Goal: Task Accomplishment & Management: Use online tool/utility

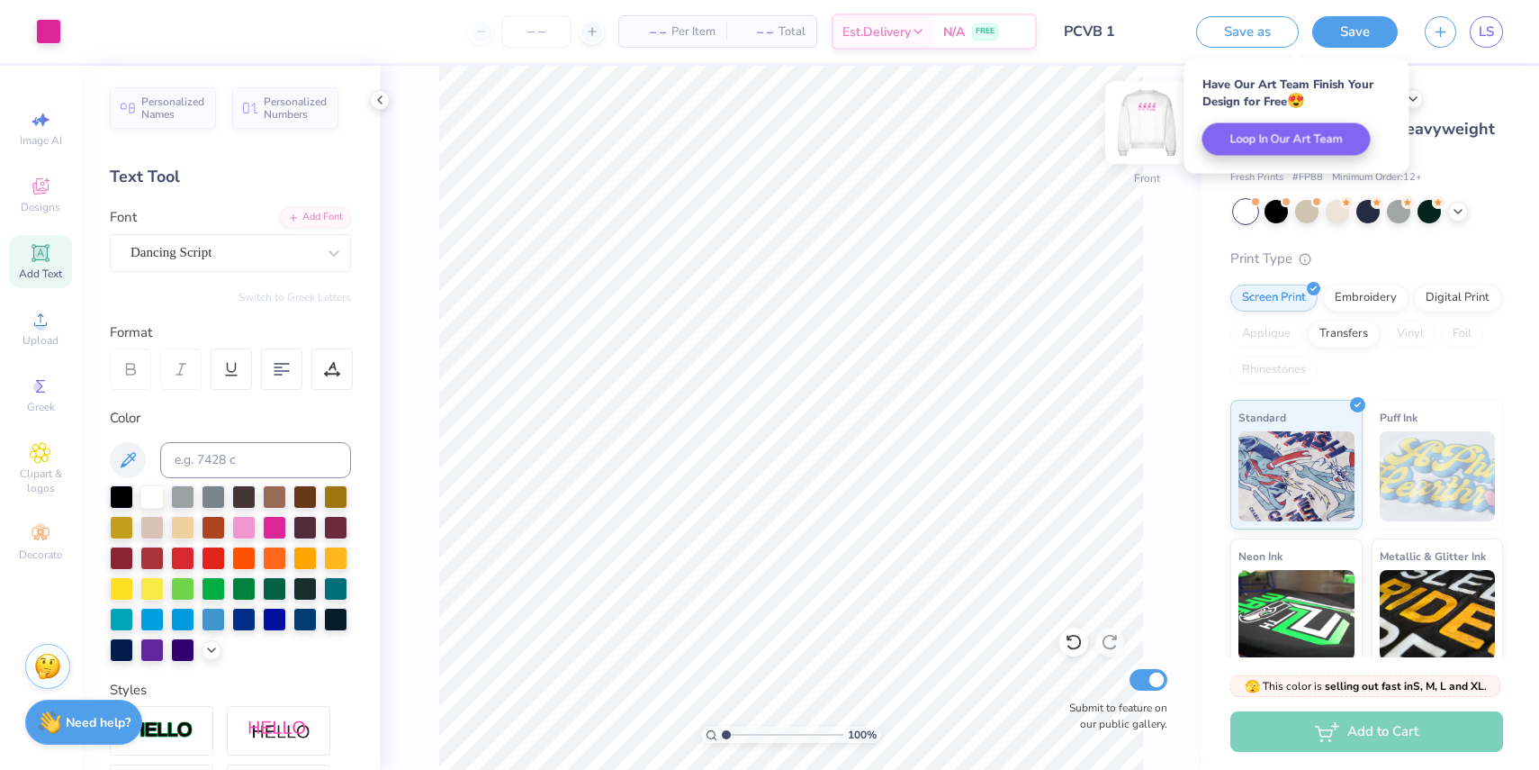
scroll to position [131, 0]
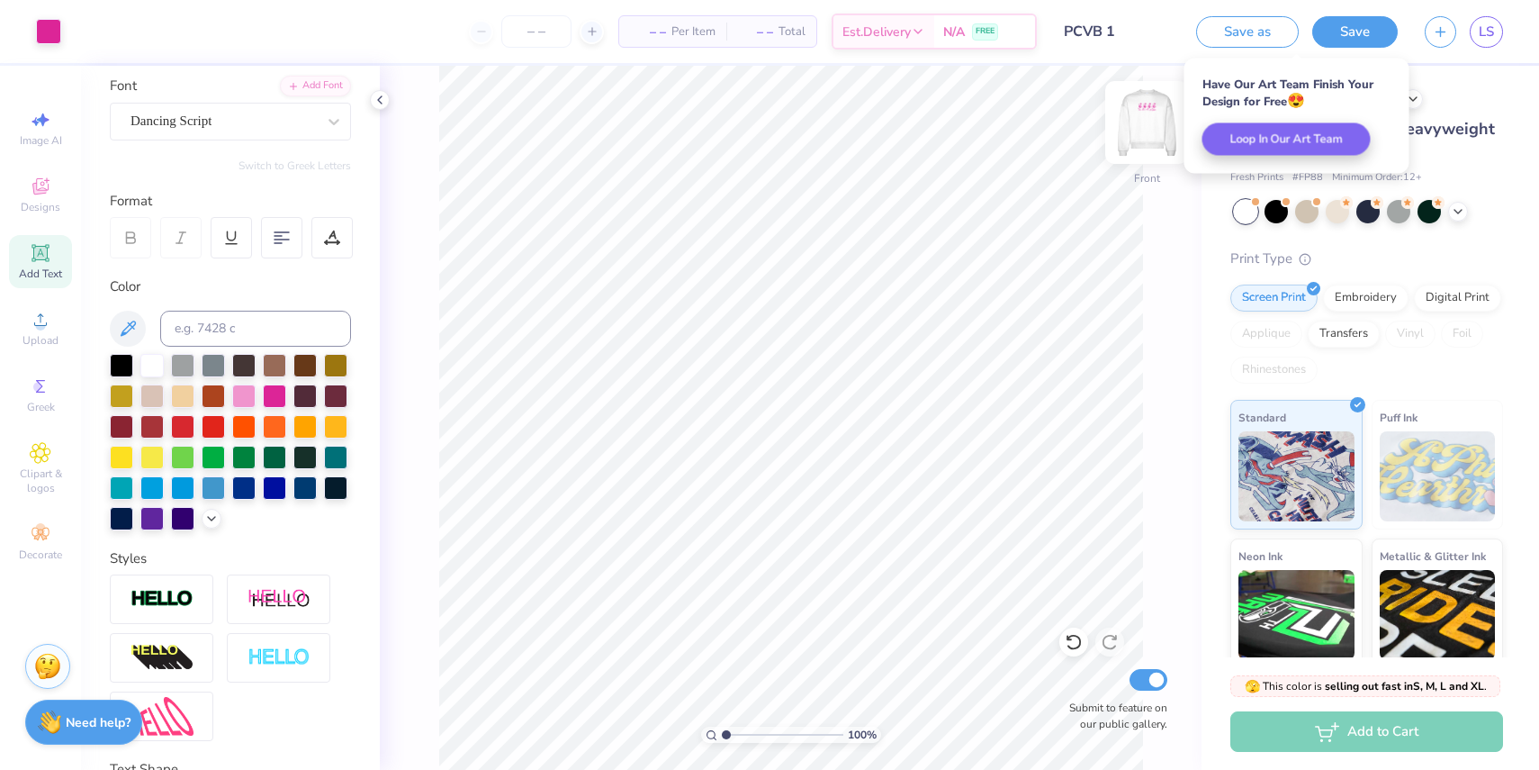
click at [1151, 120] on img at bounding box center [1147, 122] width 72 height 72
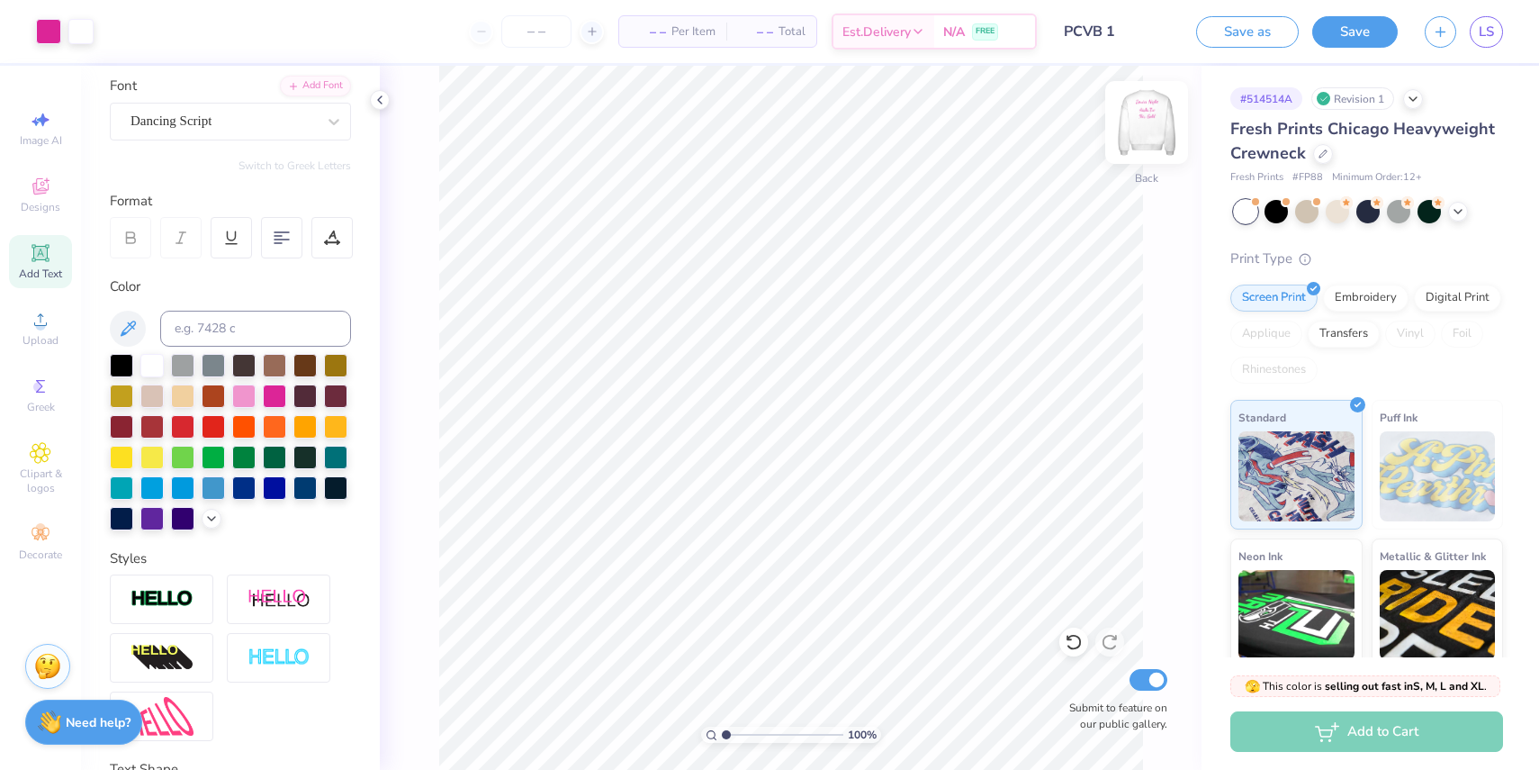
click at [1142, 136] on img at bounding box center [1147, 122] width 72 height 72
type input "6.79"
type input "1.70"
type input "6.74"
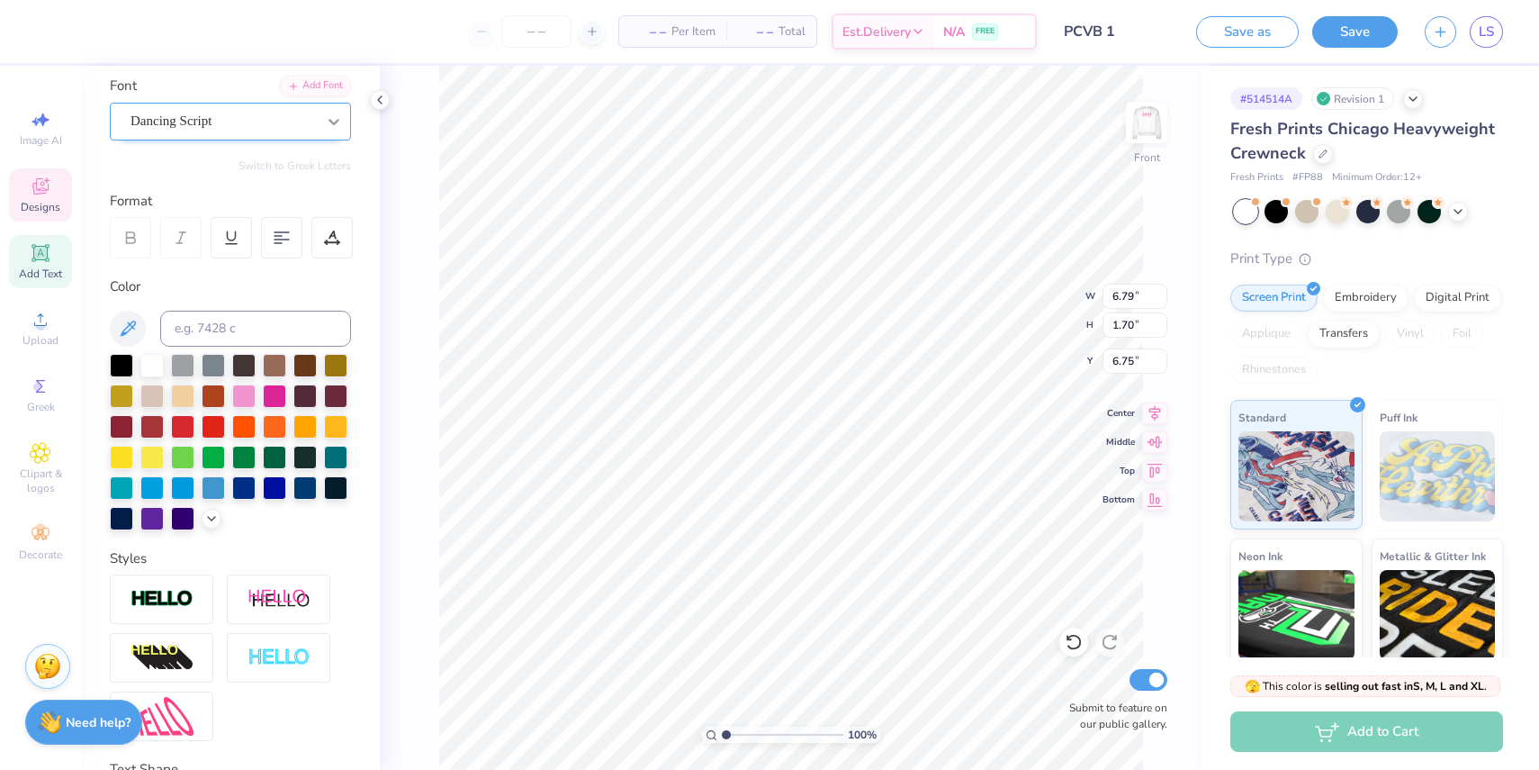
click at [342, 131] on div at bounding box center [334, 121] width 32 height 32
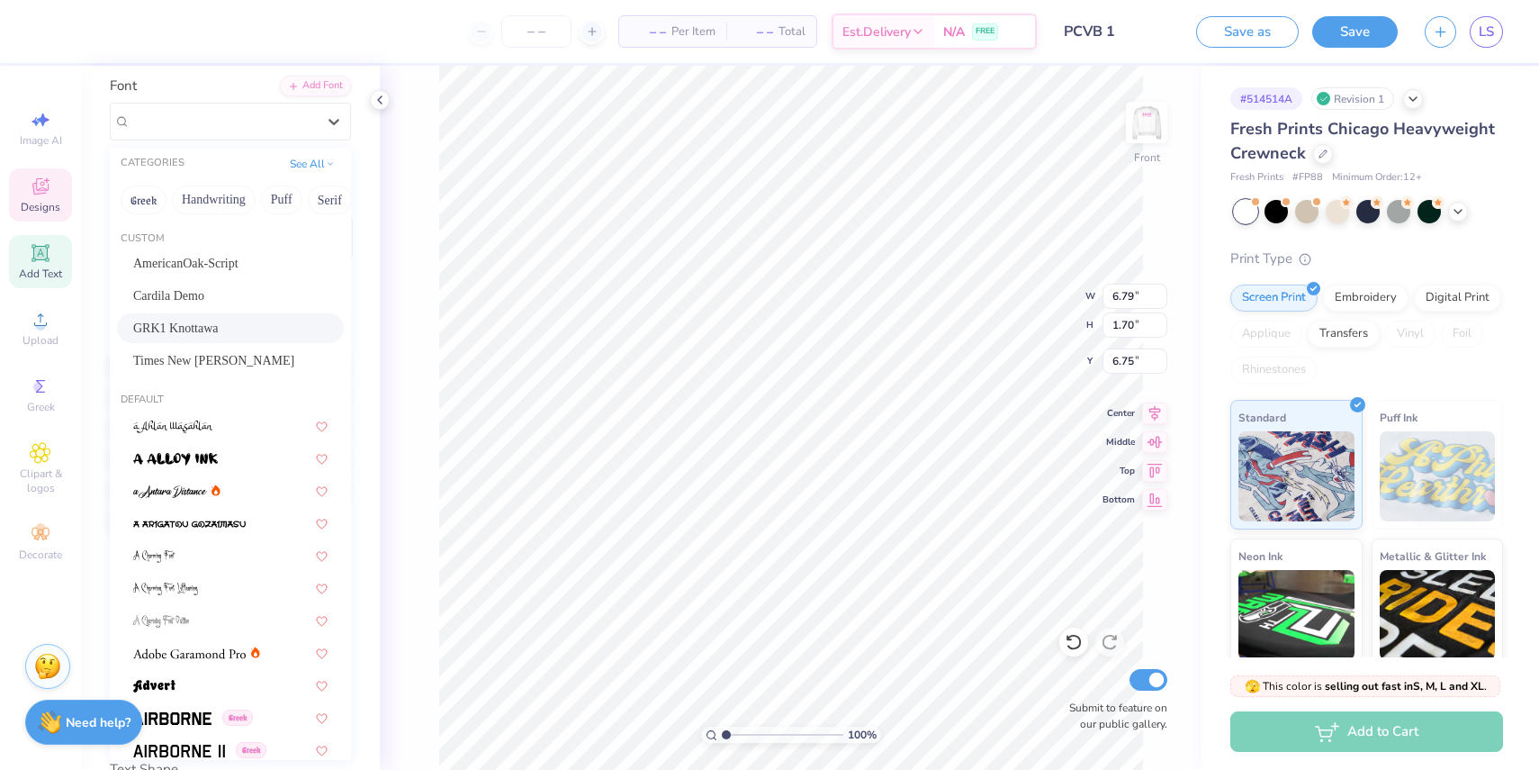
click at [258, 340] on div "GRK1 Knottawa" at bounding box center [230, 328] width 227 height 30
click at [248, 123] on div "GRK1 Knottawa" at bounding box center [223, 121] width 189 height 28
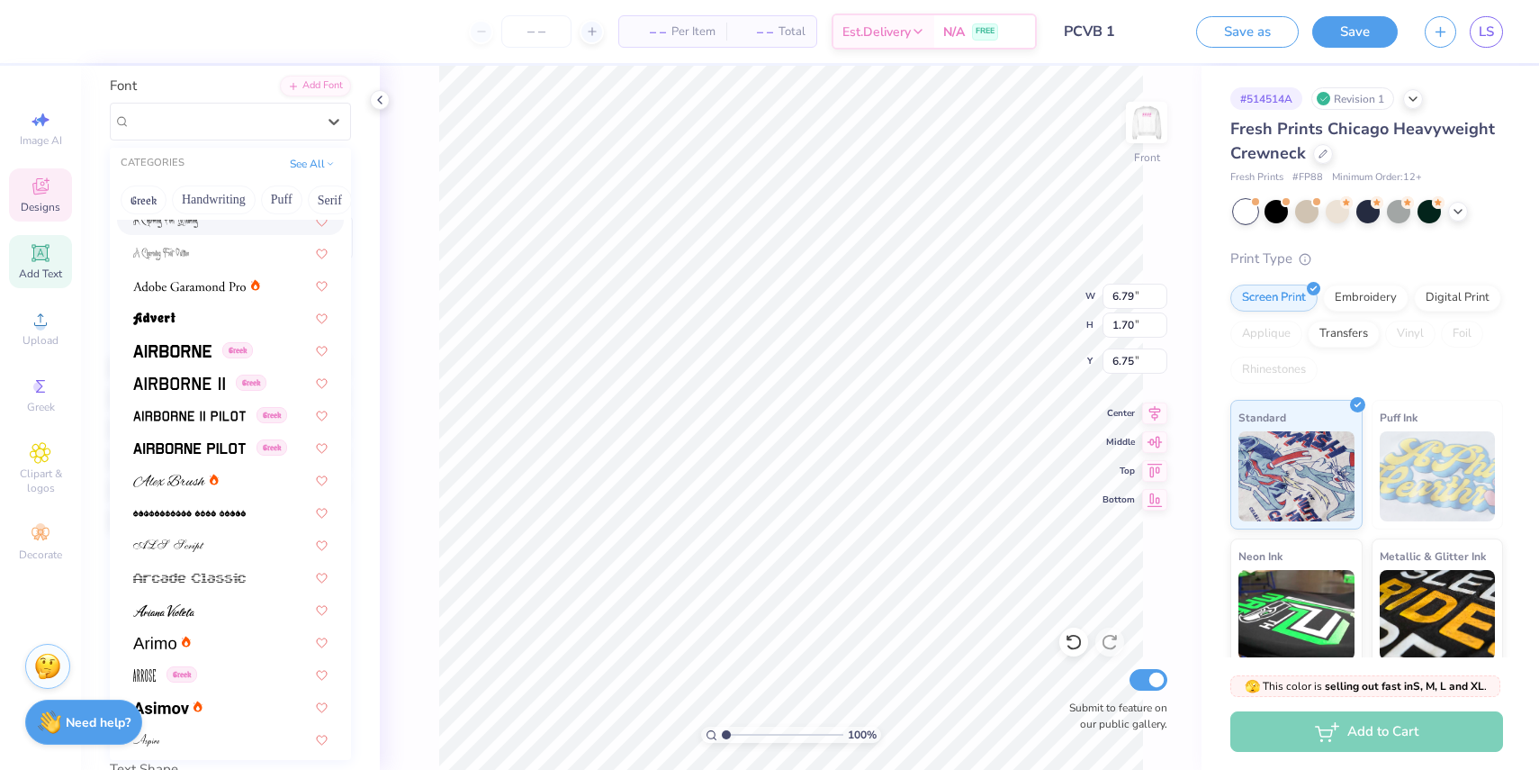
scroll to position [365, 0]
click at [205, 424] on span at bounding box center [189, 416] width 113 height 19
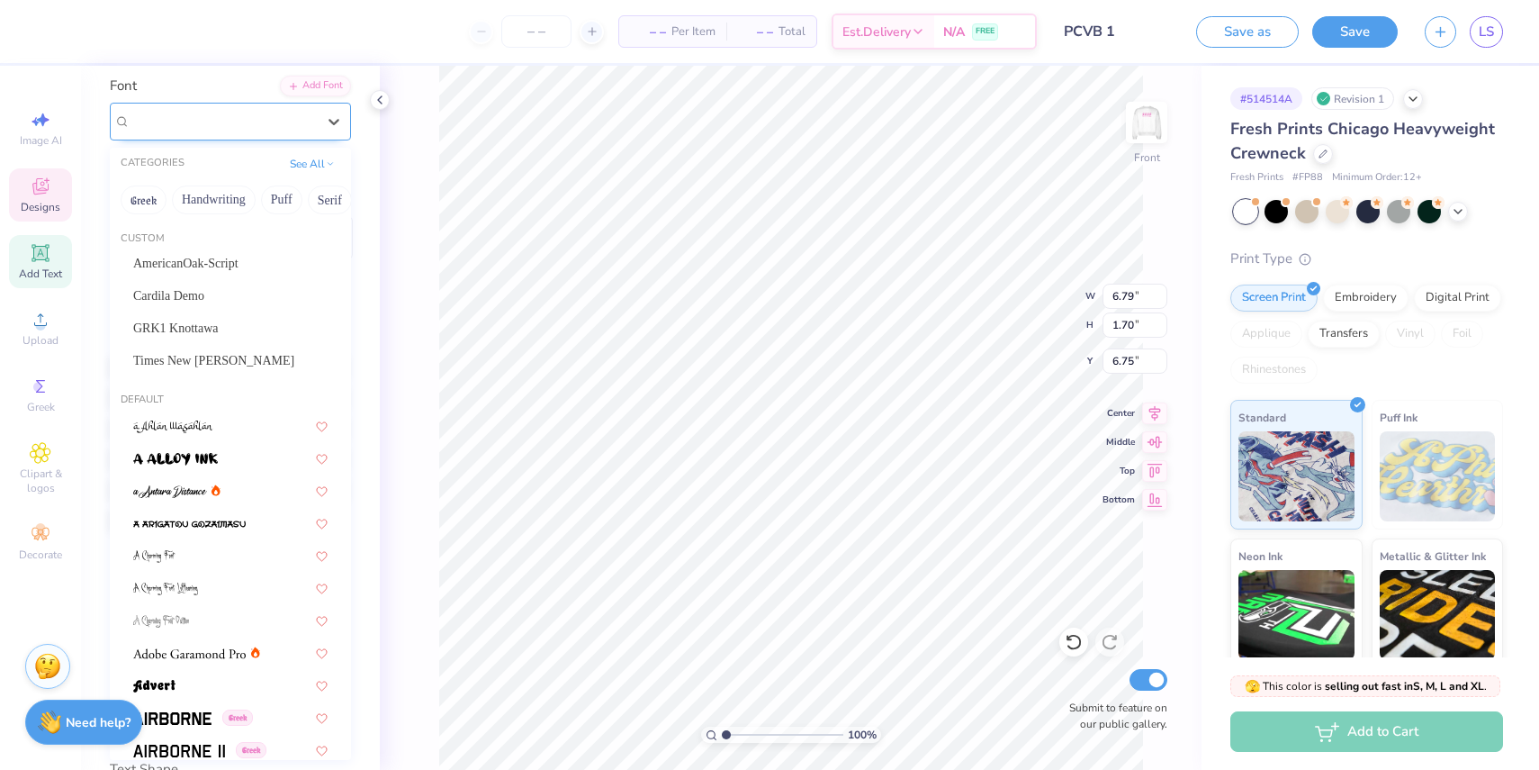
click at [317, 122] on div "Airborne II Pilot Greek" at bounding box center [223, 121] width 189 height 28
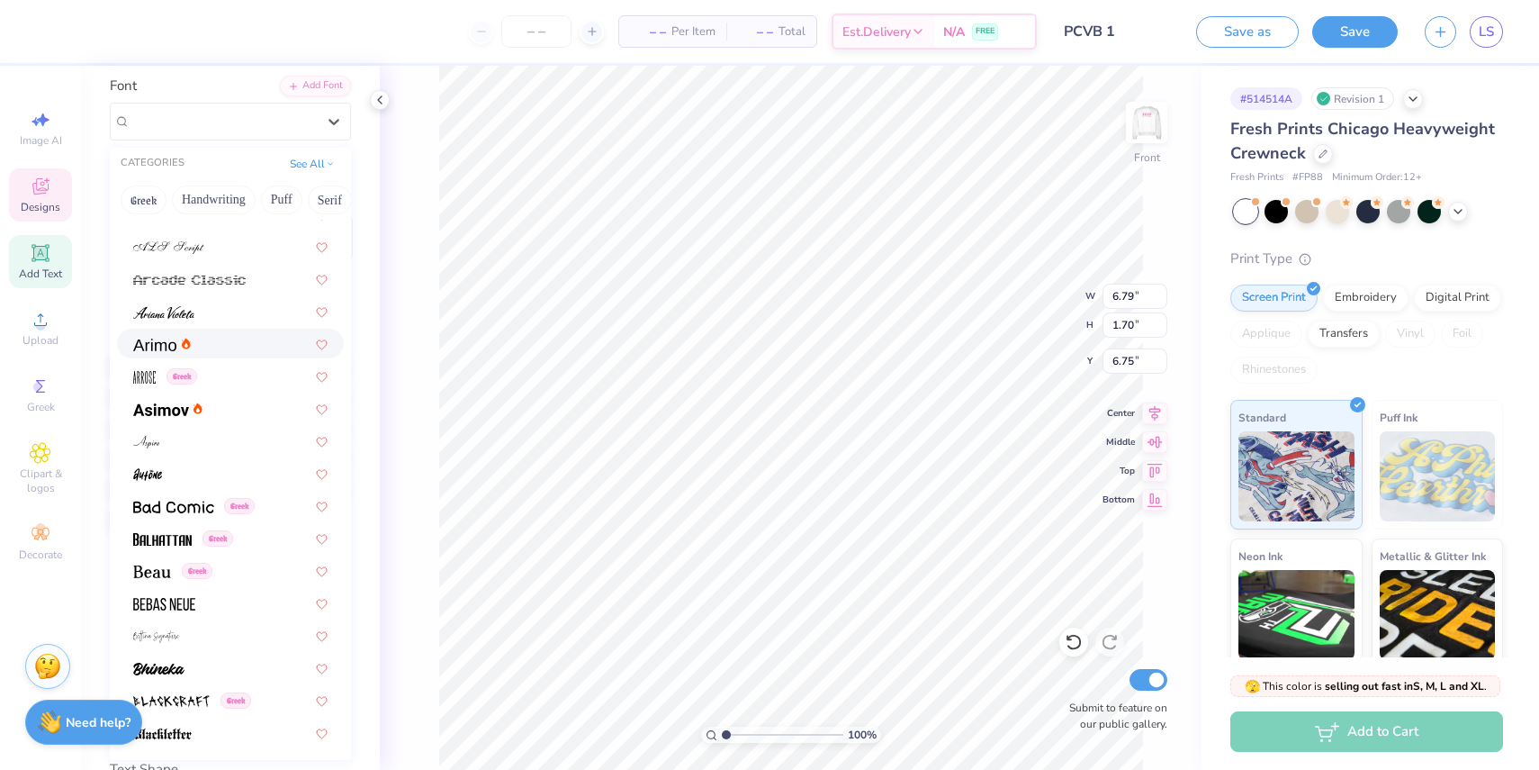
scroll to position [667, 0]
click at [179, 508] on img at bounding box center [173, 505] width 81 height 13
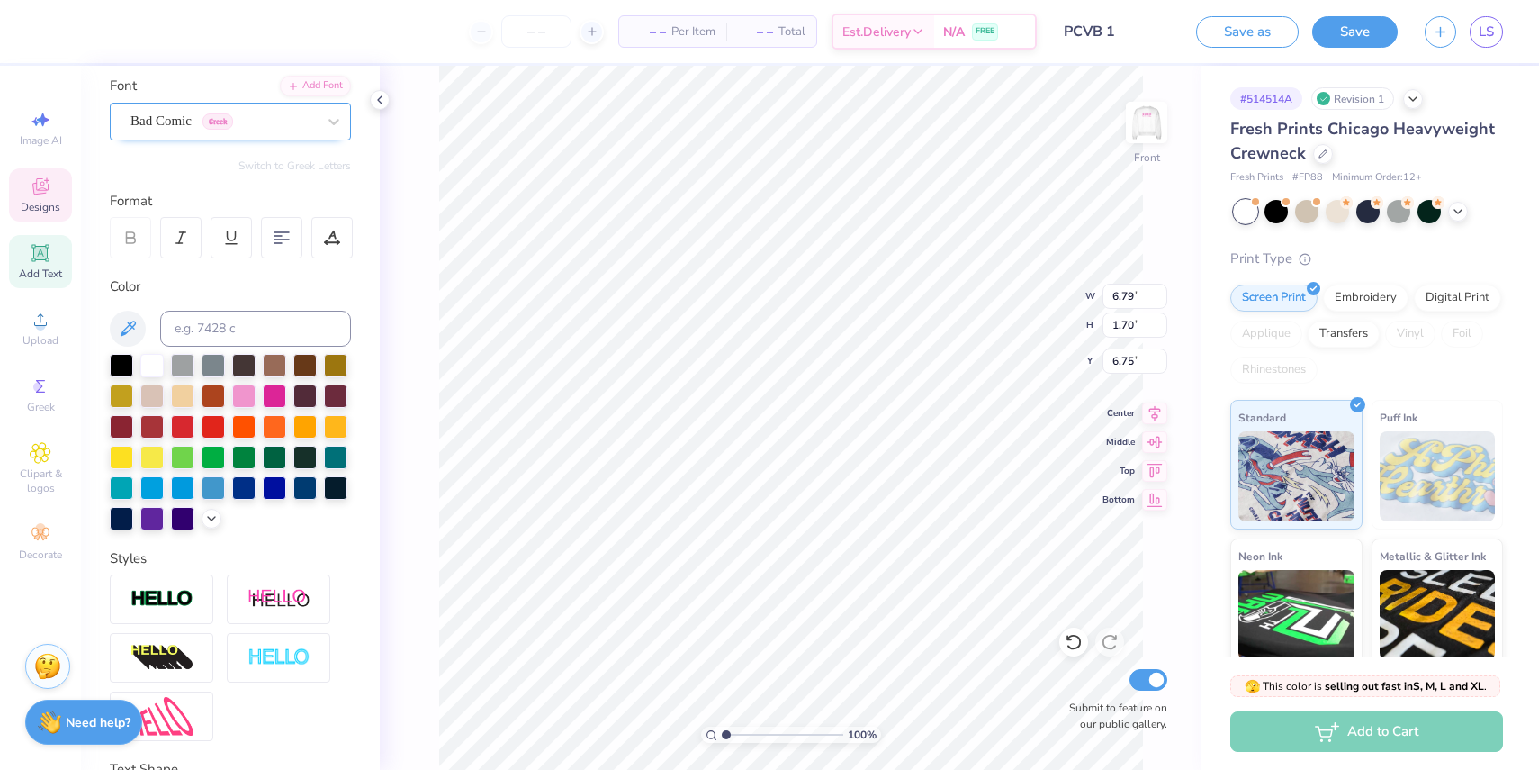
click at [317, 123] on div "Bad Comic Greek" at bounding box center [223, 121] width 189 height 28
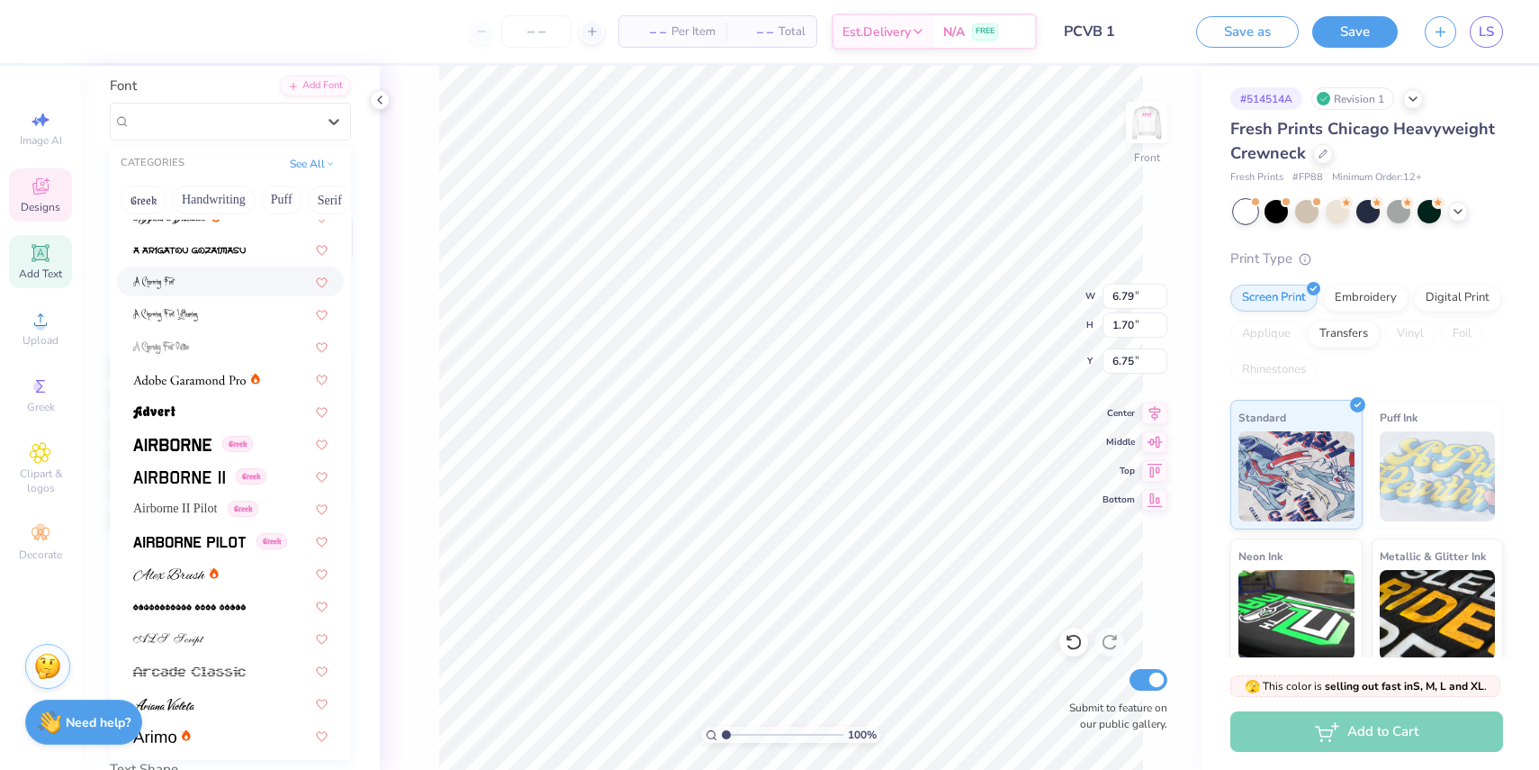
scroll to position [905, 0]
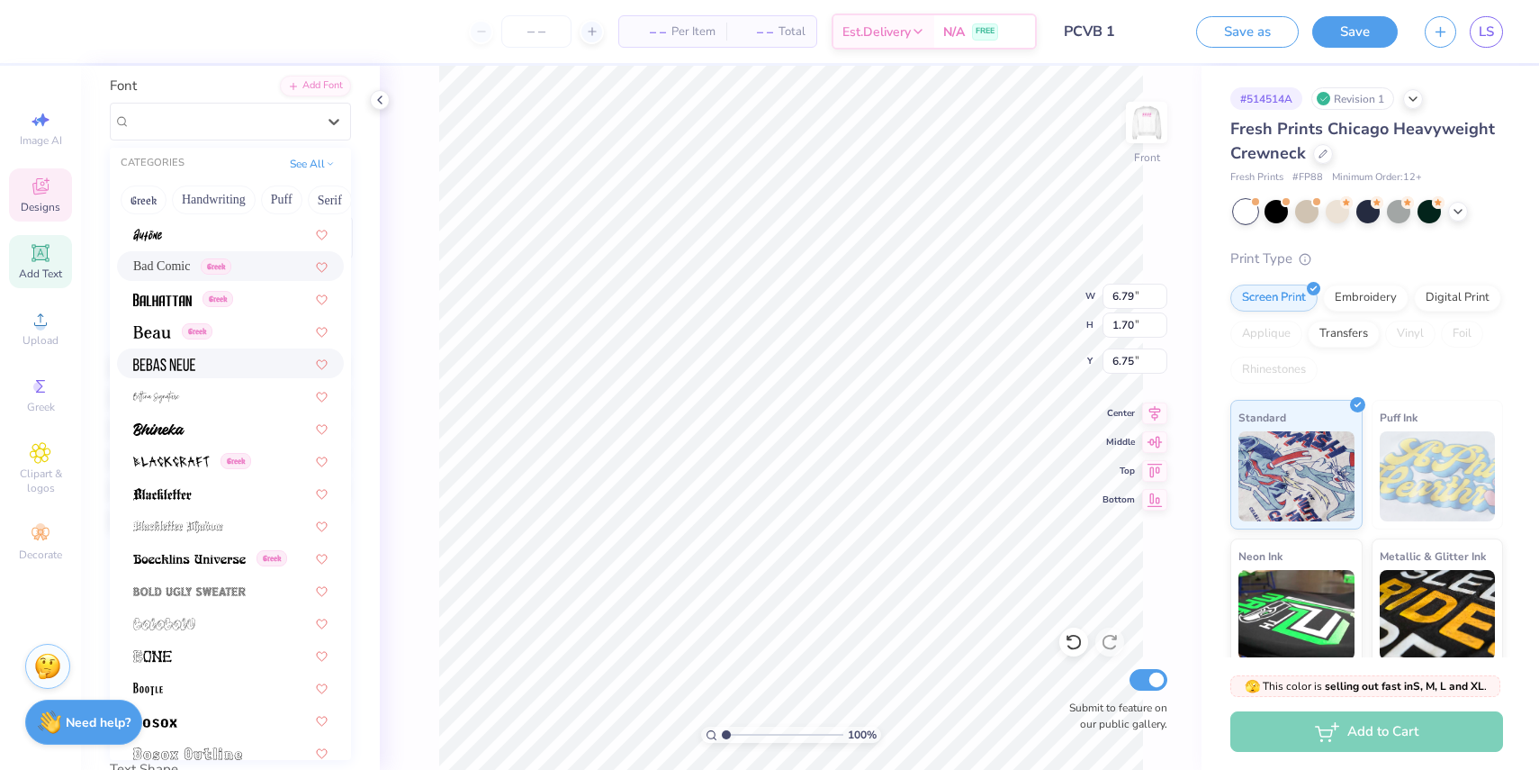
click at [162, 358] on img at bounding box center [164, 364] width 62 height 13
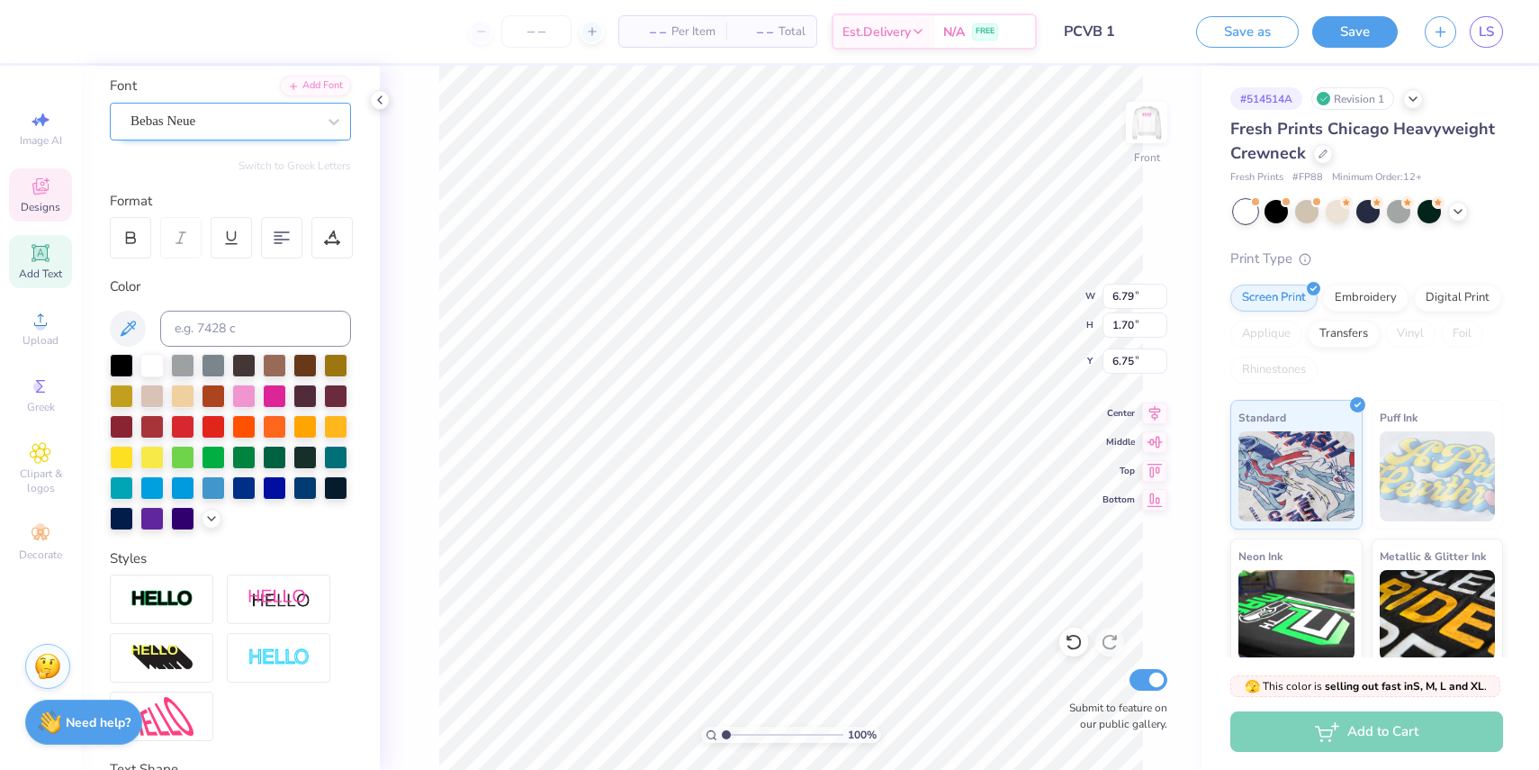
click at [197, 115] on div "Bebas Neue" at bounding box center [223, 121] width 189 height 28
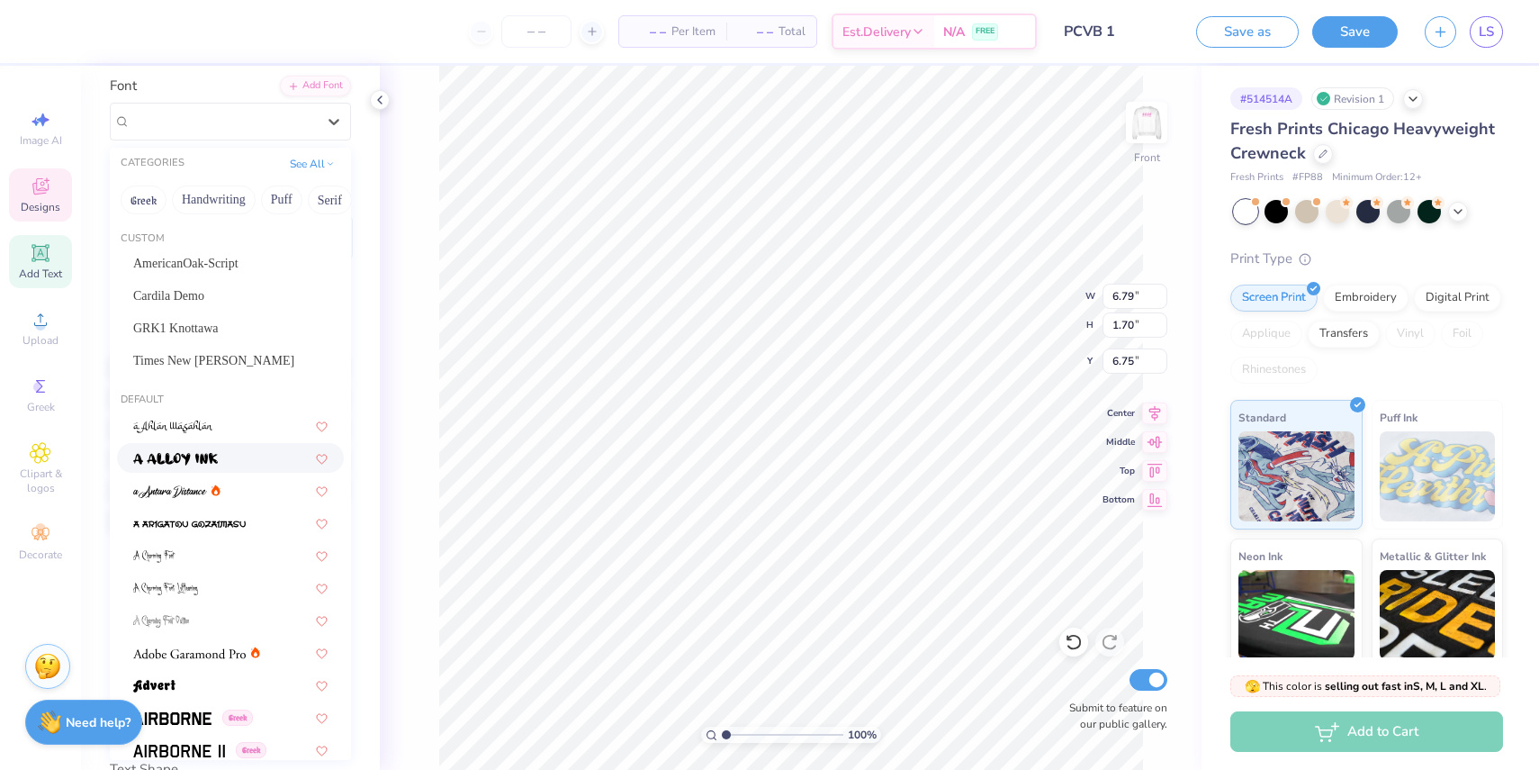
scroll to position [1179, 0]
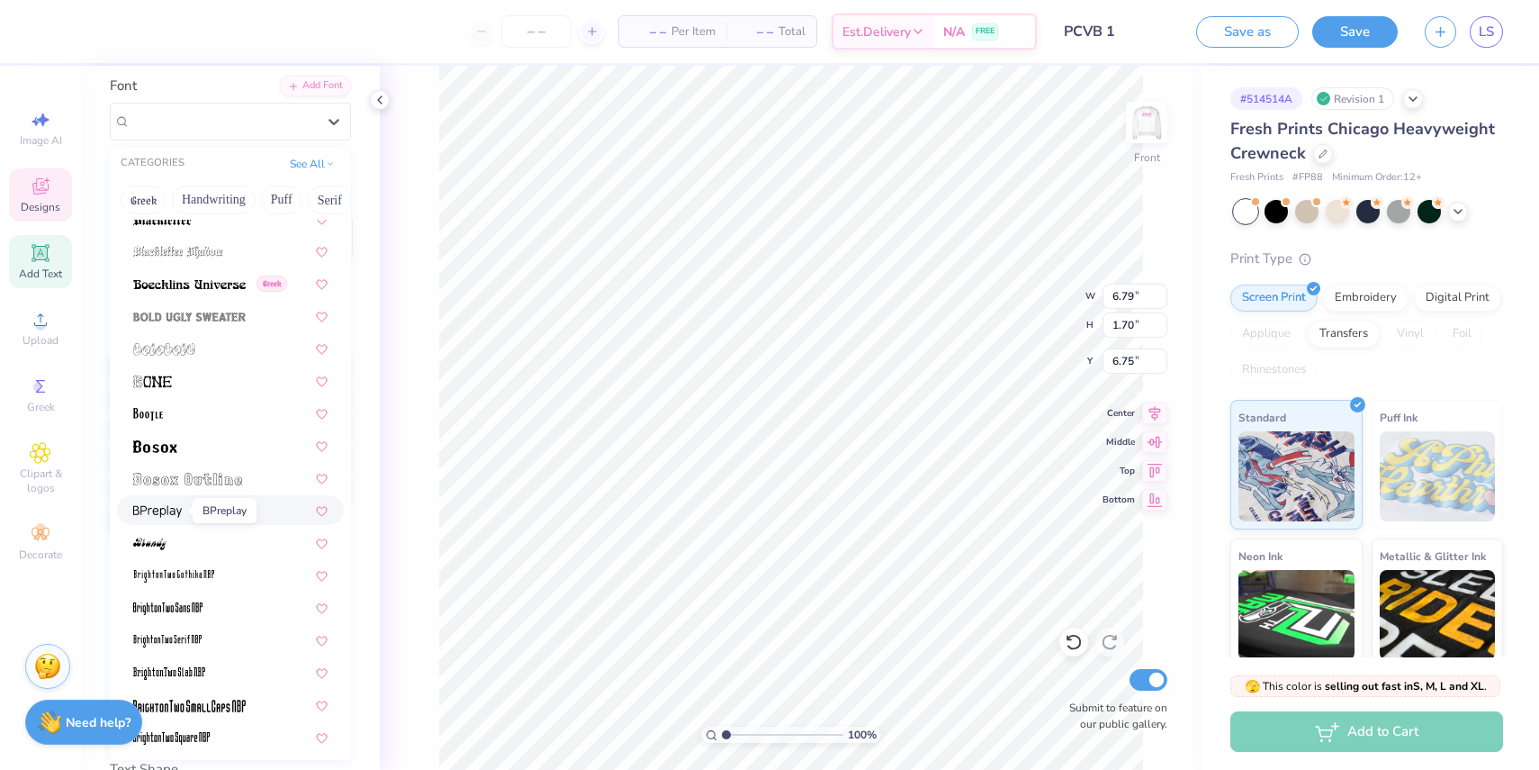
click at [156, 503] on span at bounding box center [157, 509] width 49 height 19
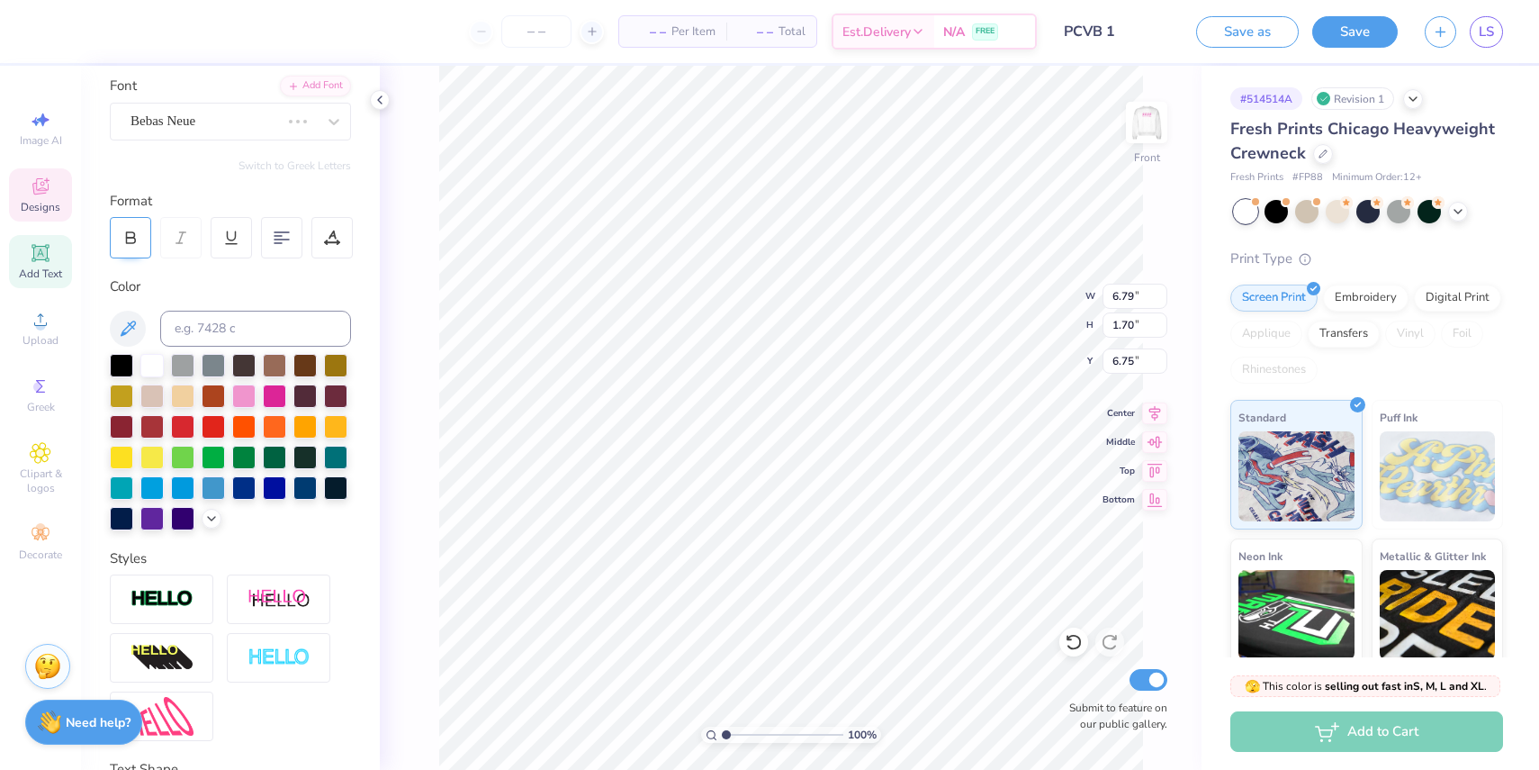
click at [129, 230] on icon at bounding box center [130, 238] width 16 height 16
type input "7.16"
type input "9.50"
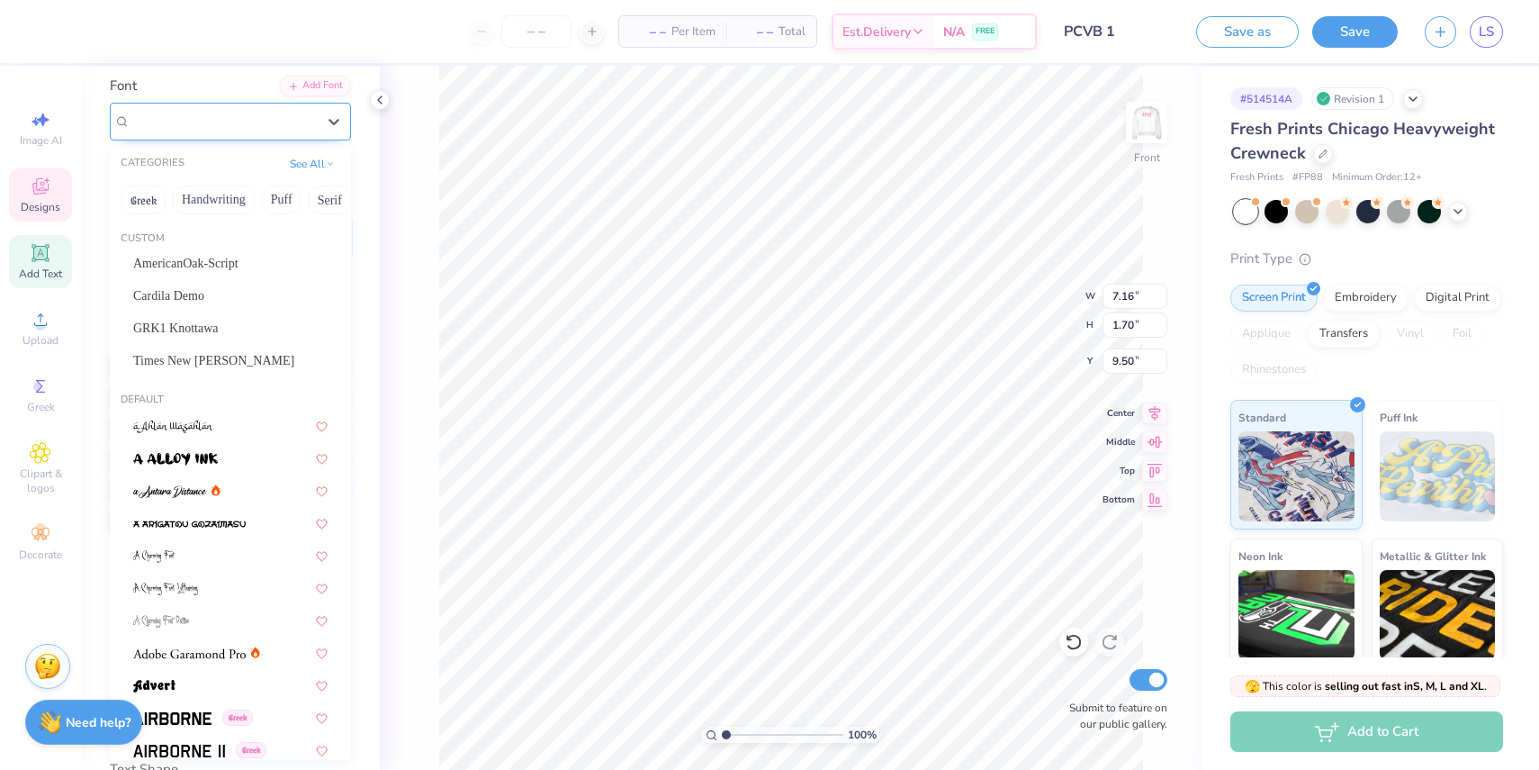
click at [253, 122] on div "Dancing Script" at bounding box center [223, 121] width 189 height 28
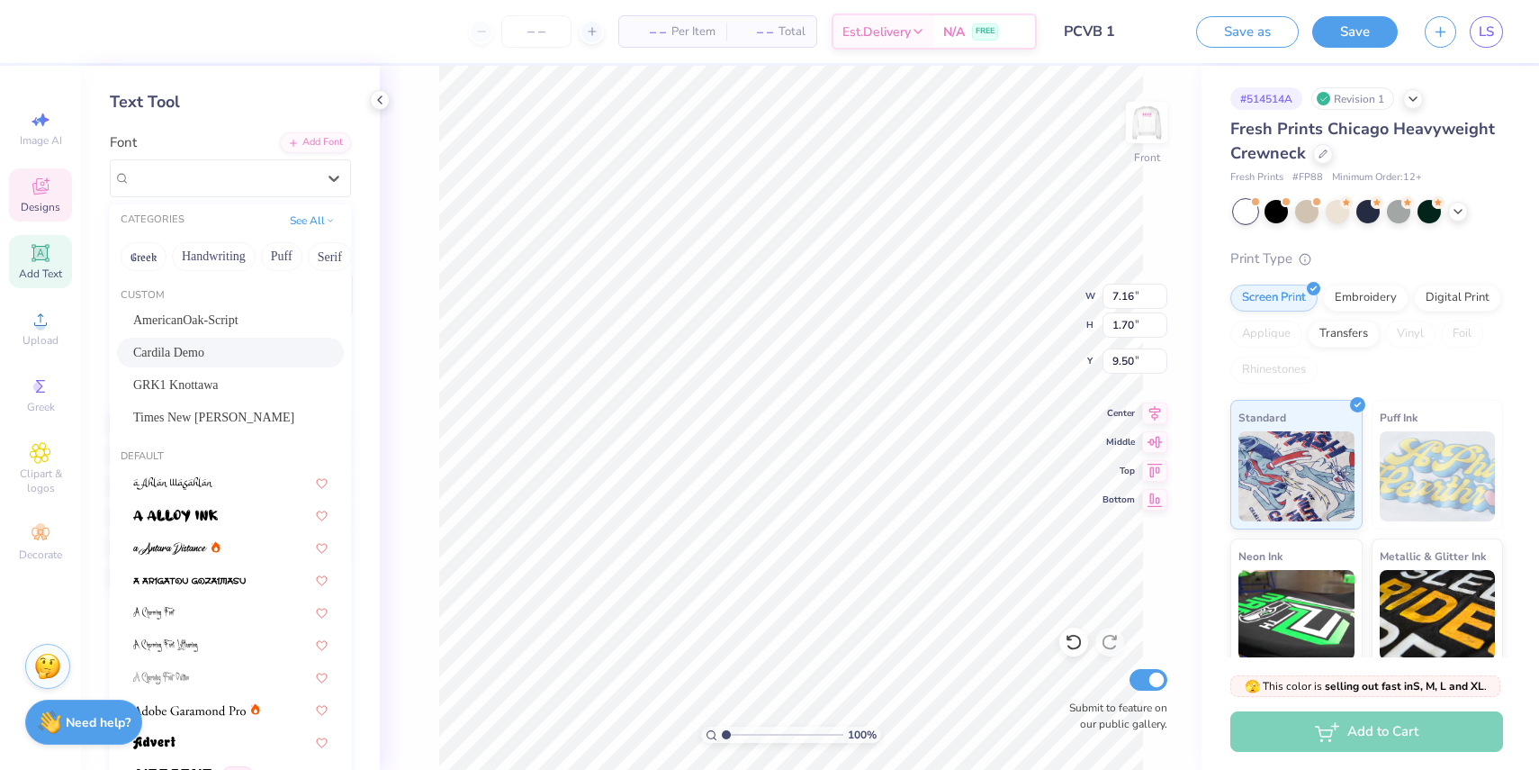
scroll to position [76, 0]
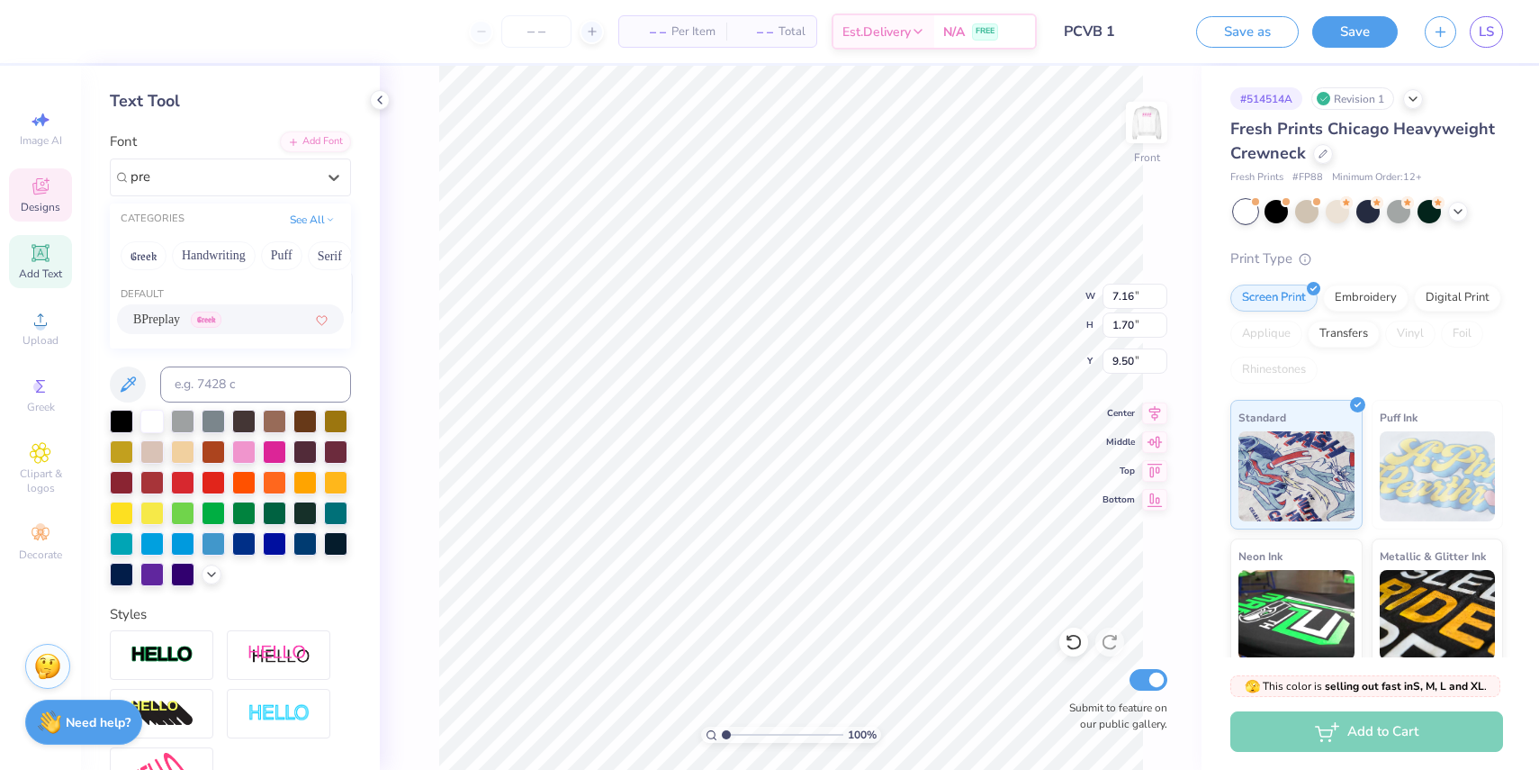
click at [149, 314] on span "BPreplay" at bounding box center [156, 319] width 47 height 19
type input "pre"
click at [127, 294] on icon at bounding box center [131, 295] width 9 height 5
type textarea "MIA GOLD"
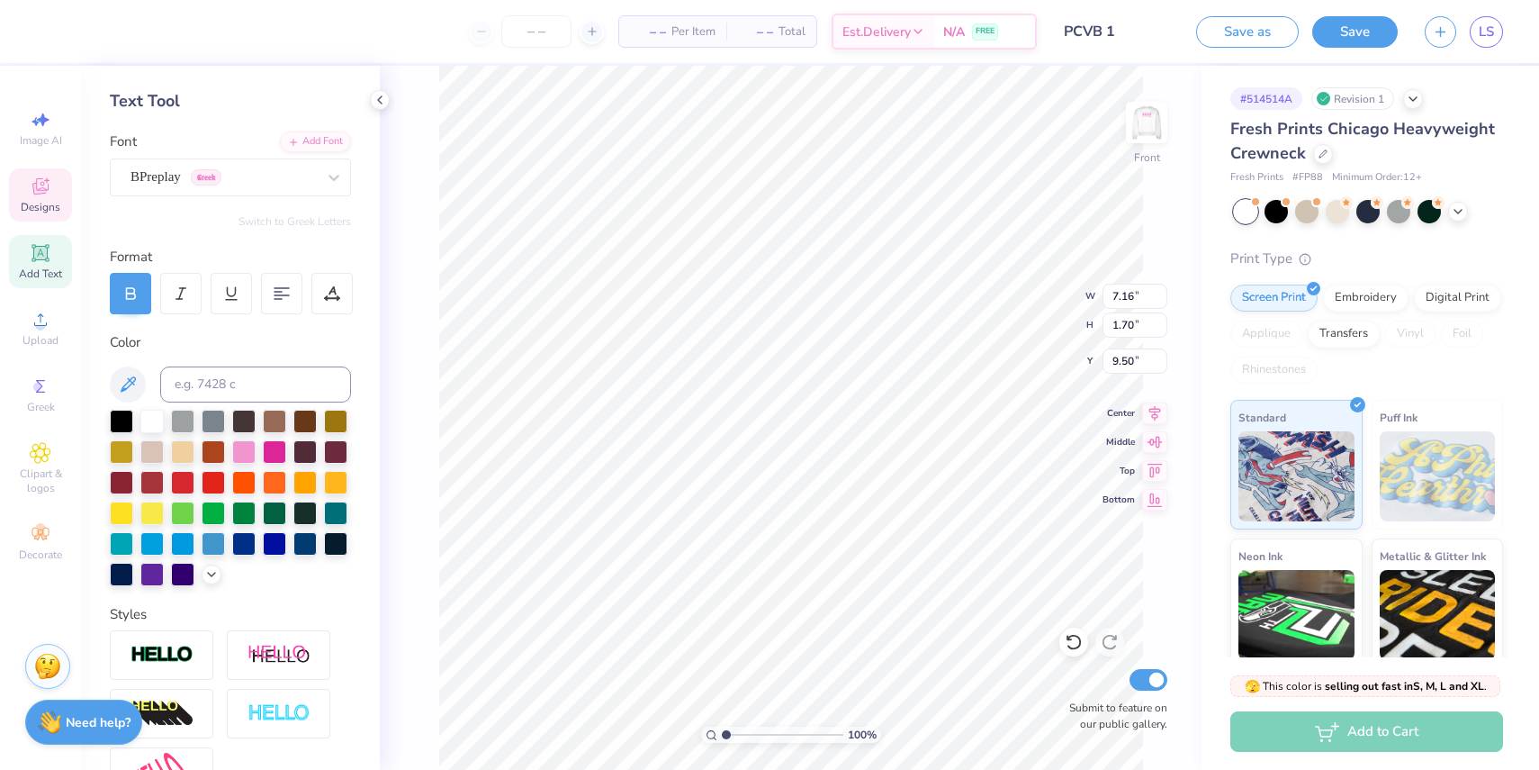
type input "8.41"
type input "1.74"
type input "6.74"
type textarea "[PERSON_NAME]"
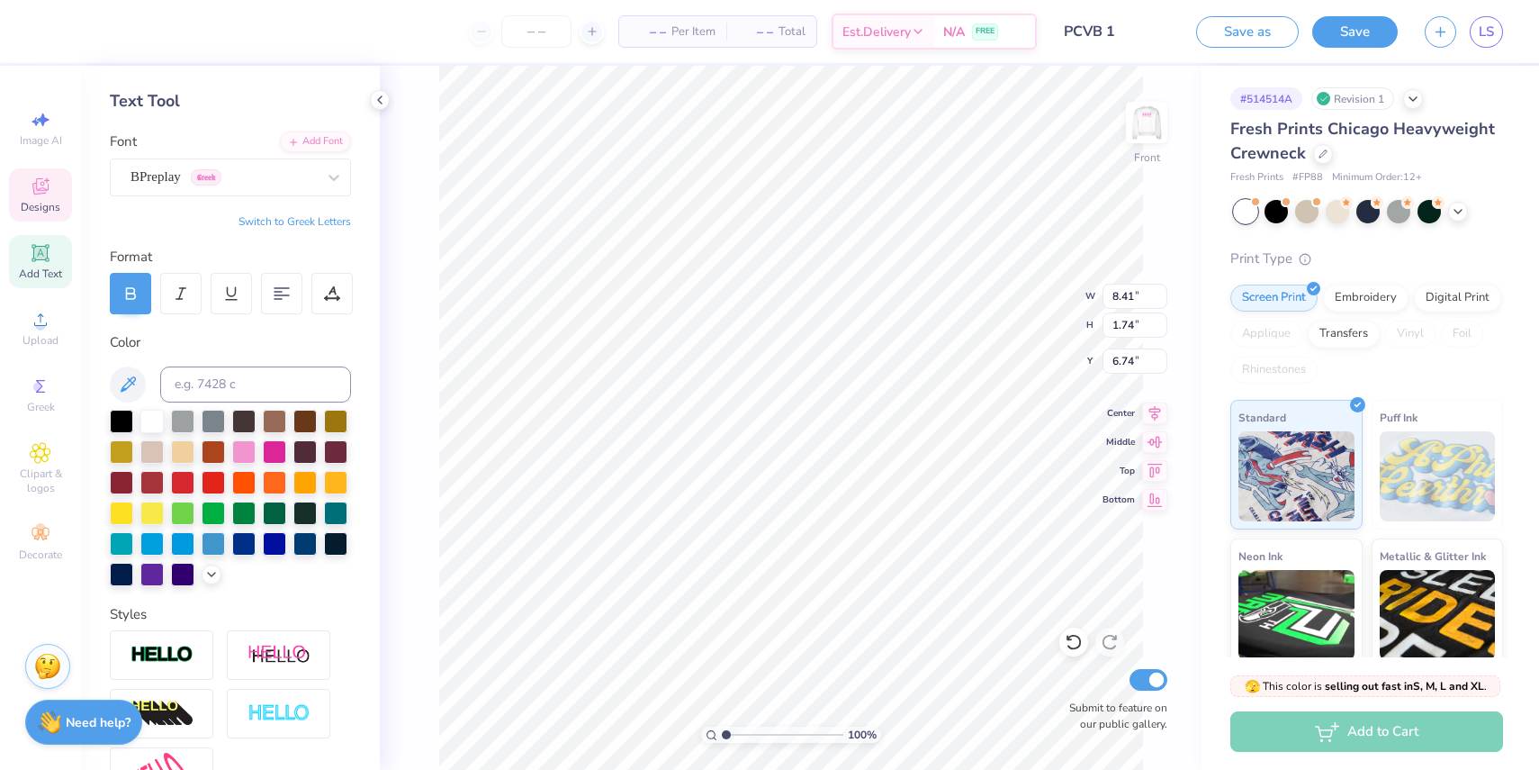
scroll to position [0, 3]
type input "9.71"
type input "2.11"
type input "3.25"
type input "9.69"
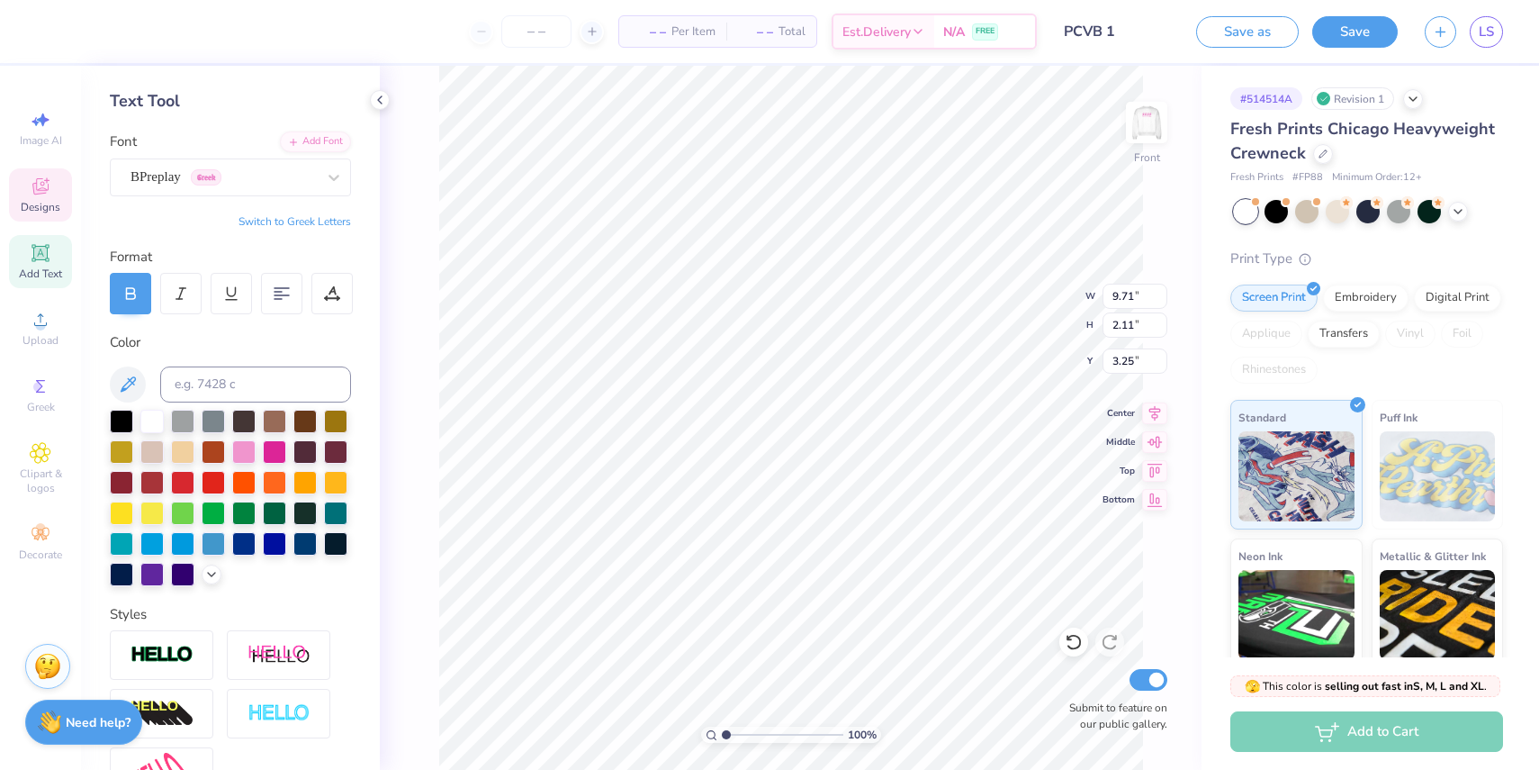
type input "1.71"
type input "6.75"
click at [309, 169] on div "BPreplay Greek" at bounding box center [223, 177] width 189 height 28
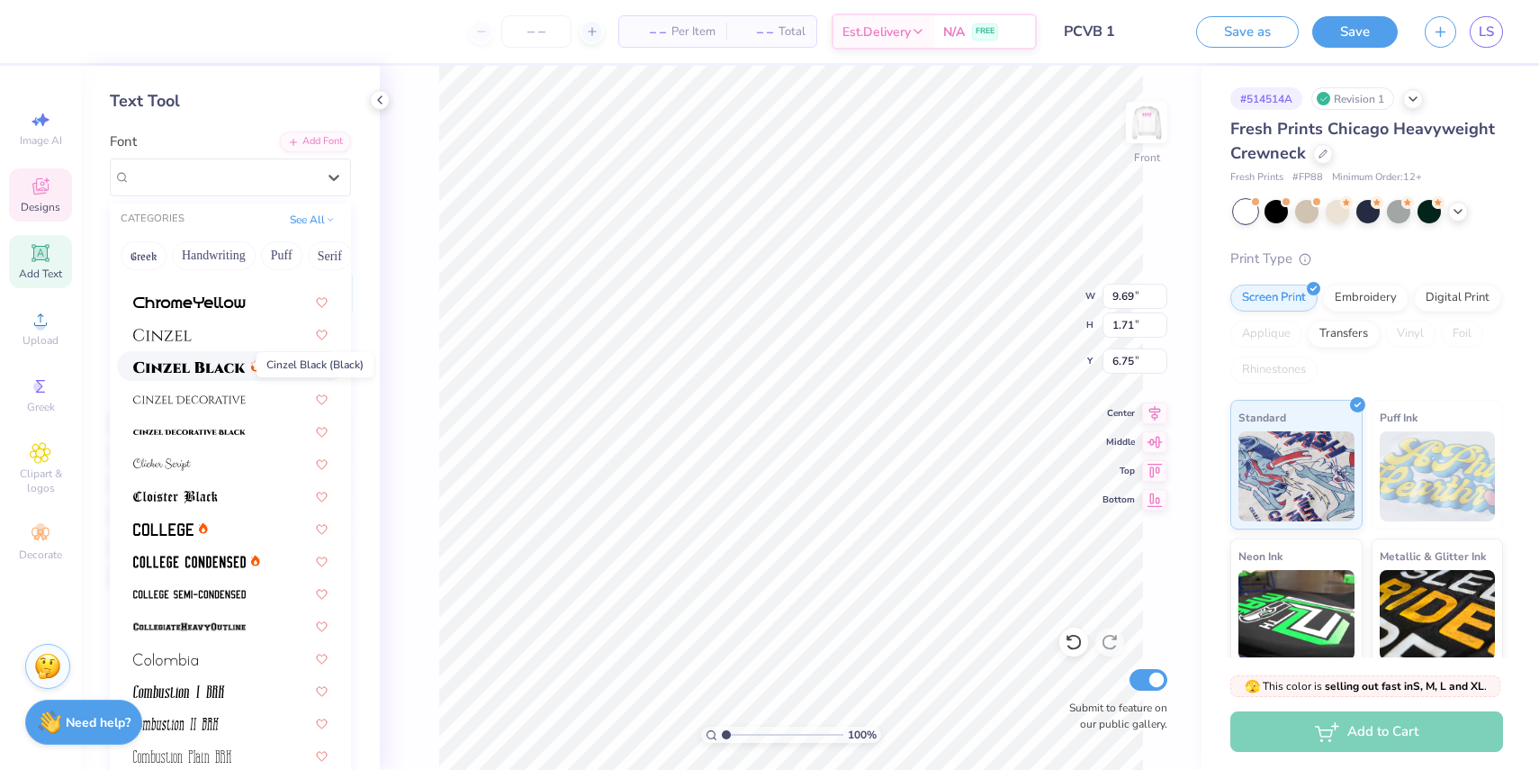
scroll to position [2295, 0]
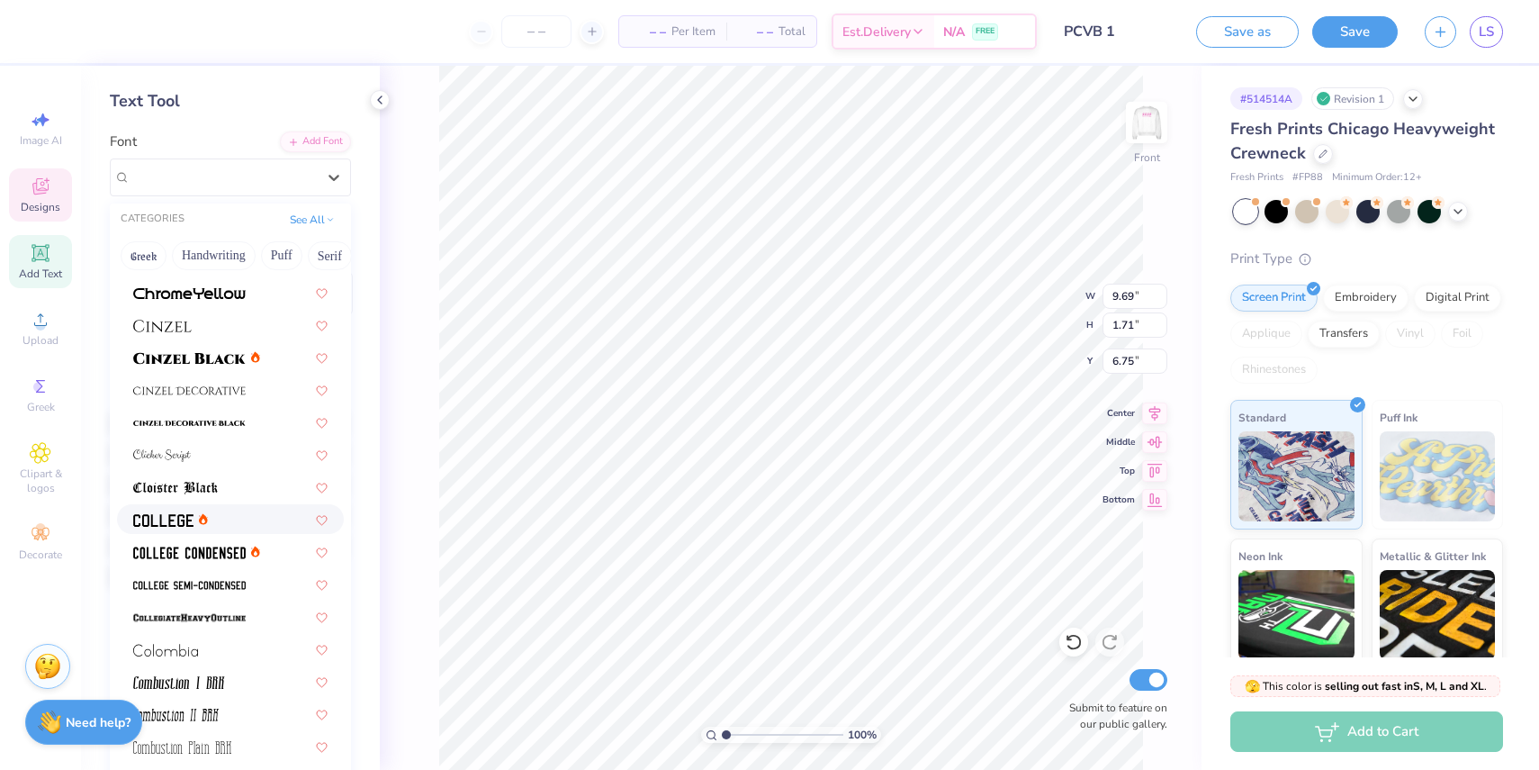
click at [228, 516] on div at bounding box center [230, 518] width 194 height 19
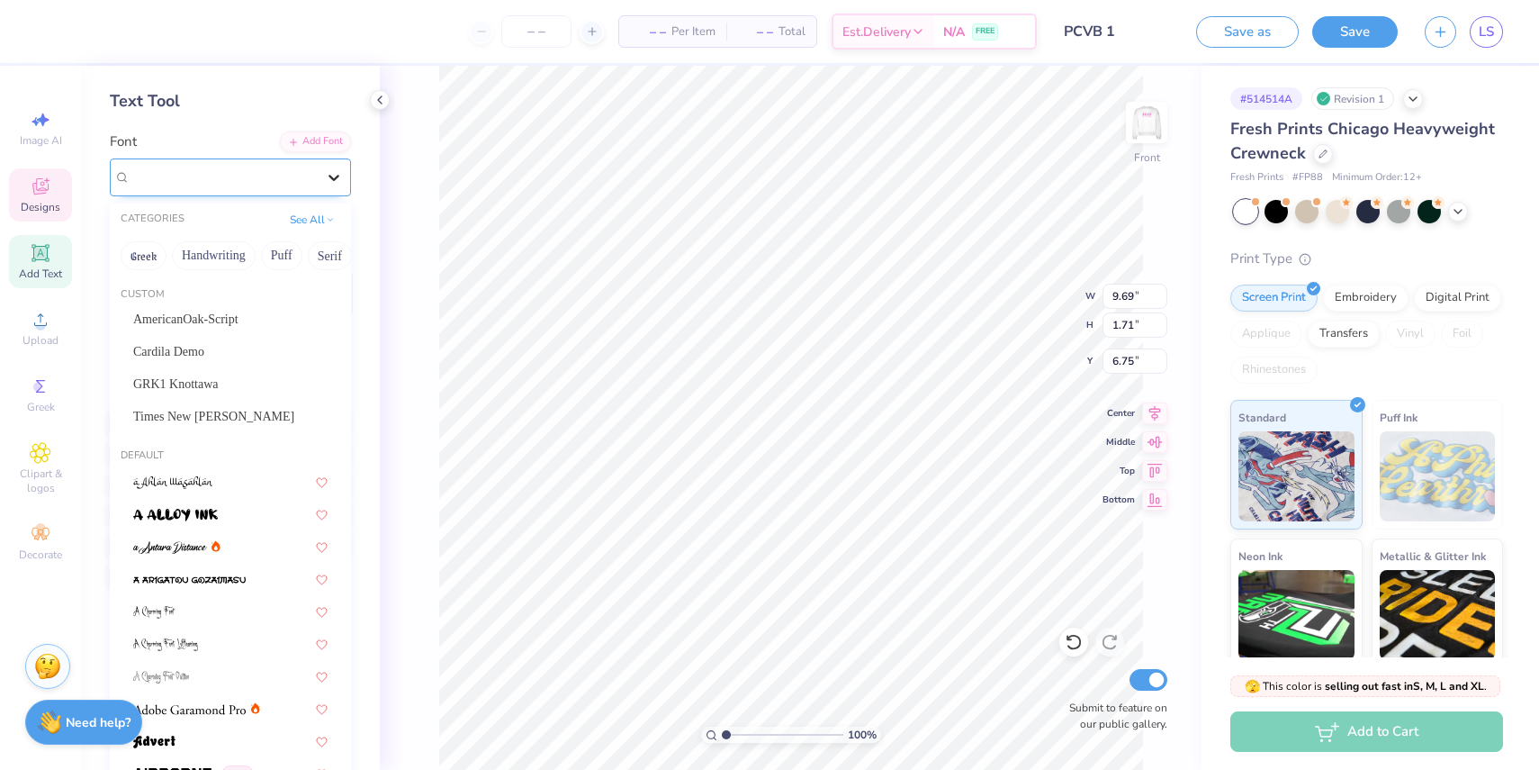
click at [323, 182] on div at bounding box center [334, 177] width 32 height 32
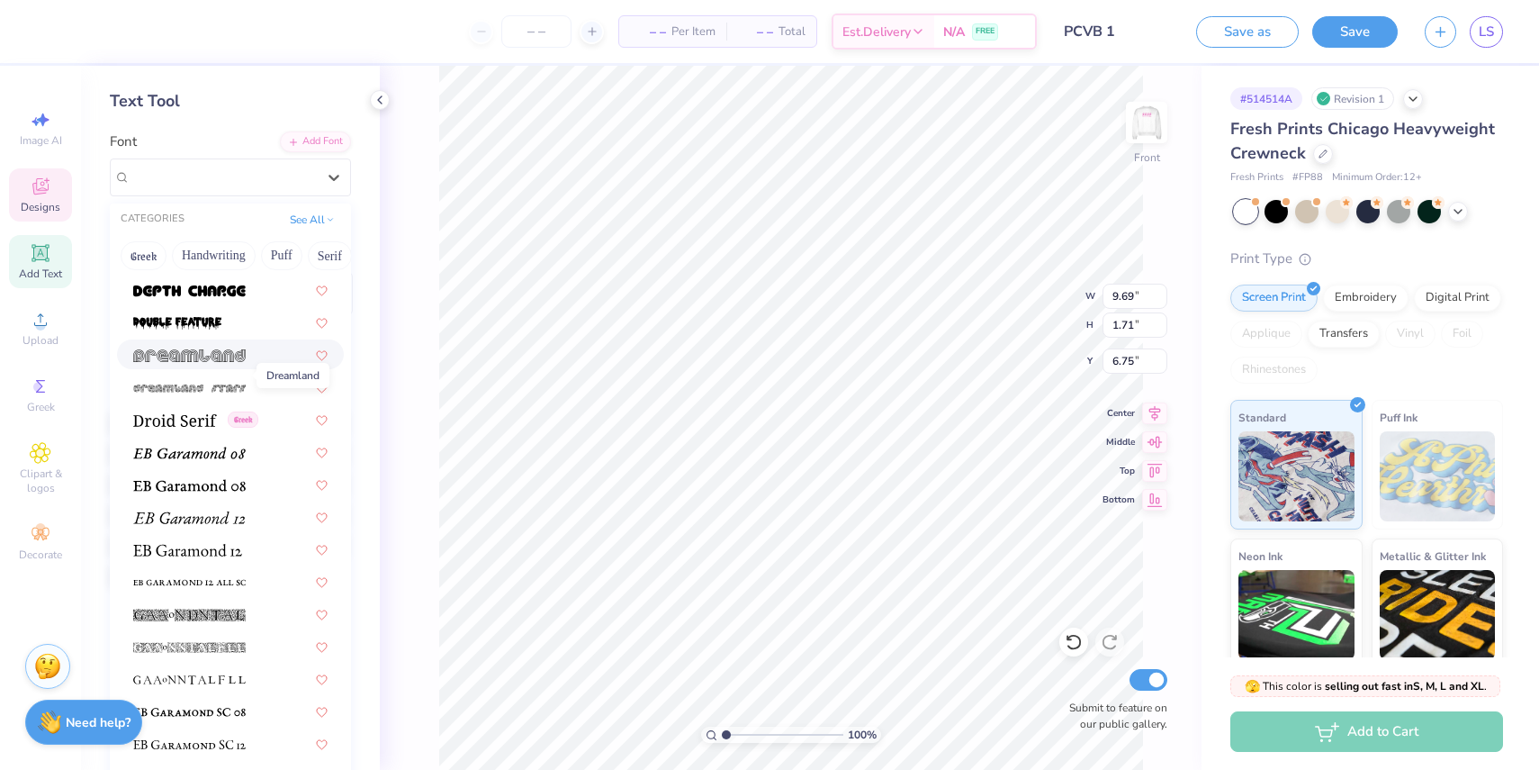
scroll to position [3273, 0]
click at [202, 478] on img at bounding box center [189, 482] width 113 height 13
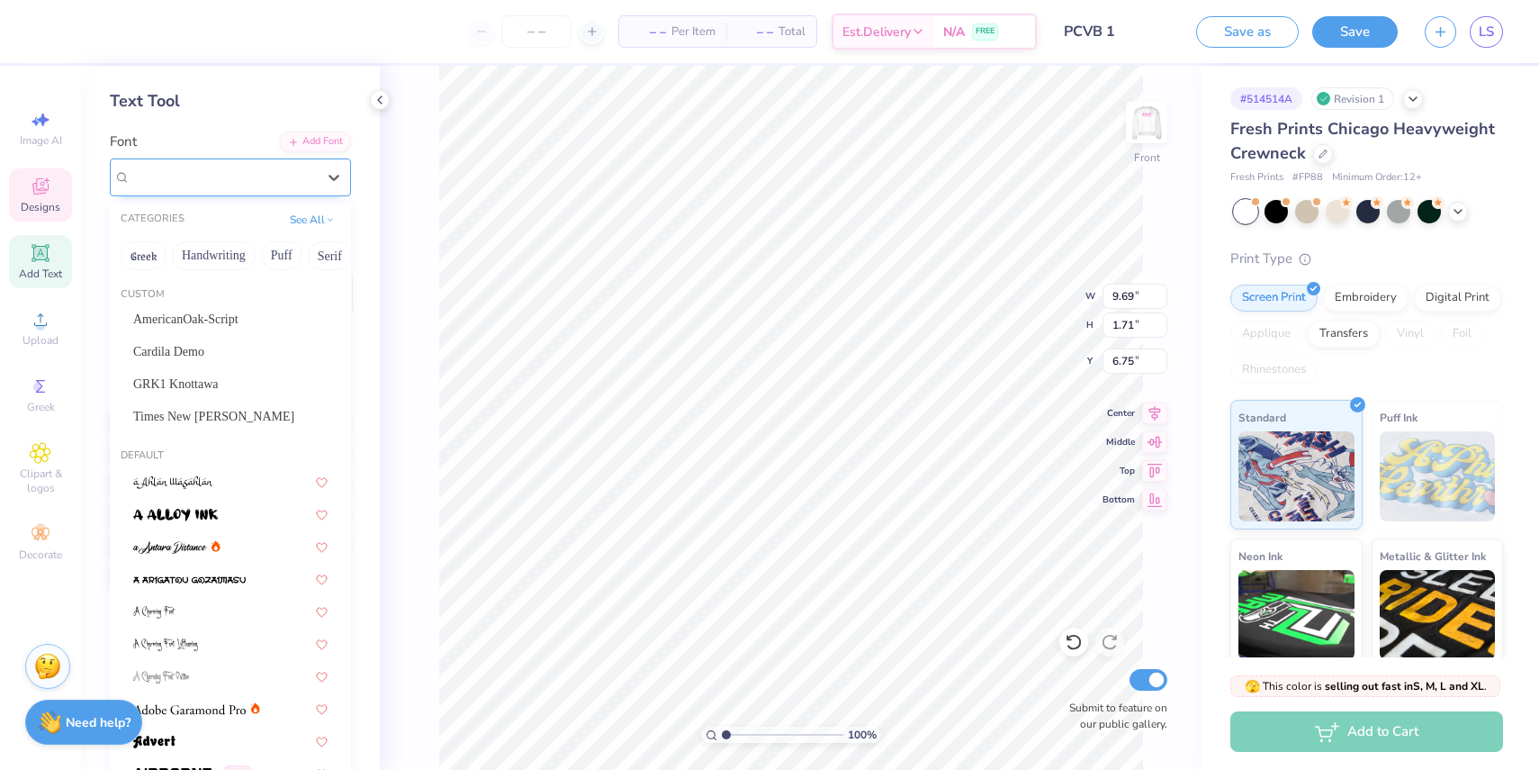
click at [278, 161] on div "EB Garamond 08 (08 Regular)" at bounding box center [230, 177] width 241 height 38
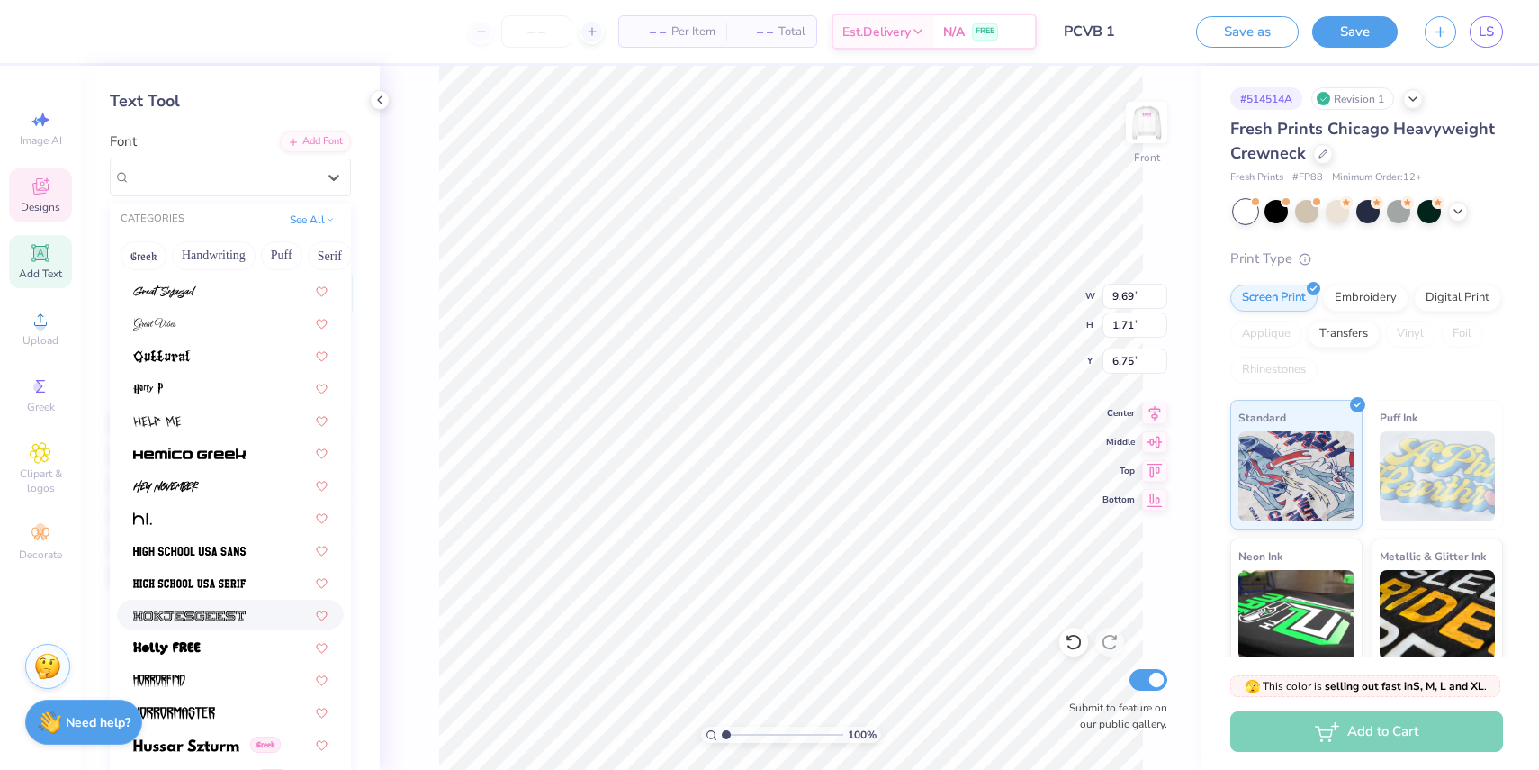
scroll to position [4586, 0]
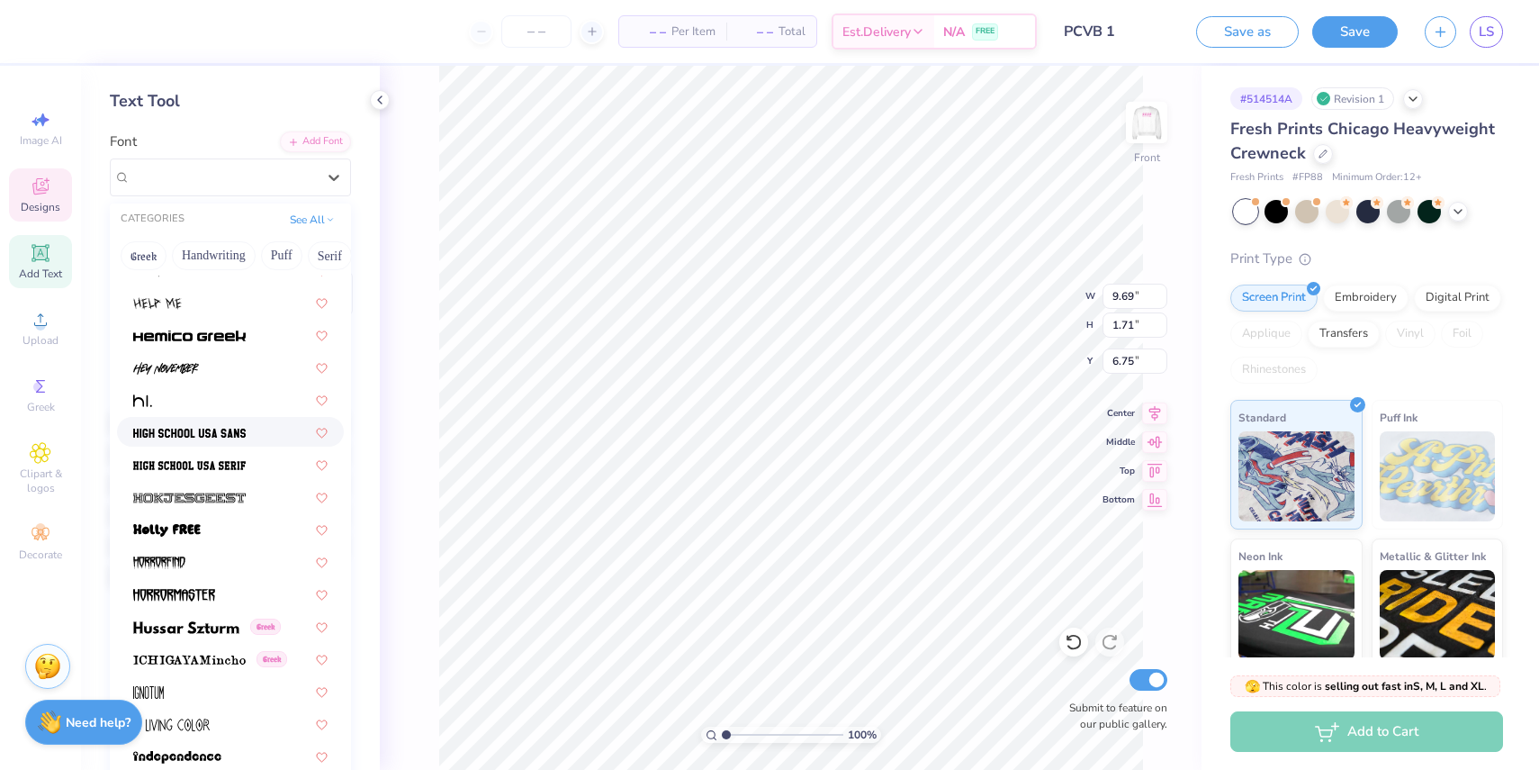
click at [192, 438] on img at bounding box center [189, 433] width 113 height 13
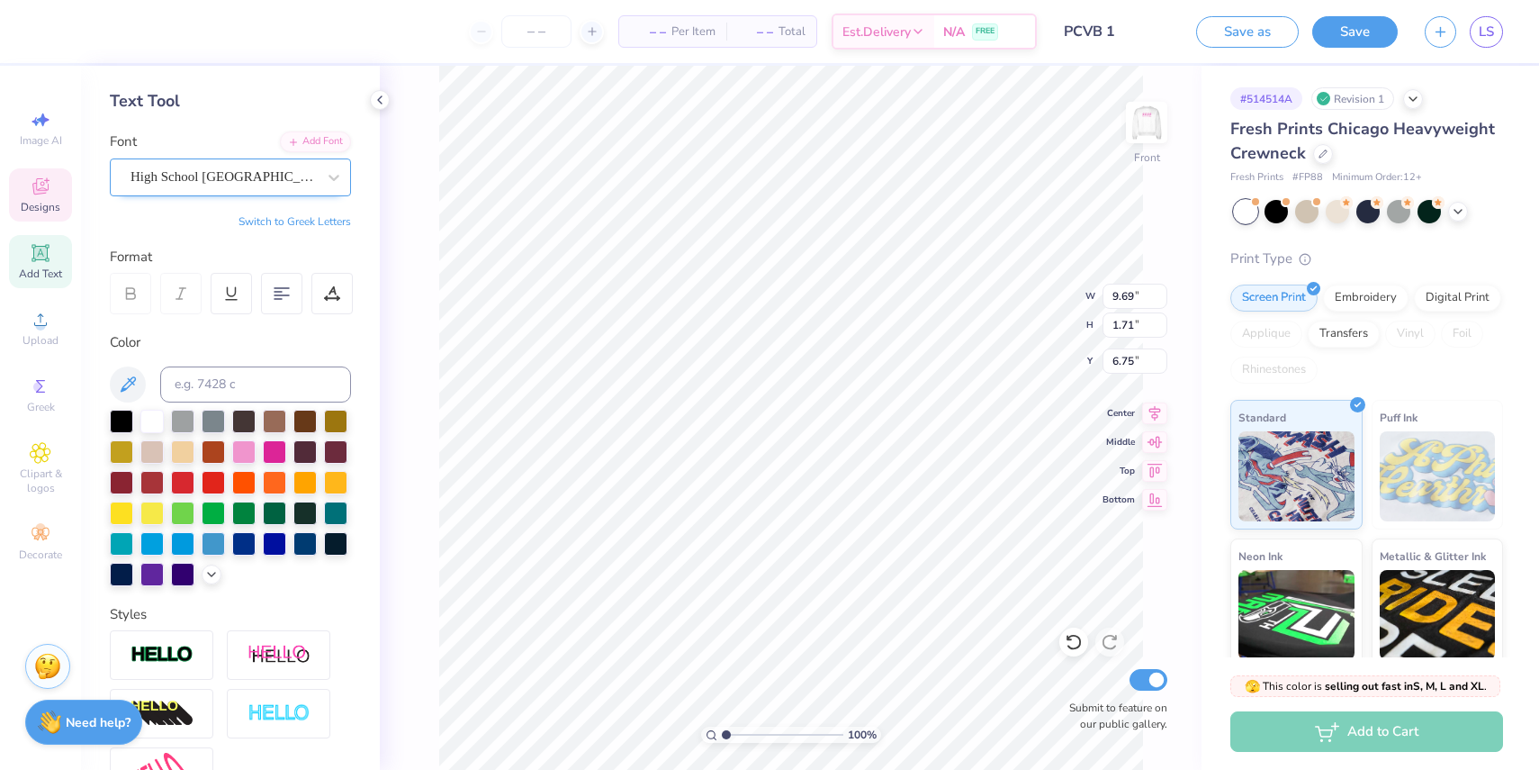
click at [284, 162] on div "High School [GEOGRAPHIC_DATA] Sans" at bounding box center [230, 177] width 241 height 38
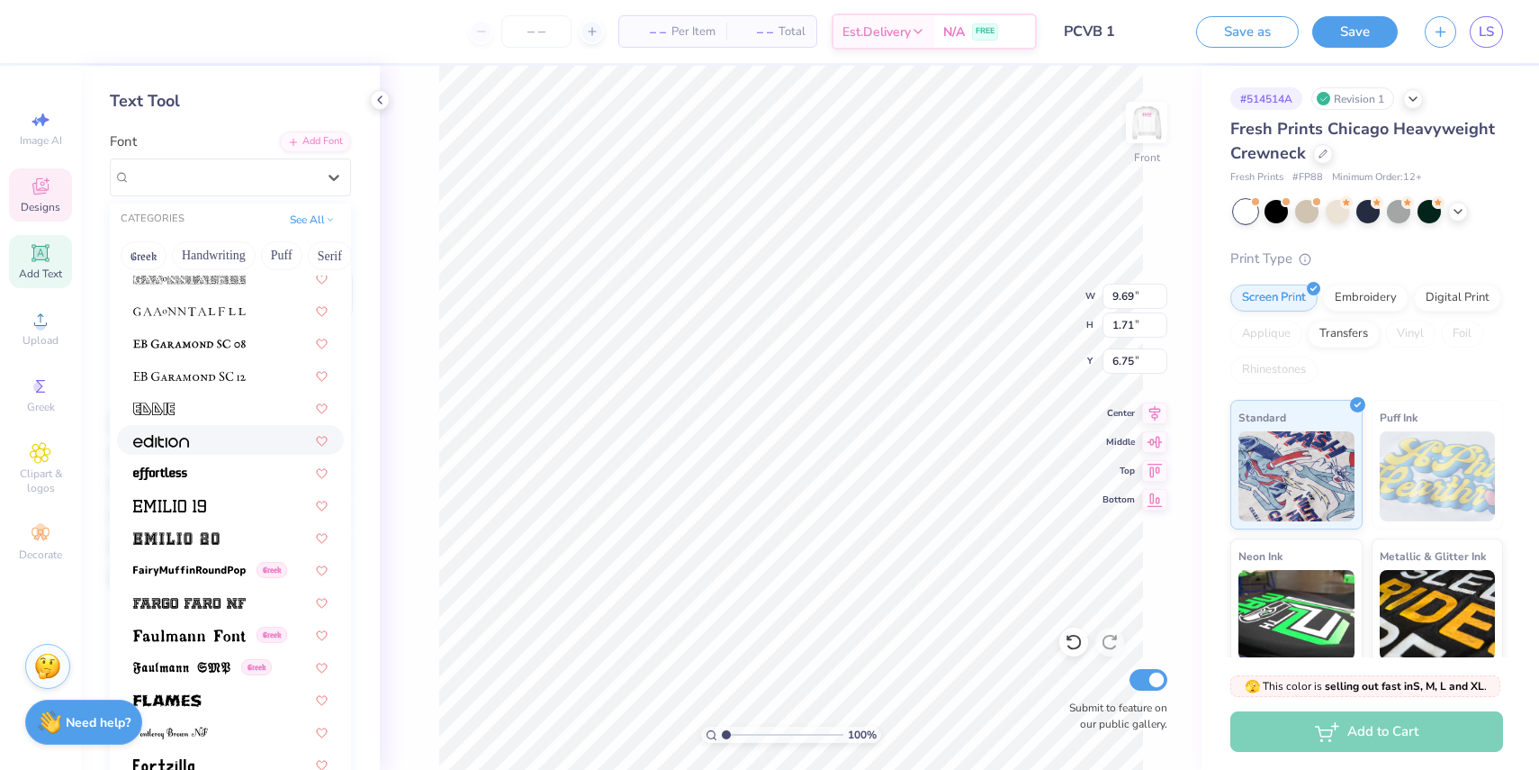
scroll to position [3640, 0]
click at [205, 444] on div at bounding box center [230, 437] width 194 height 19
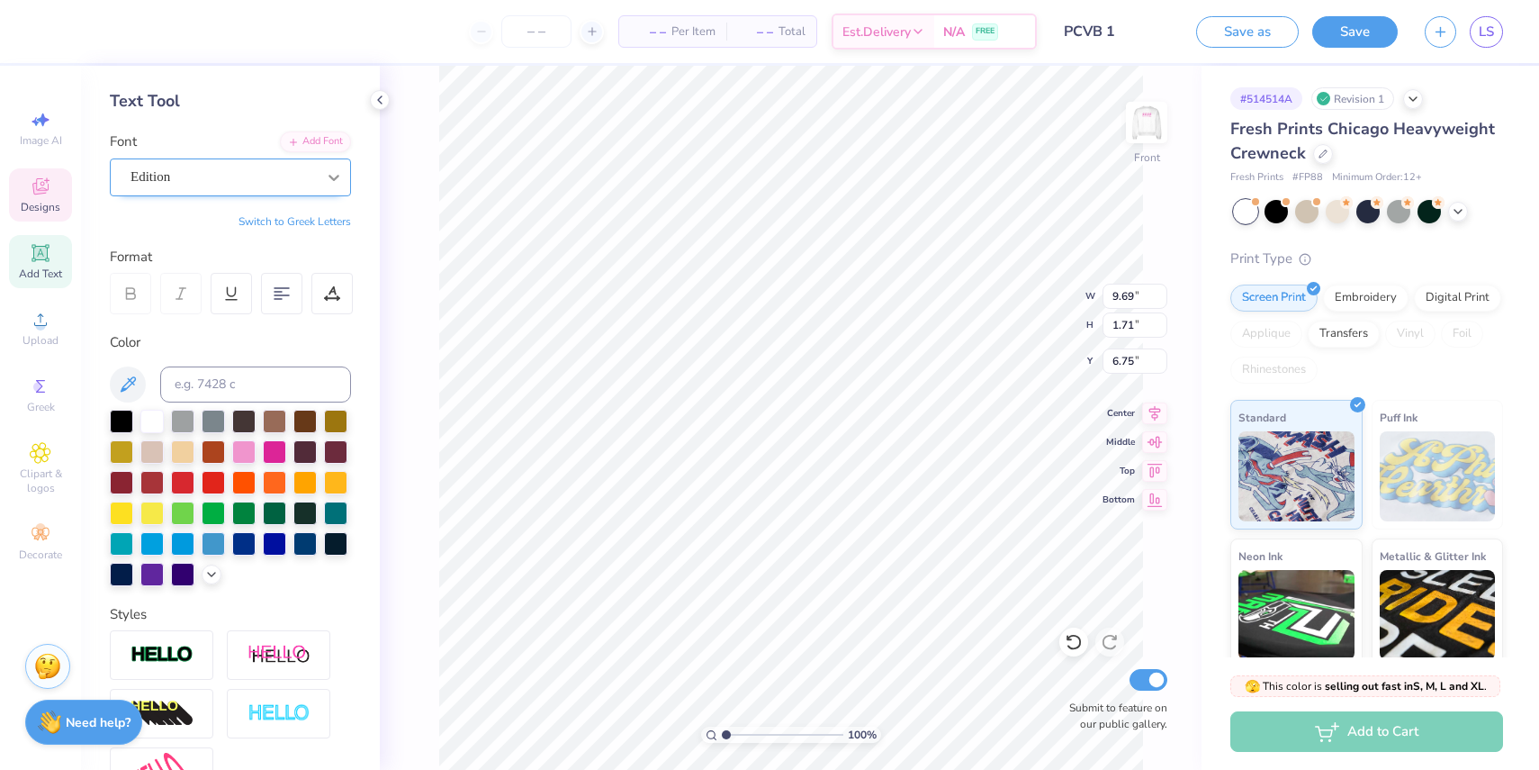
click at [326, 187] on div at bounding box center [334, 177] width 32 height 32
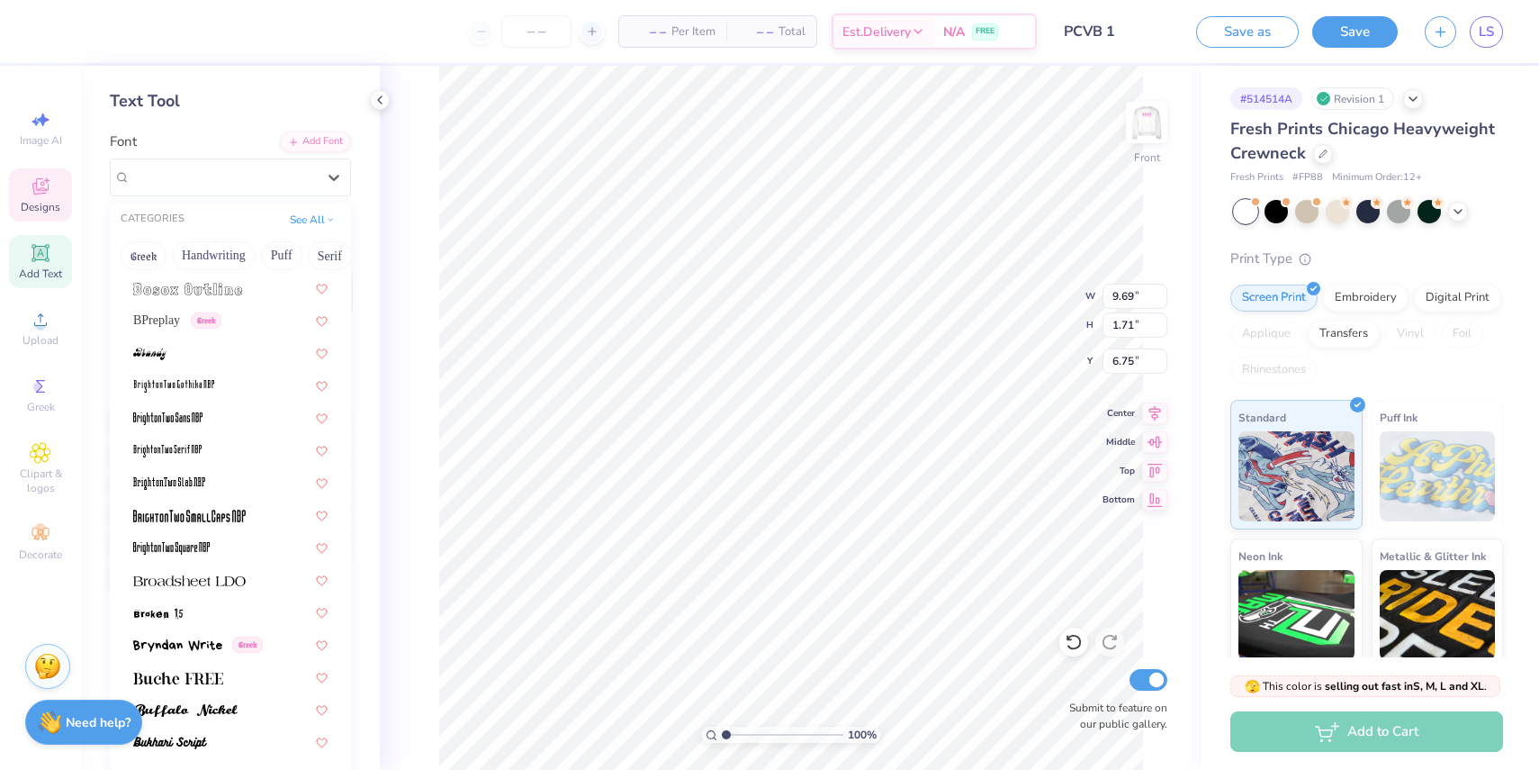
scroll to position [1518, 0]
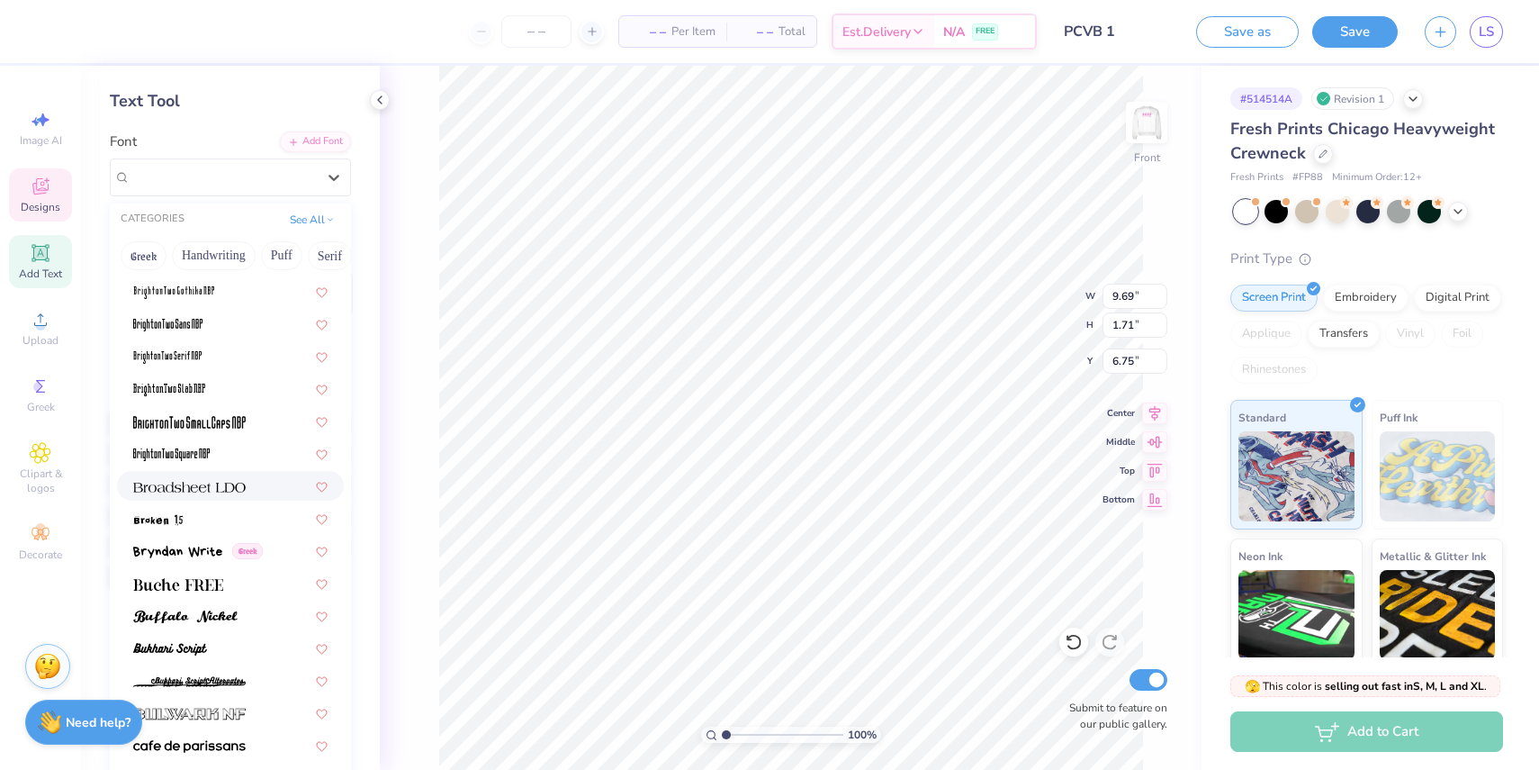
click at [257, 490] on div at bounding box center [230, 485] width 194 height 19
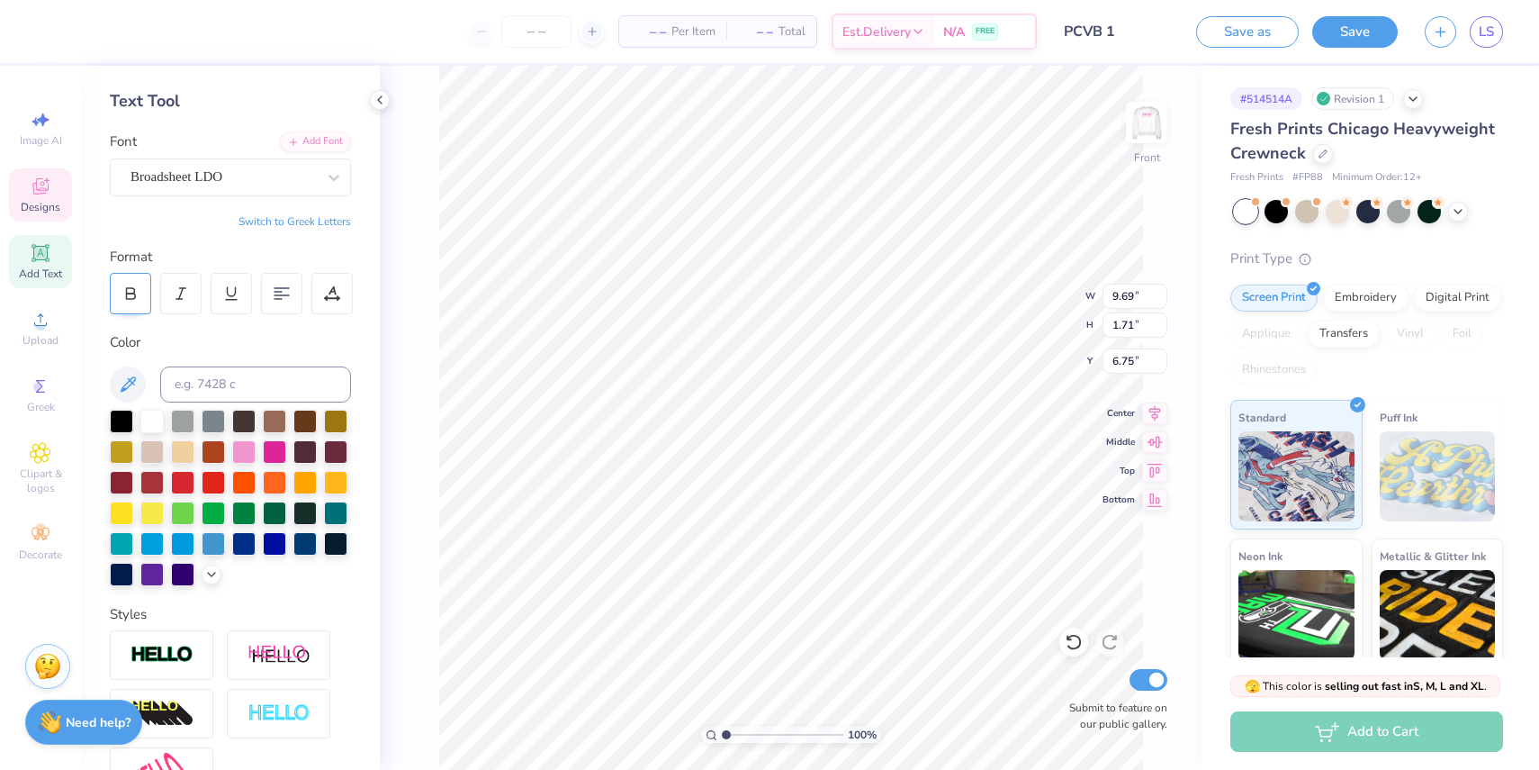
click at [136, 289] on icon at bounding box center [130, 293] width 16 height 16
click at [255, 183] on div "Broadsheet LDO" at bounding box center [223, 177] width 189 height 28
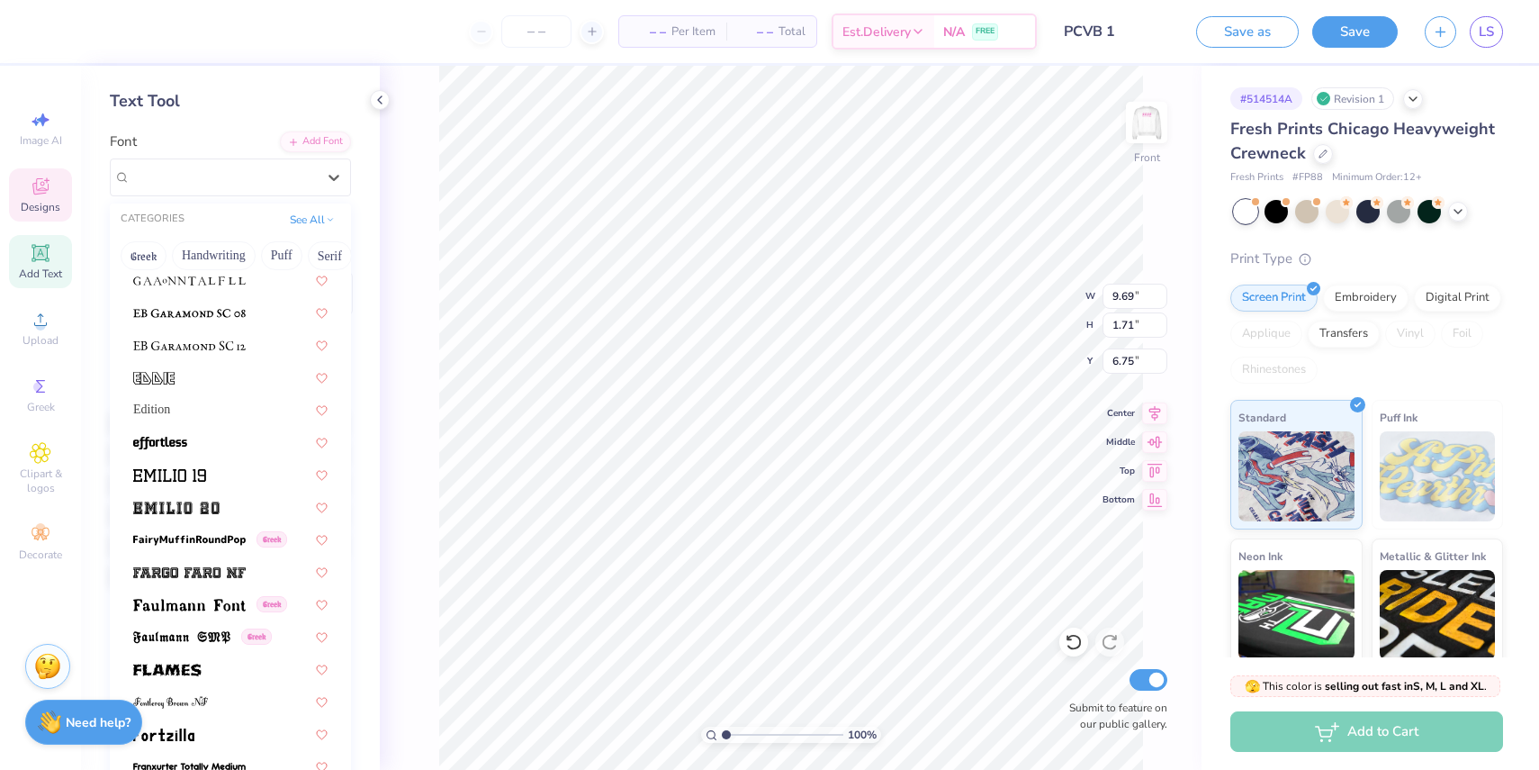
scroll to position [3665, 0]
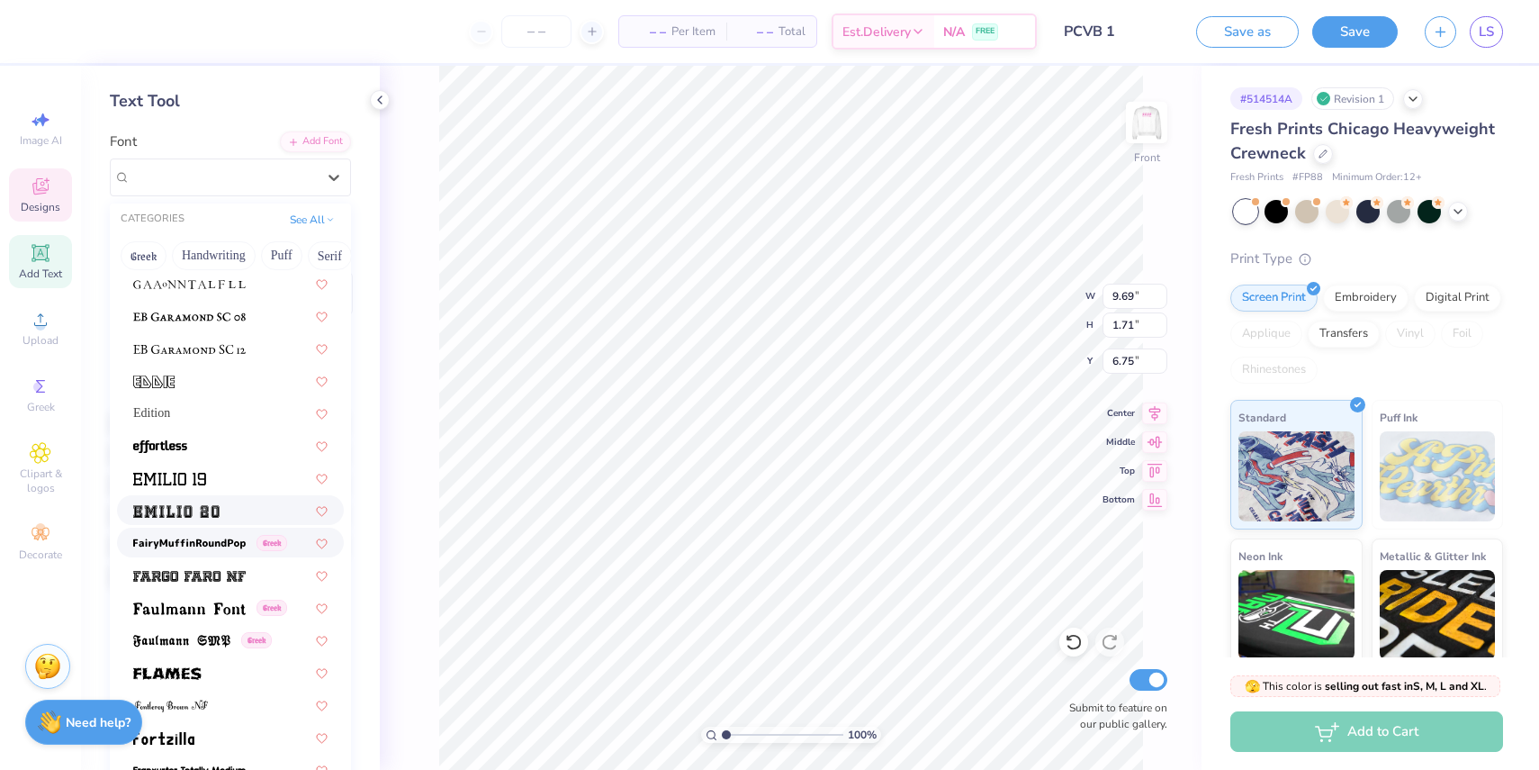
click at [213, 535] on span at bounding box center [189, 542] width 113 height 19
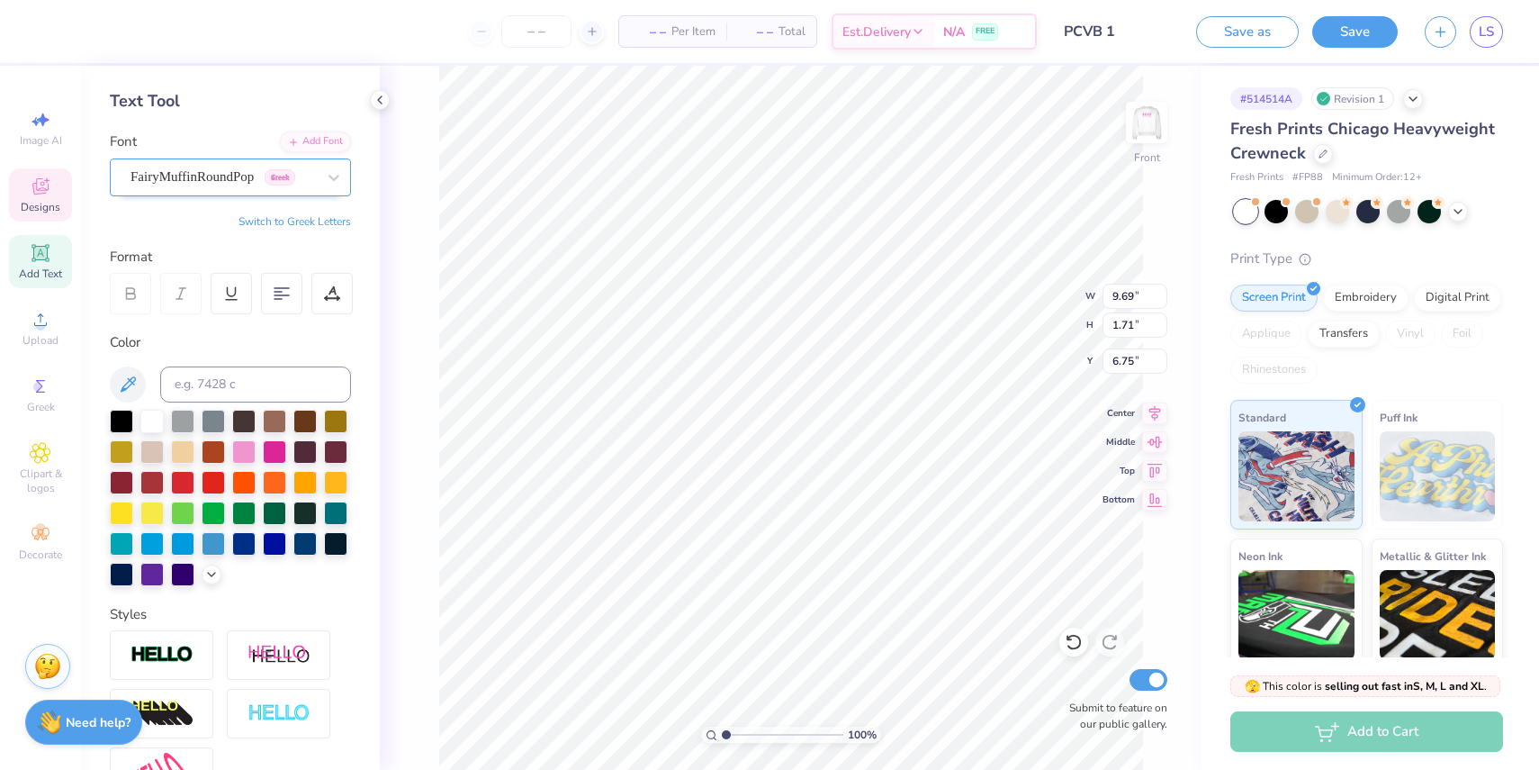
click at [237, 168] on div "FairyMuffinRoundPop Greek" at bounding box center [223, 177] width 189 height 28
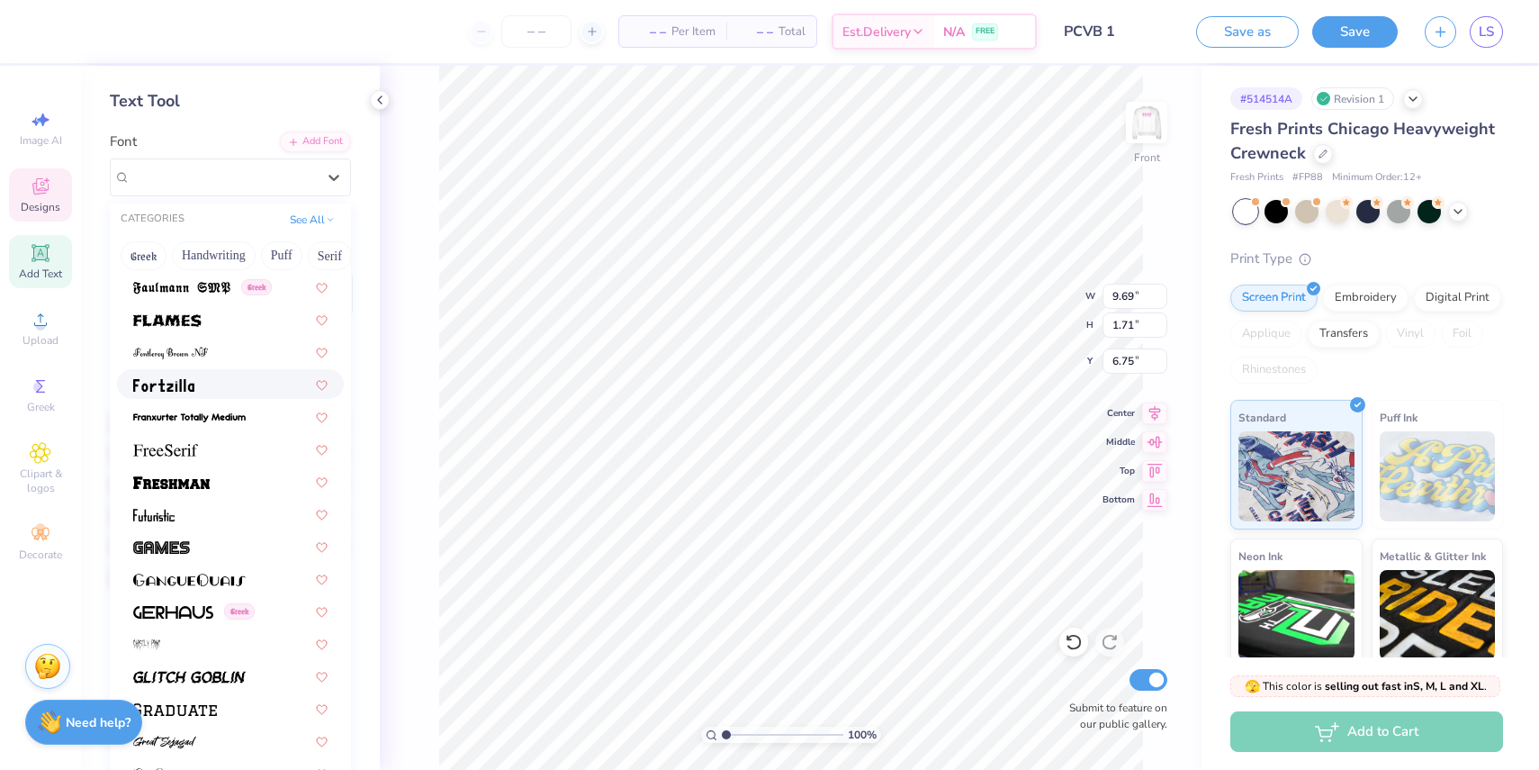
scroll to position [4020, 0]
click at [219, 481] on div at bounding box center [230, 479] width 194 height 19
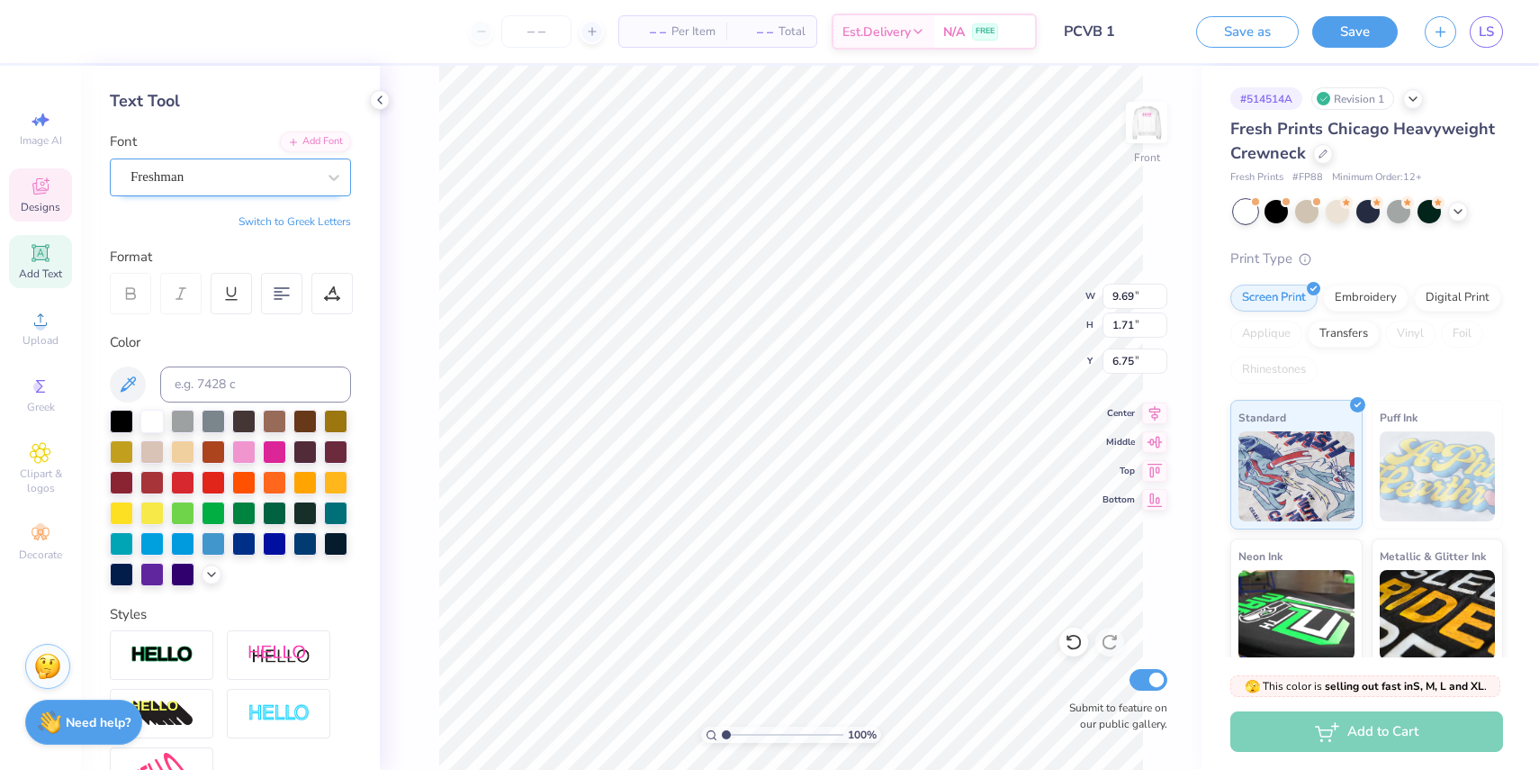
click at [222, 168] on div "Freshman" at bounding box center [223, 177] width 189 height 28
type input "p"
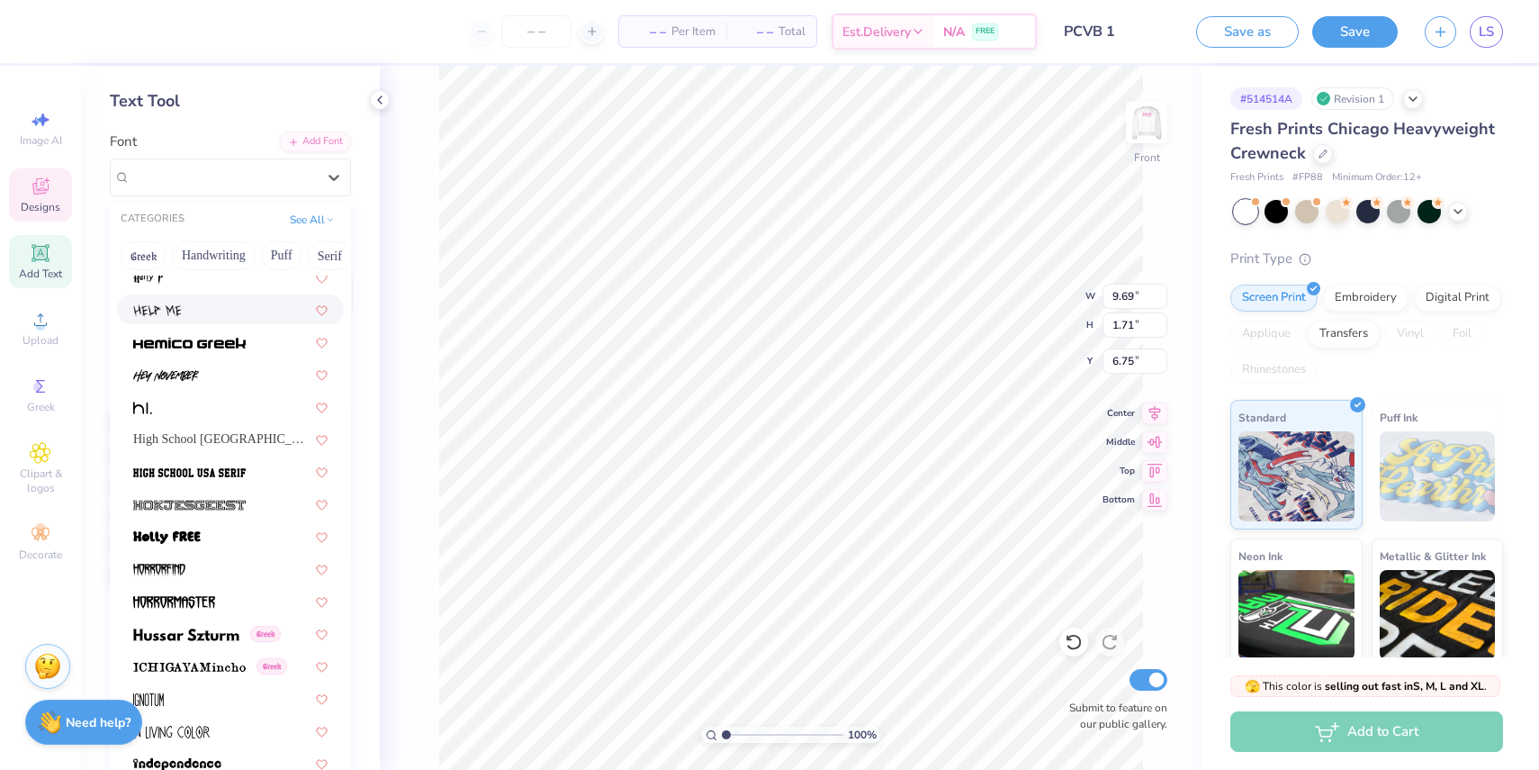
scroll to position [4578, 0]
click at [239, 432] on span "High School [GEOGRAPHIC_DATA] Sans" at bounding box center [221, 439] width 177 height 19
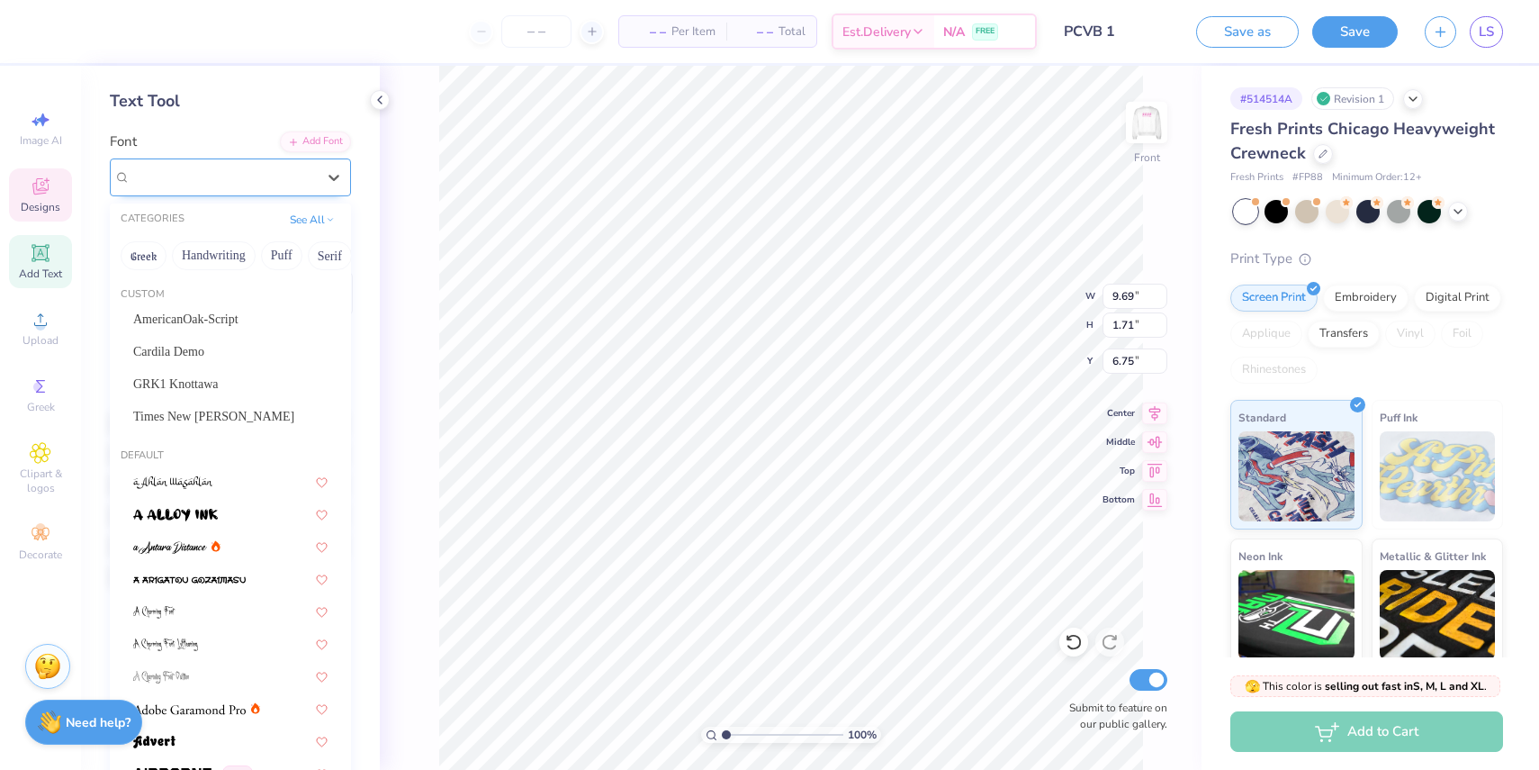
click at [303, 167] on div "High School [GEOGRAPHIC_DATA] Sans" at bounding box center [223, 177] width 189 height 28
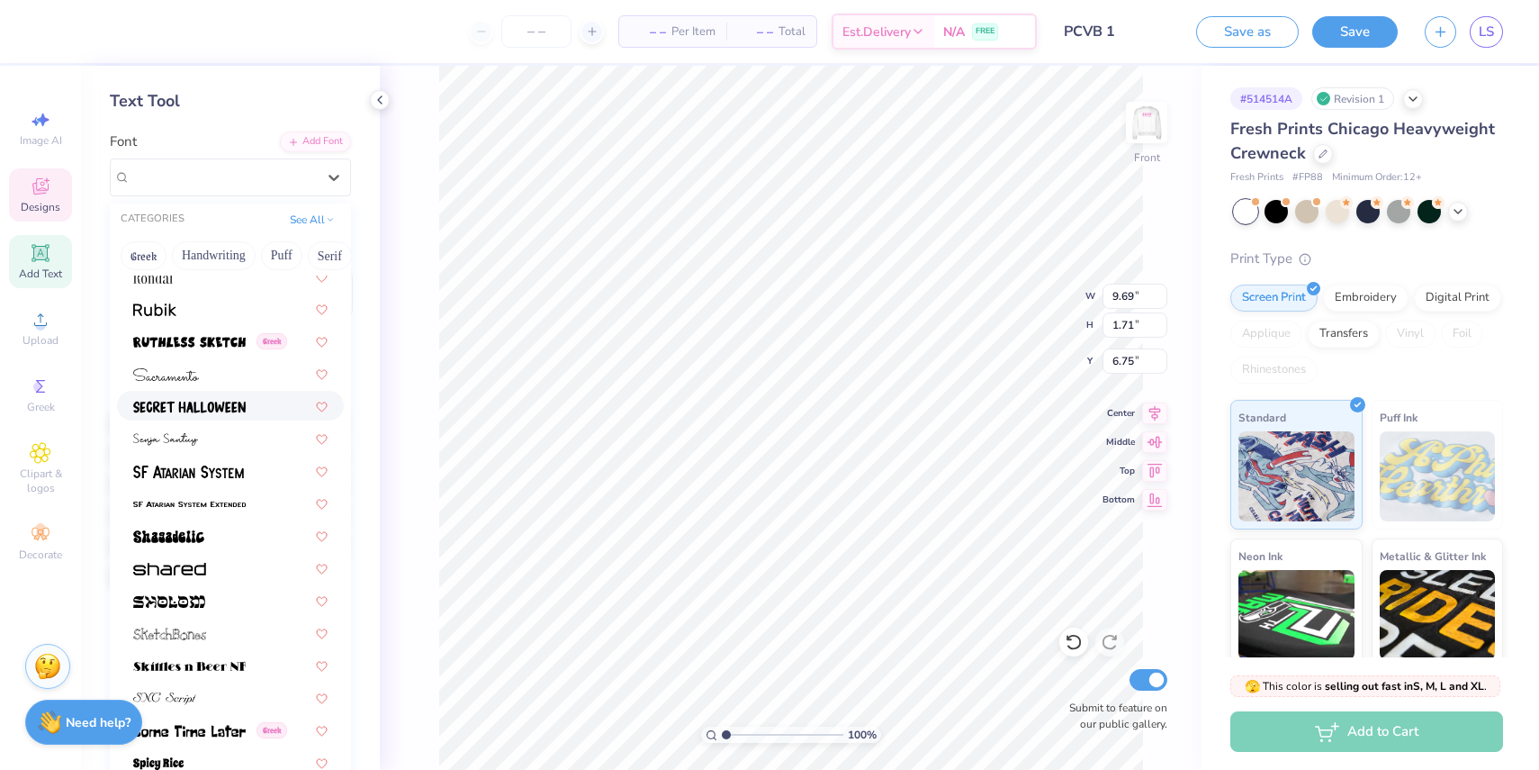
scroll to position [8449, 0]
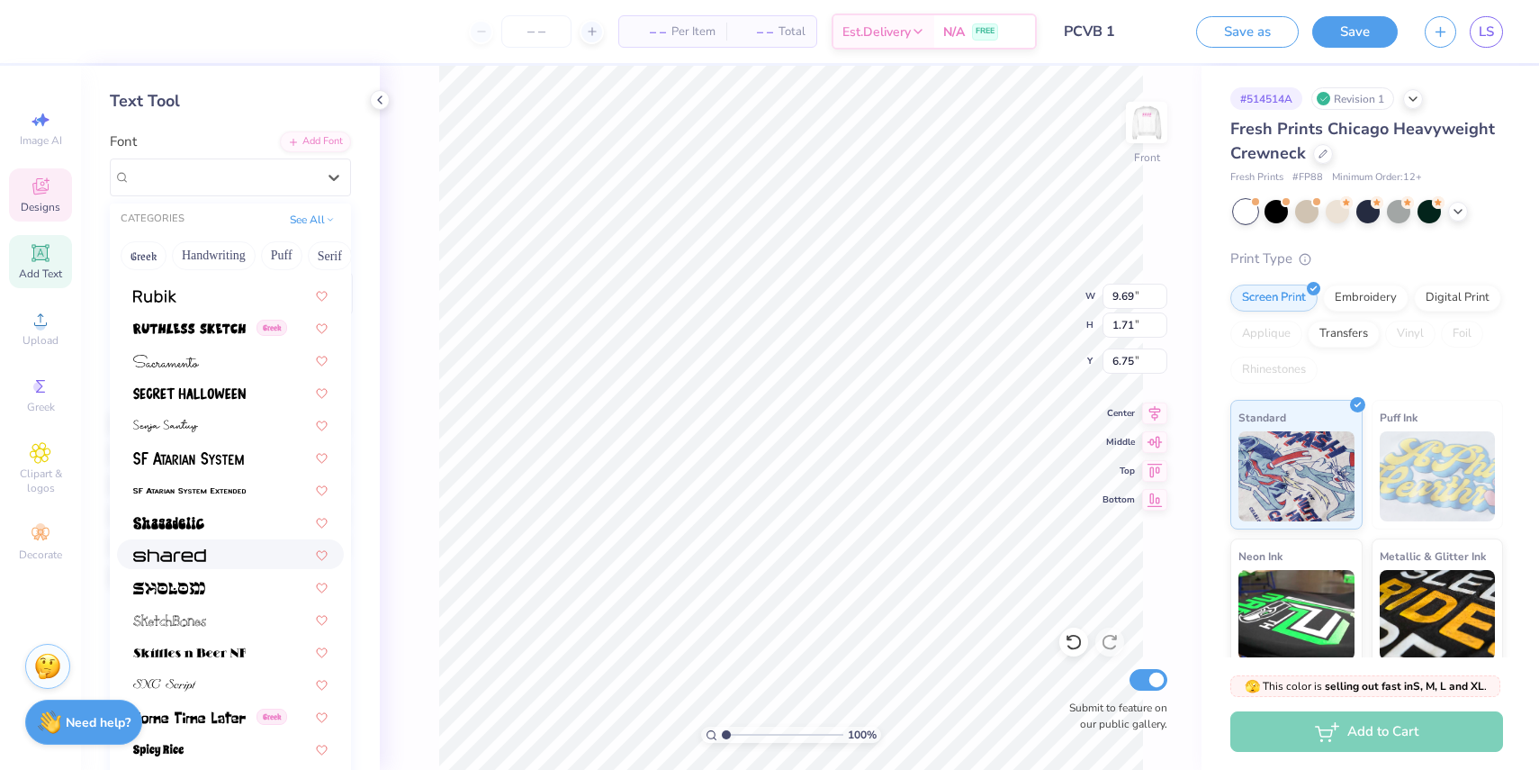
click at [223, 547] on div at bounding box center [230, 554] width 194 height 19
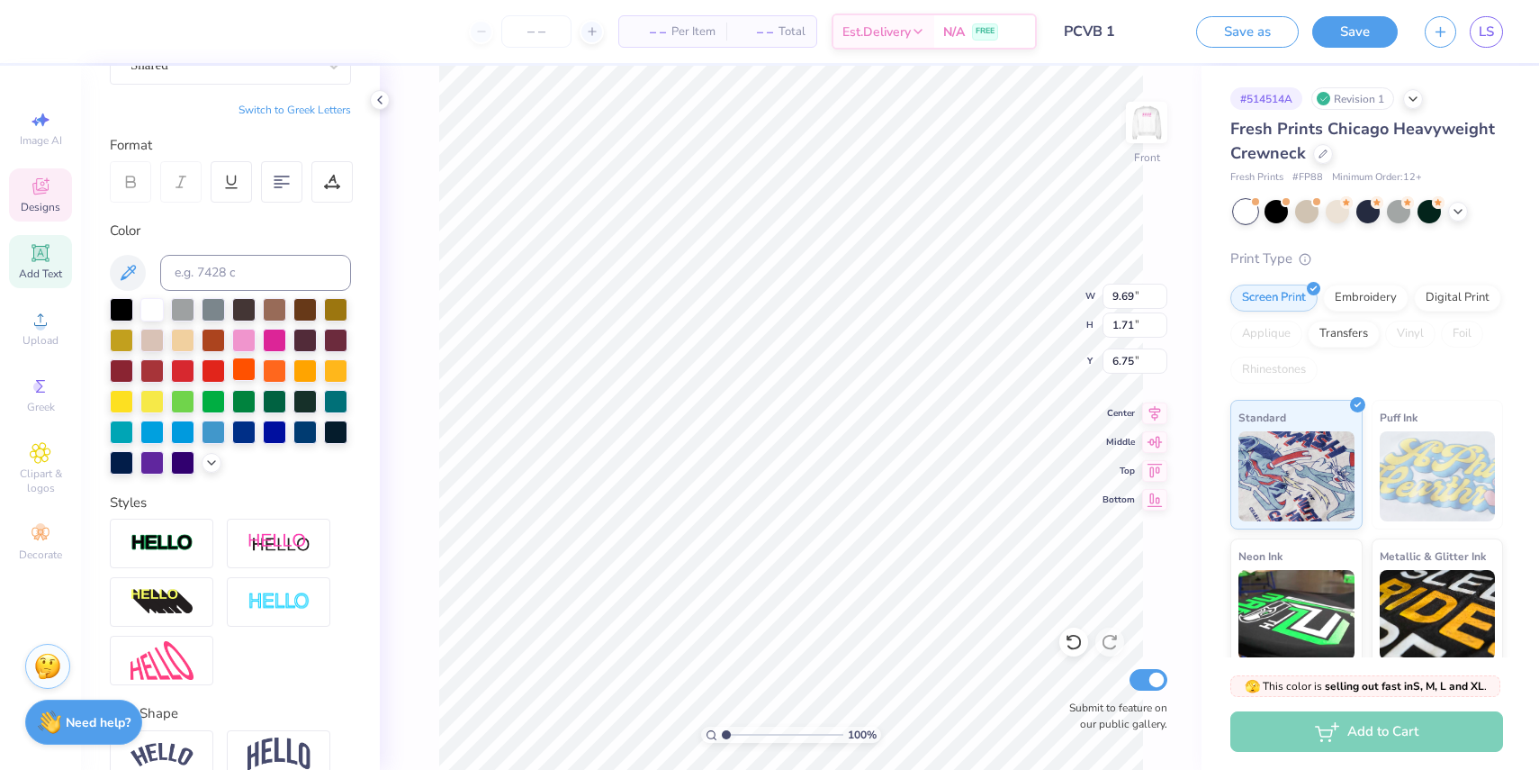
scroll to position [0, 0]
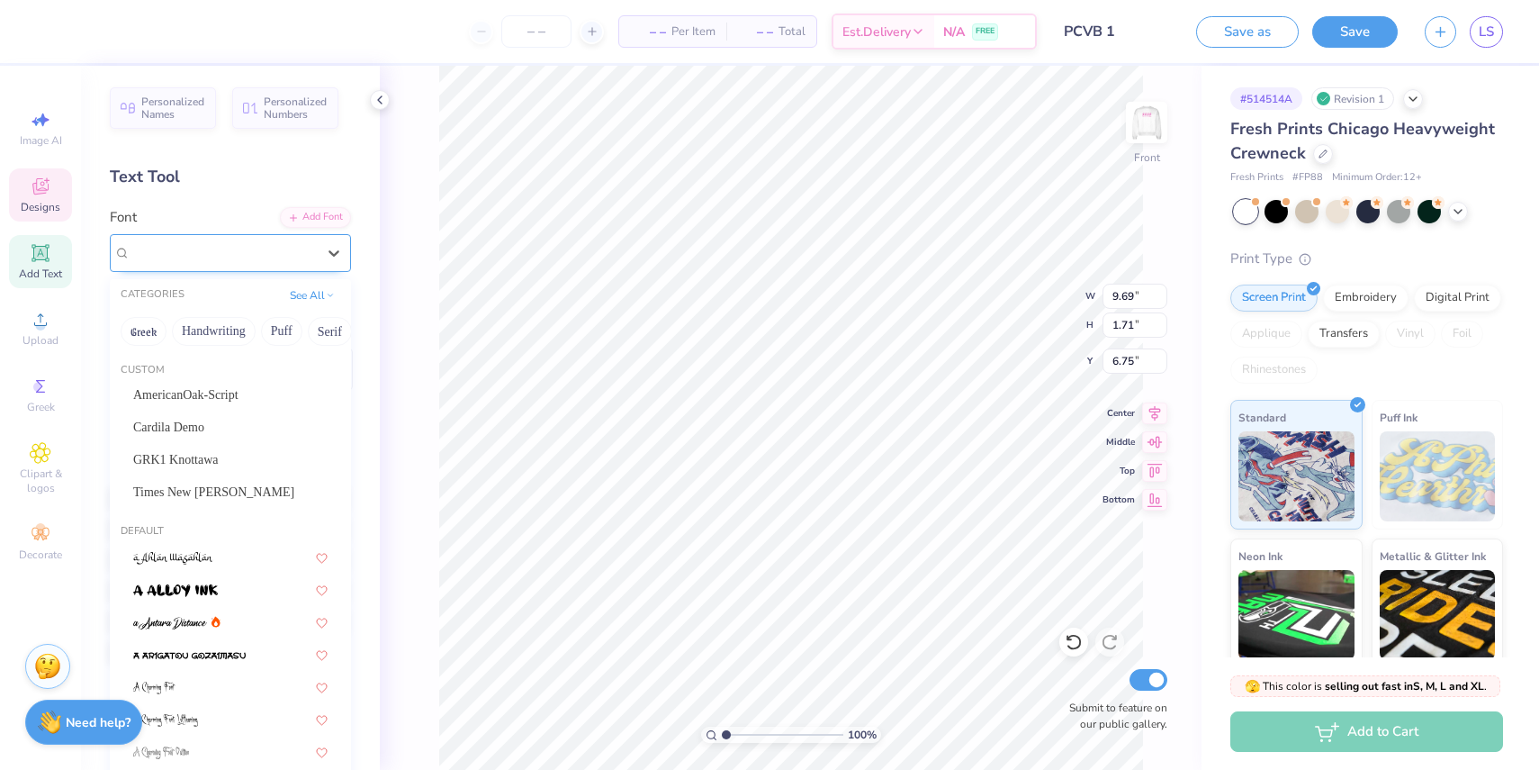
click at [225, 251] on div "Shared" at bounding box center [223, 253] width 189 height 28
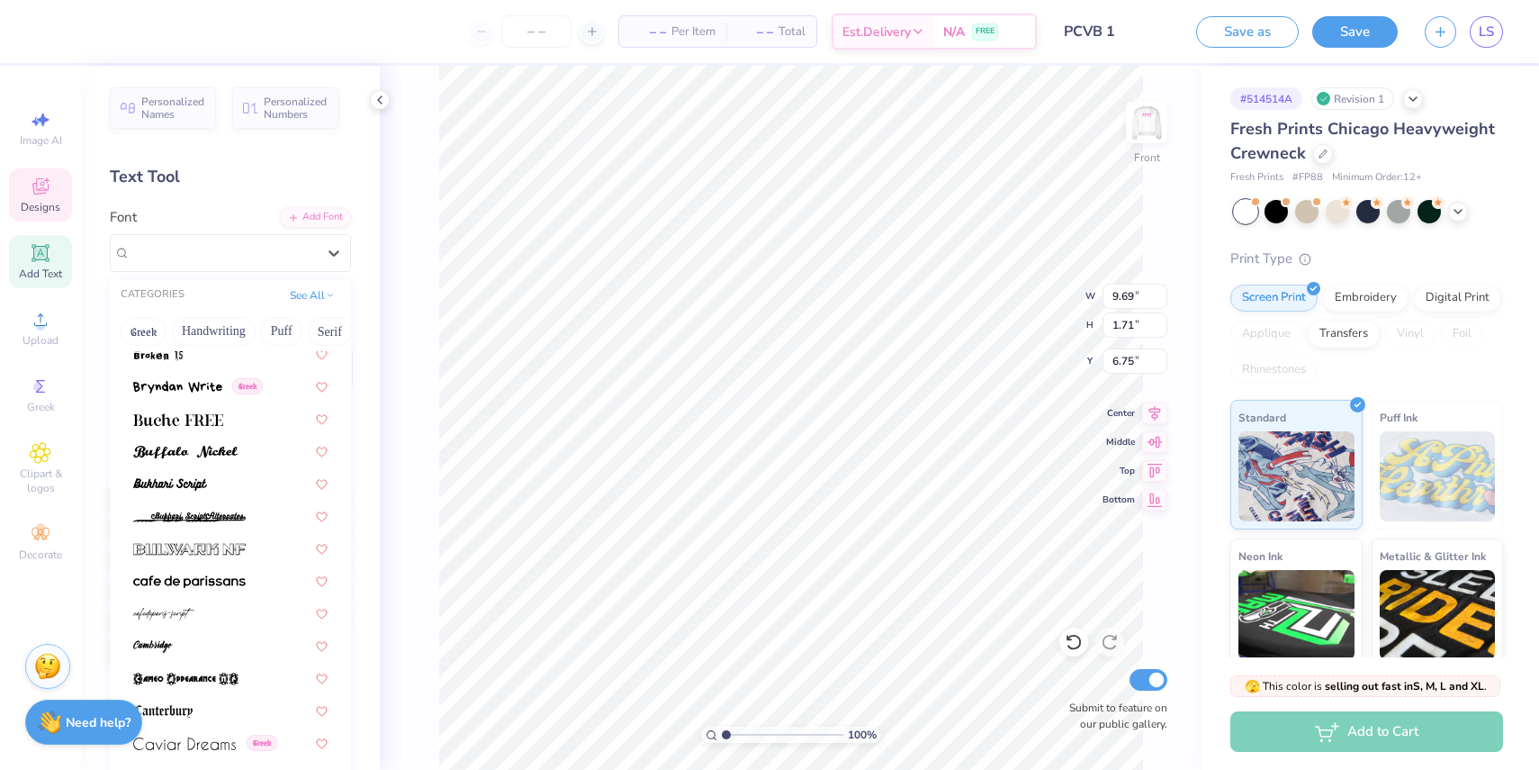
scroll to position [1883, 0]
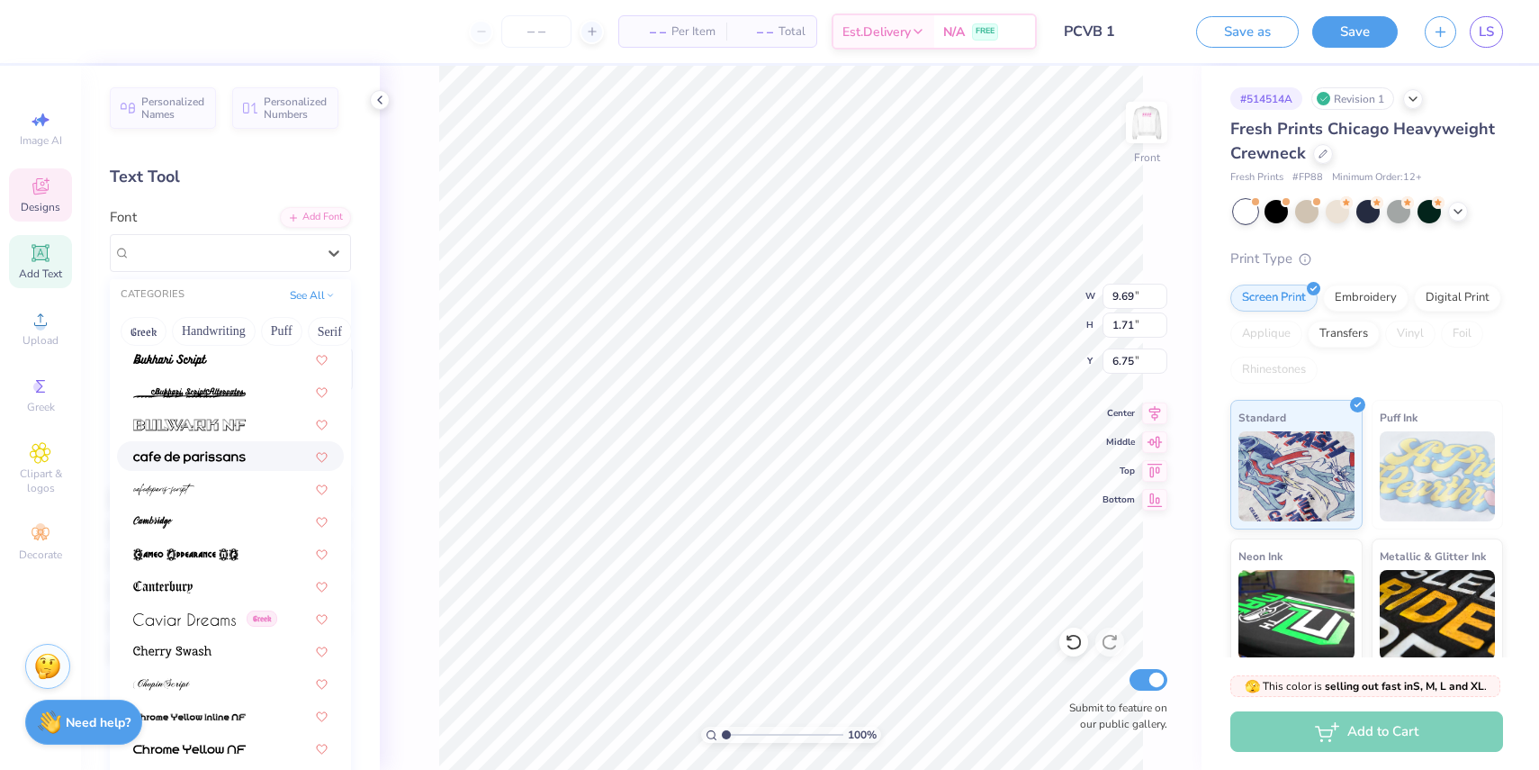
click at [216, 458] on img at bounding box center [189, 457] width 113 height 13
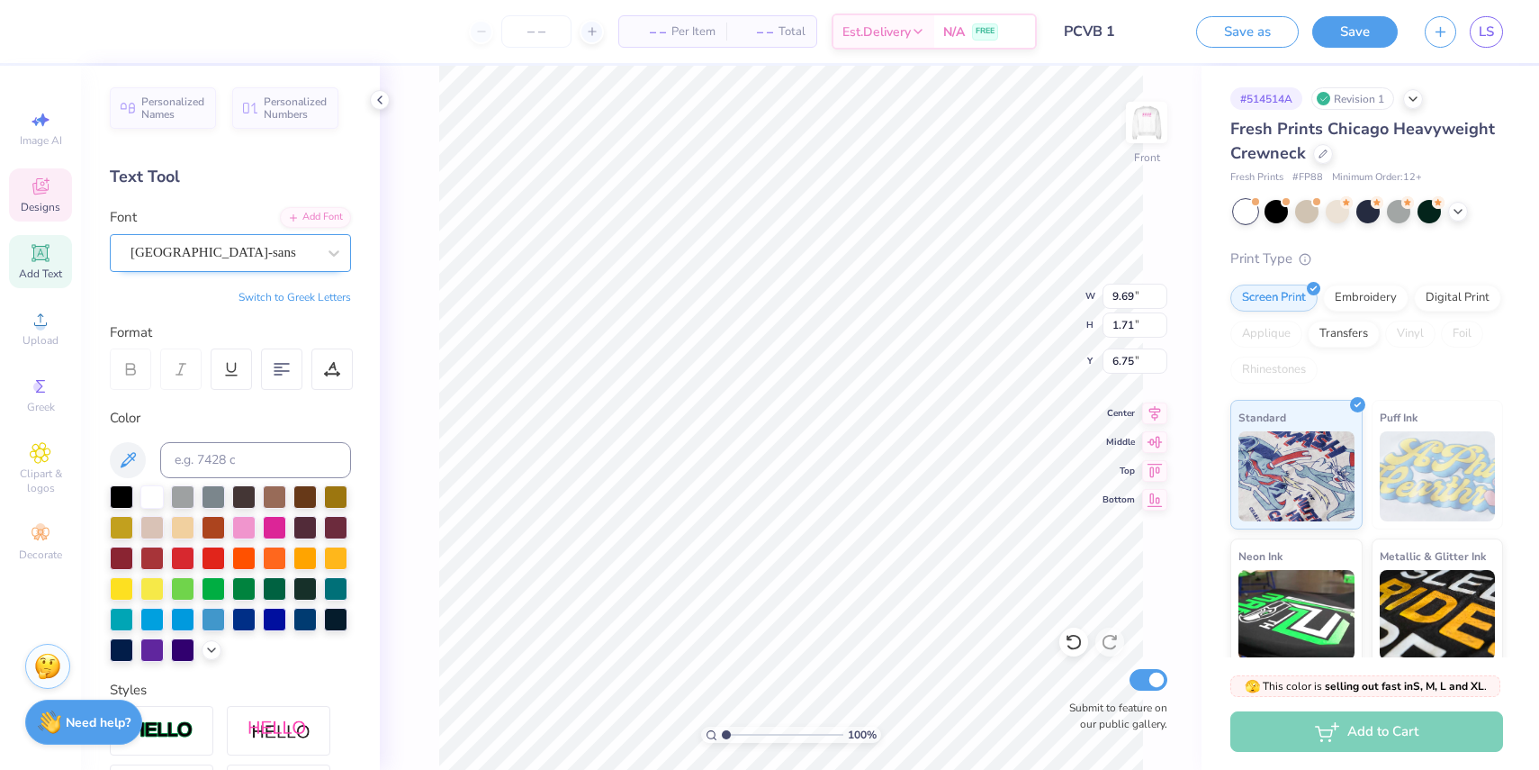
click at [283, 246] on div "[GEOGRAPHIC_DATA]-sans" at bounding box center [223, 253] width 189 height 28
type input "9.84"
type input "1.72"
type input "9.49"
type input "6.86"
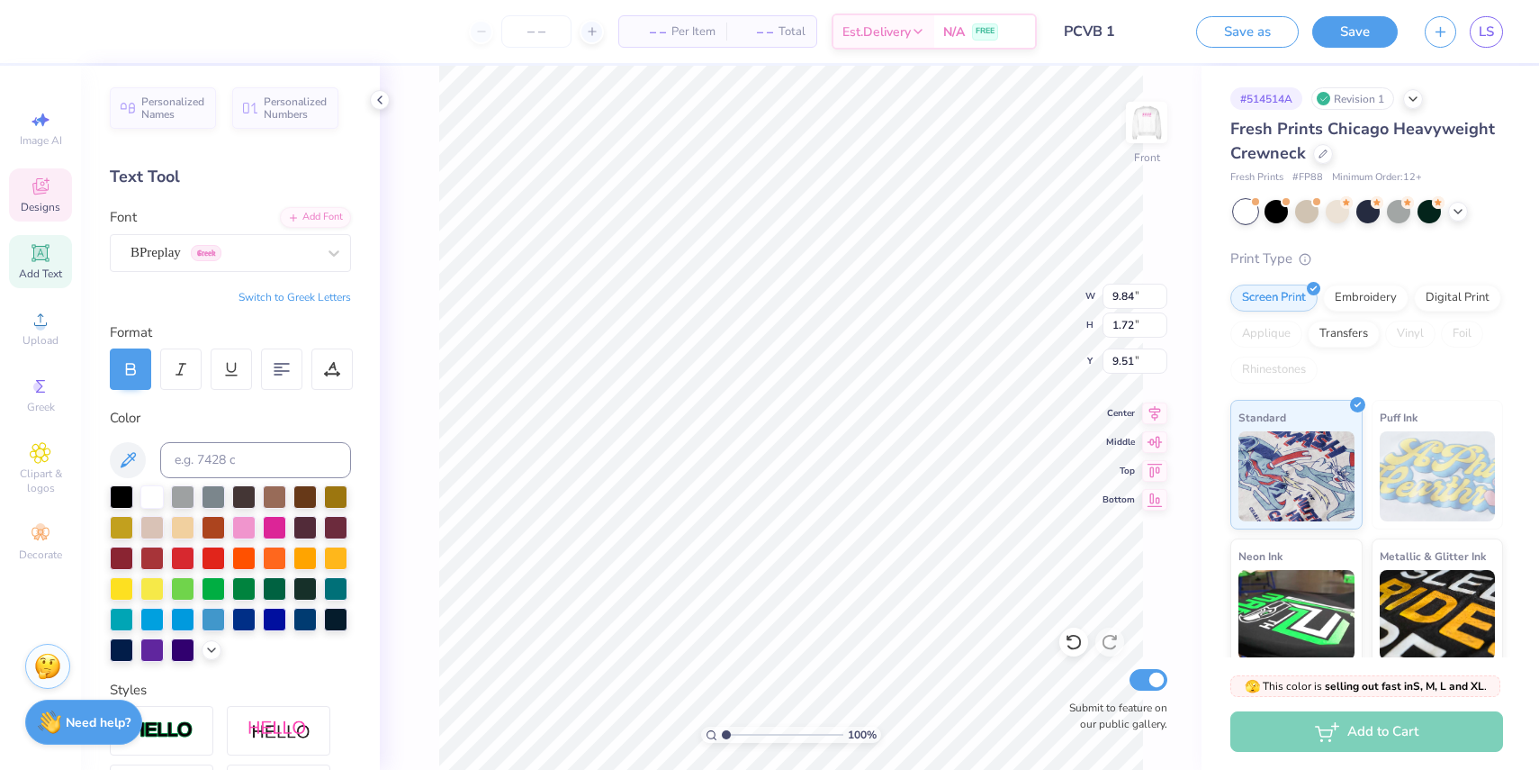
type input "1.07"
type input "7.07"
click at [259, 256] on div "[GEOGRAPHIC_DATA]-sans" at bounding box center [223, 253] width 189 height 28
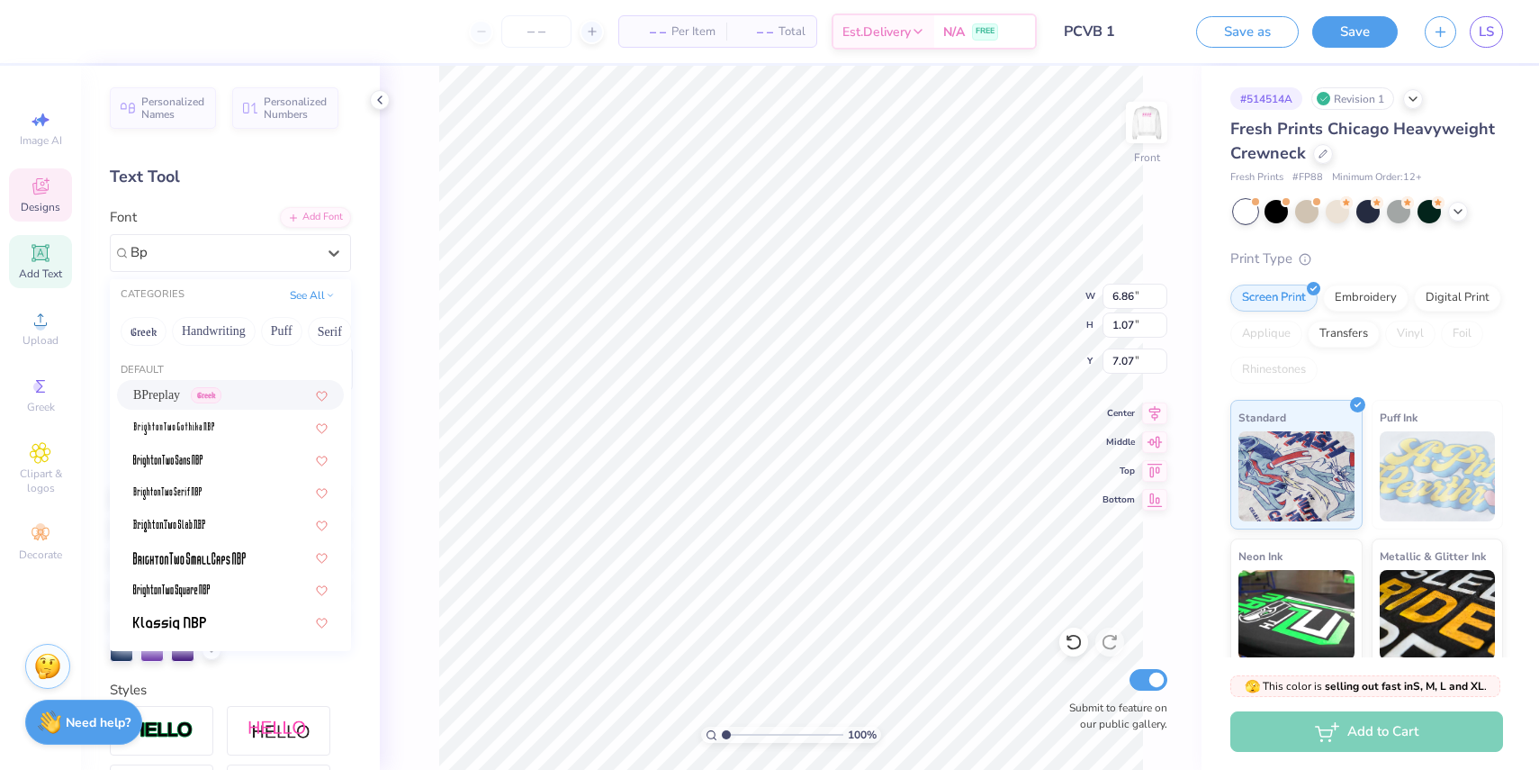
click at [239, 391] on div "BPreplay Greek" at bounding box center [230, 394] width 194 height 19
type input "Bp"
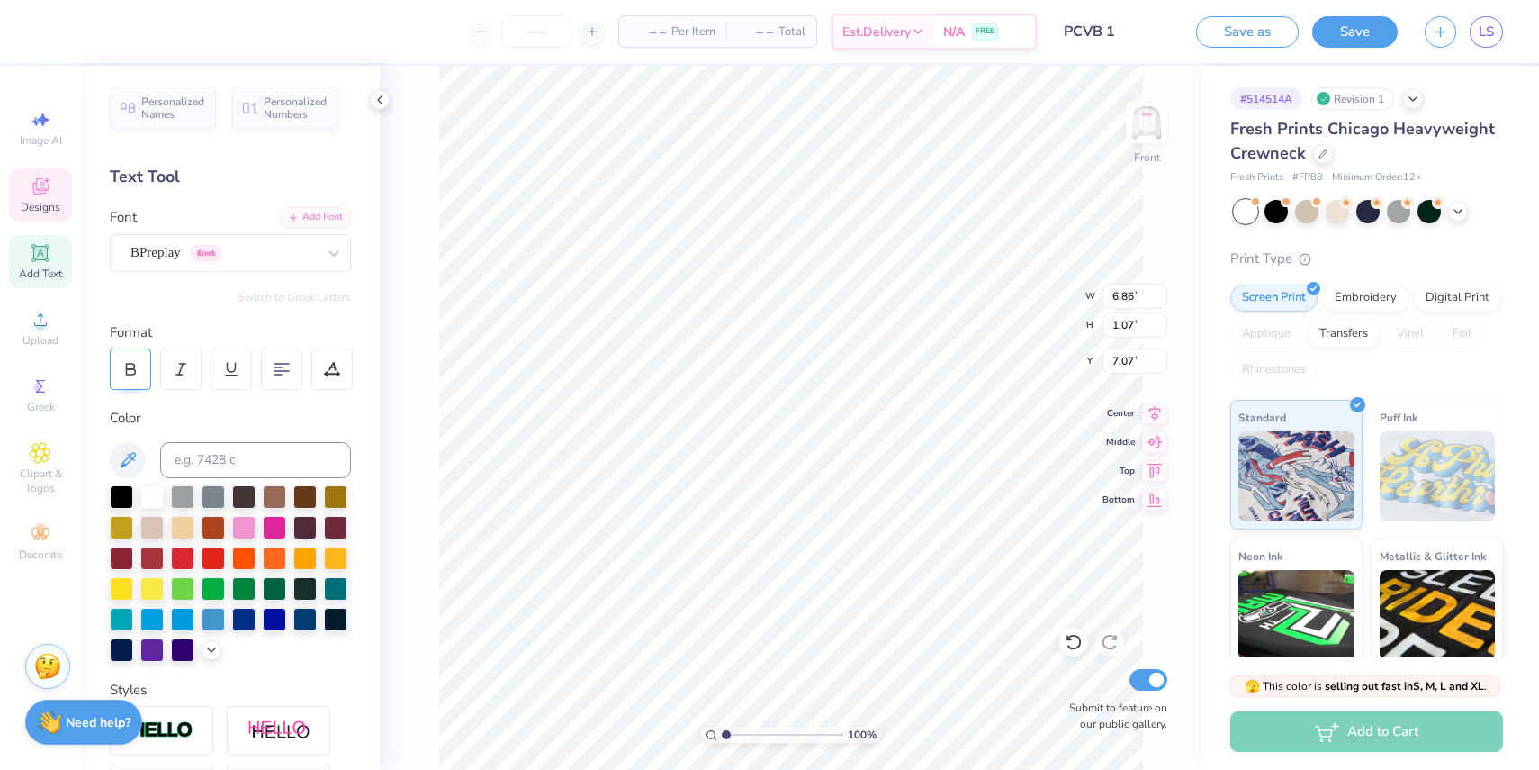
click at [133, 367] on icon at bounding box center [131, 366] width 8 height 5
type input "9.71"
type input "2.11"
type input "3.25"
click at [220, 261] on div "Dancing Script" at bounding box center [223, 253] width 189 height 28
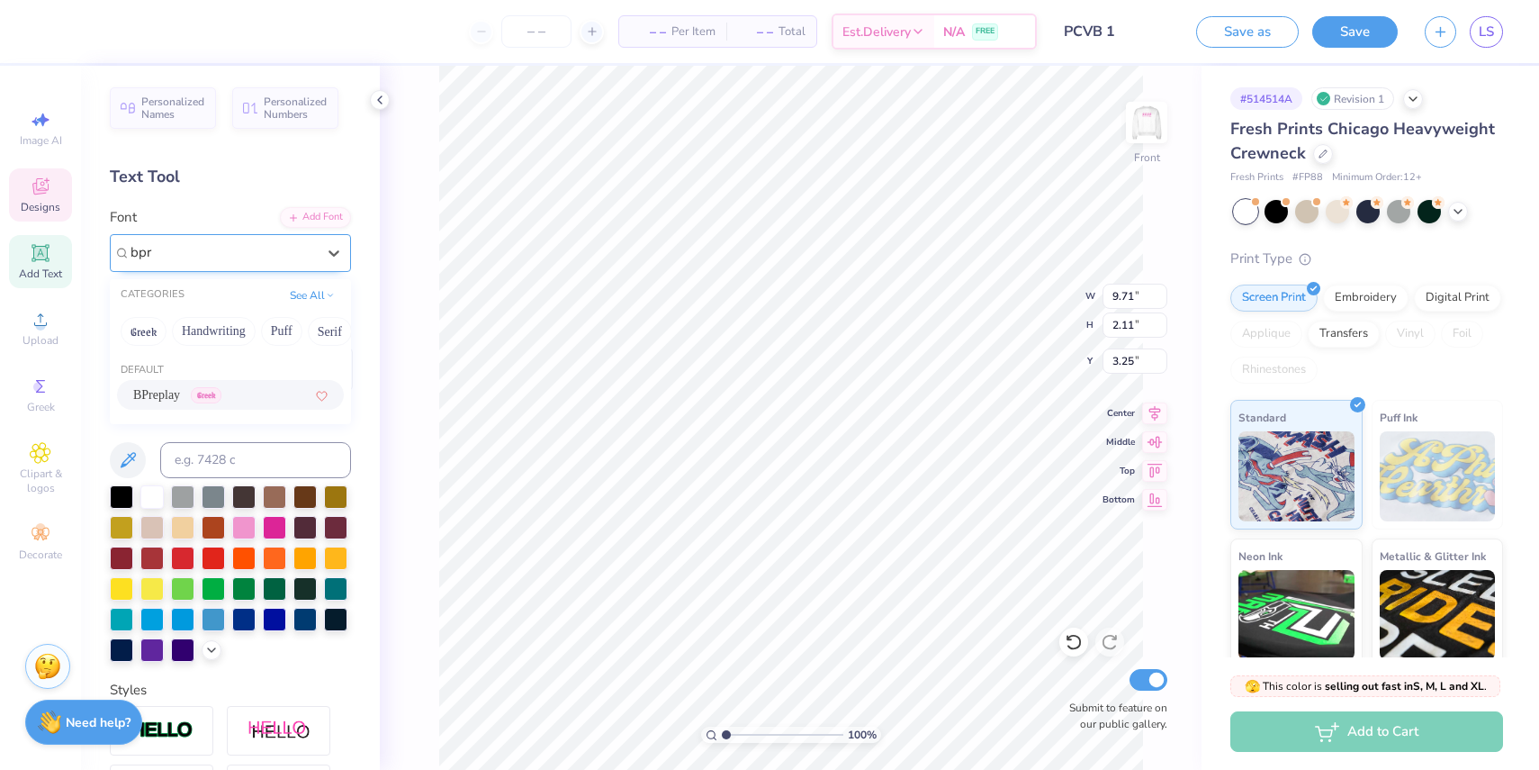
click at [260, 401] on div "BPreplay Greek" at bounding box center [230, 394] width 194 height 19
type input "bpr"
click at [134, 365] on icon at bounding box center [131, 366] width 8 height 5
click at [1010, 290] on div "100 % Front W 9.71 9.71 " H 2.11 2.11 " Y 3.25 3.25 " Center Middle Top Bottom …" at bounding box center [791, 418] width 822 height 704
type input "3.97"
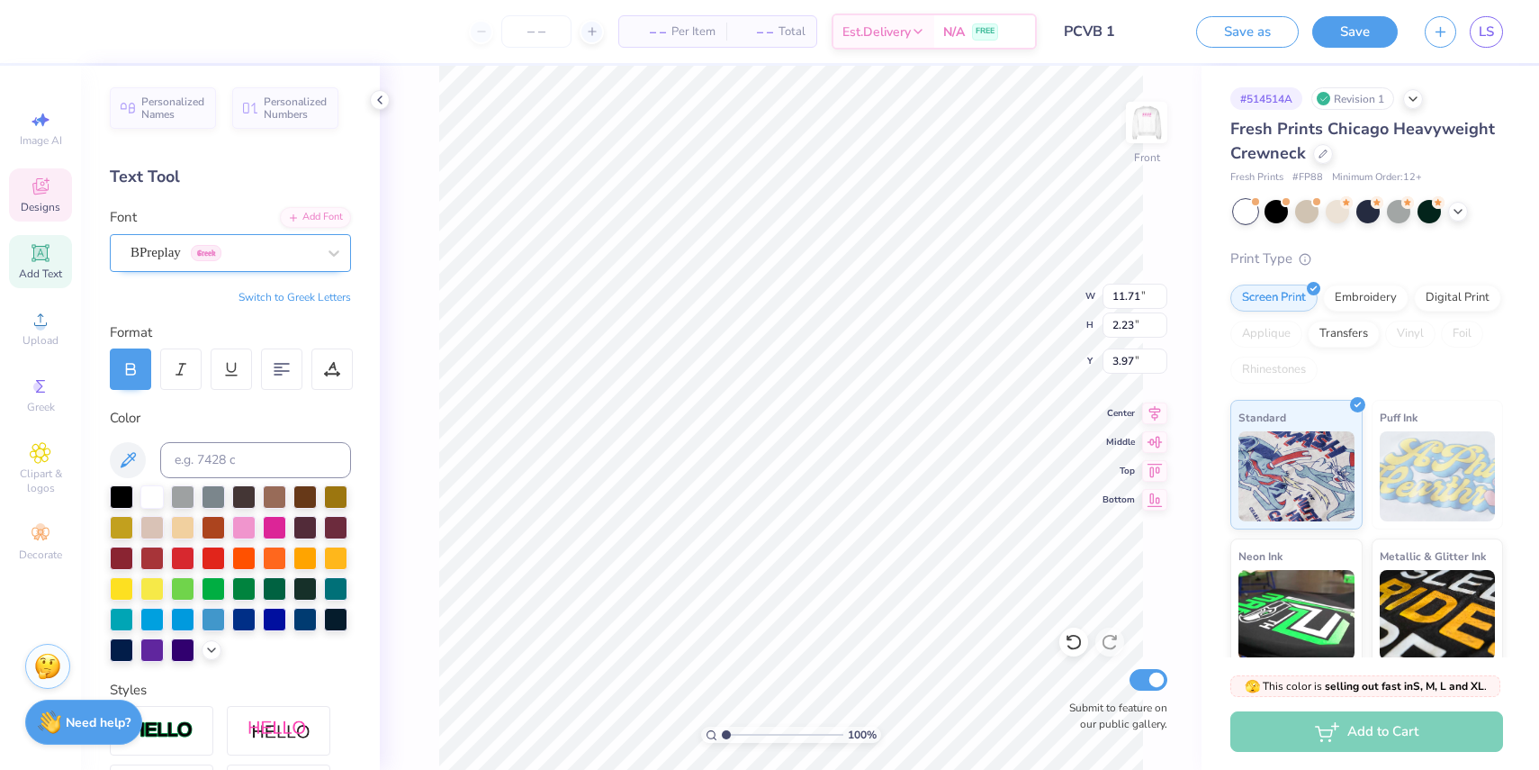
type input "9.69"
type input "1.71"
type input "6.76"
type input "9.84"
type input "1.72"
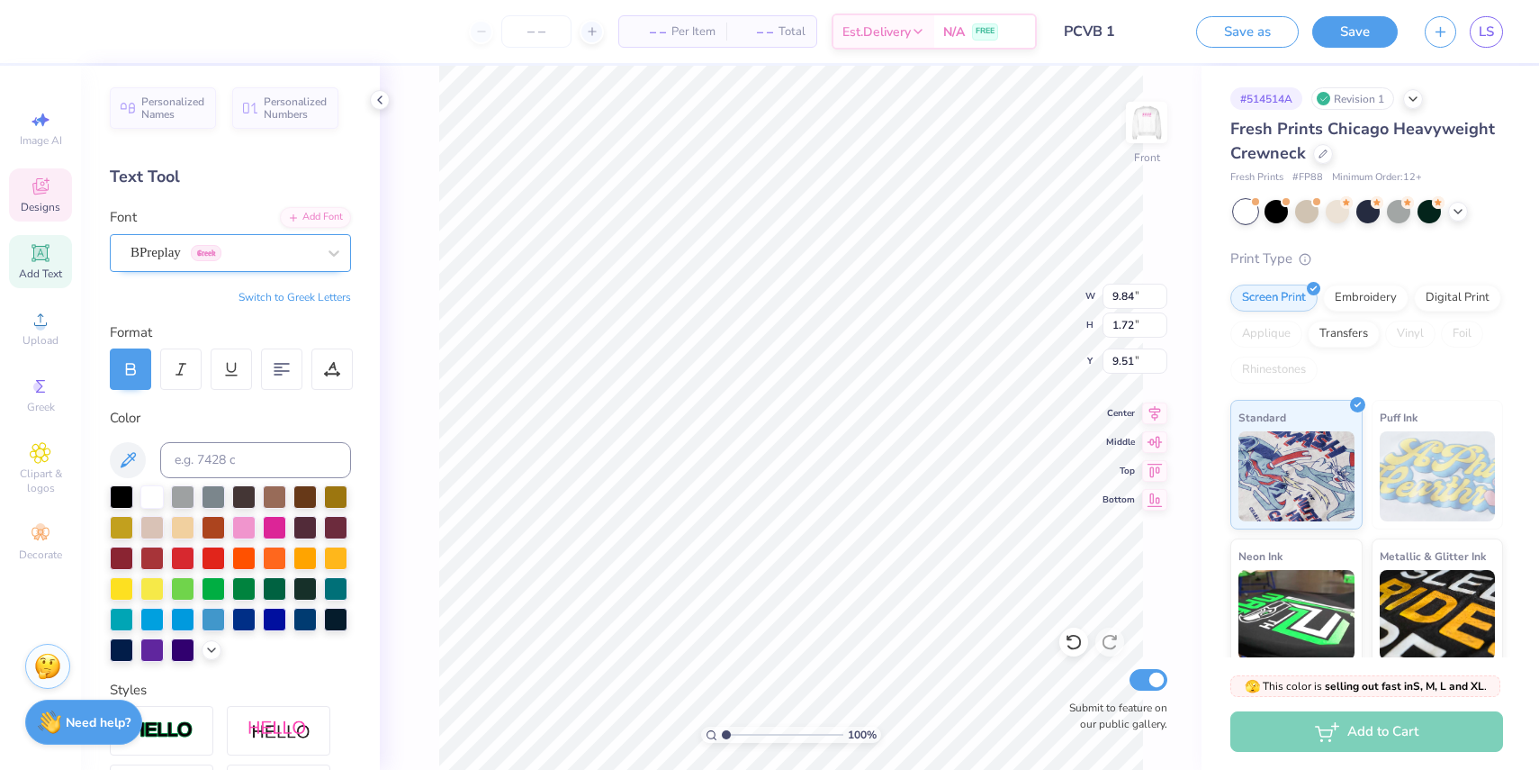
type input "10.29"
type input "7.30"
type input "11.71"
type input "2.23"
type input "3.97"
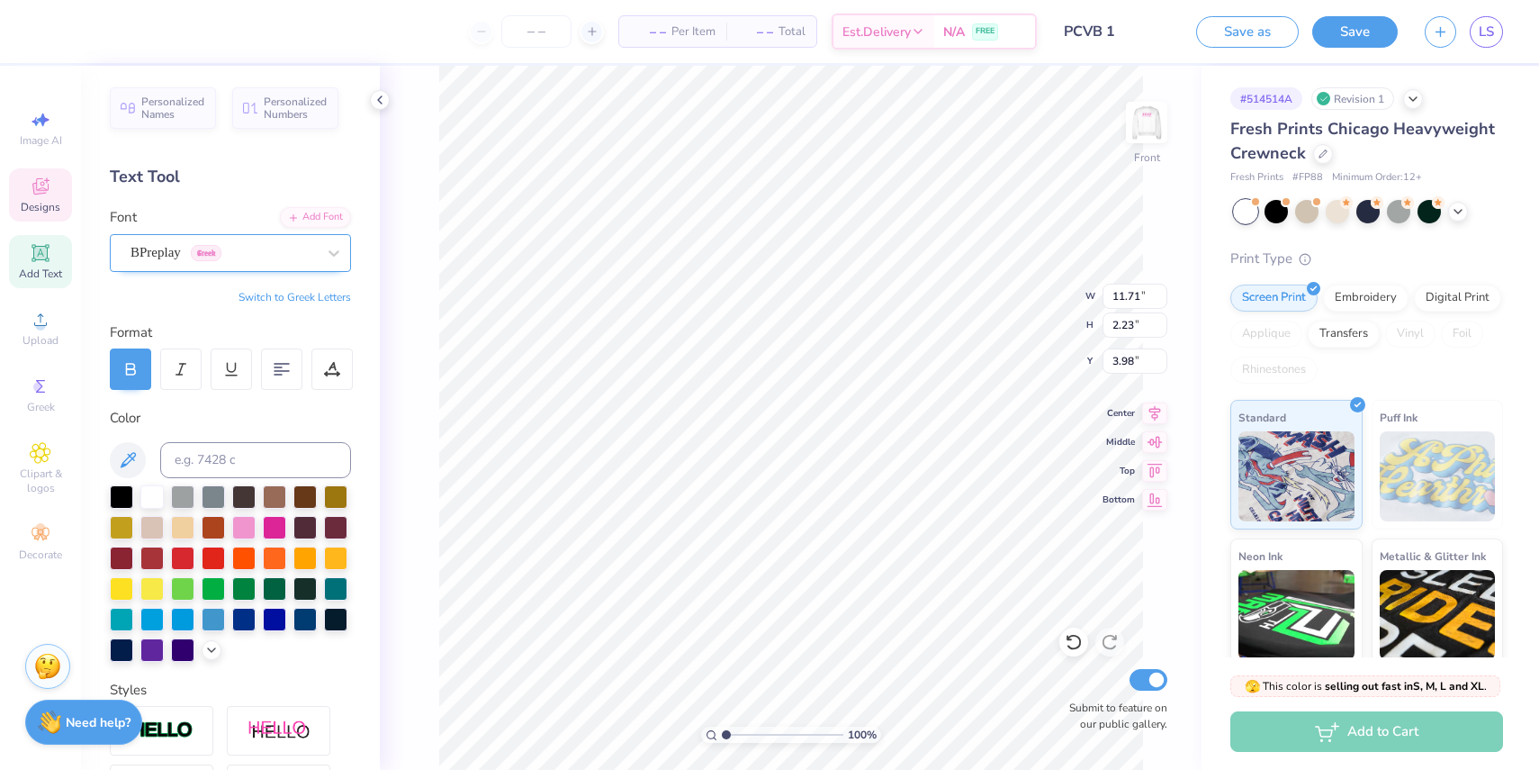
type input "11.71"
type input "2.23"
type input "3.98"
type input "12.02"
type input "2.29"
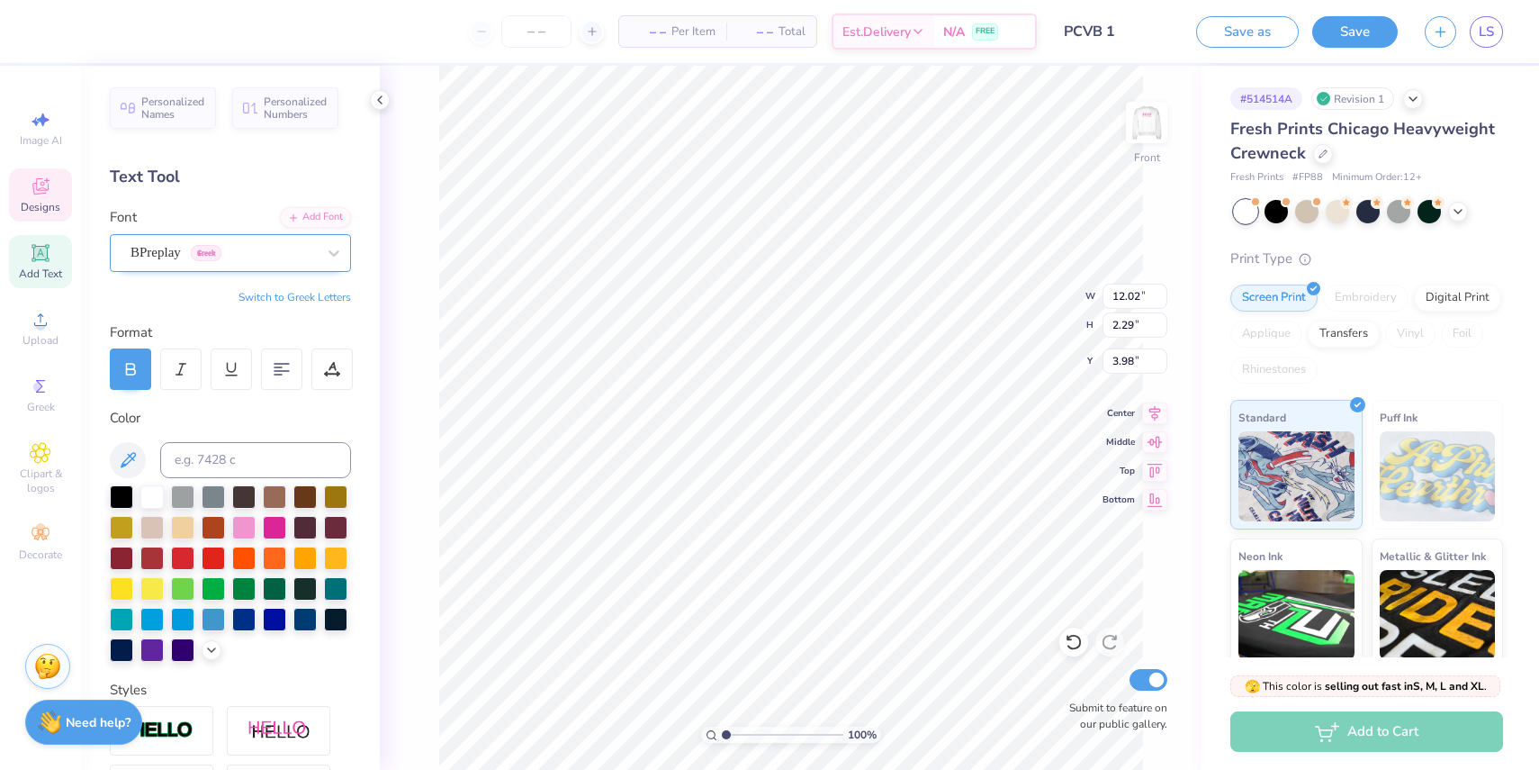
type input "3.75"
click at [1104, 362] on input "7.30" at bounding box center [1135, 360] width 65 height 25
type input "10.64"
type input "9.69"
type input "1.71"
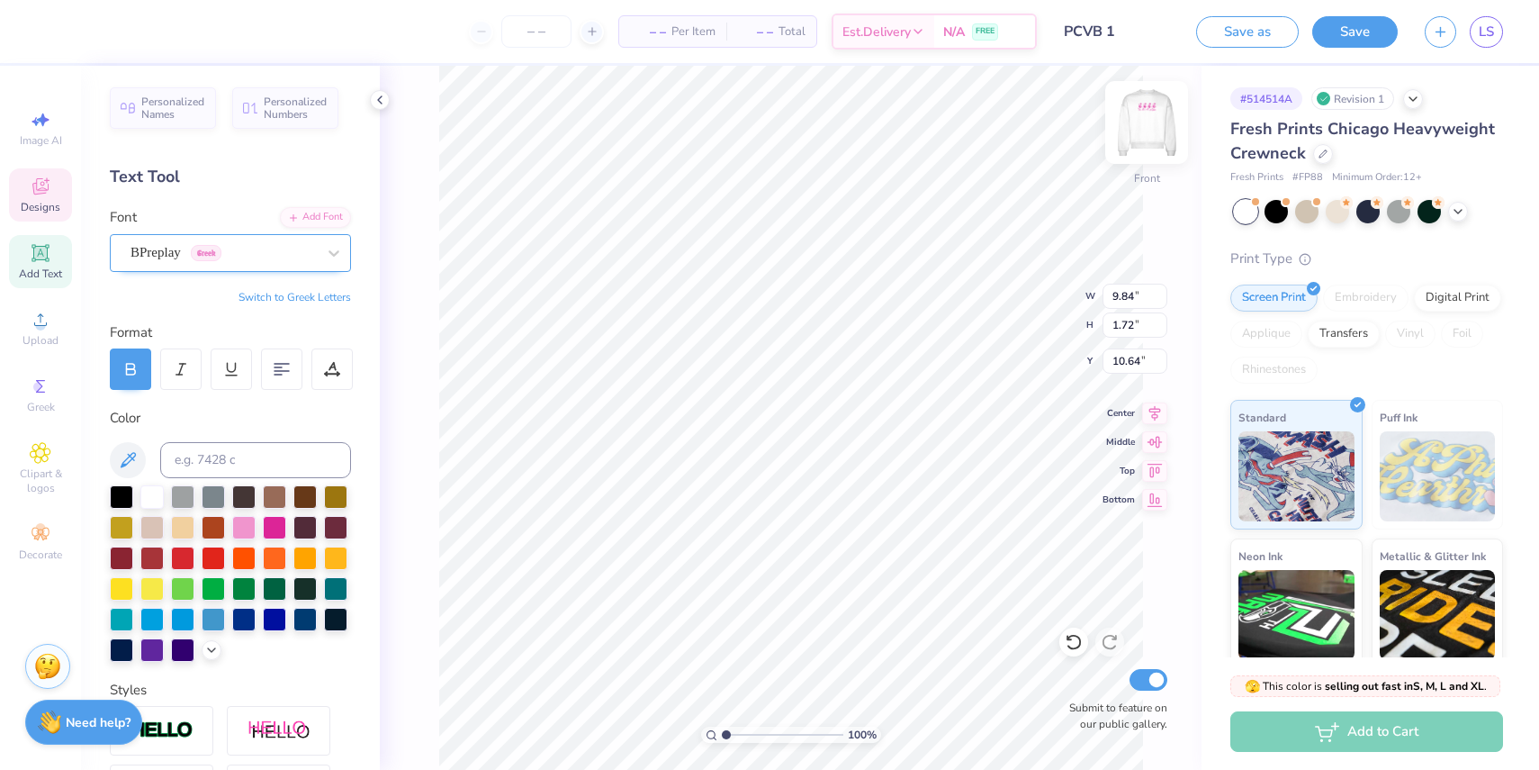
type input "7.30"
type textarea "#5 [PERSON_NAME]"
type input "9.84"
type input "1.72"
type input "10.64"
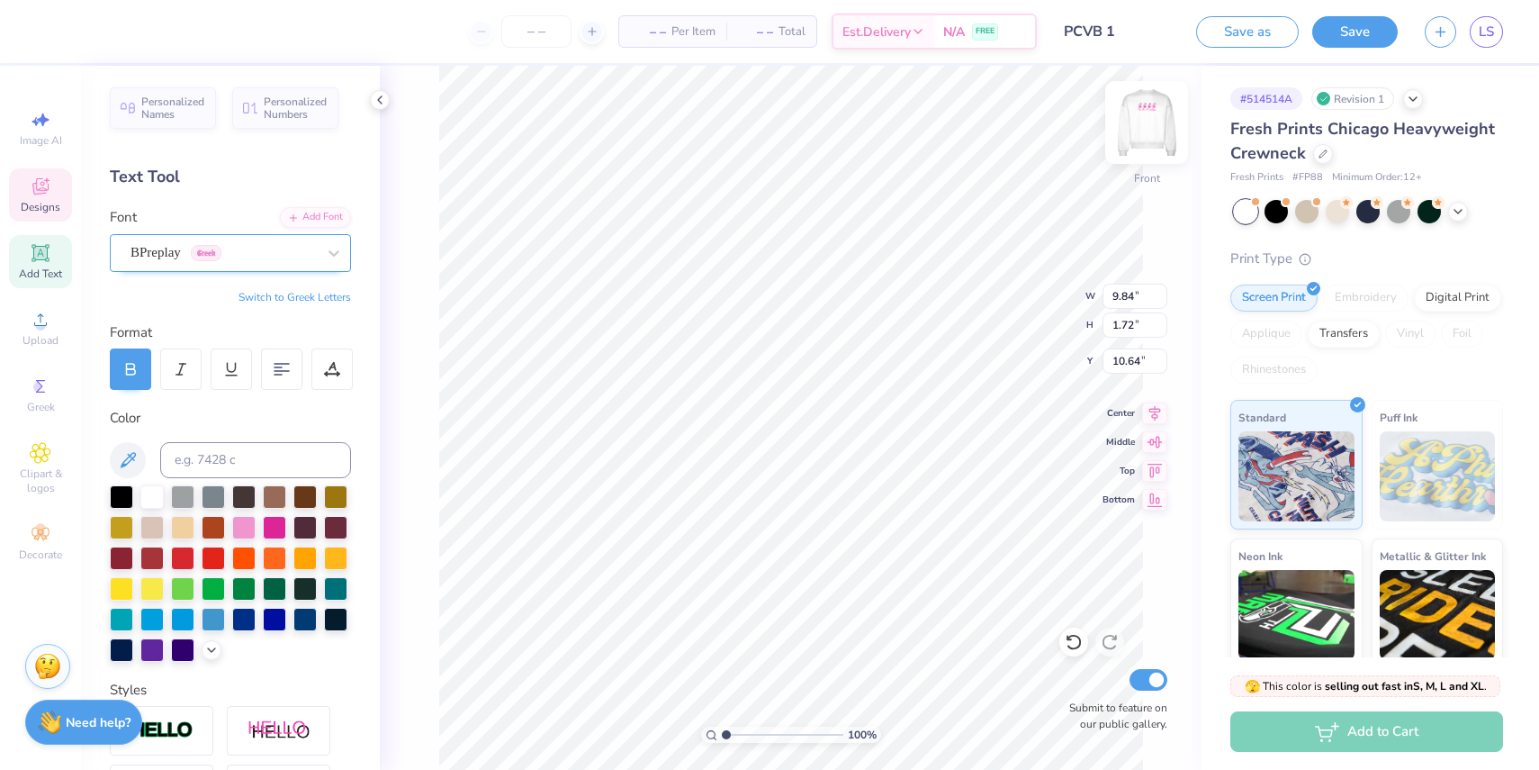
scroll to position [0, 0]
type textarea "#14 MIA GOLD"
click at [1141, 128] on img at bounding box center [1147, 122] width 72 height 72
click at [1143, 128] on img at bounding box center [1147, 122] width 72 height 72
type input "3.77"
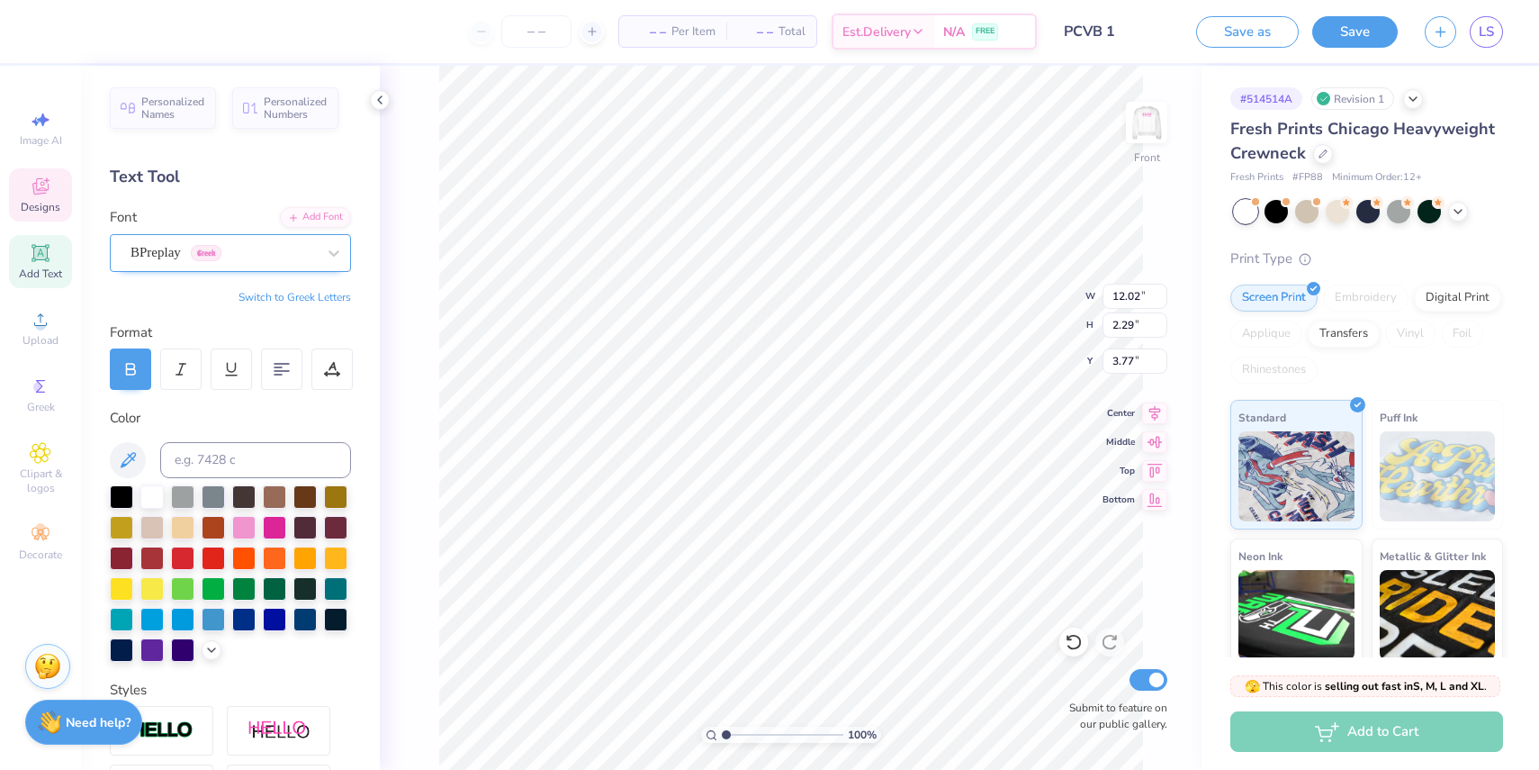
click at [285, 247] on div "BPreplay Greek" at bounding box center [223, 253] width 189 height 28
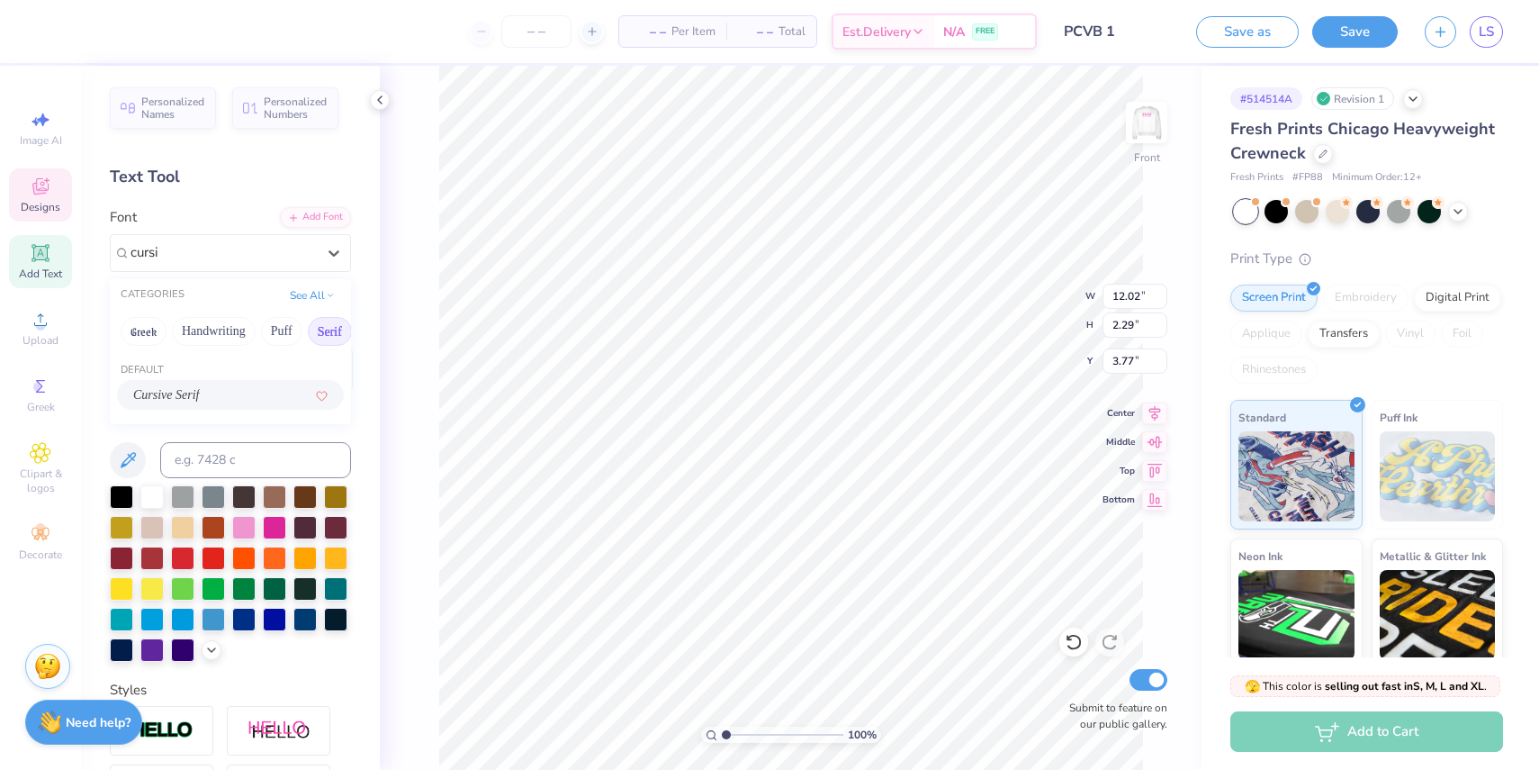
scroll to position [23, 0]
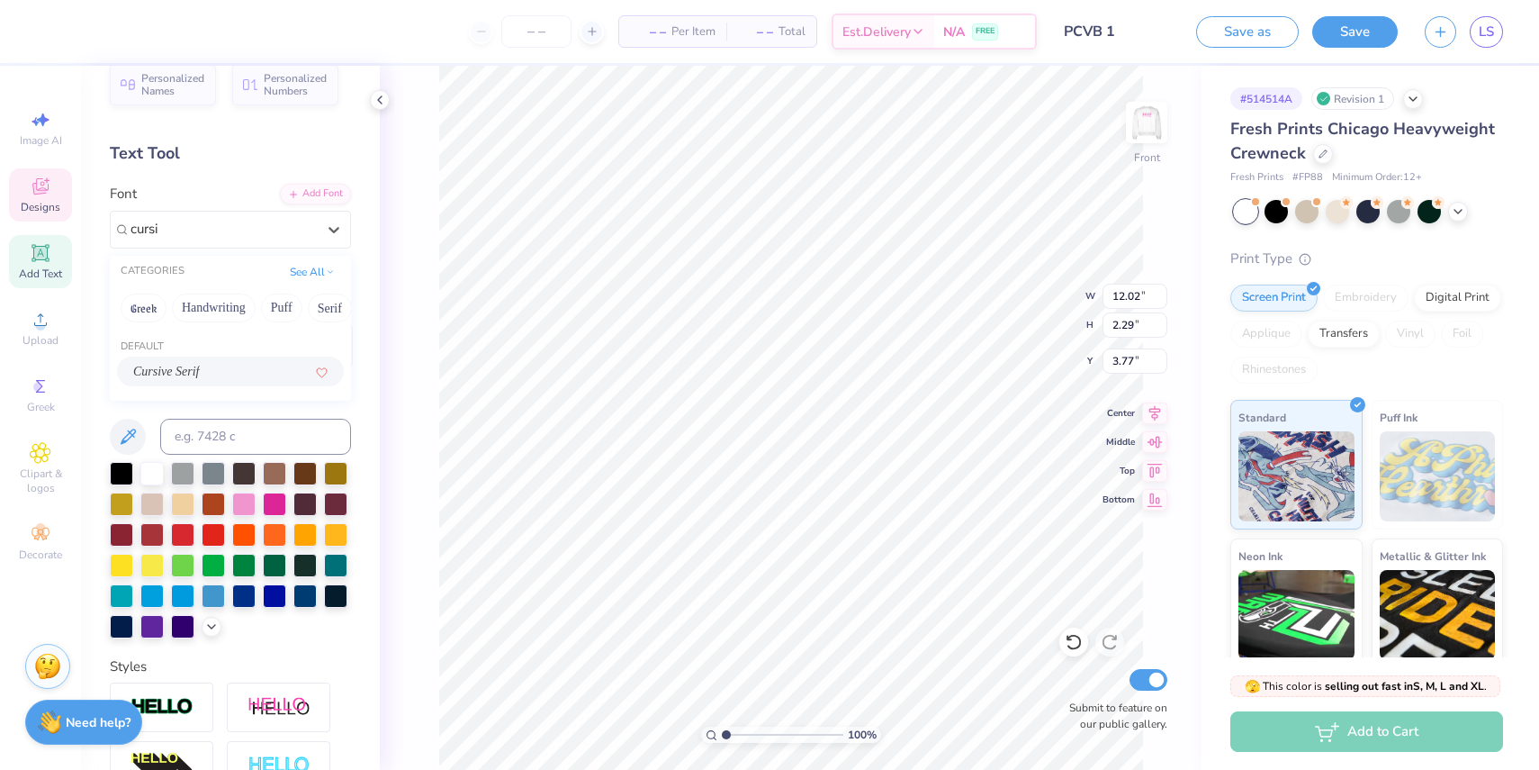
click at [269, 371] on div "Cursive Serif" at bounding box center [230, 371] width 194 height 19
type input "cursi"
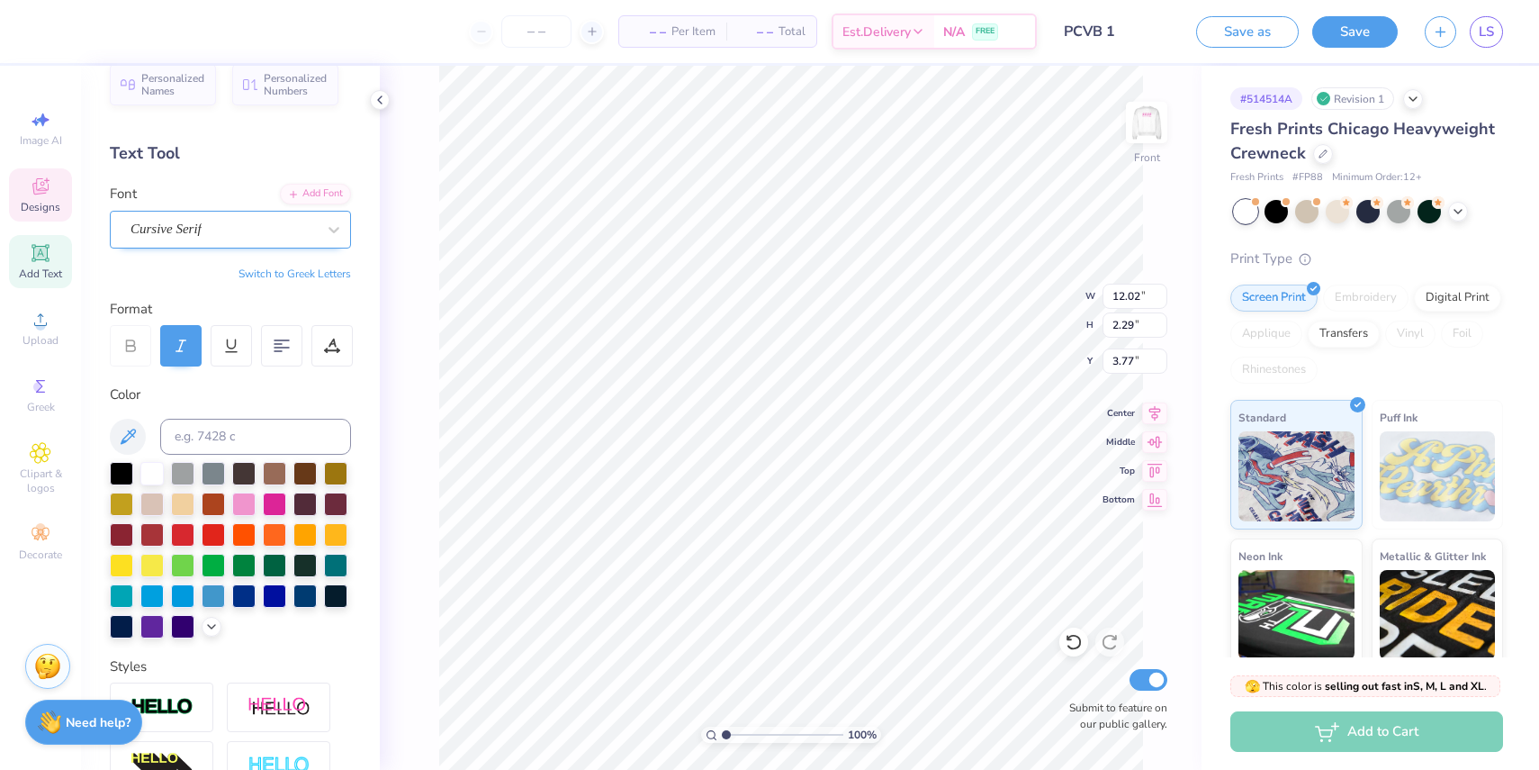
click at [256, 212] on div "Cursive Serif" at bounding box center [230, 230] width 241 height 38
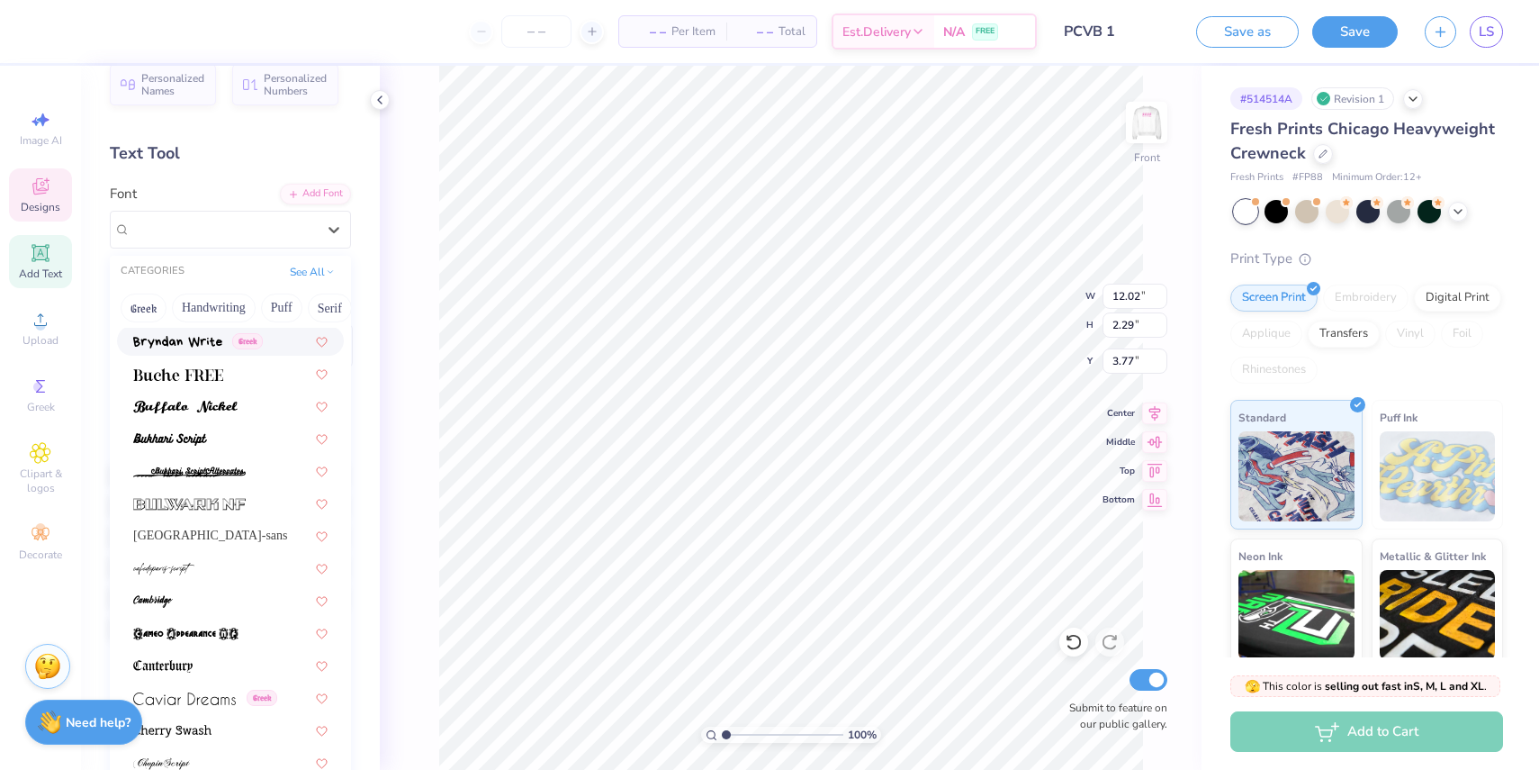
scroll to position [1792, 0]
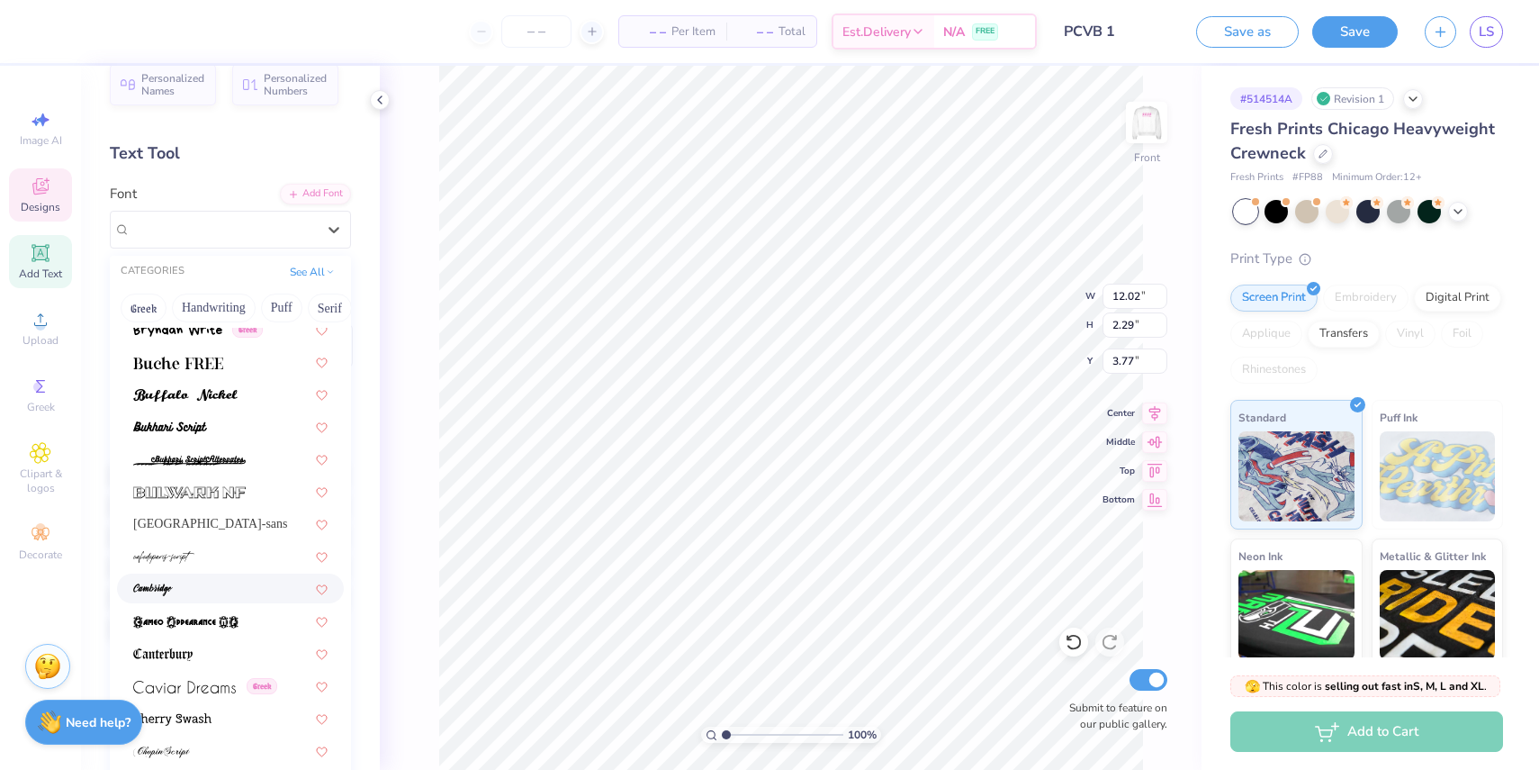
click at [199, 584] on div at bounding box center [230, 588] width 194 height 19
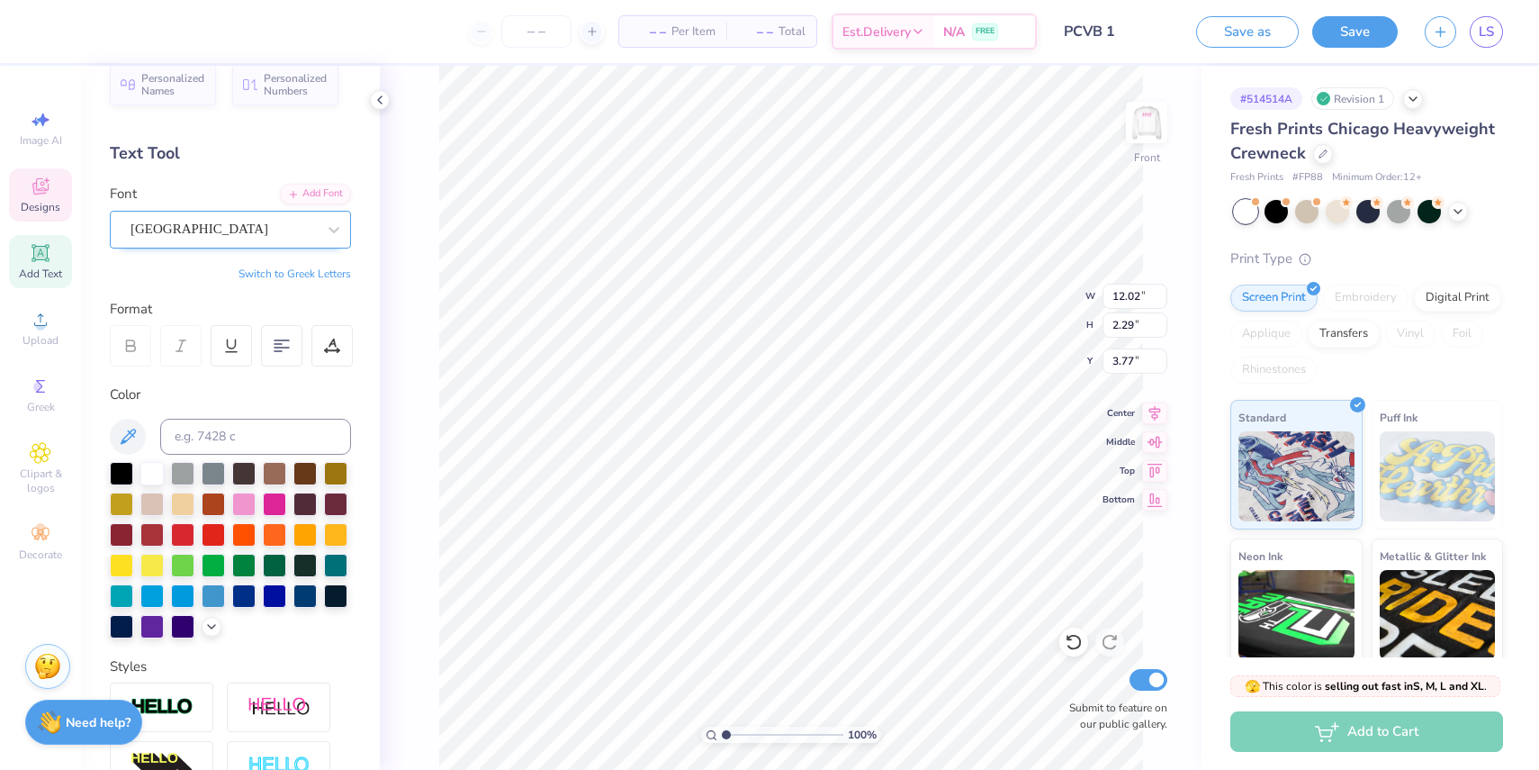
click at [217, 245] on div "[GEOGRAPHIC_DATA]" at bounding box center [230, 230] width 241 height 38
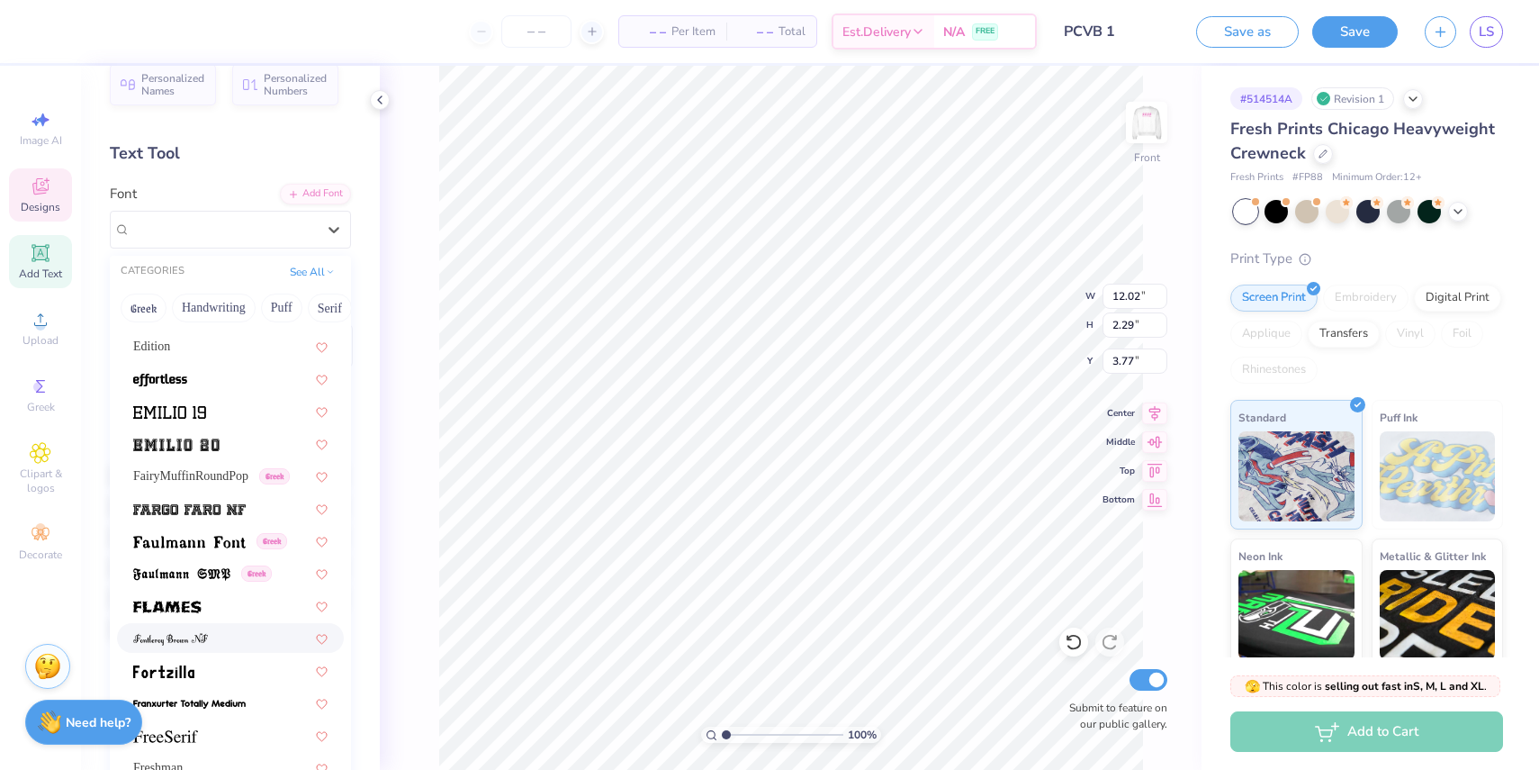
scroll to position [3890, 0]
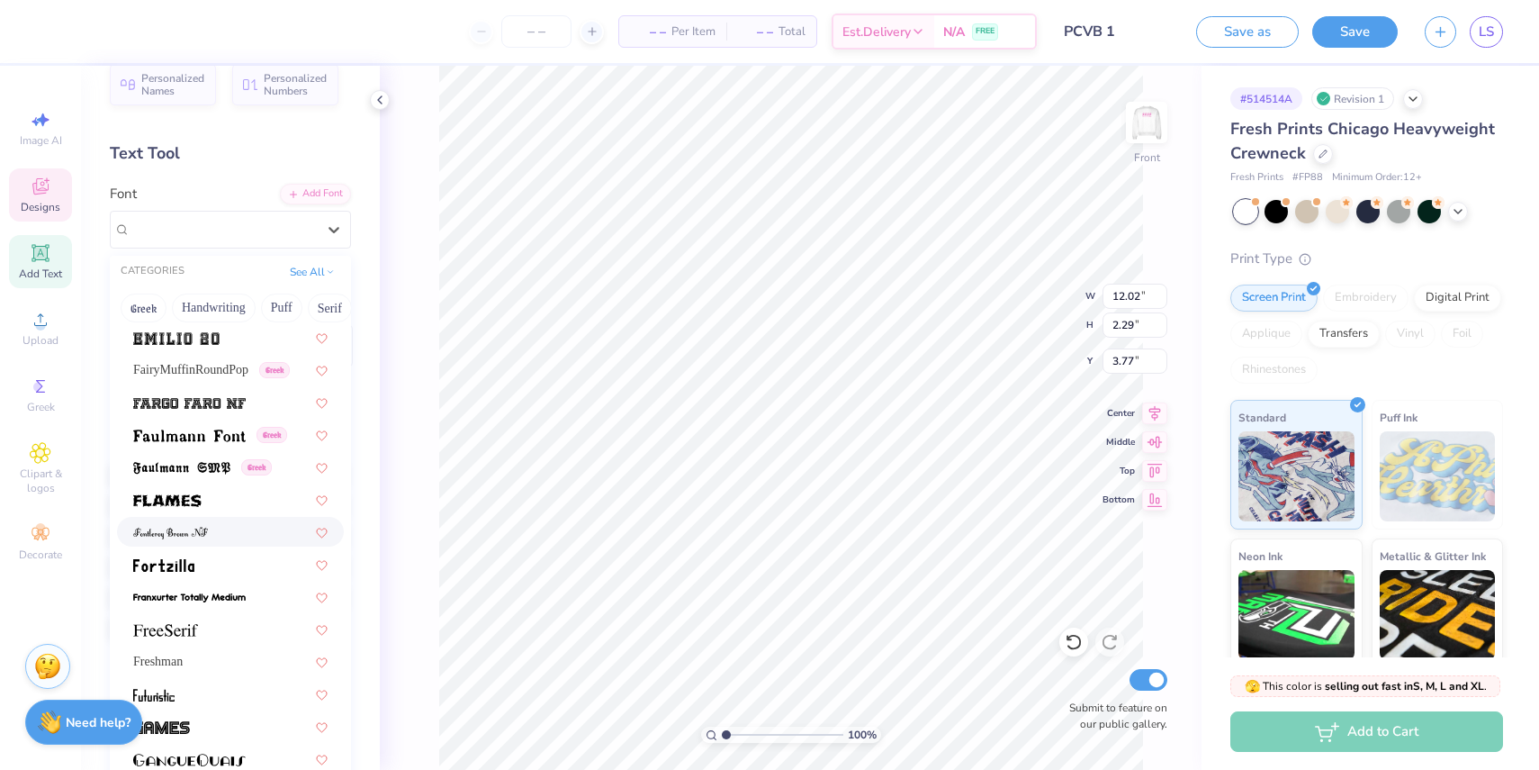
click at [197, 525] on span at bounding box center [170, 531] width 75 height 19
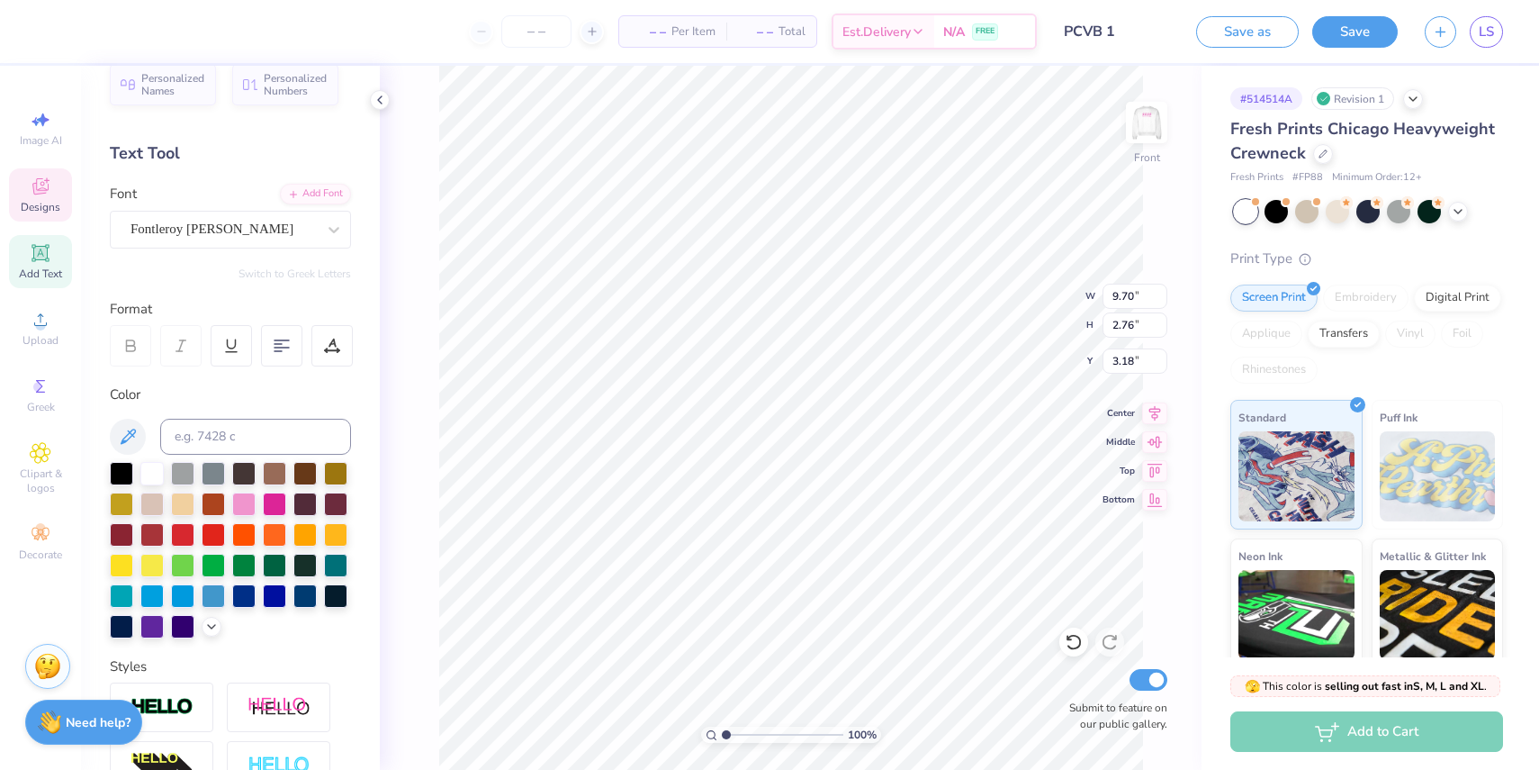
type input "9.70"
type input "2.76"
type input "3.35"
click at [320, 223] on div at bounding box center [334, 229] width 32 height 32
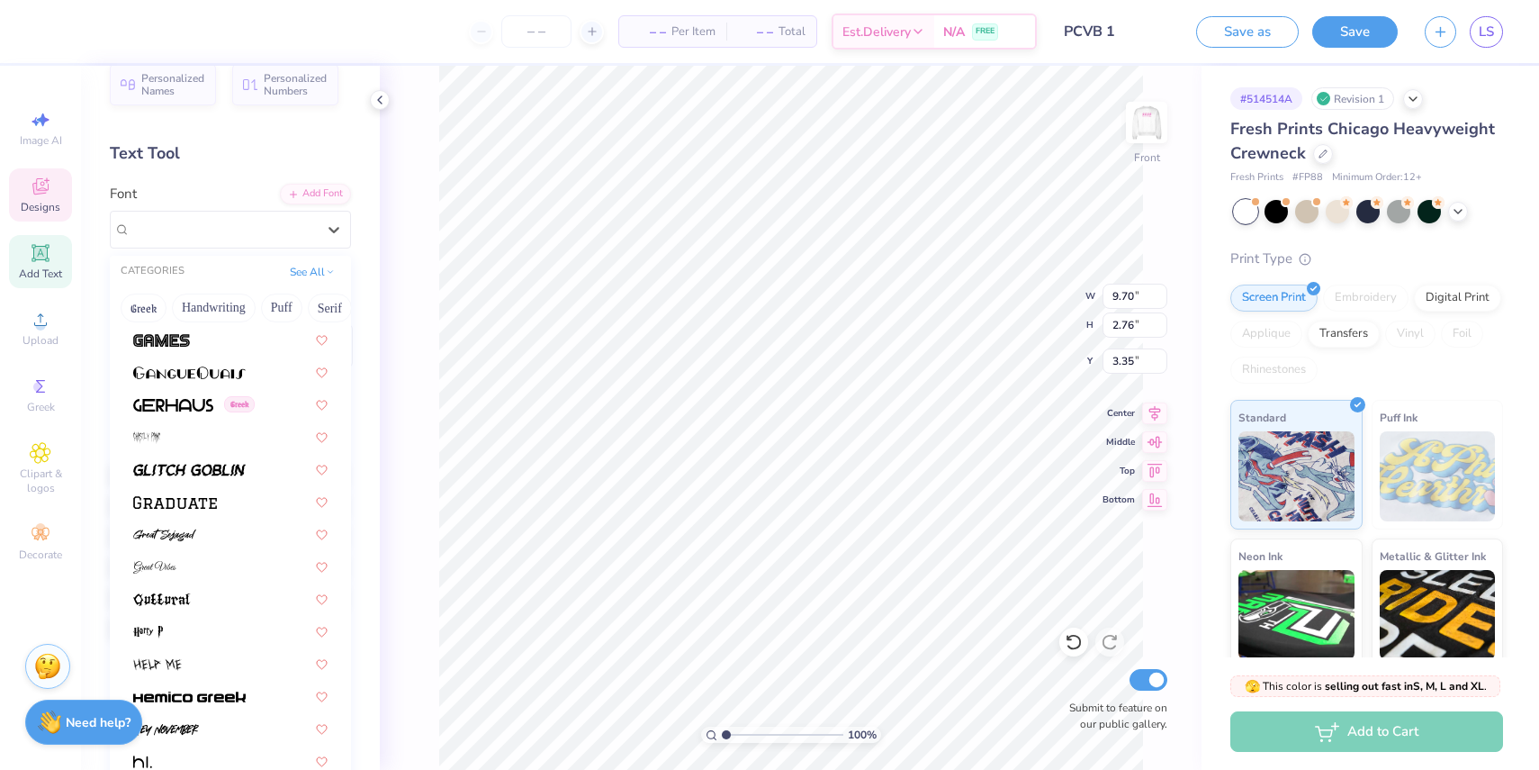
scroll to position [4910, 0]
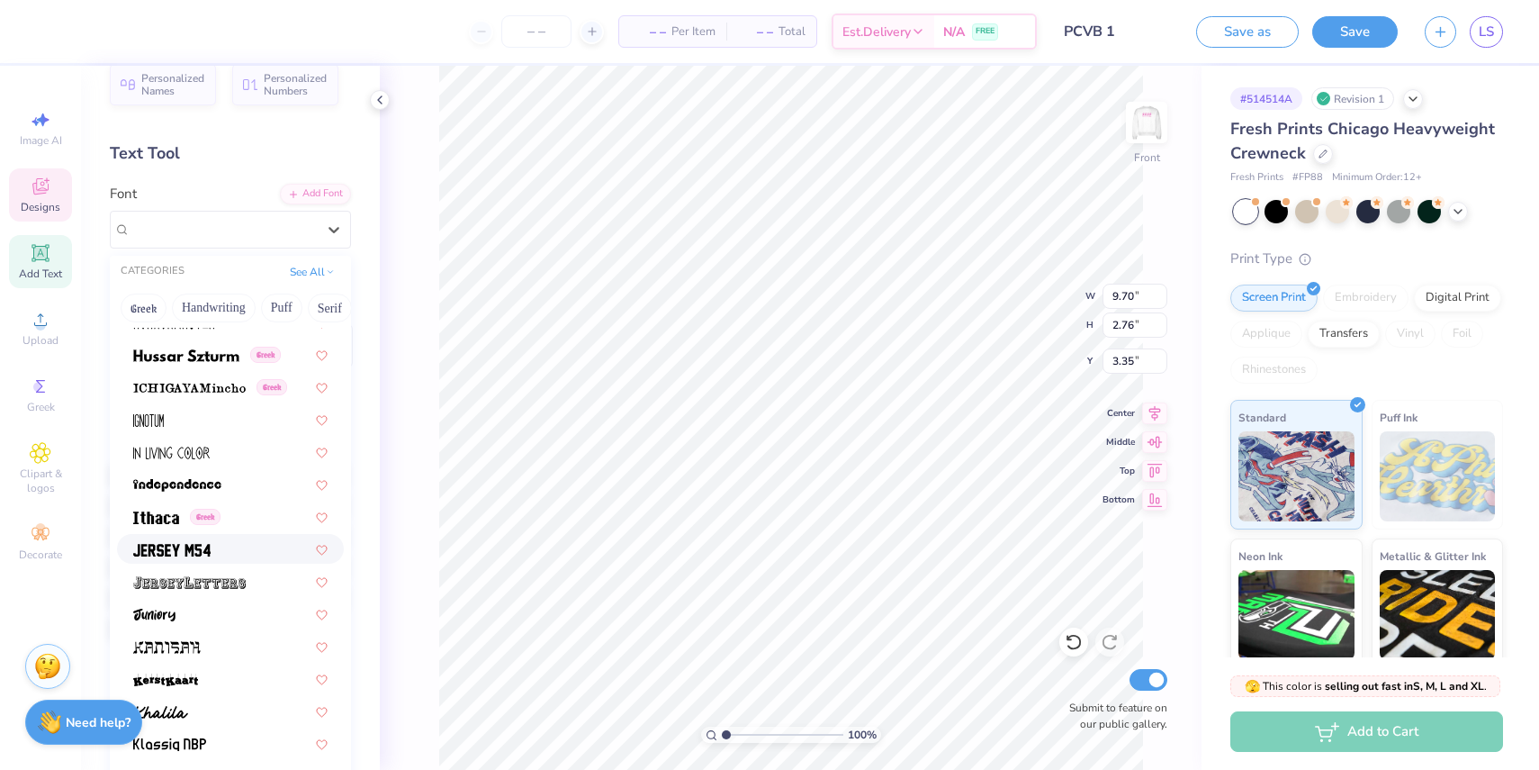
click at [272, 539] on div at bounding box center [230, 548] width 194 height 19
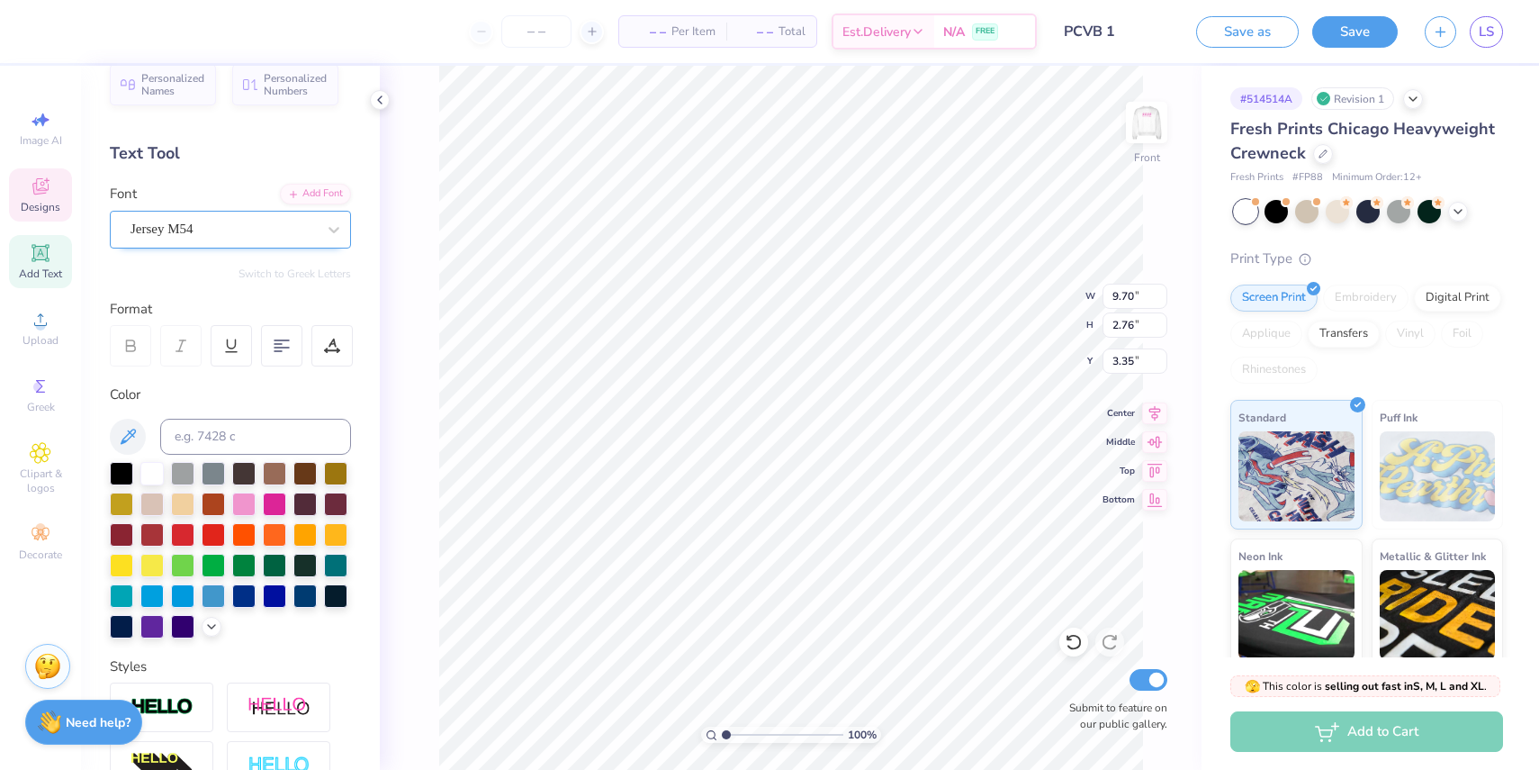
click at [216, 226] on div "Jersey M54" at bounding box center [223, 229] width 189 height 28
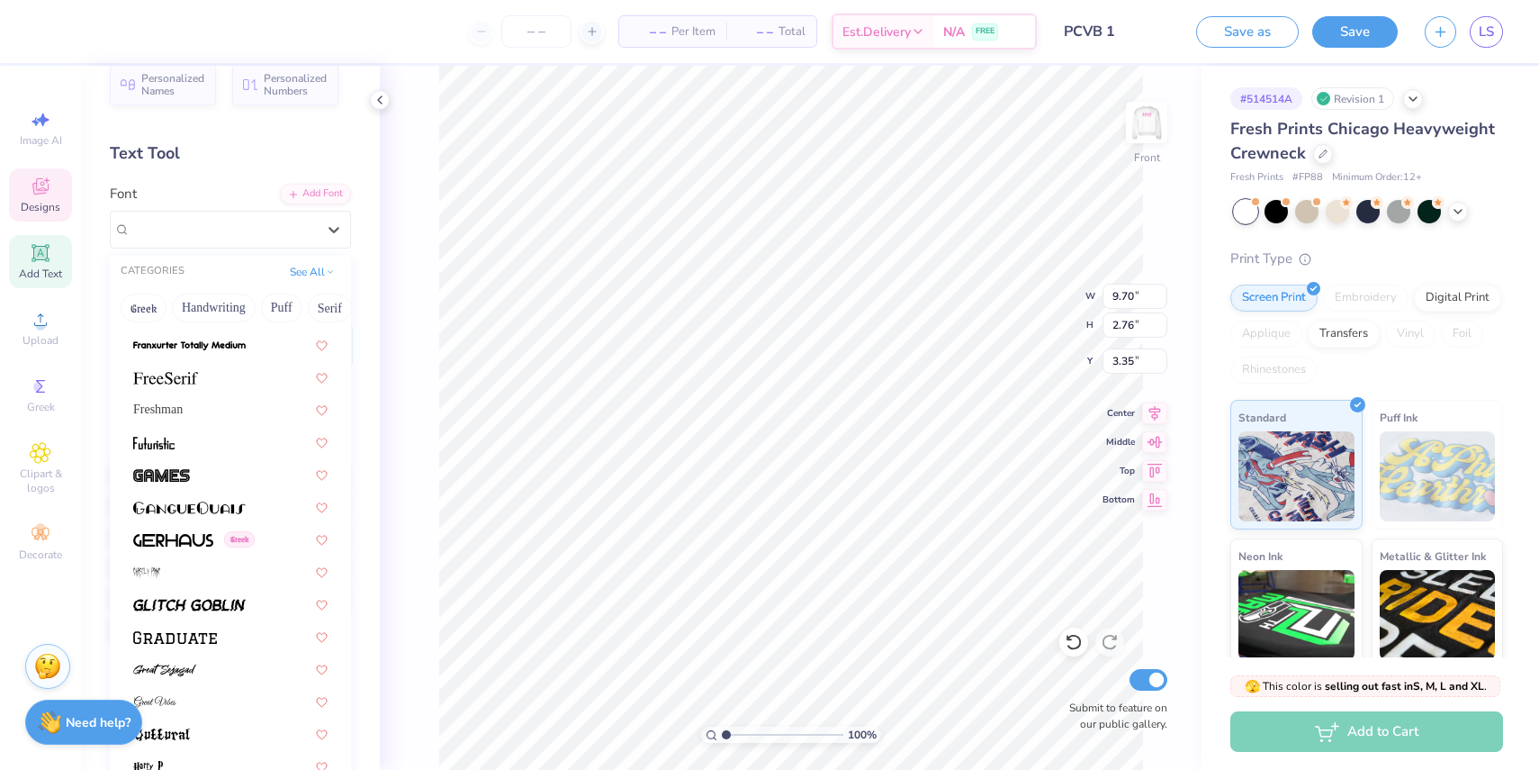
scroll to position [5138, 0]
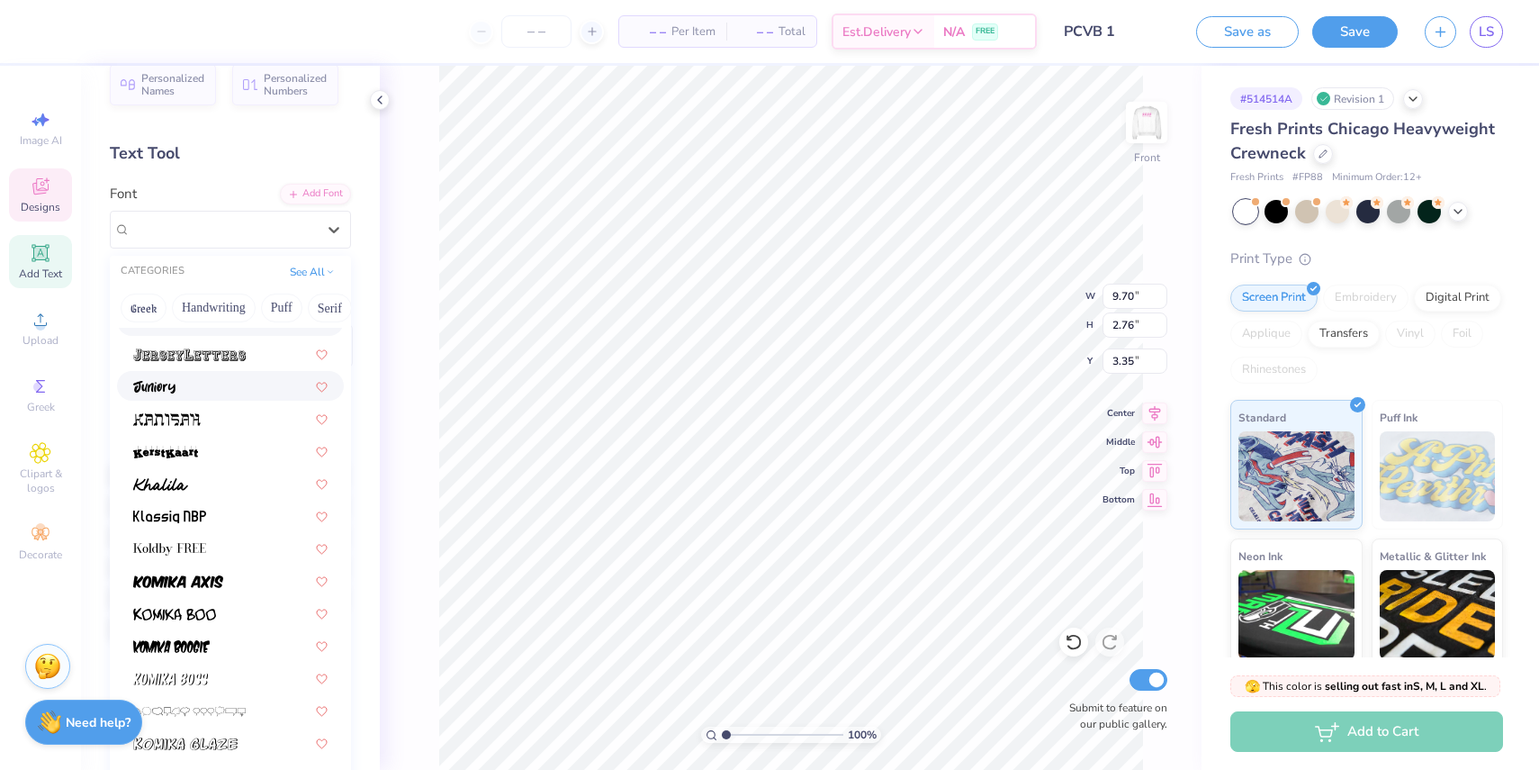
click at [158, 381] on img at bounding box center [154, 387] width 42 height 13
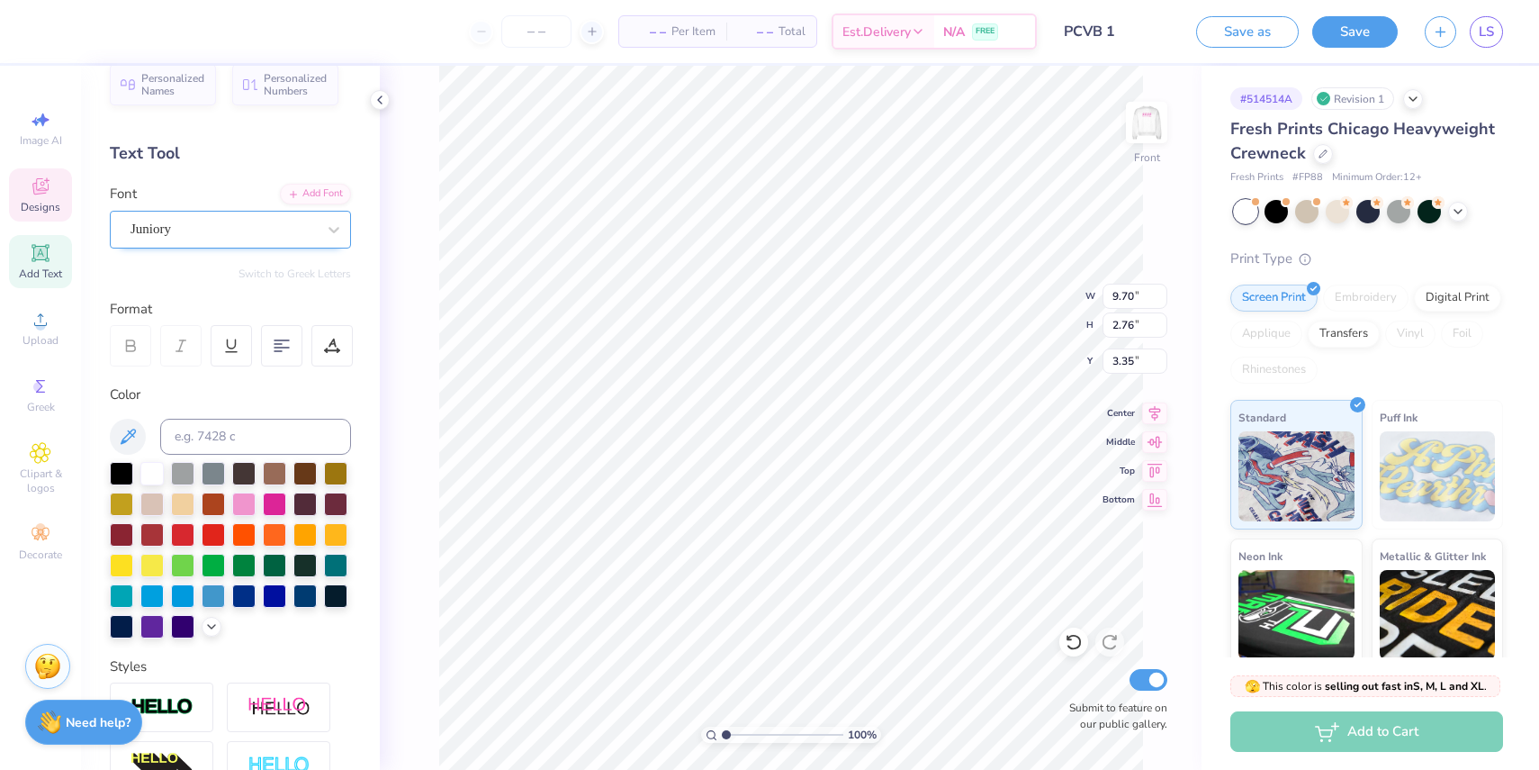
click at [241, 224] on div "Juniory" at bounding box center [223, 229] width 189 height 28
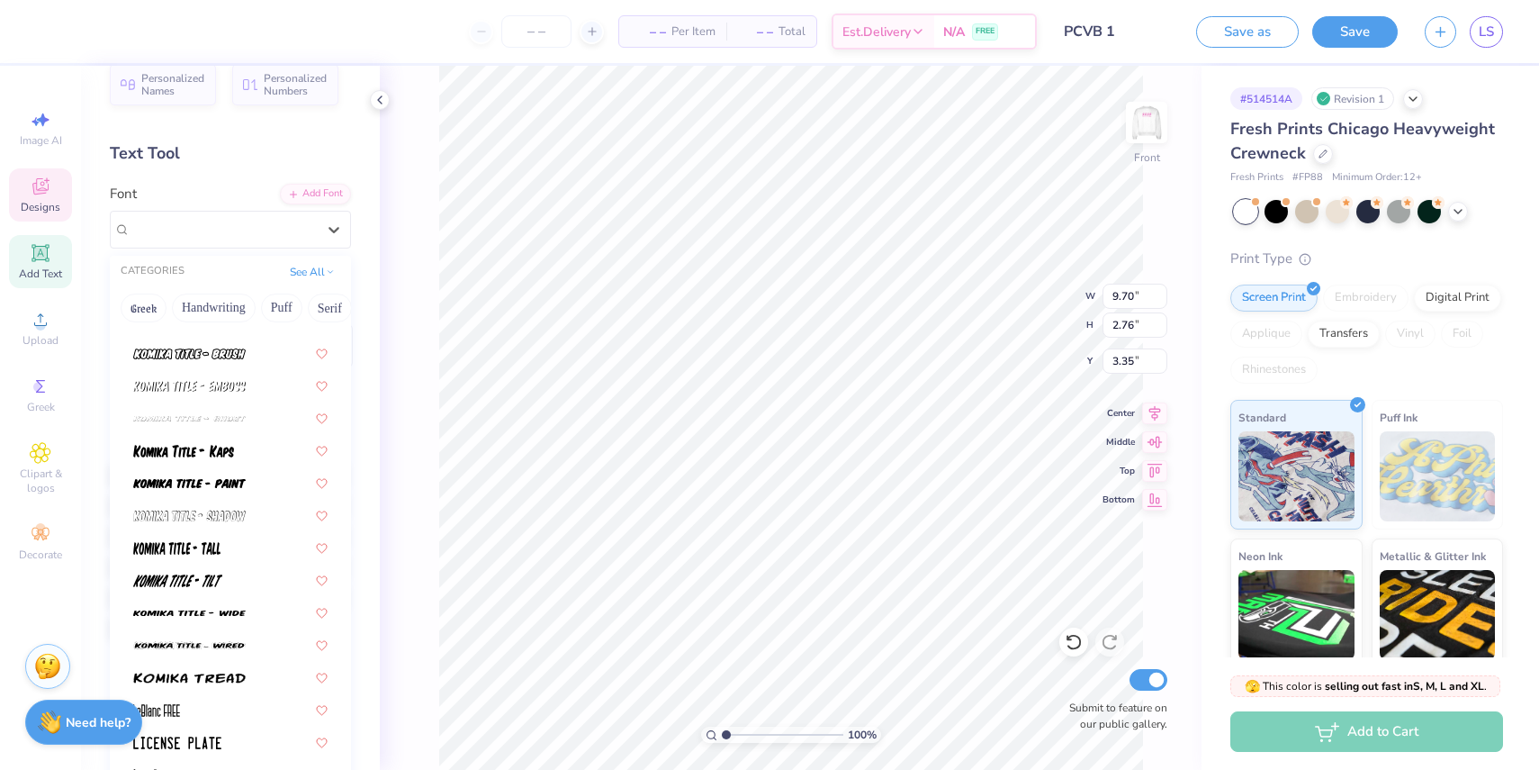
scroll to position [6133, 0]
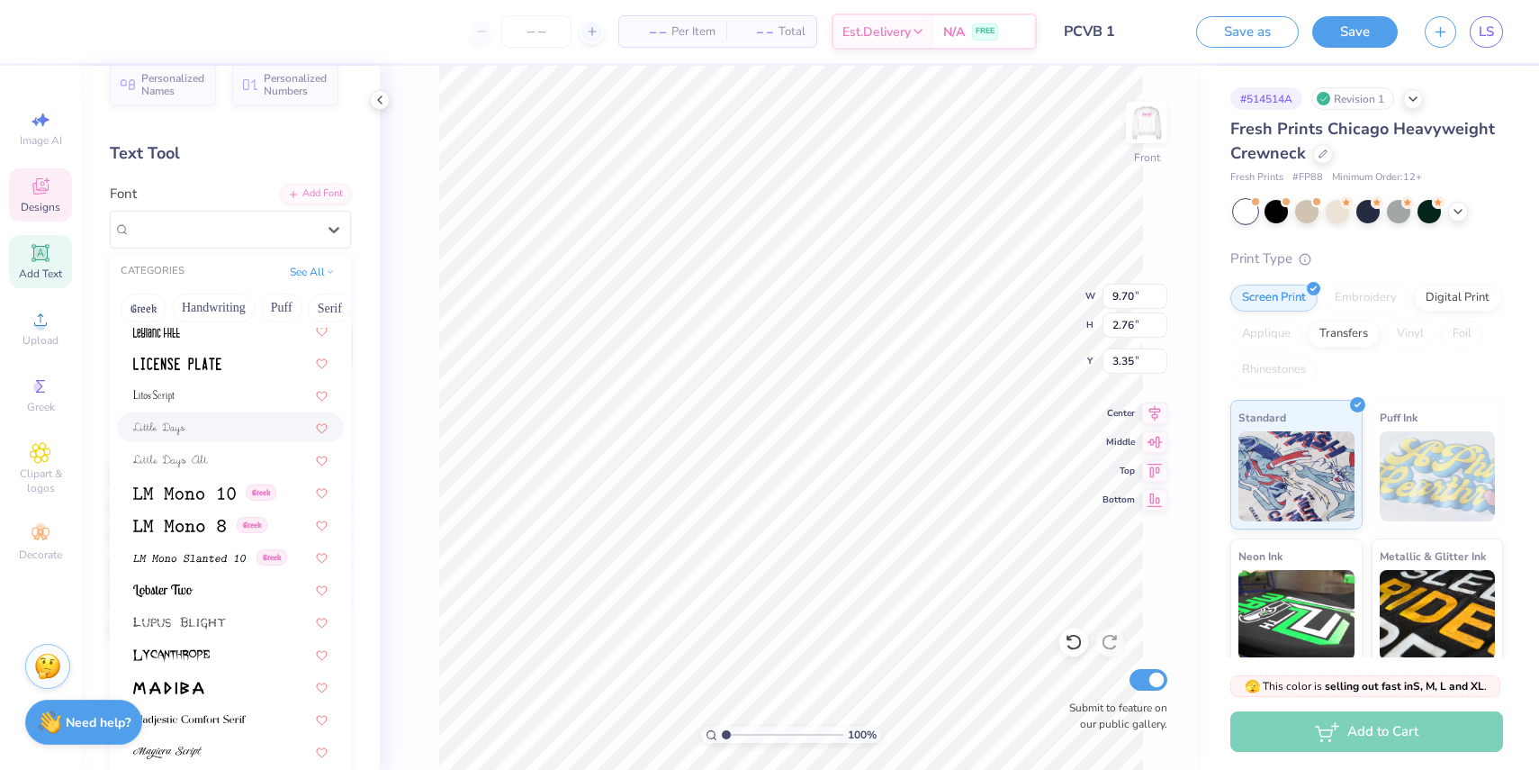
click at [229, 421] on div at bounding box center [230, 427] width 194 height 19
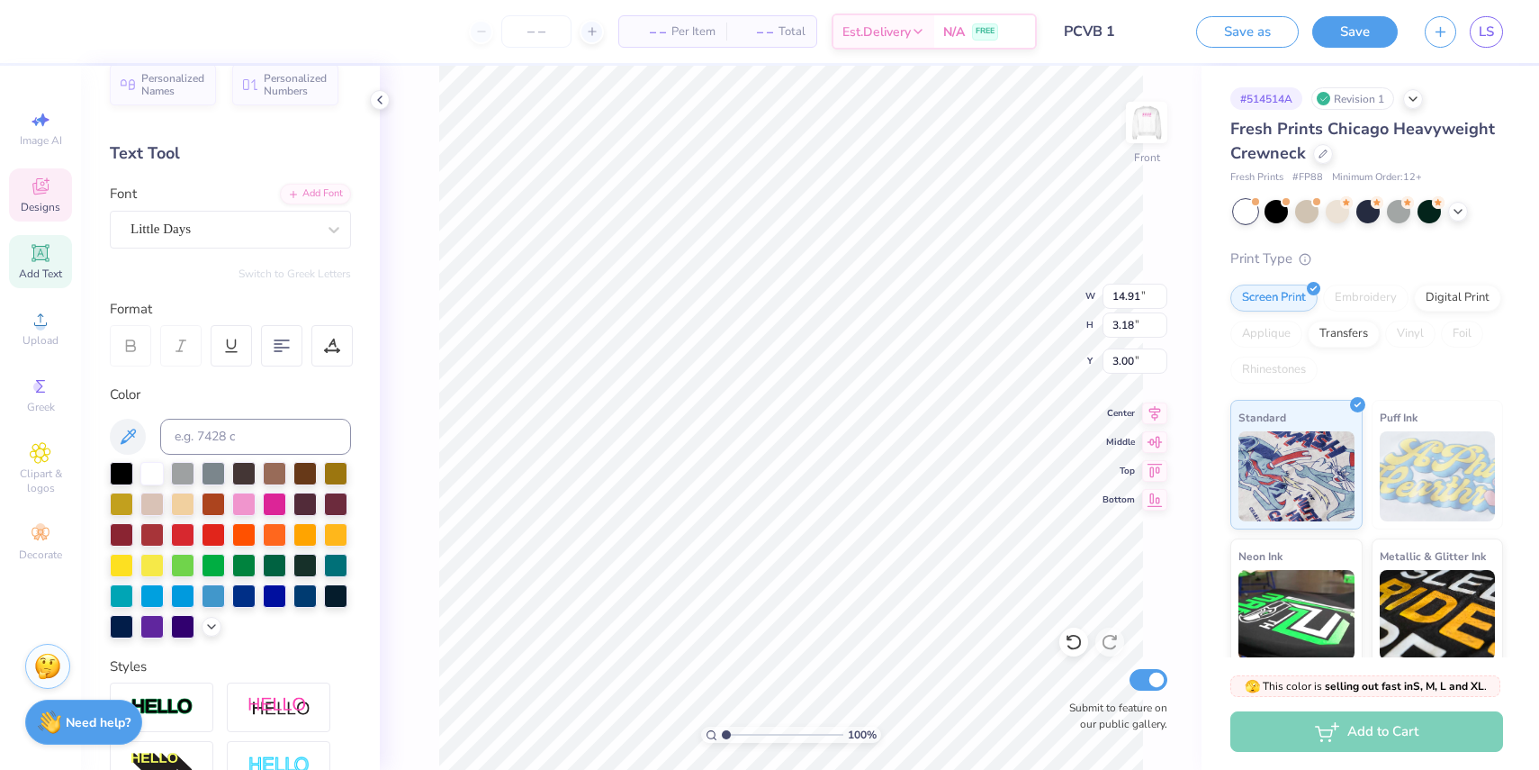
scroll to position [0, 3]
type textarea "Senior Night"
type input "11.95"
type input "2.55"
type input "3.66"
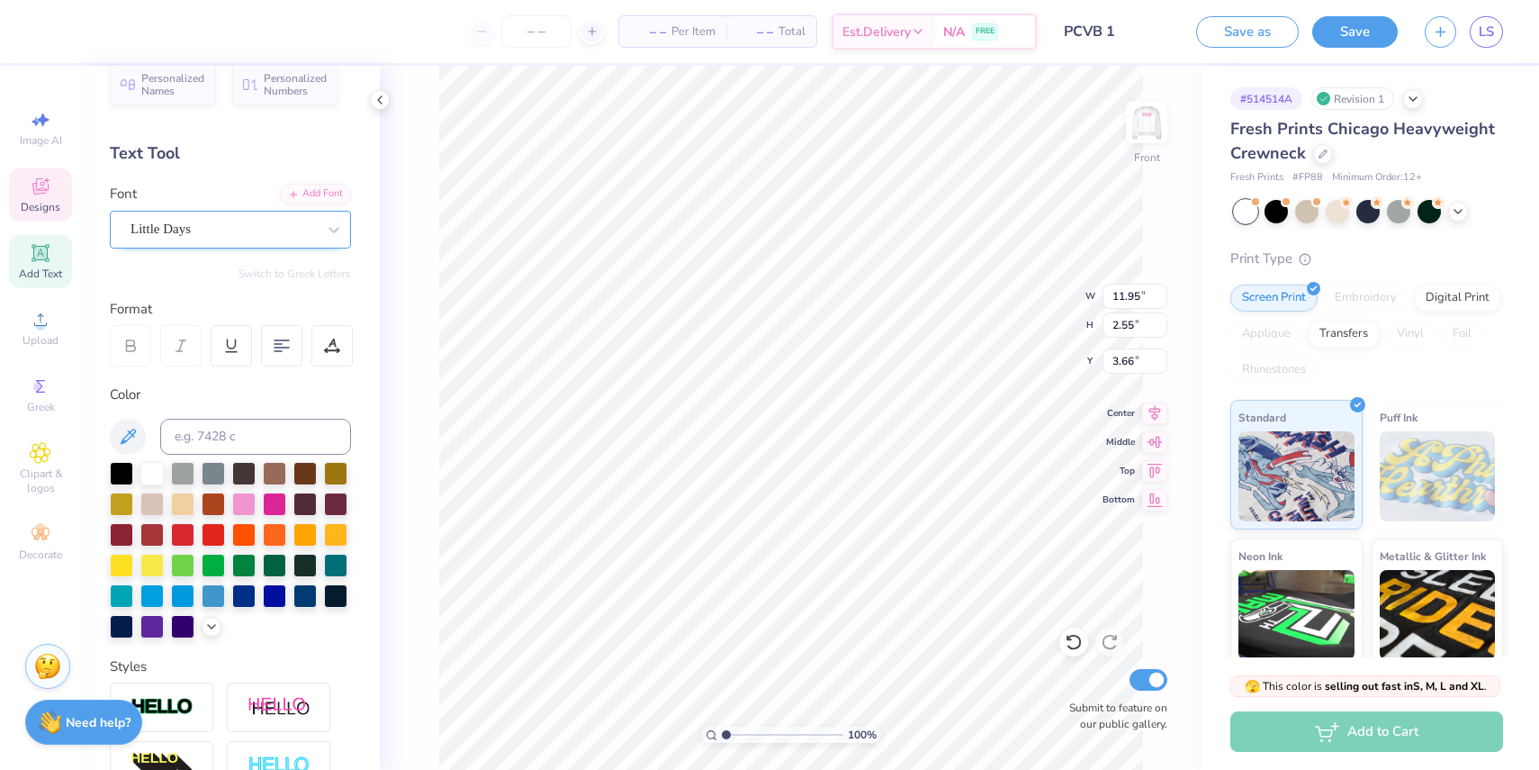
click at [256, 229] on div "Little Days" at bounding box center [223, 229] width 189 height 28
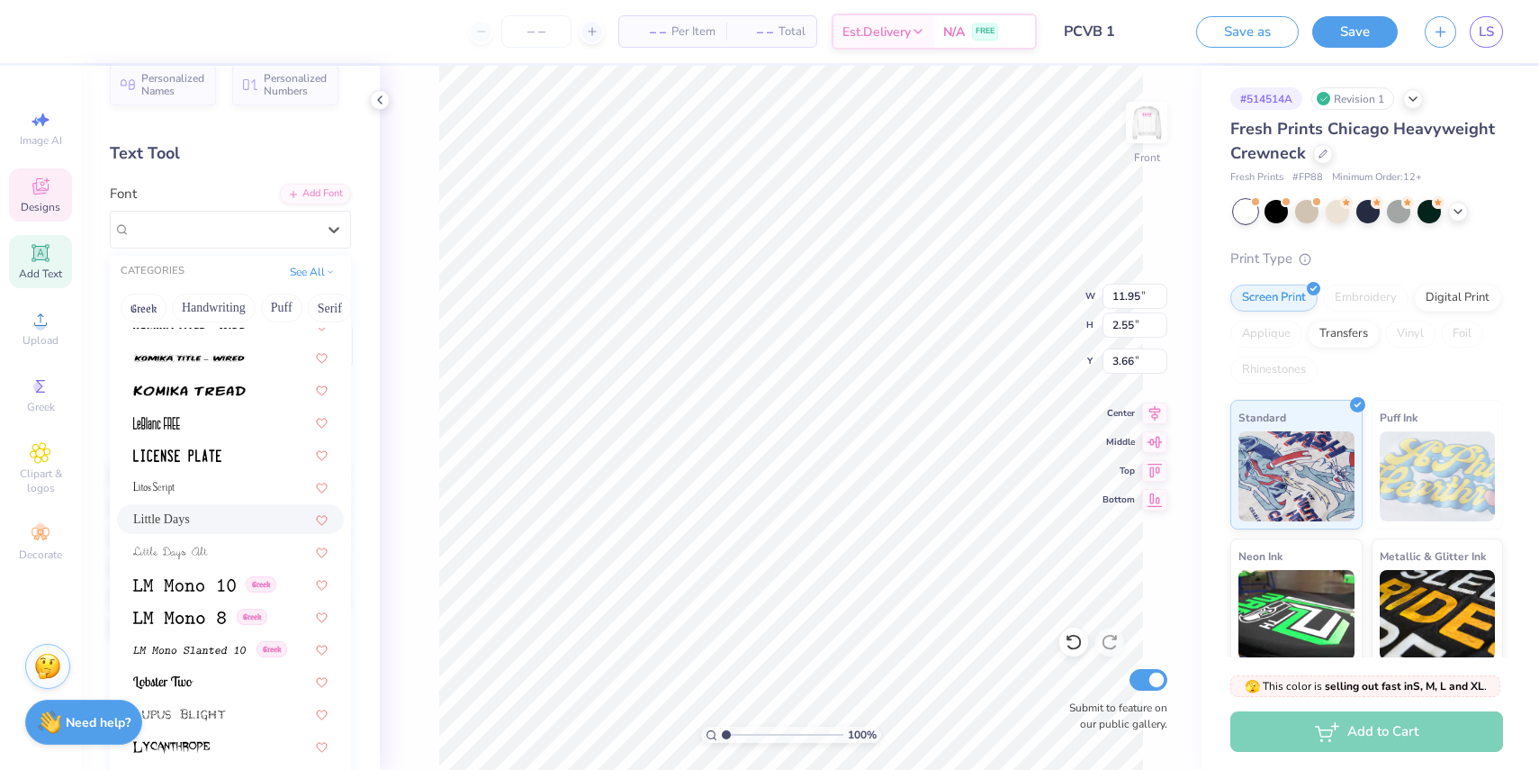
scroll to position [7006, 0]
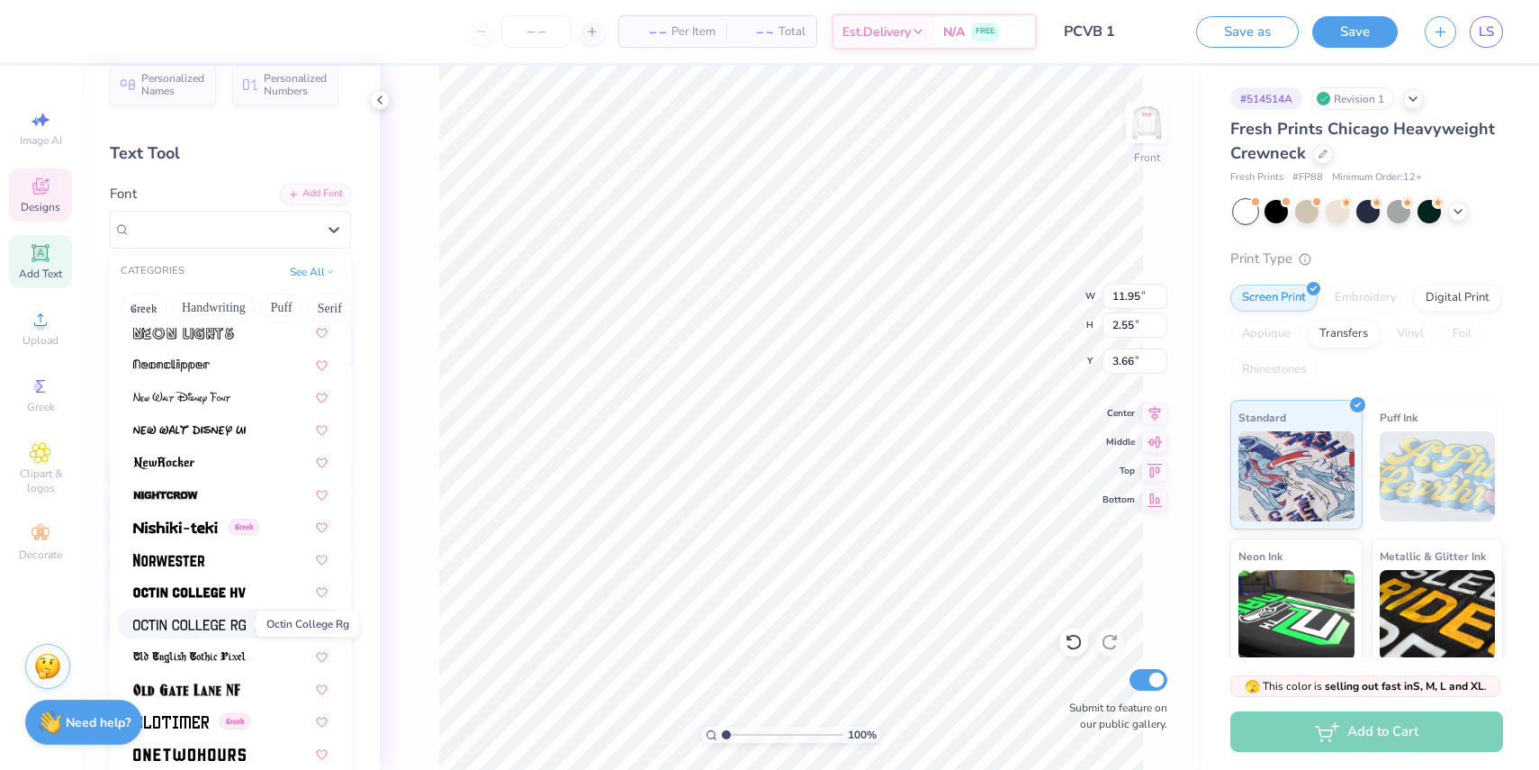
click at [228, 621] on img at bounding box center [189, 624] width 113 height 13
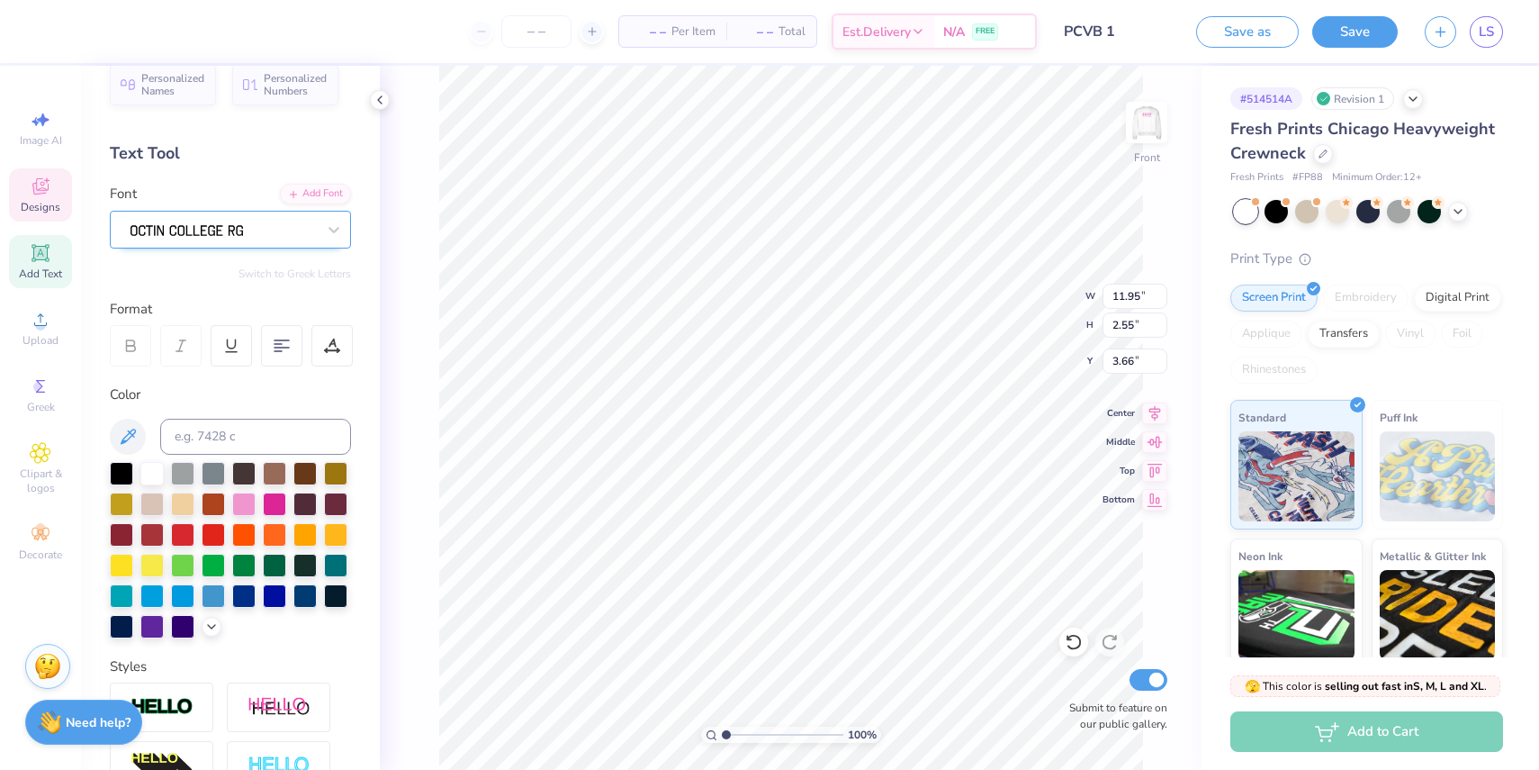
click at [256, 237] on div at bounding box center [223, 229] width 189 height 28
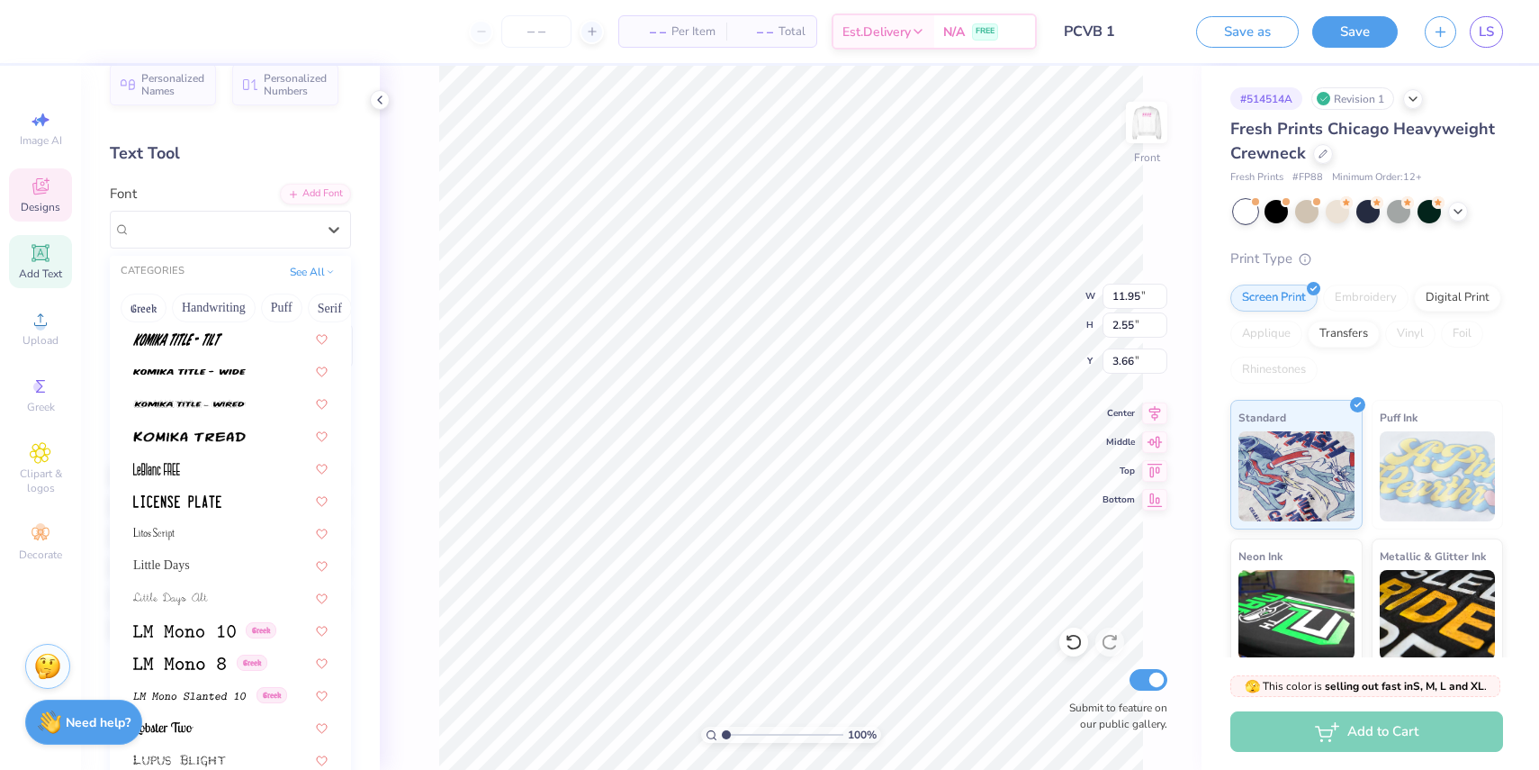
scroll to position [6735, 0]
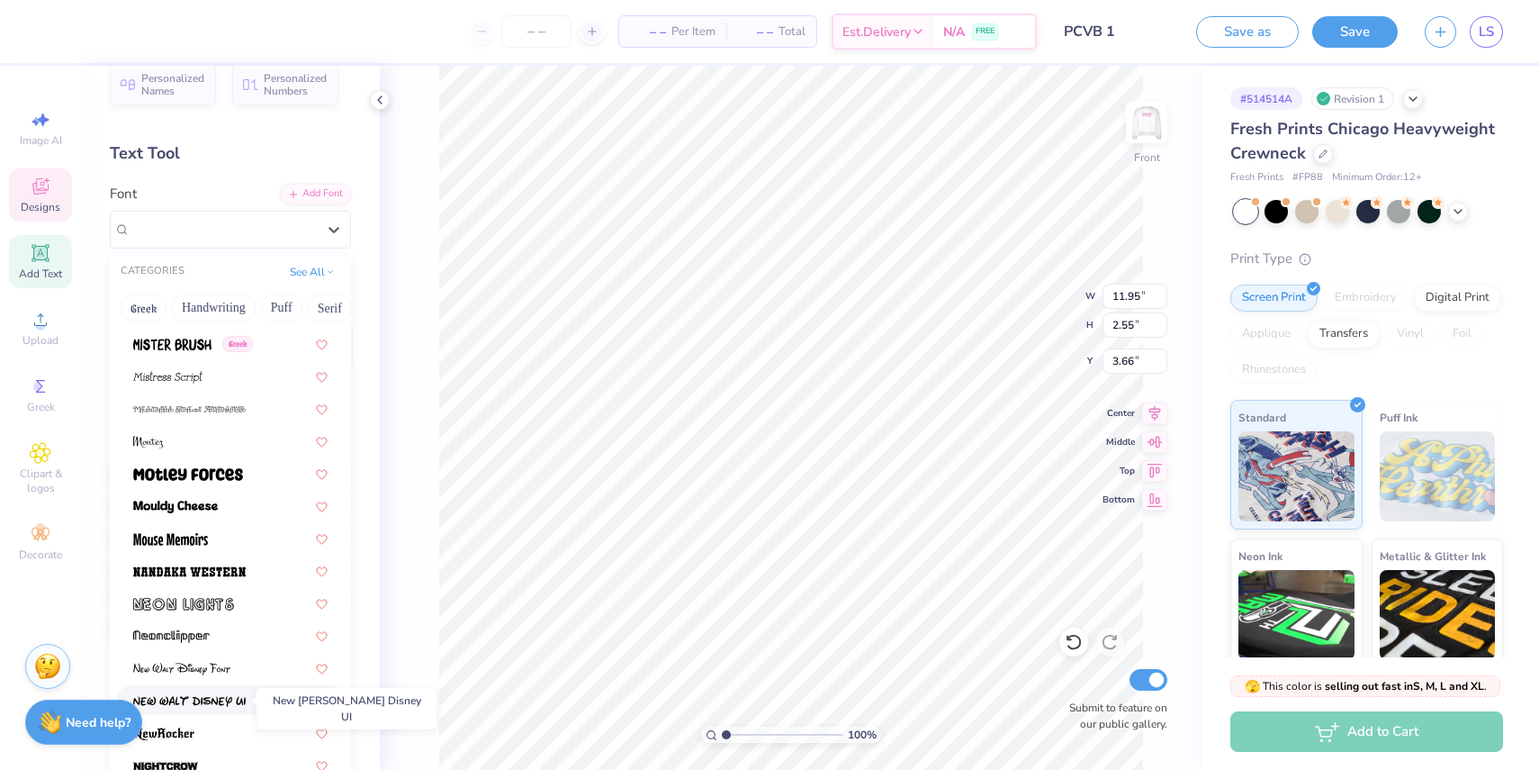
click at [201, 707] on span at bounding box center [189, 699] width 113 height 19
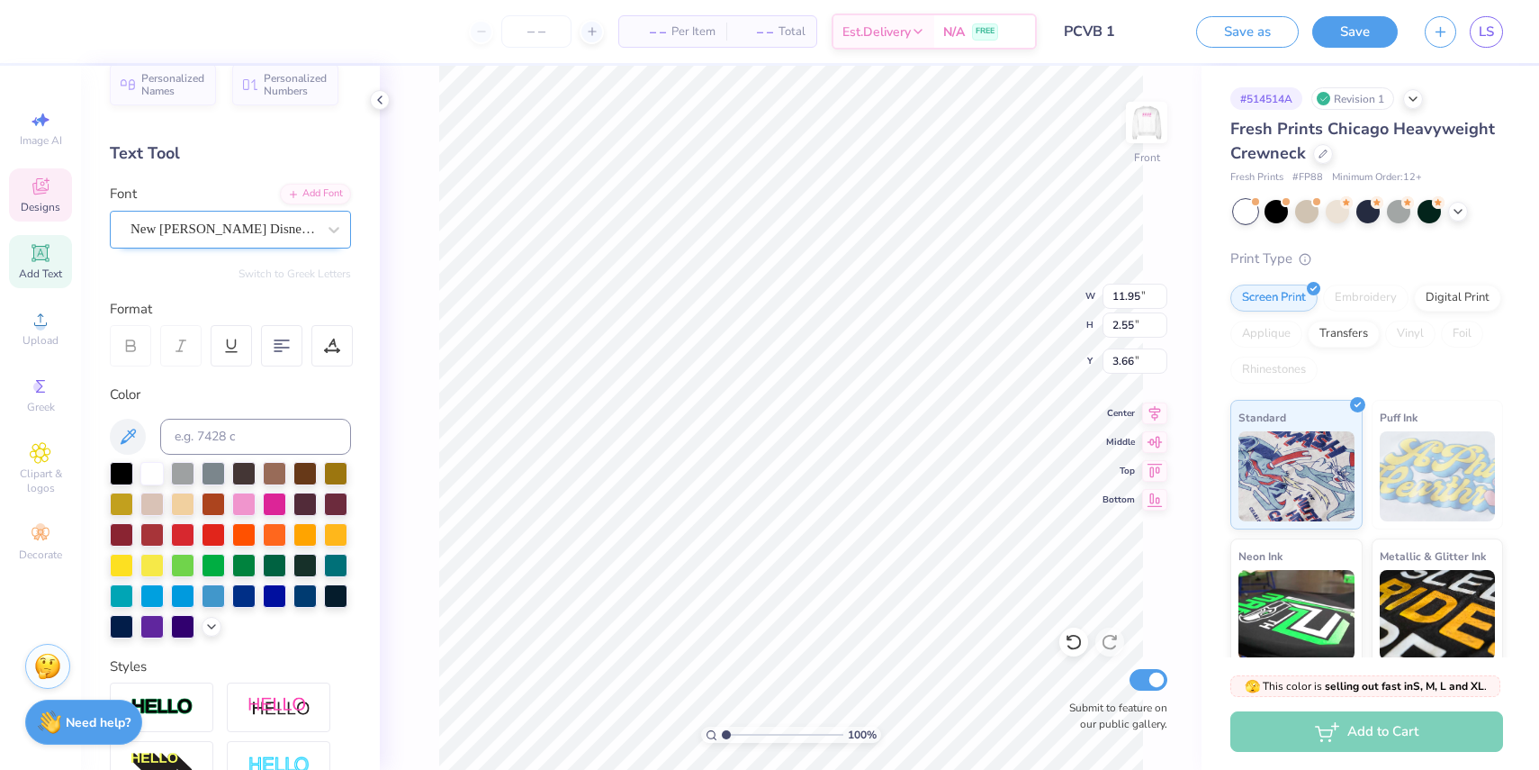
click at [223, 235] on div "New [PERSON_NAME] Disney UI" at bounding box center [223, 229] width 189 height 28
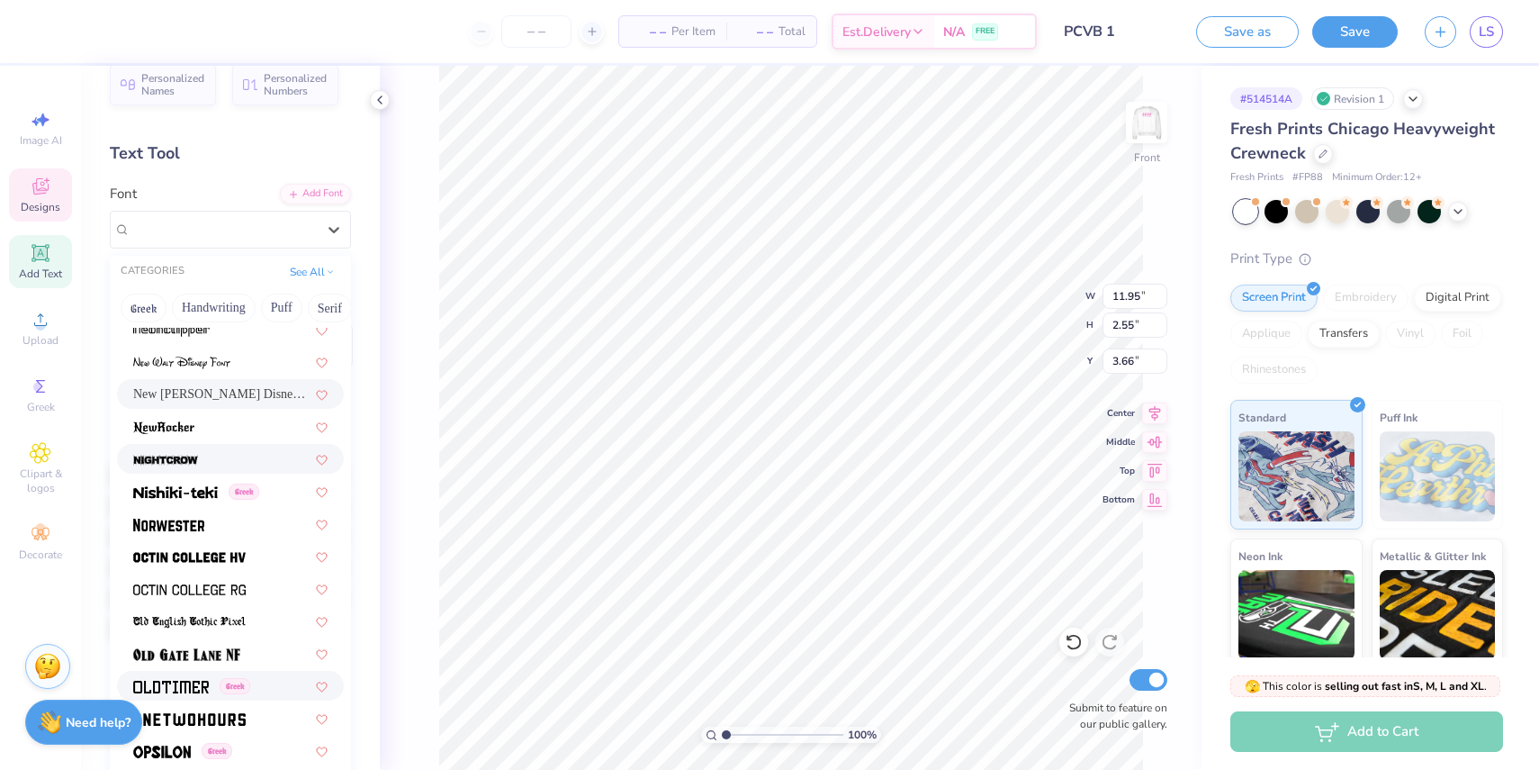
scroll to position [7191, 0]
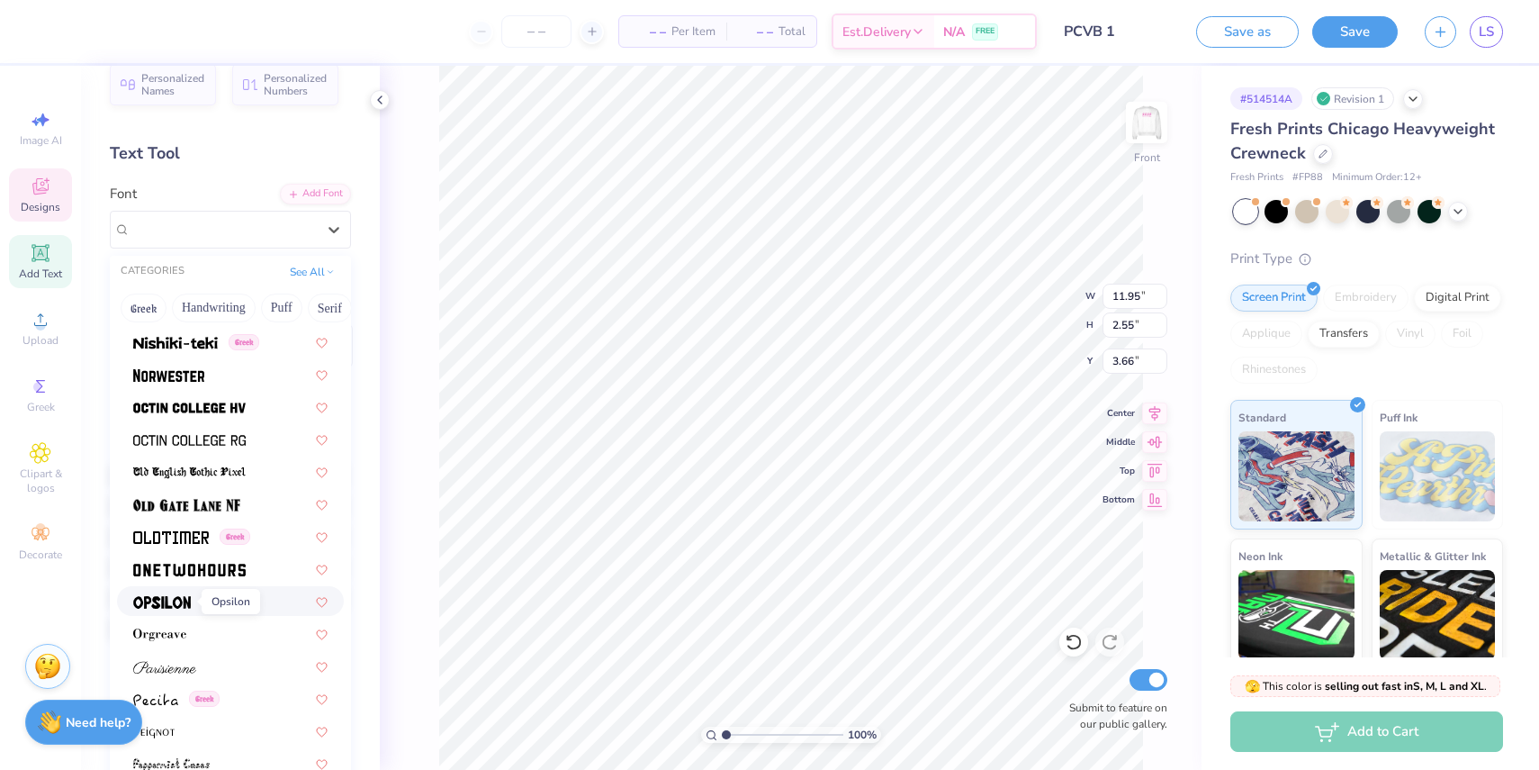
click at [171, 609] on span at bounding box center [162, 600] width 58 height 19
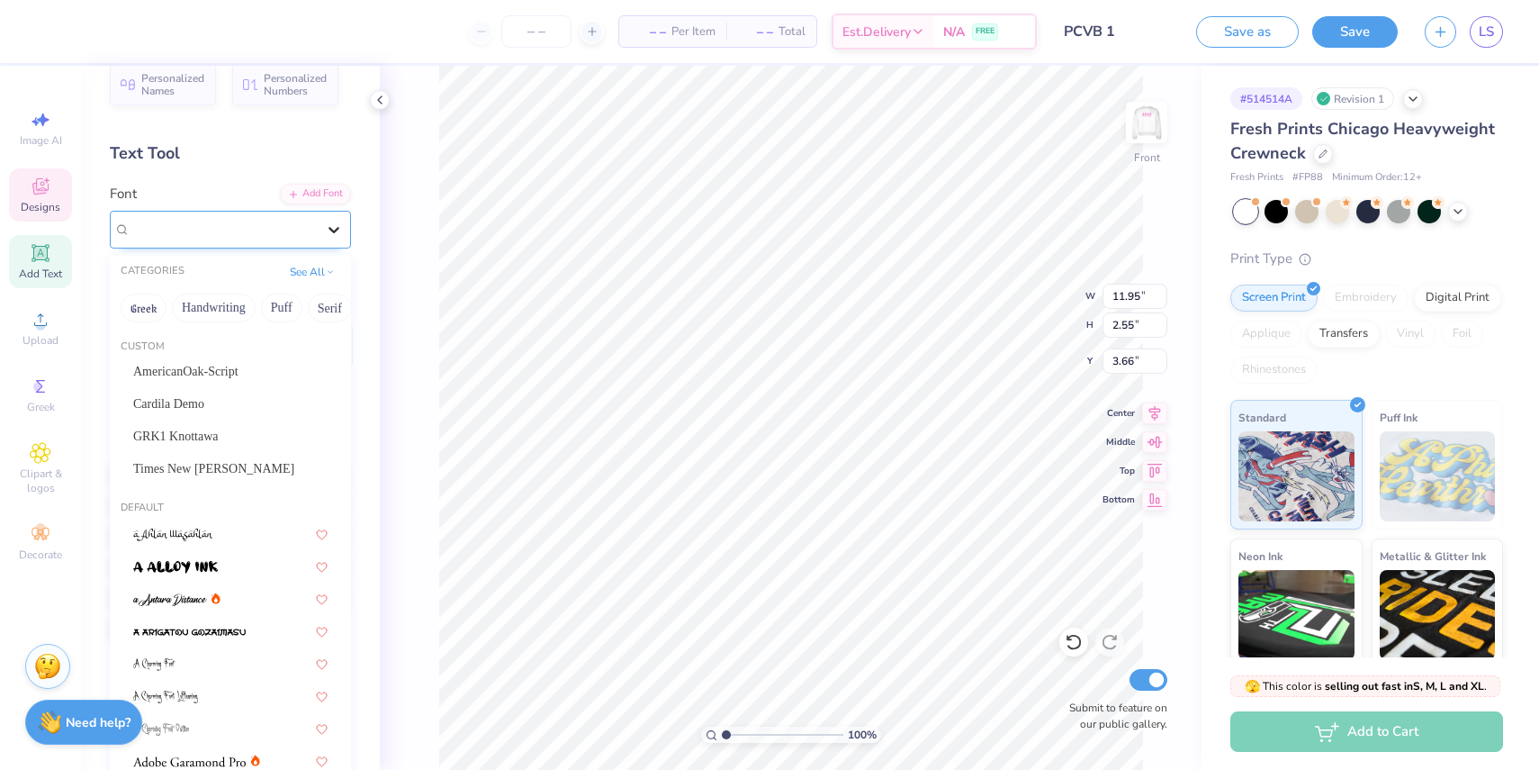
click at [340, 232] on icon at bounding box center [334, 230] width 18 height 18
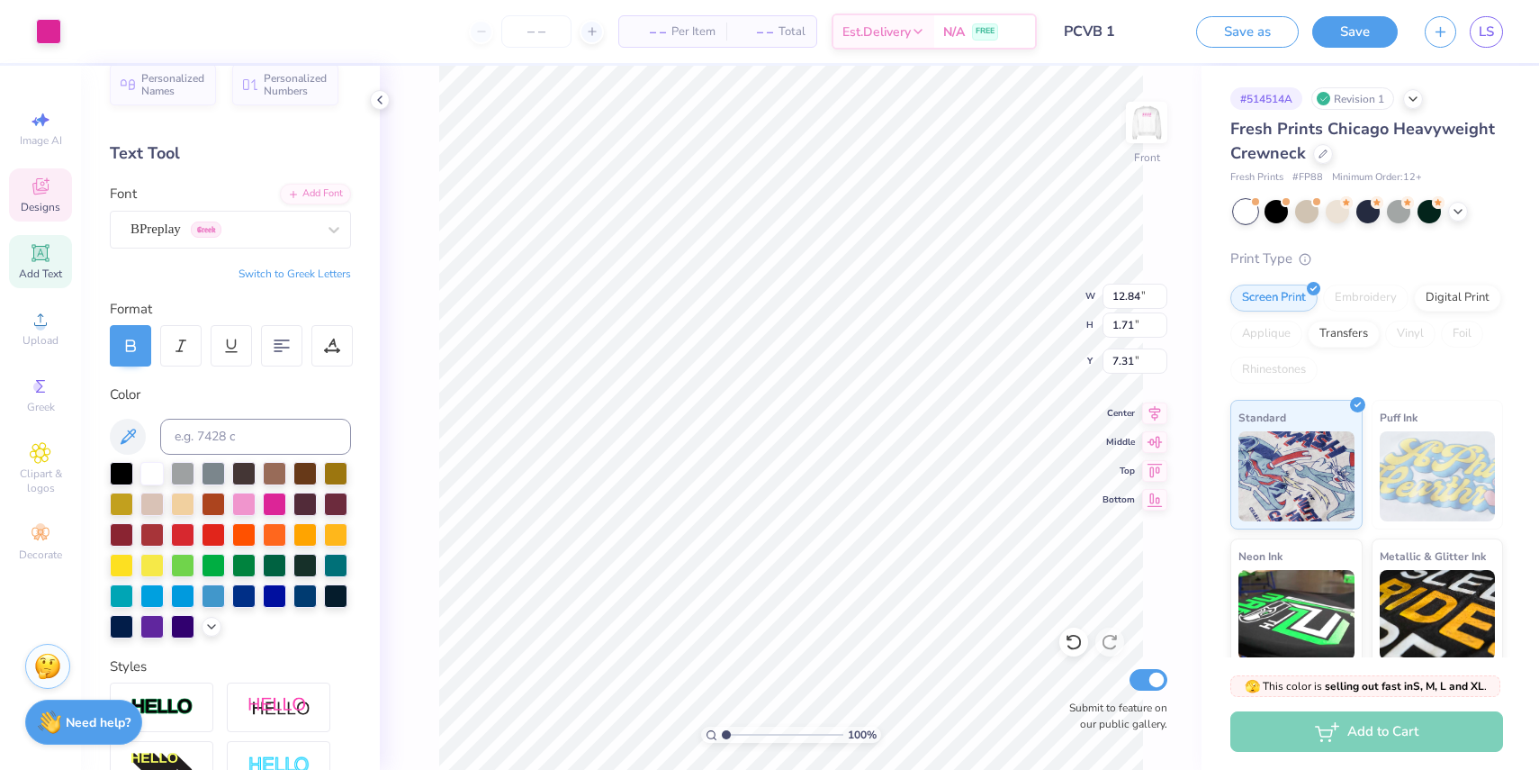
type input "7.31"
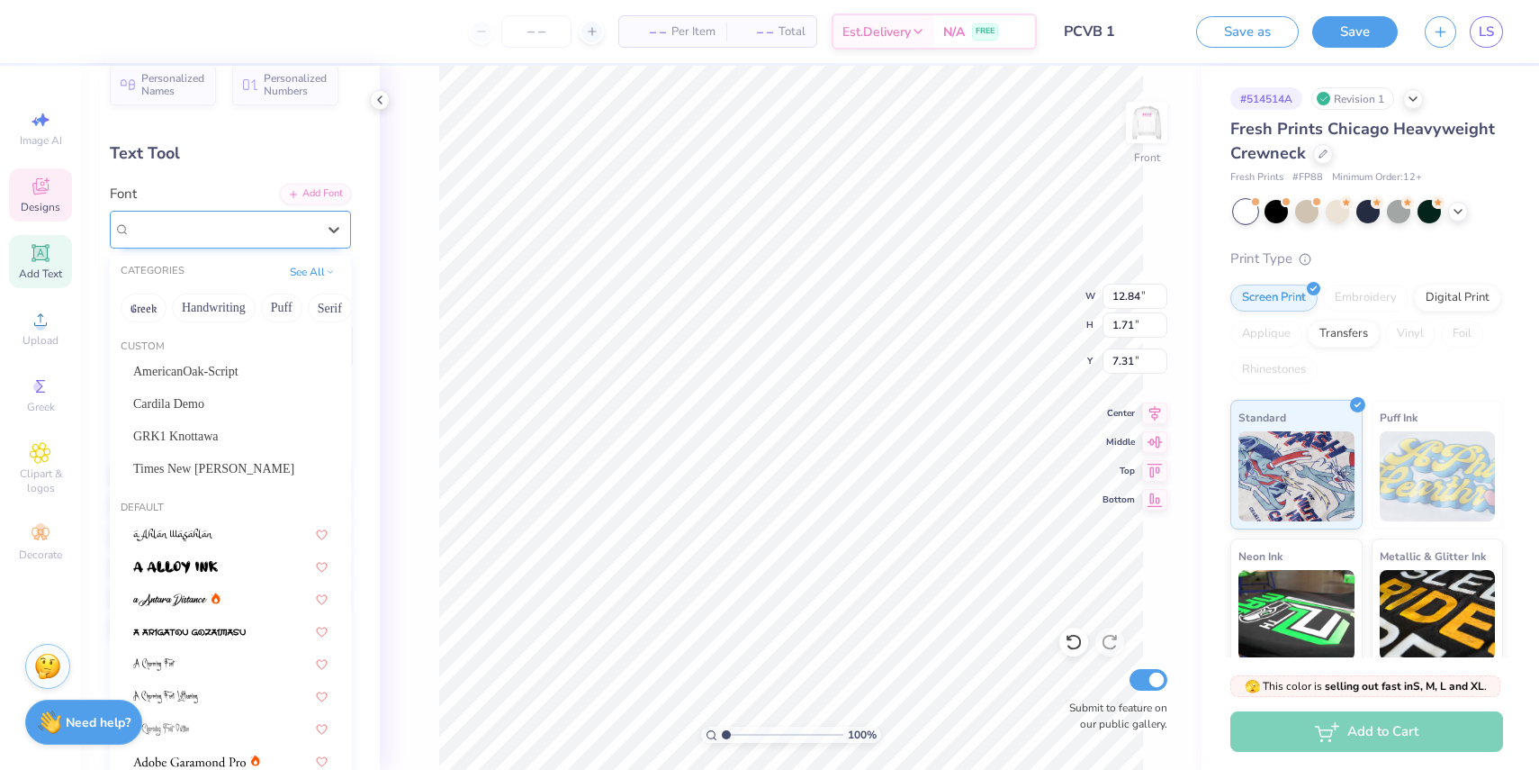
click at [313, 226] on div "BPreplay Greek" at bounding box center [223, 229] width 189 height 28
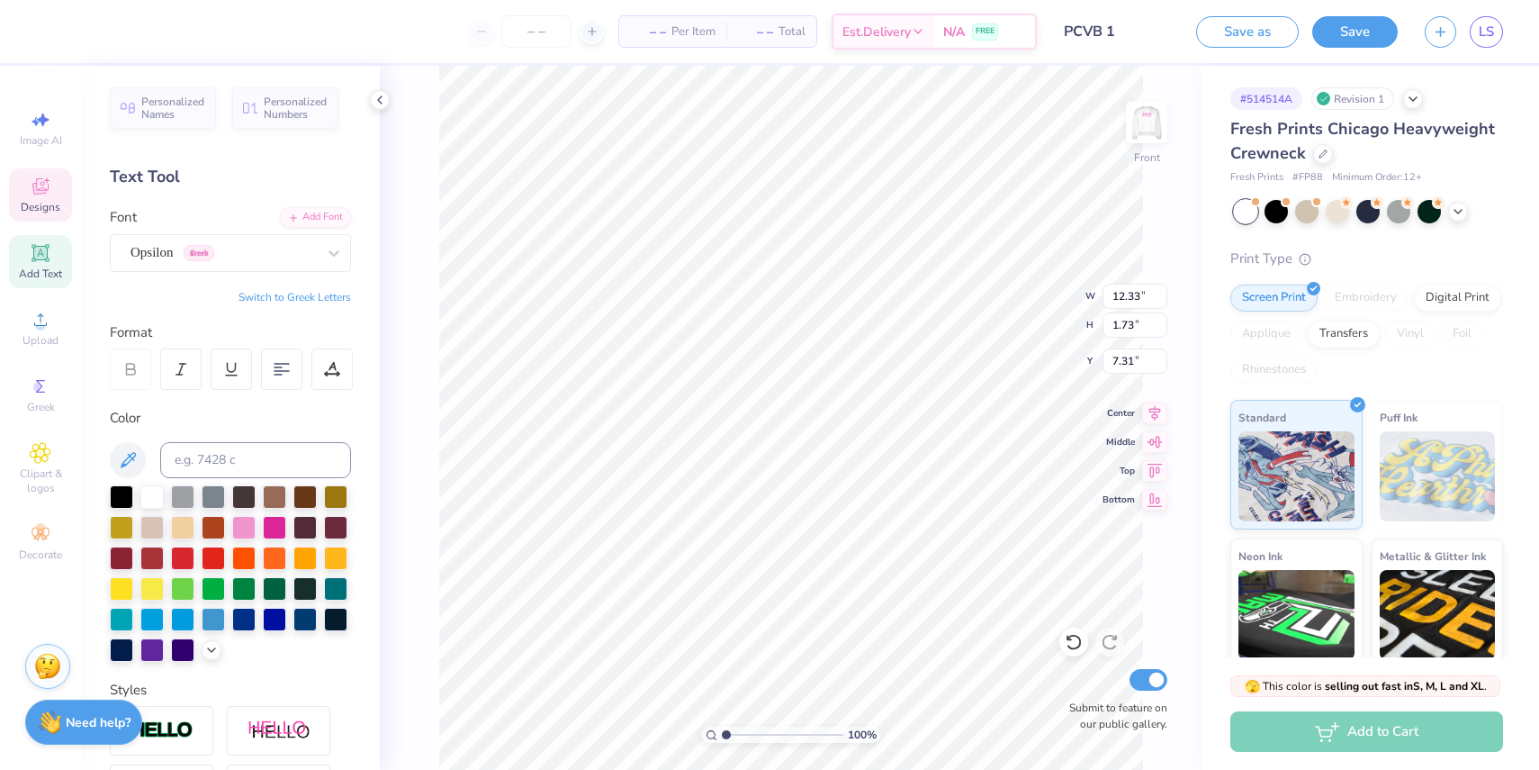
type input "12.33"
type input "1.73"
type input "4.07"
type input "12.84"
type input "1.71"
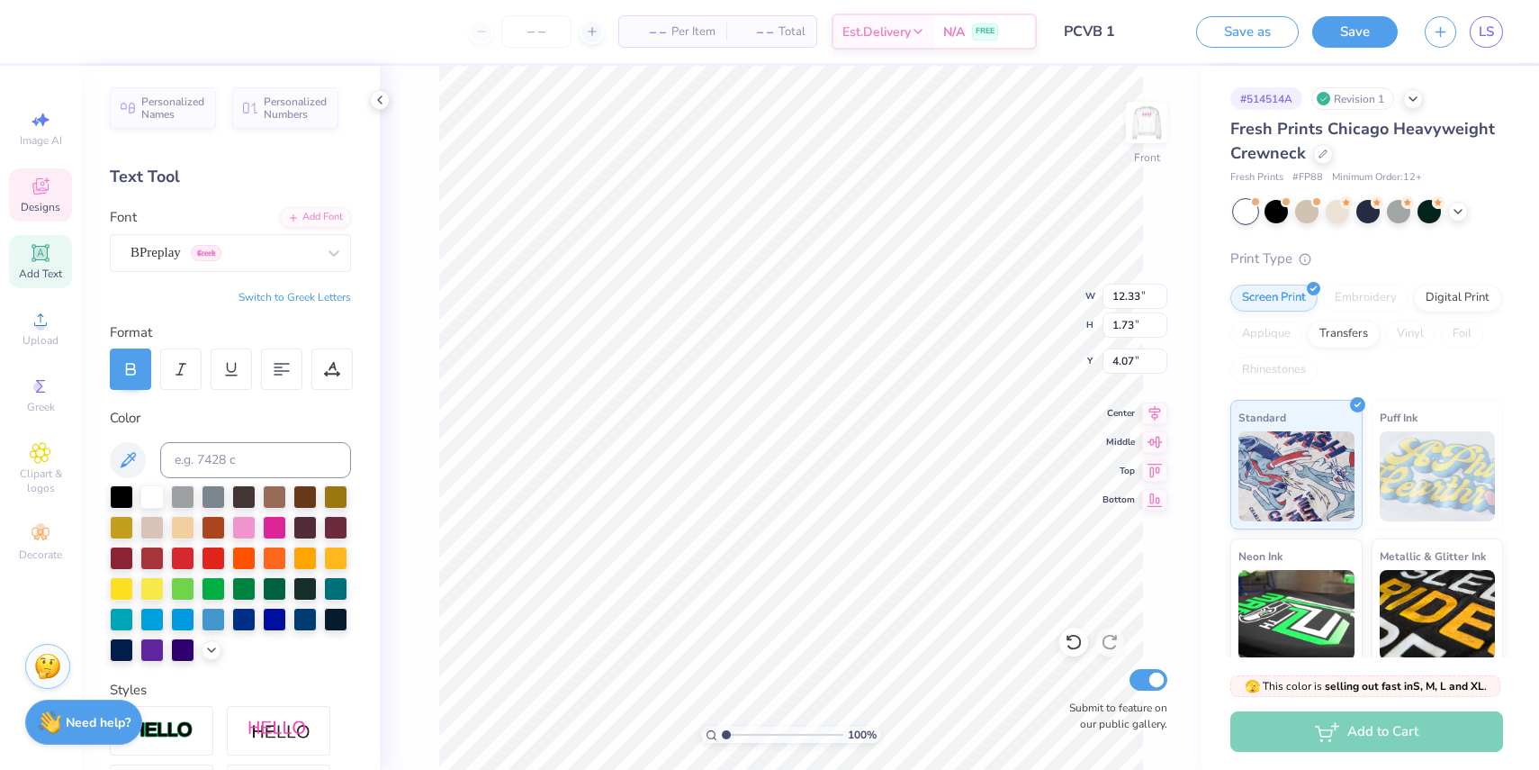
type input "7.31"
click at [267, 246] on div "BPreplay Greek" at bounding box center [223, 253] width 189 height 28
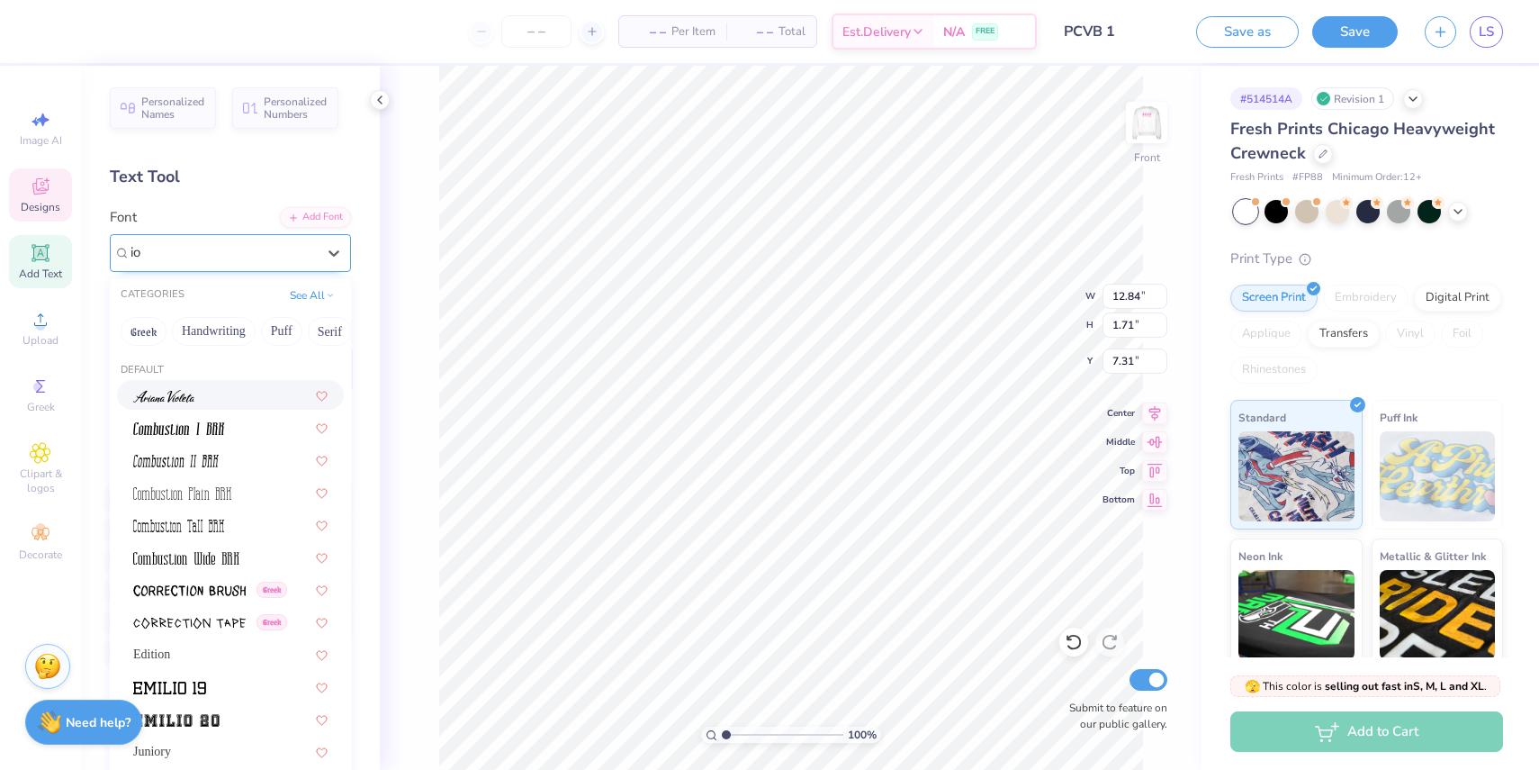
type input "i"
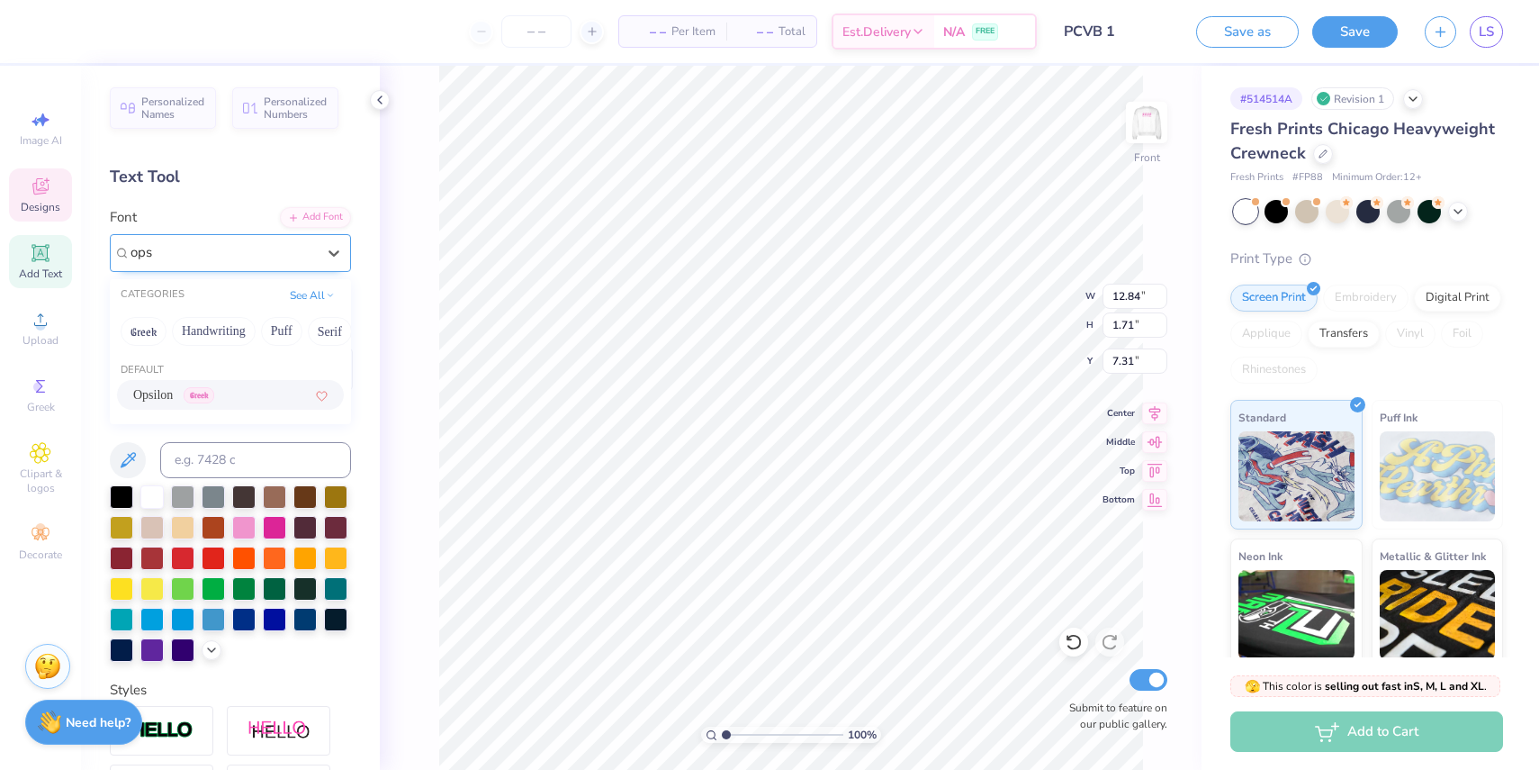
click at [235, 385] on div "Opsilon Greek" at bounding box center [230, 395] width 227 height 30
type input "ops"
type input "13.90"
type input "1.72"
type input "10.64"
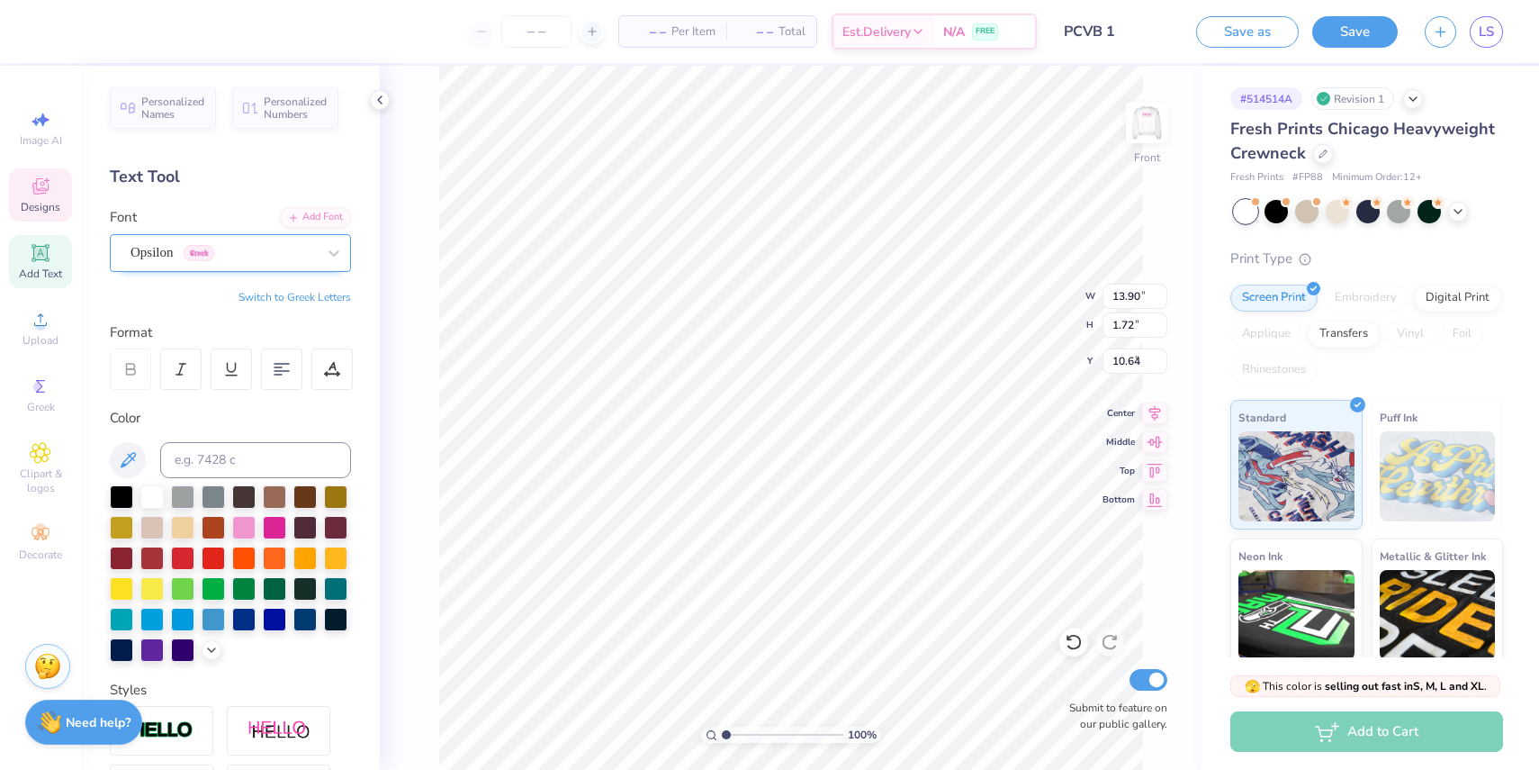
type input "11.61"
type input "1.55"
type input "7.39"
click at [295, 243] on div "Opsilon Greek" at bounding box center [223, 253] width 189 height 28
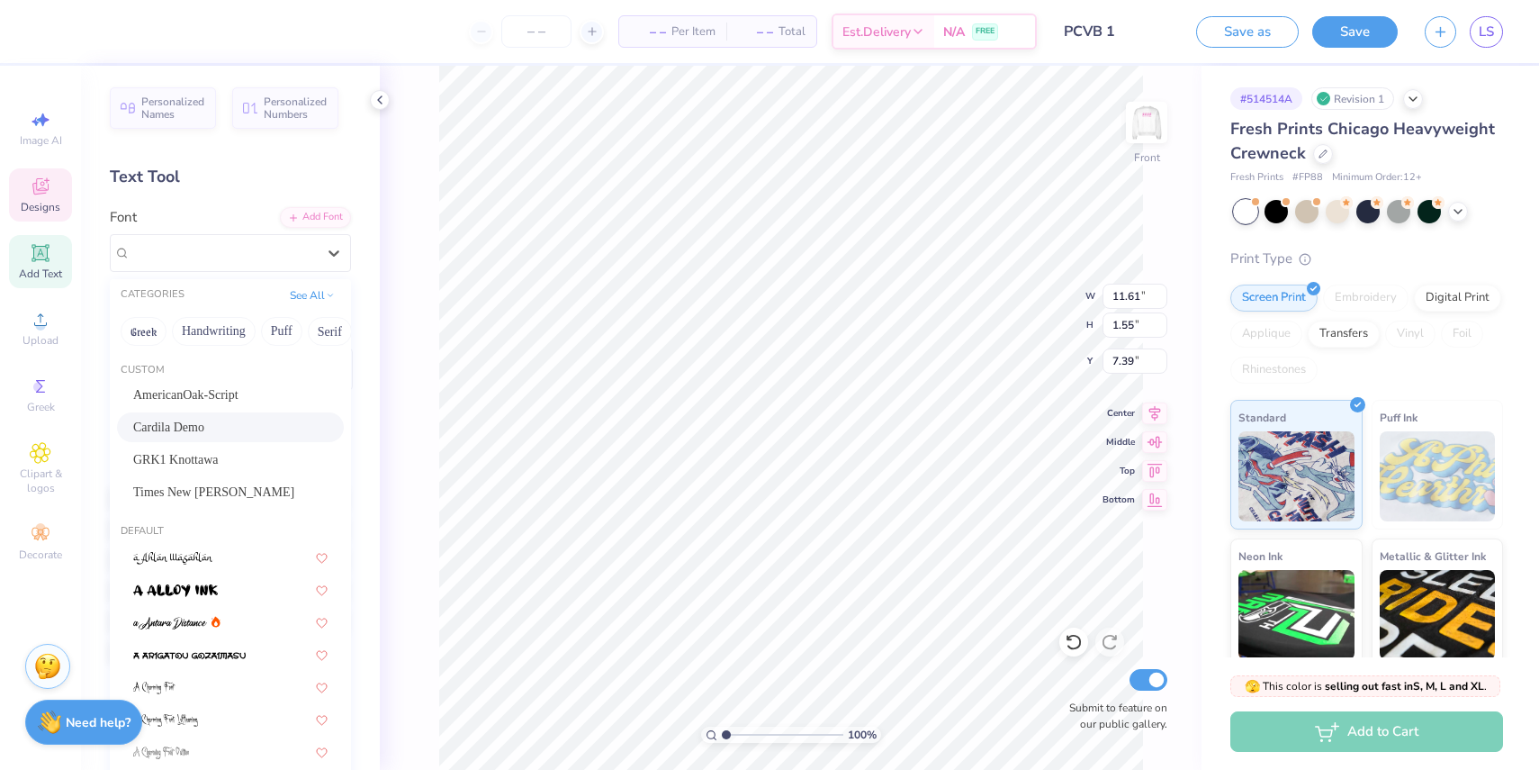
click at [260, 420] on div "Cardila Demo" at bounding box center [230, 427] width 194 height 19
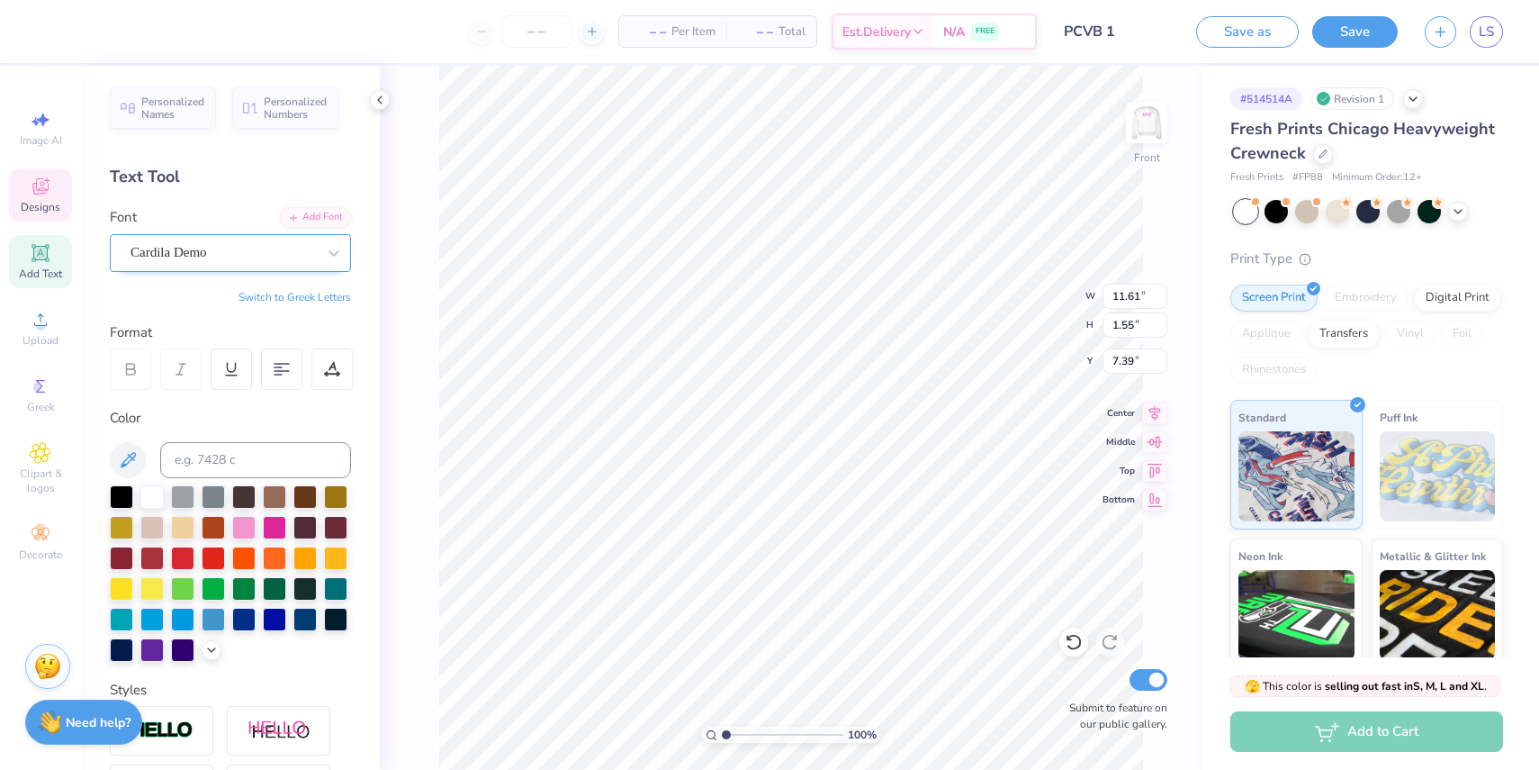
click at [288, 247] on div "Cardila Demo" at bounding box center [223, 253] width 189 height 28
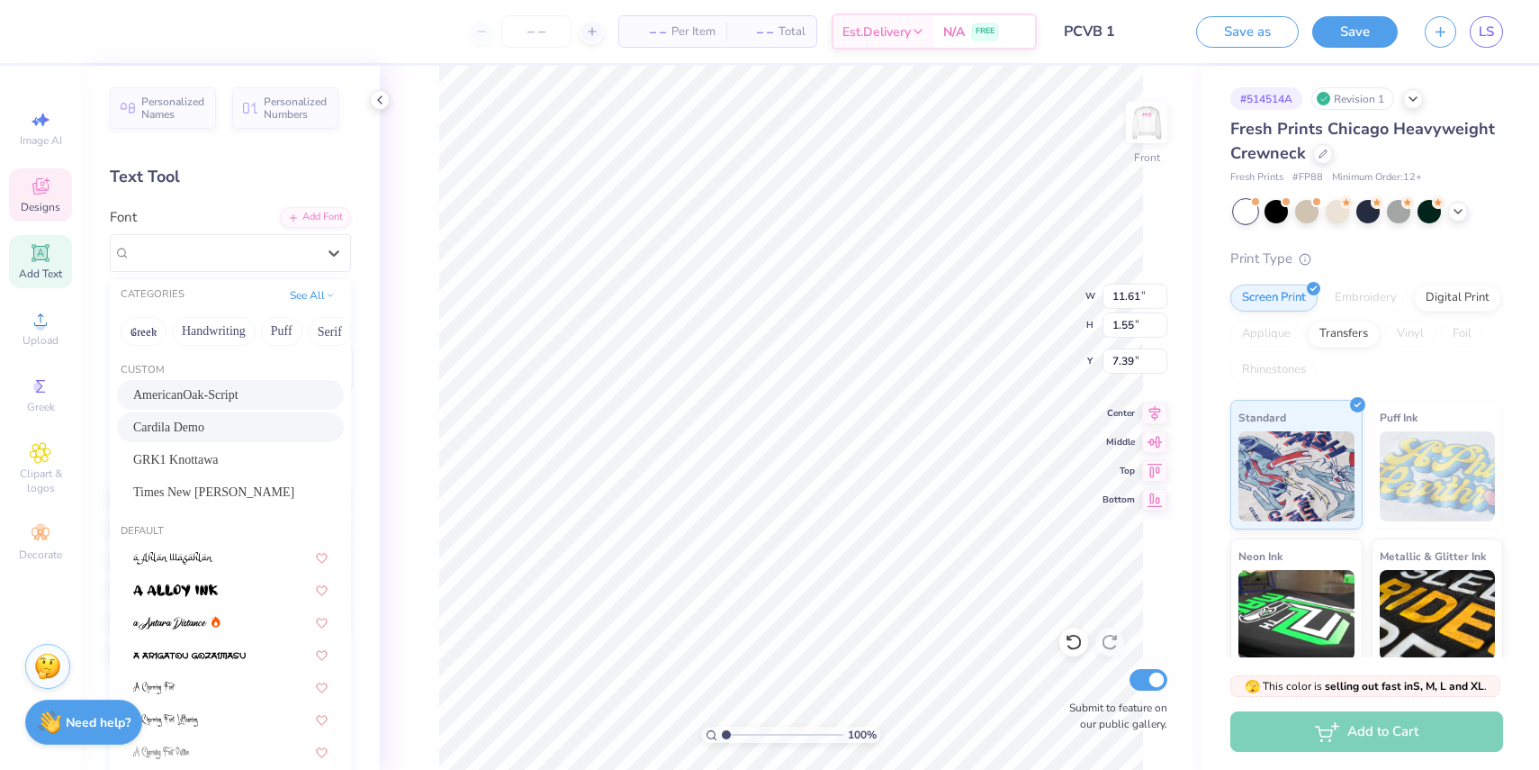
click at [239, 387] on span "AmericanOak-Script" at bounding box center [185, 394] width 105 height 19
click at [256, 244] on div "AmericanOak-Script" at bounding box center [223, 253] width 189 height 28
click at [234, 615] on div at bounding box center [230, 621] width 194 height 19
click at [322, 254] on div at bounding box center [334, 253] width 32 height 32
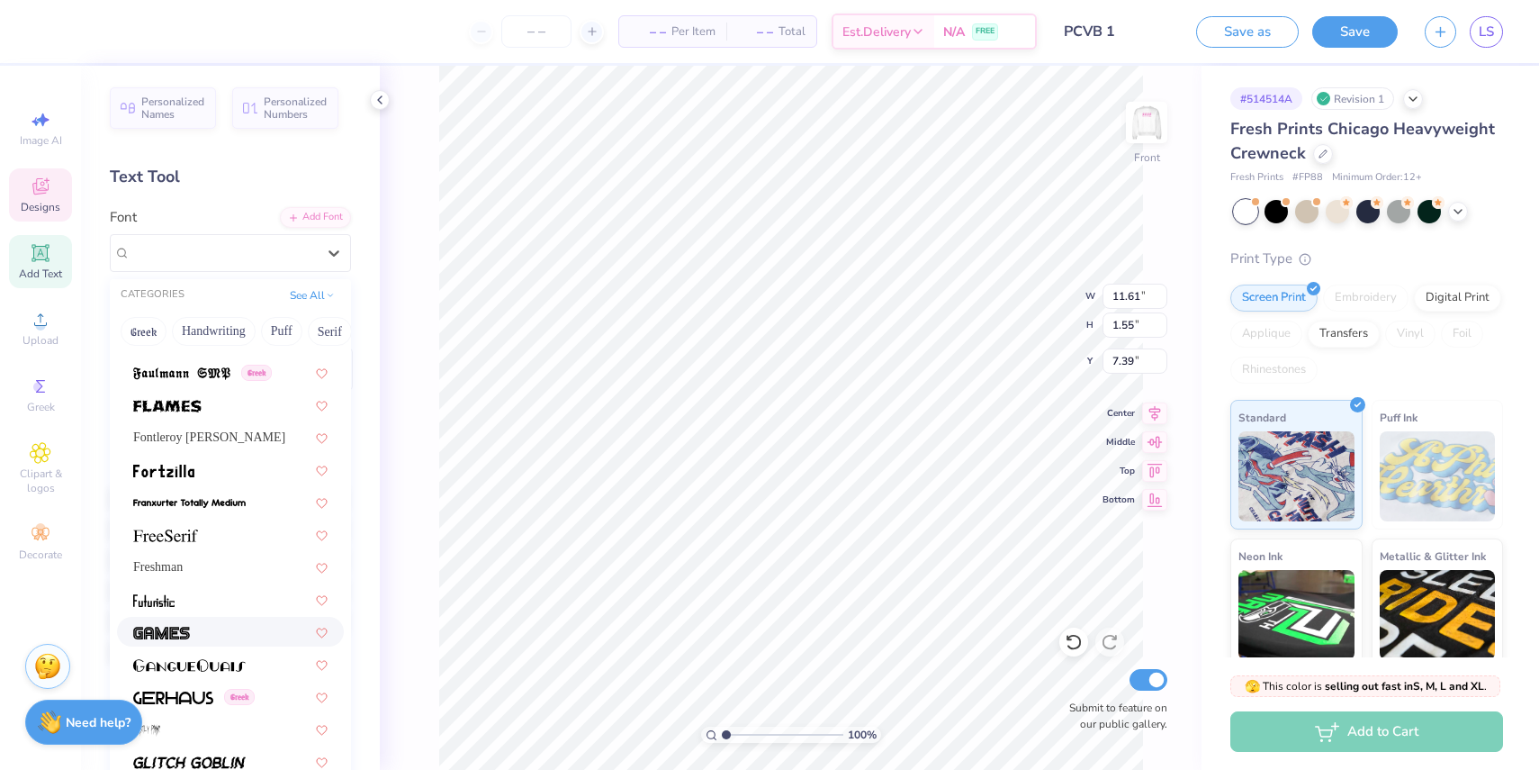
scroll to position [5940, 0]
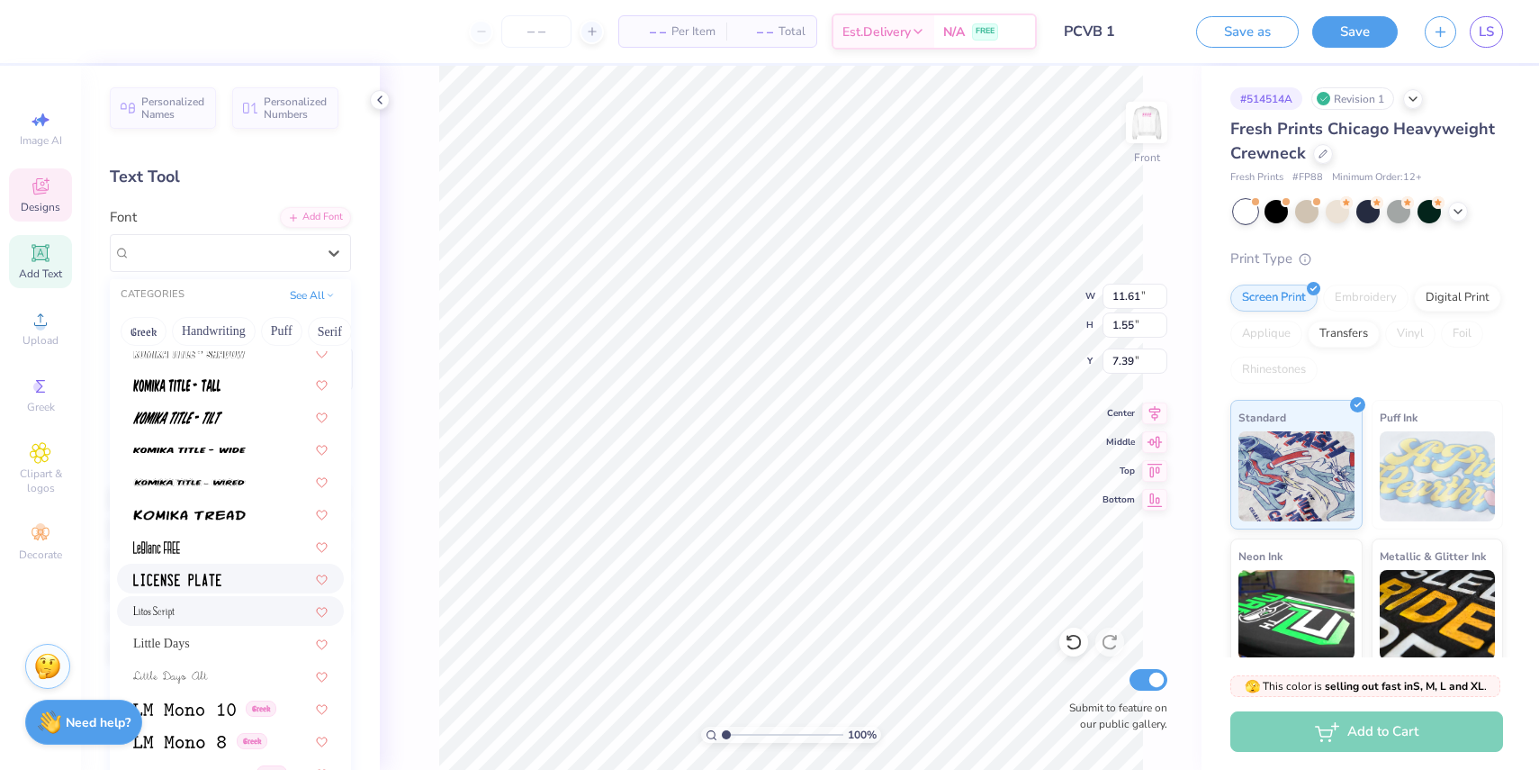
click at [220, 611] on div at bounding box center [230, 610] width 194 height 19
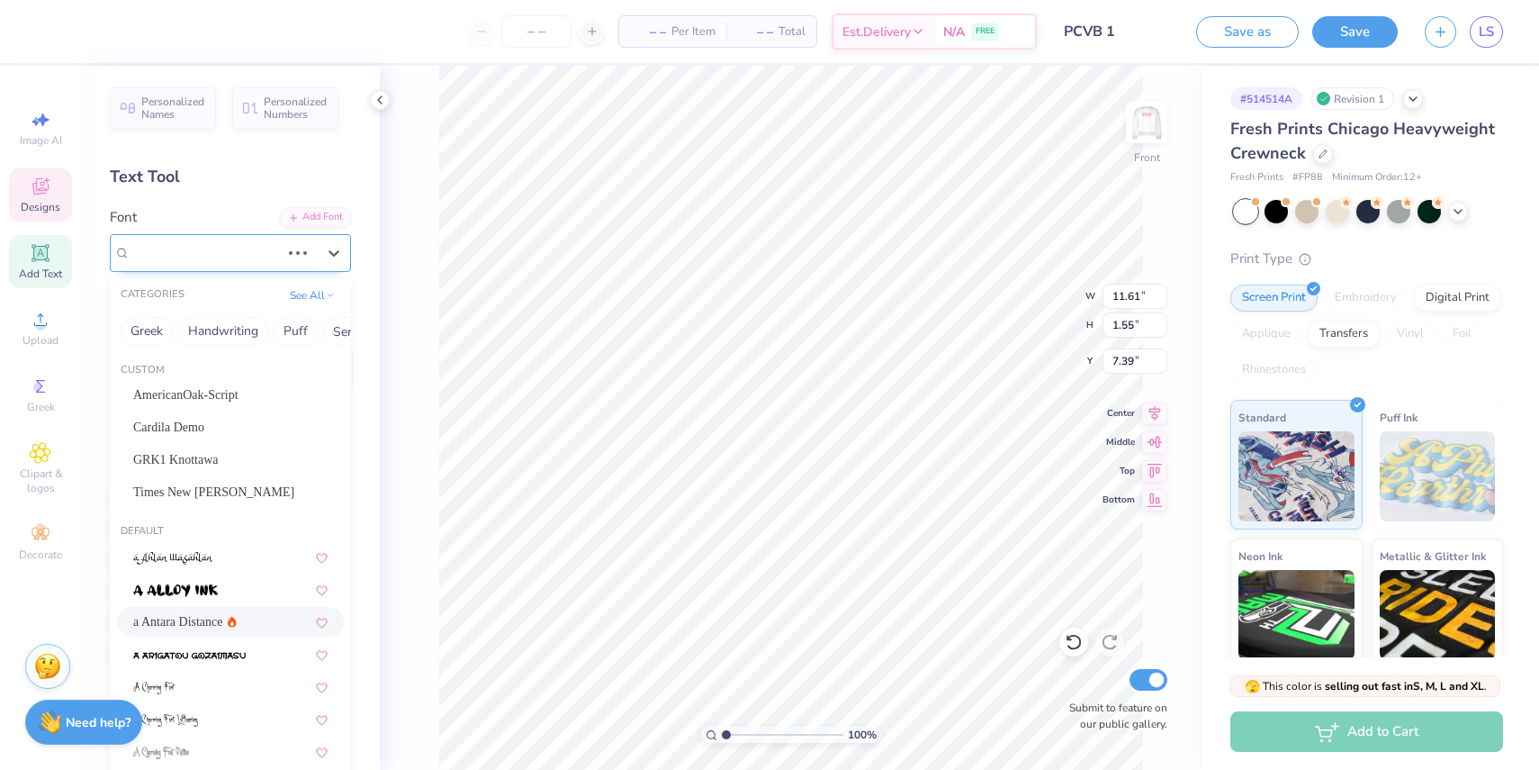
click at [311, 252] on div at bounding box center [298, 253] width 32 height 18
click at [333, 244] on icon at bounding box center [334, 253] width 18 height 18
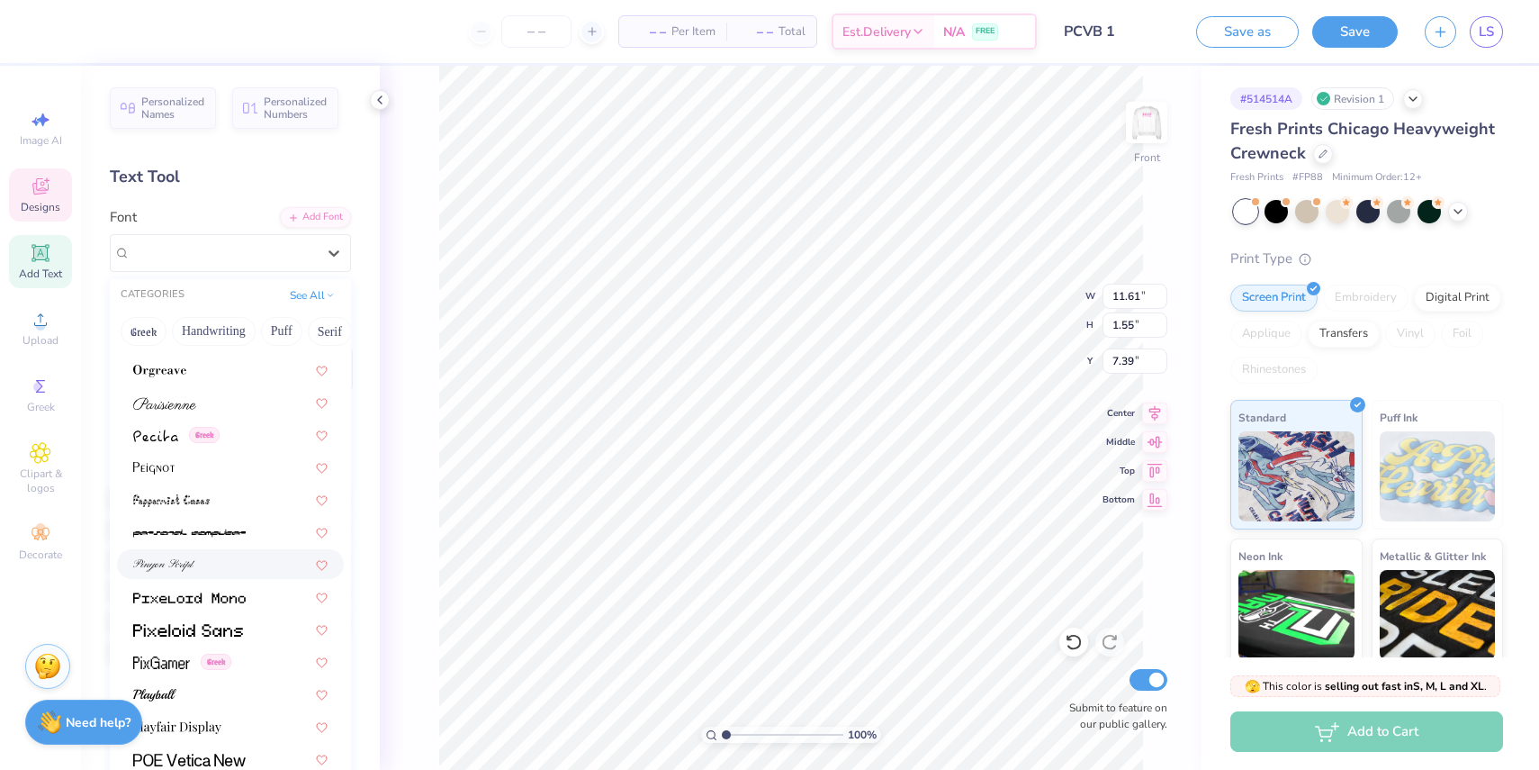
scroll to position [7503, 0]
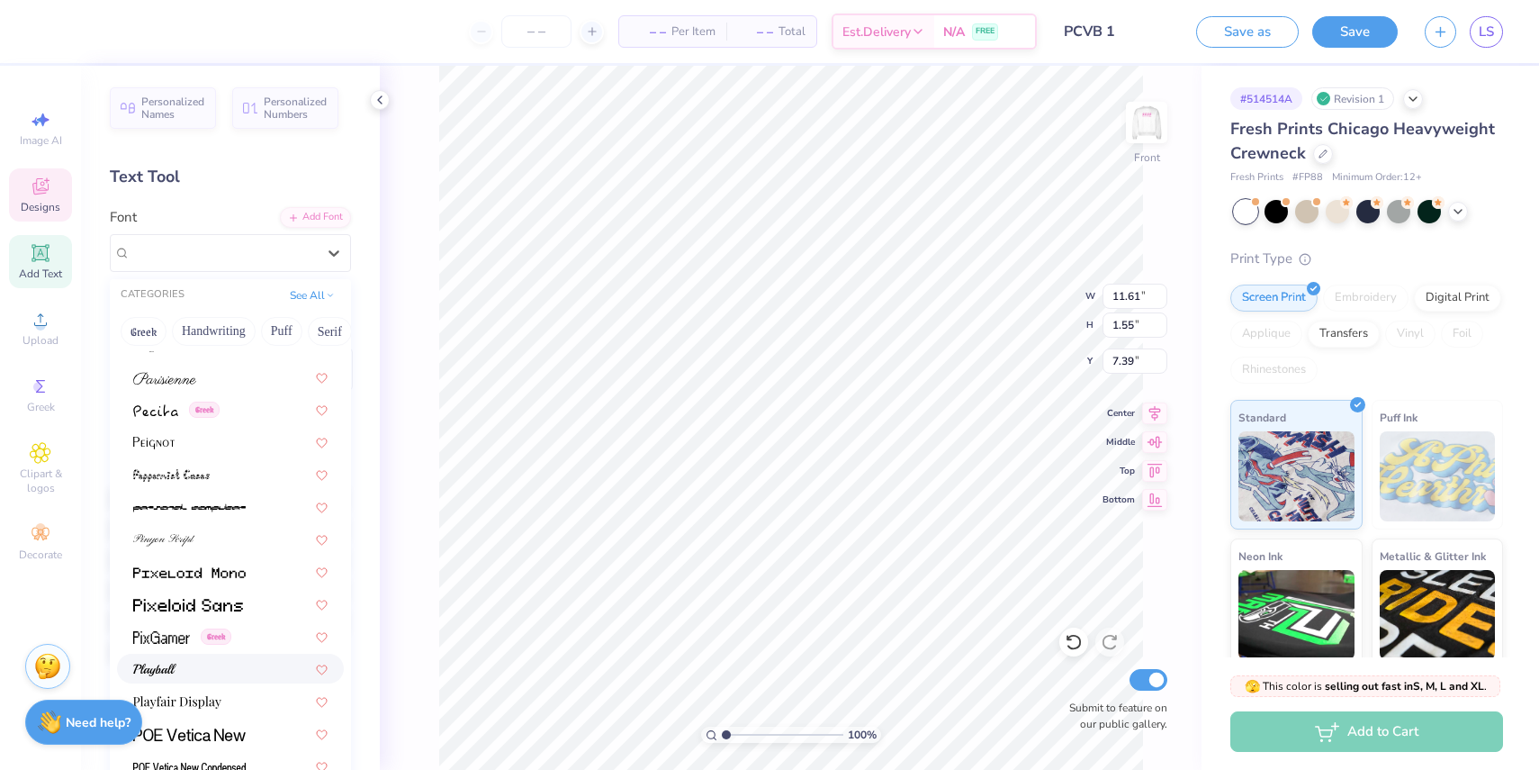
click at [203, 661] on div at bounding box center [230, 668] width 194 height 19
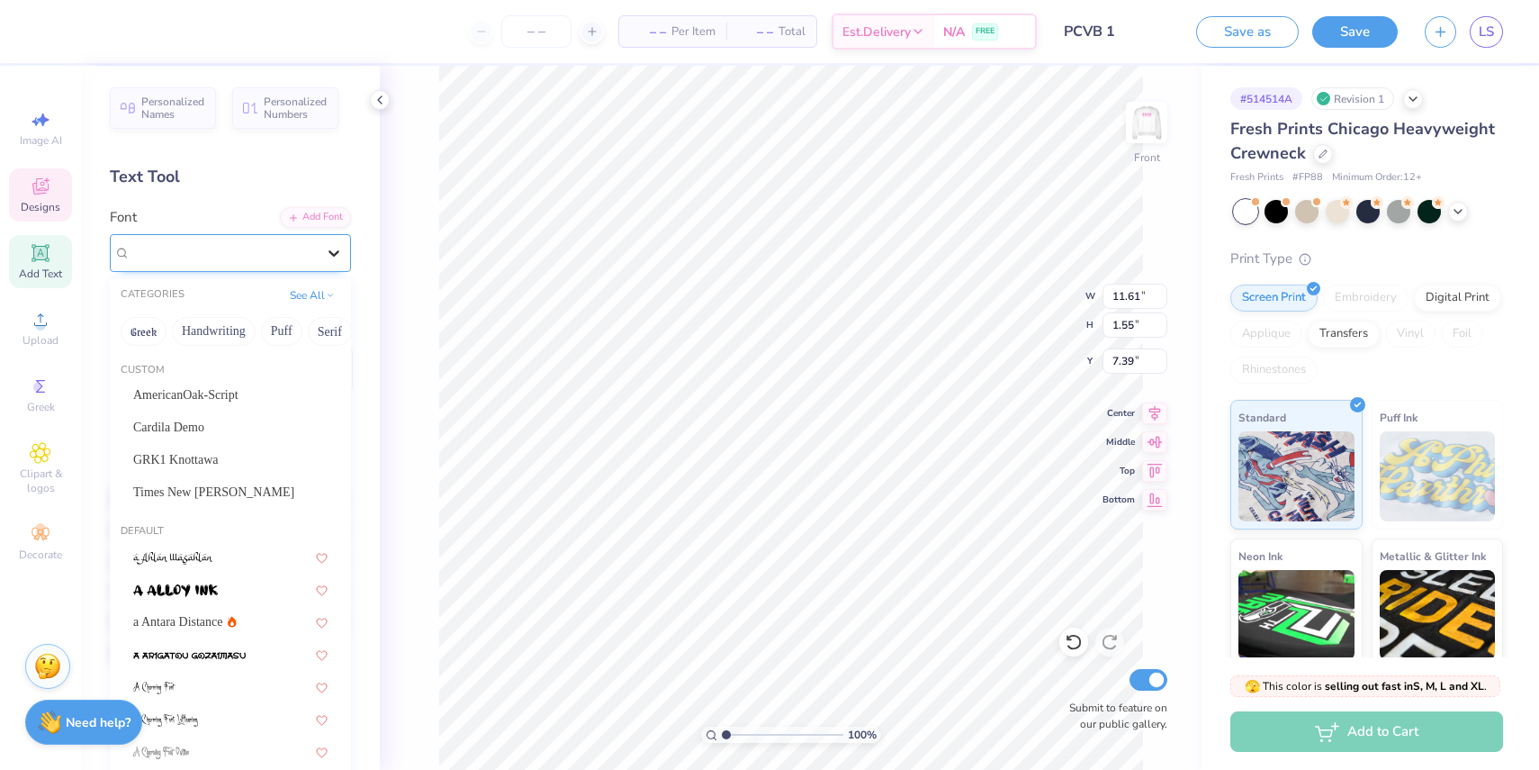
click at [329, 245] on icon at bounding box center [334, 253] width 18 height 18
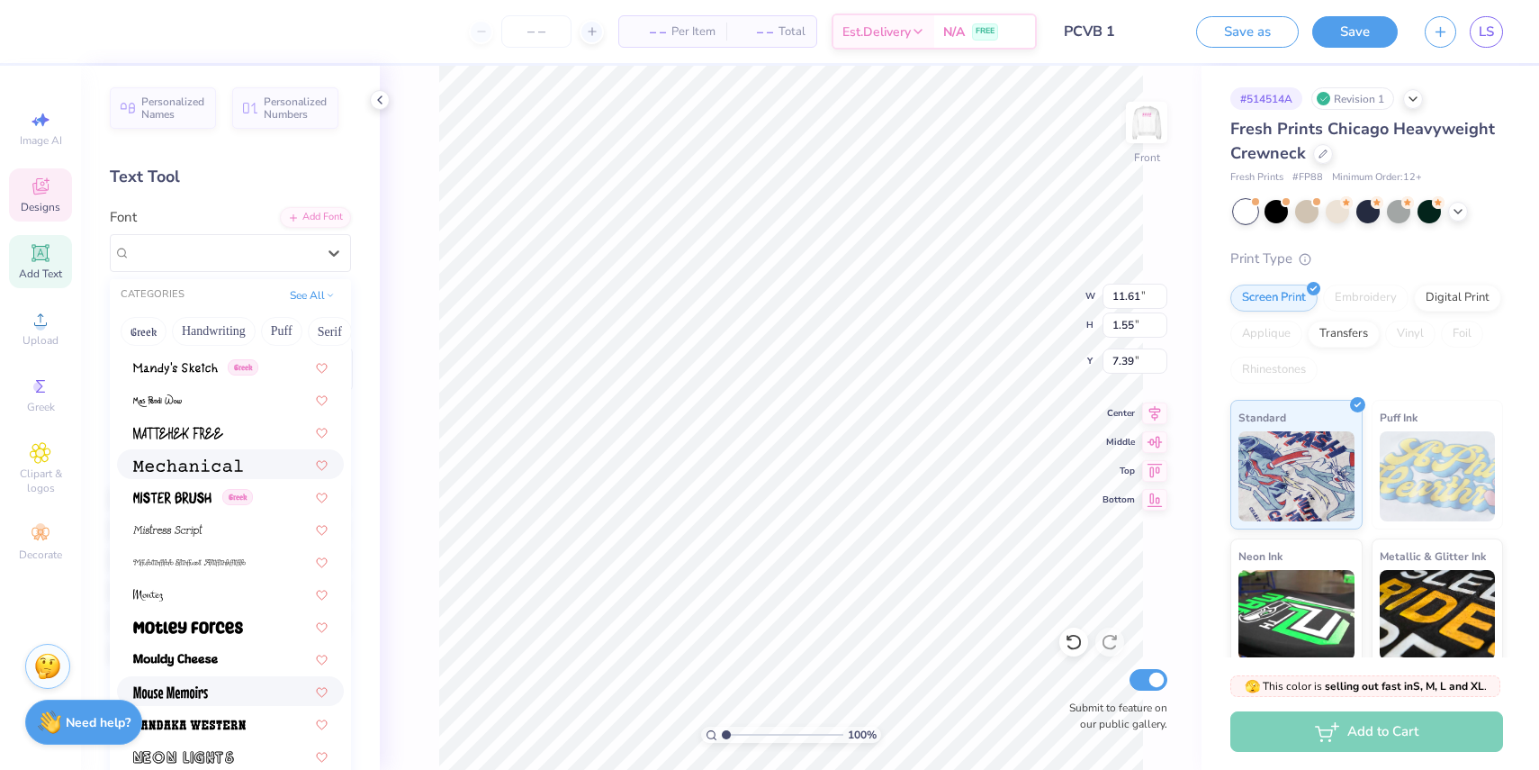
scroll to position [6662, 0]
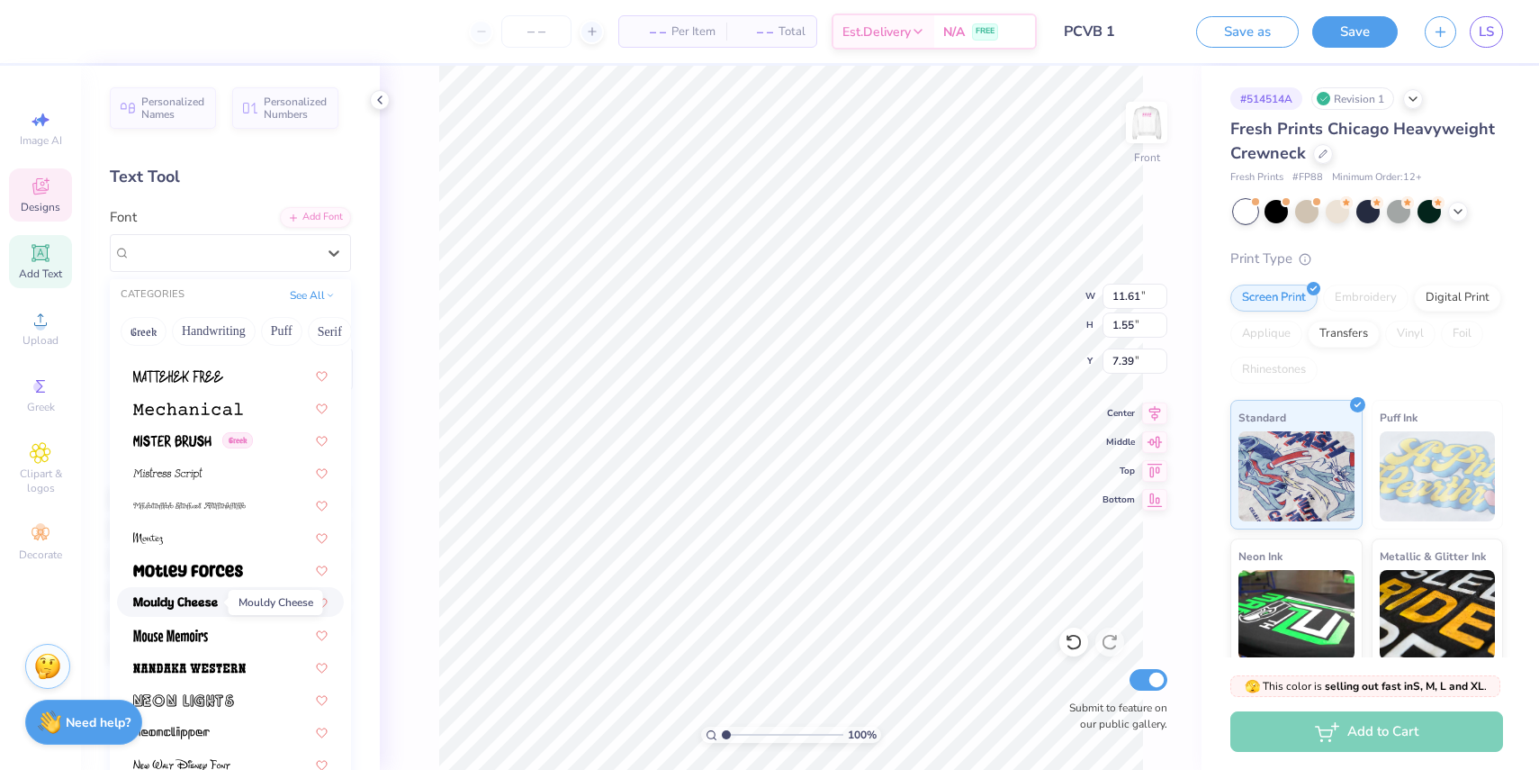
click at [210, 596] on span at bounding box center [175, 601] width 85 height 19
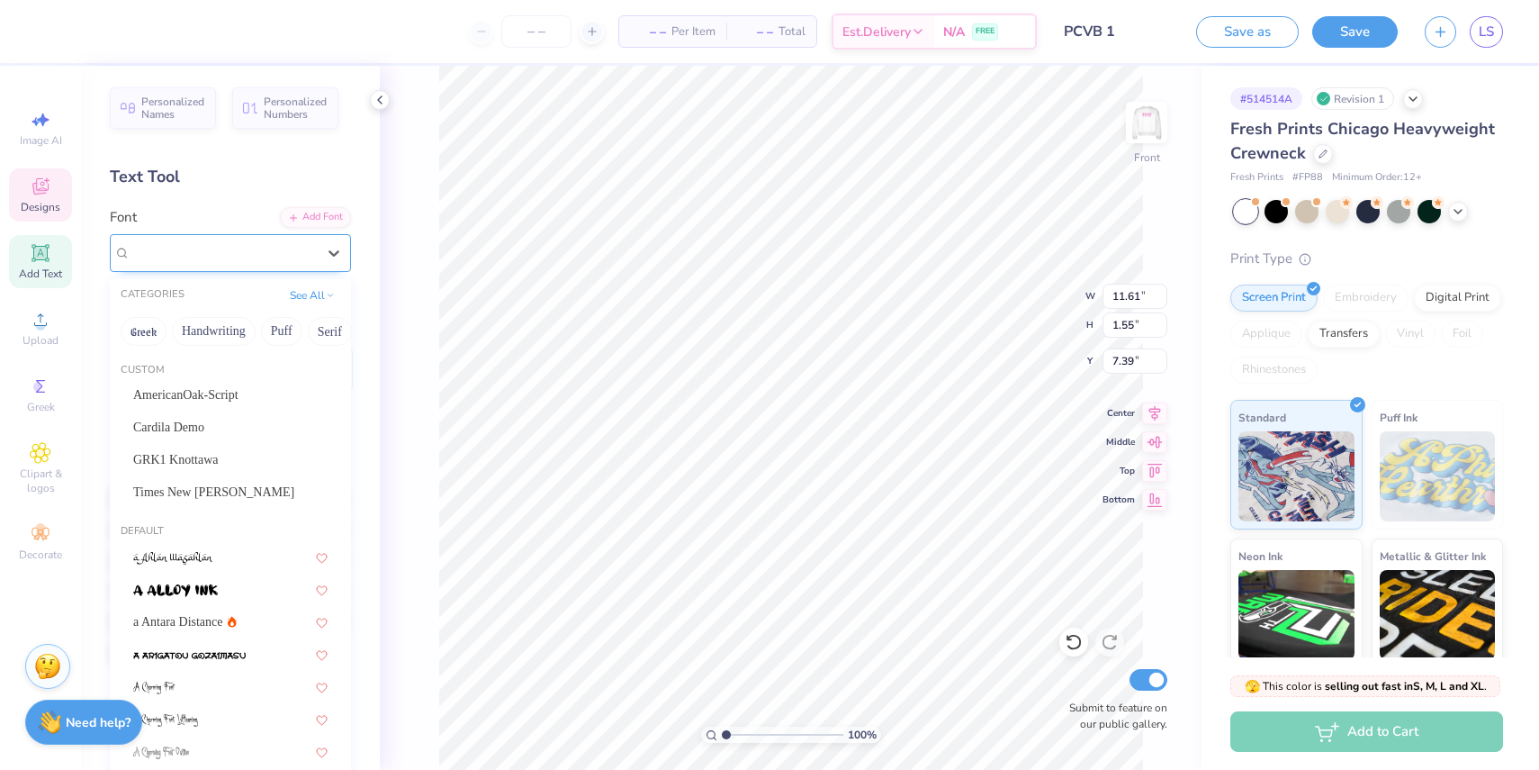
click at [172, 236] on div "Mouldy Cheese" at bounding box center [230, 253] width 241 height 38
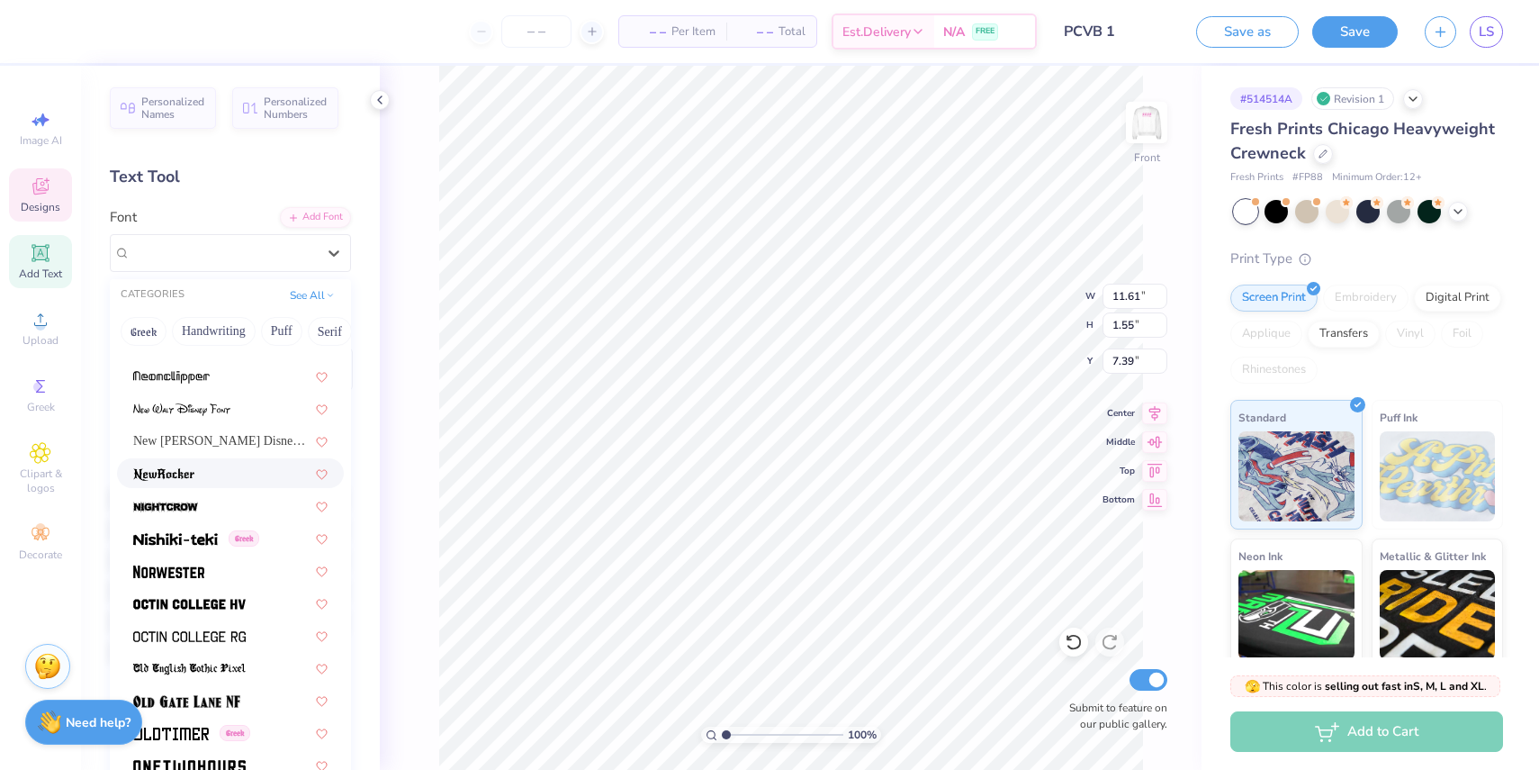
scroll to position [7015, 0]
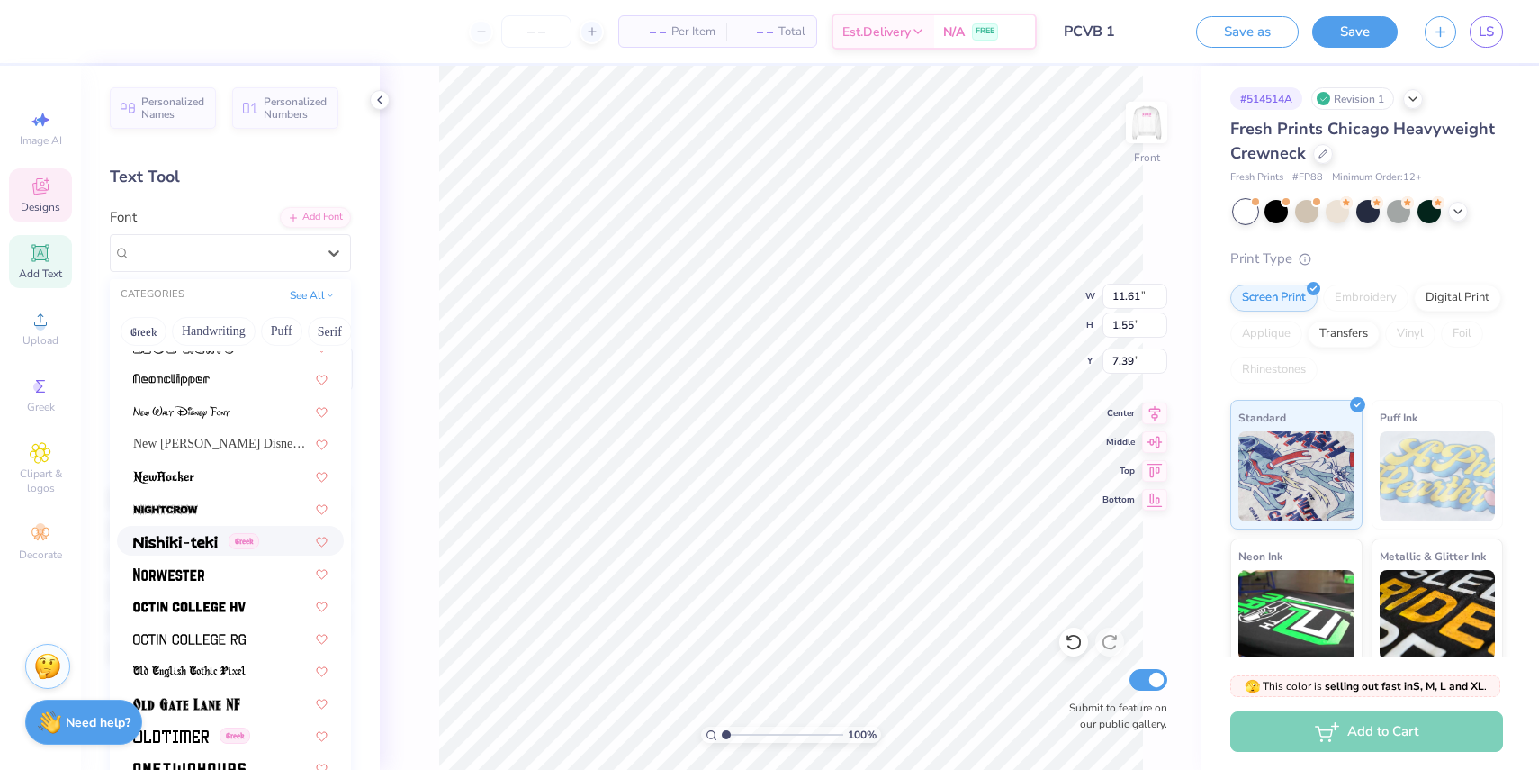
click at [185, 547] on img at bounding box center [175, 542] width 85 height 13
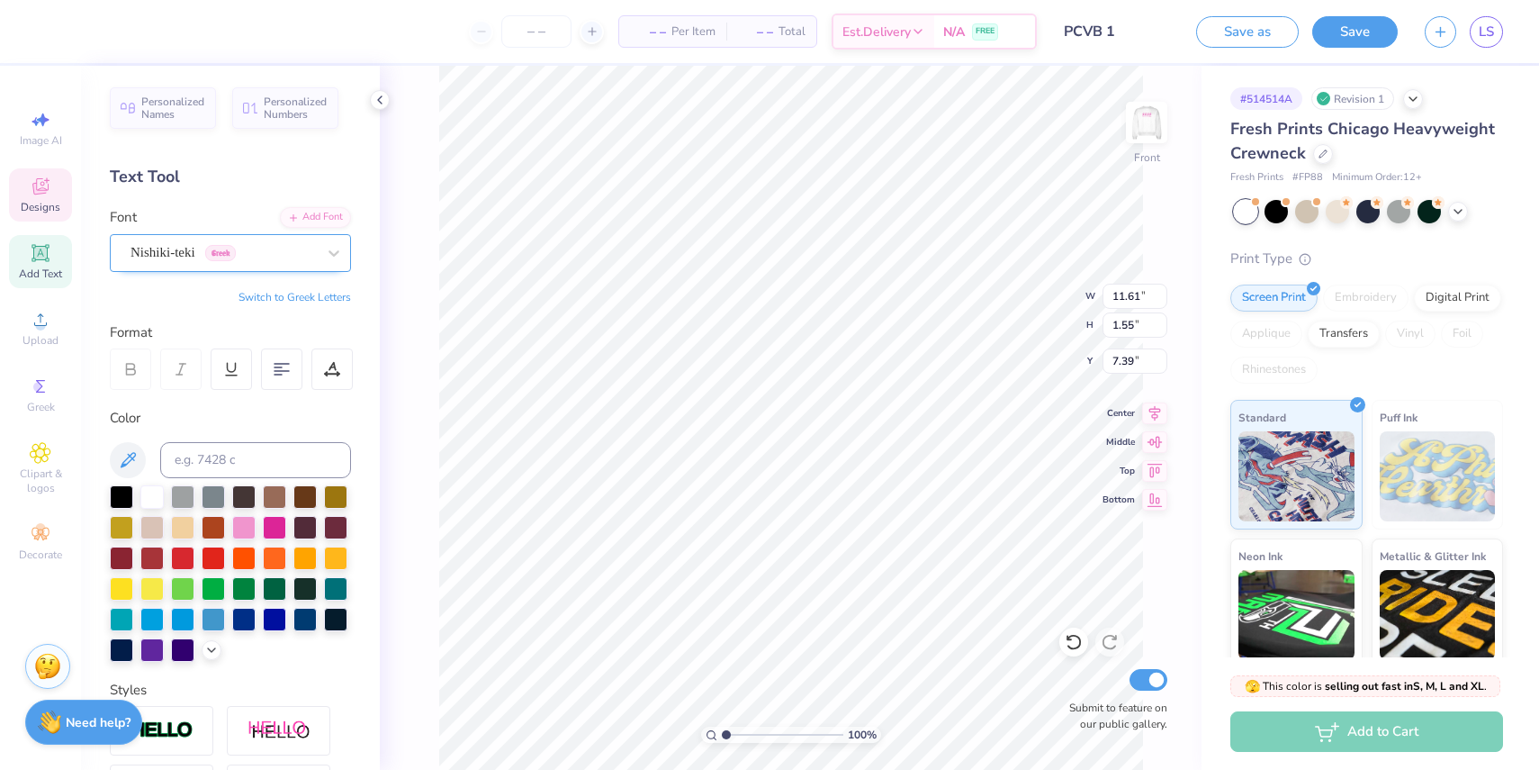
click at [288, 239] on div "Nishiki-teki Greek" at bounding box center [223, 253] width 189 height 28
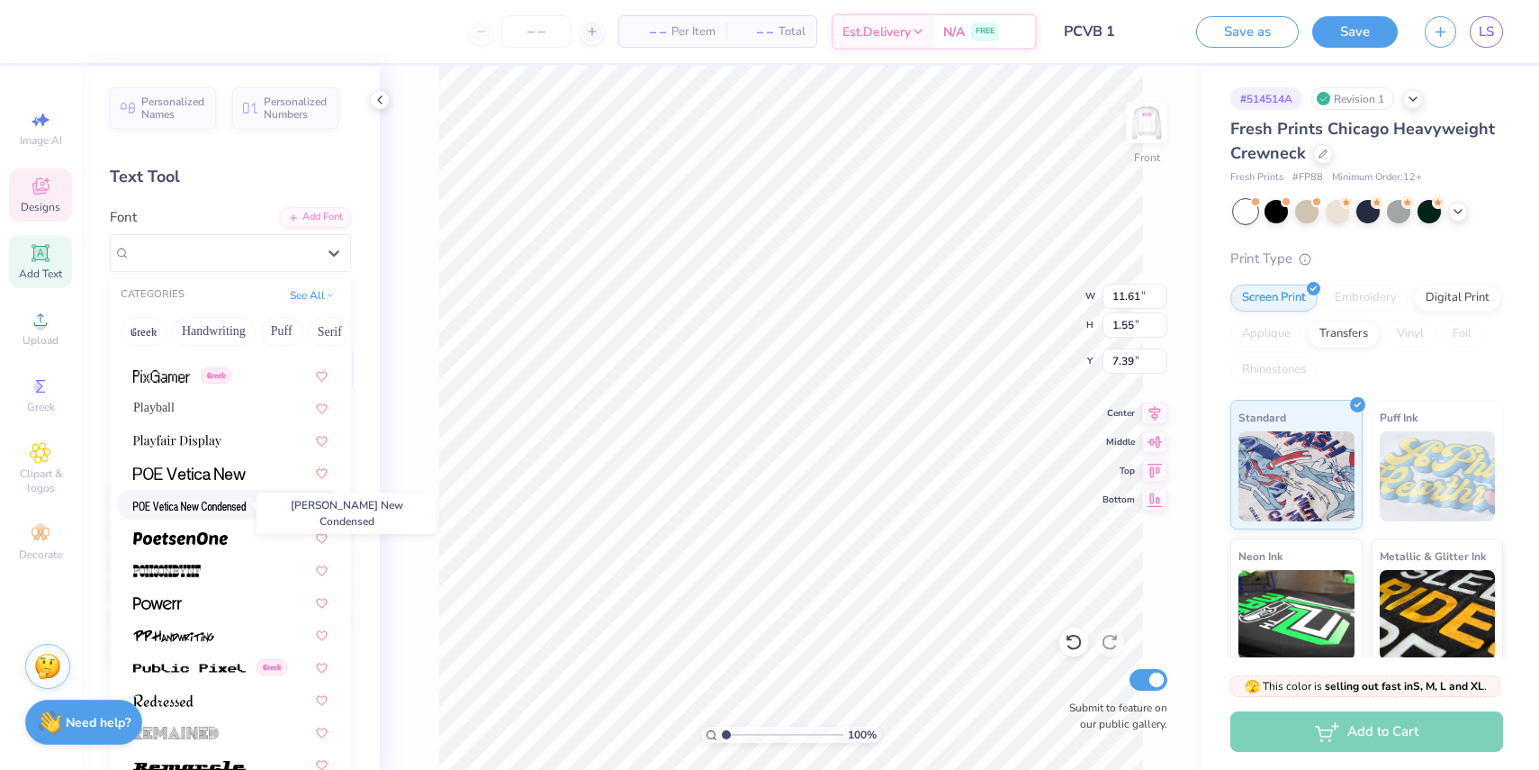
scroll to position [7841, 0]
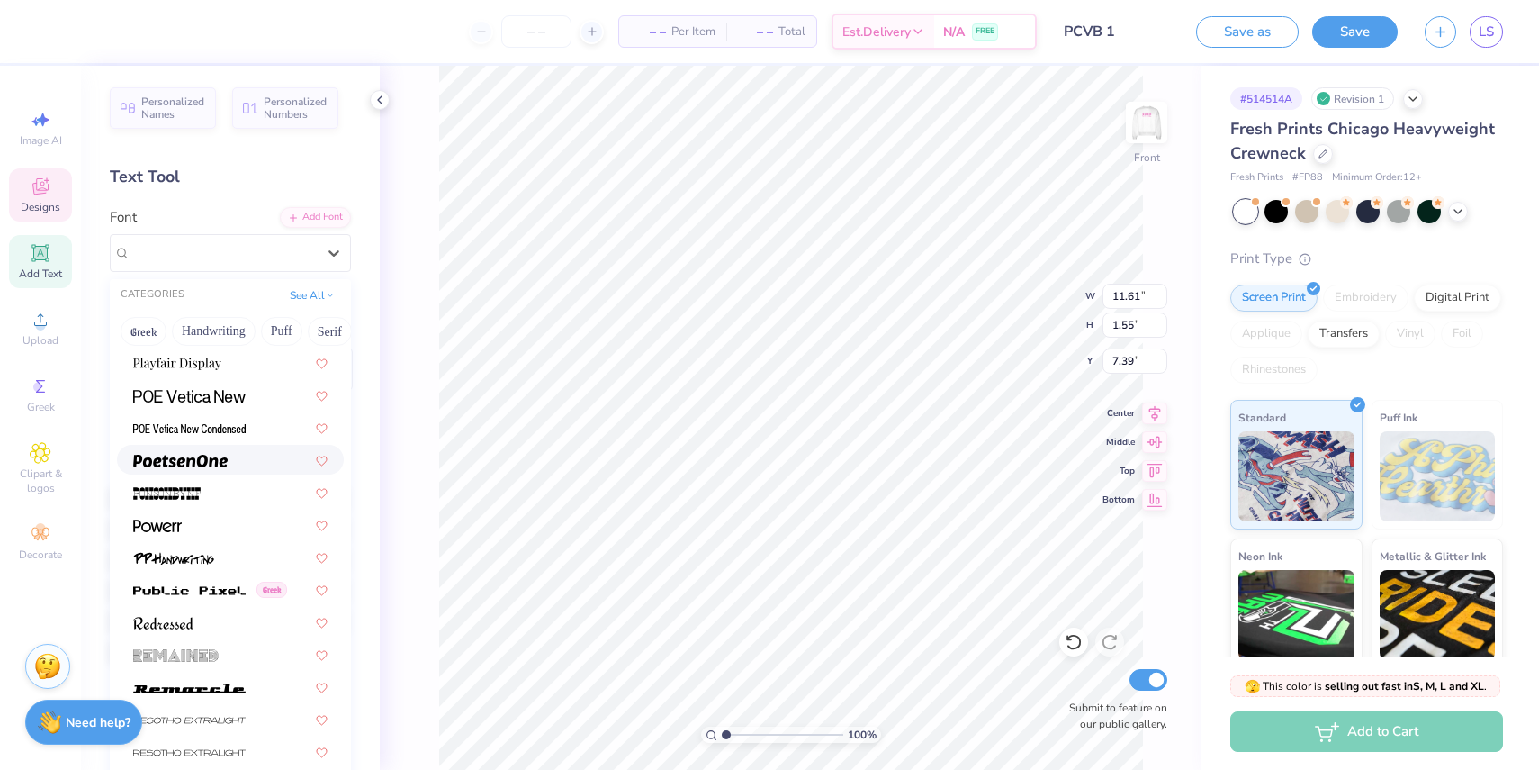
click at [220, 460] on img at bounding box center [180, 461] width 95 height 13
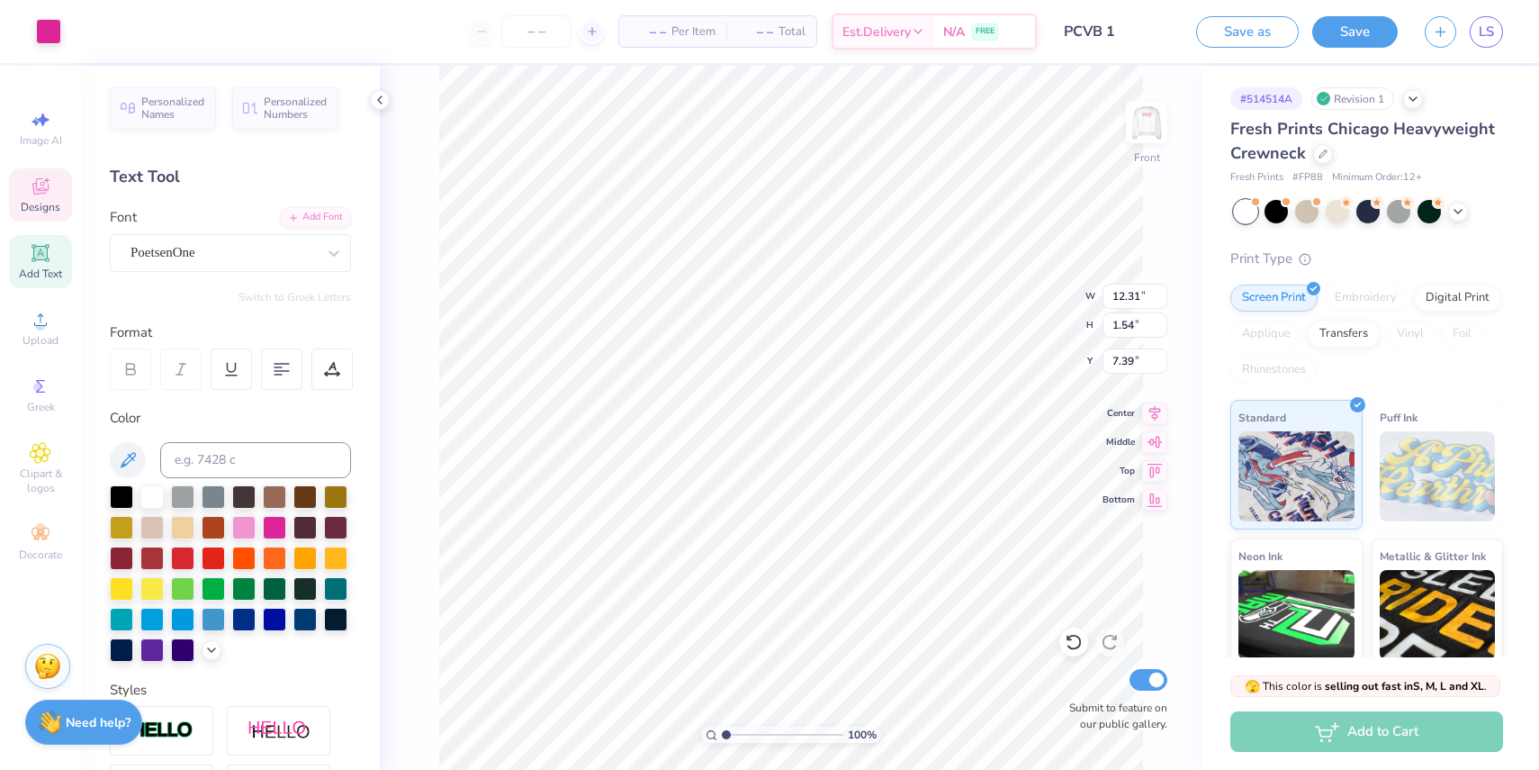
type input "7.40"
click at [332, 251] on icon at bounding box center [334, 253] width 18 height 18
type input "12.31"
type input "1.54"
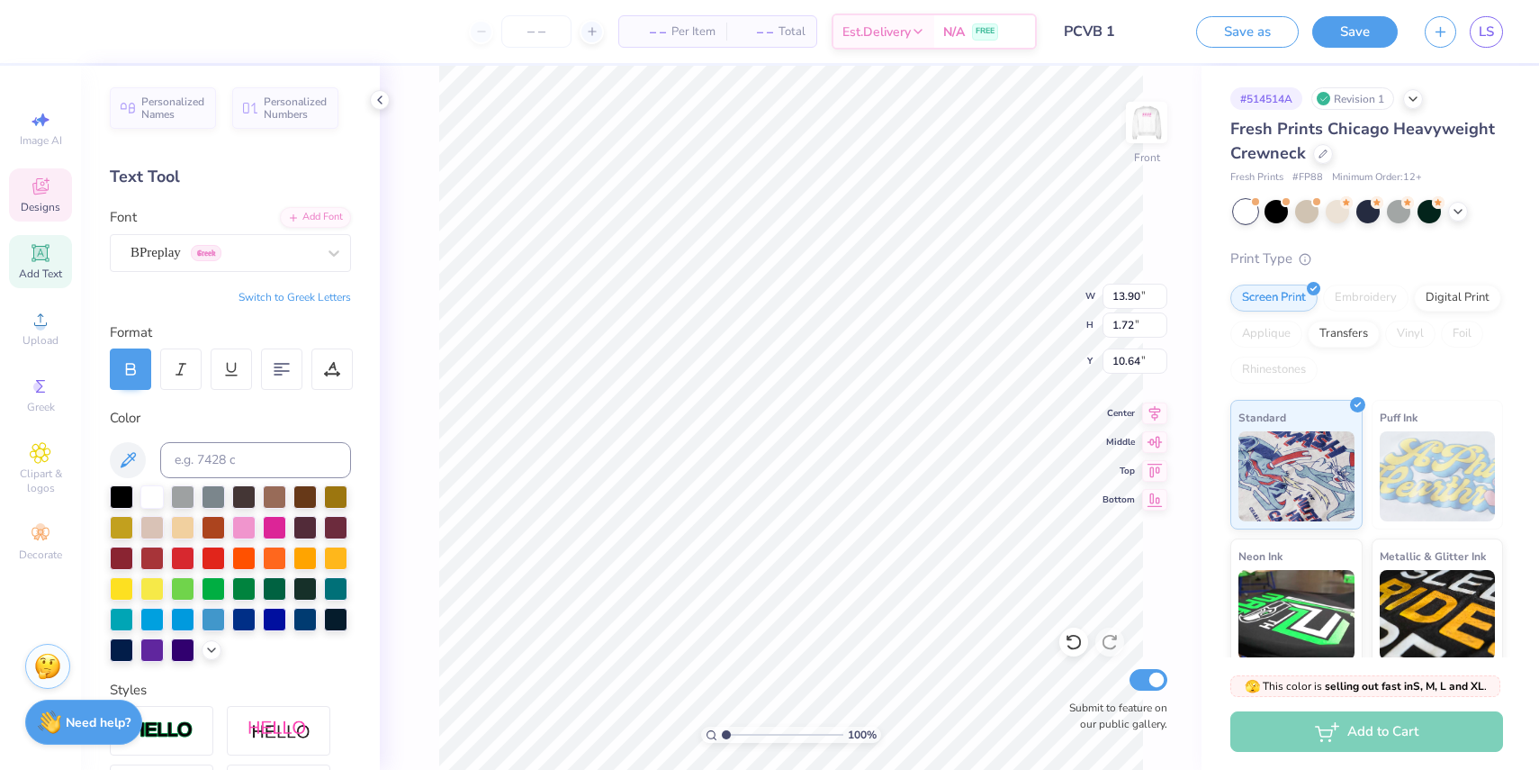
type input "7.40"
type input "13.90"
type input "1.72"
type input "10.64"
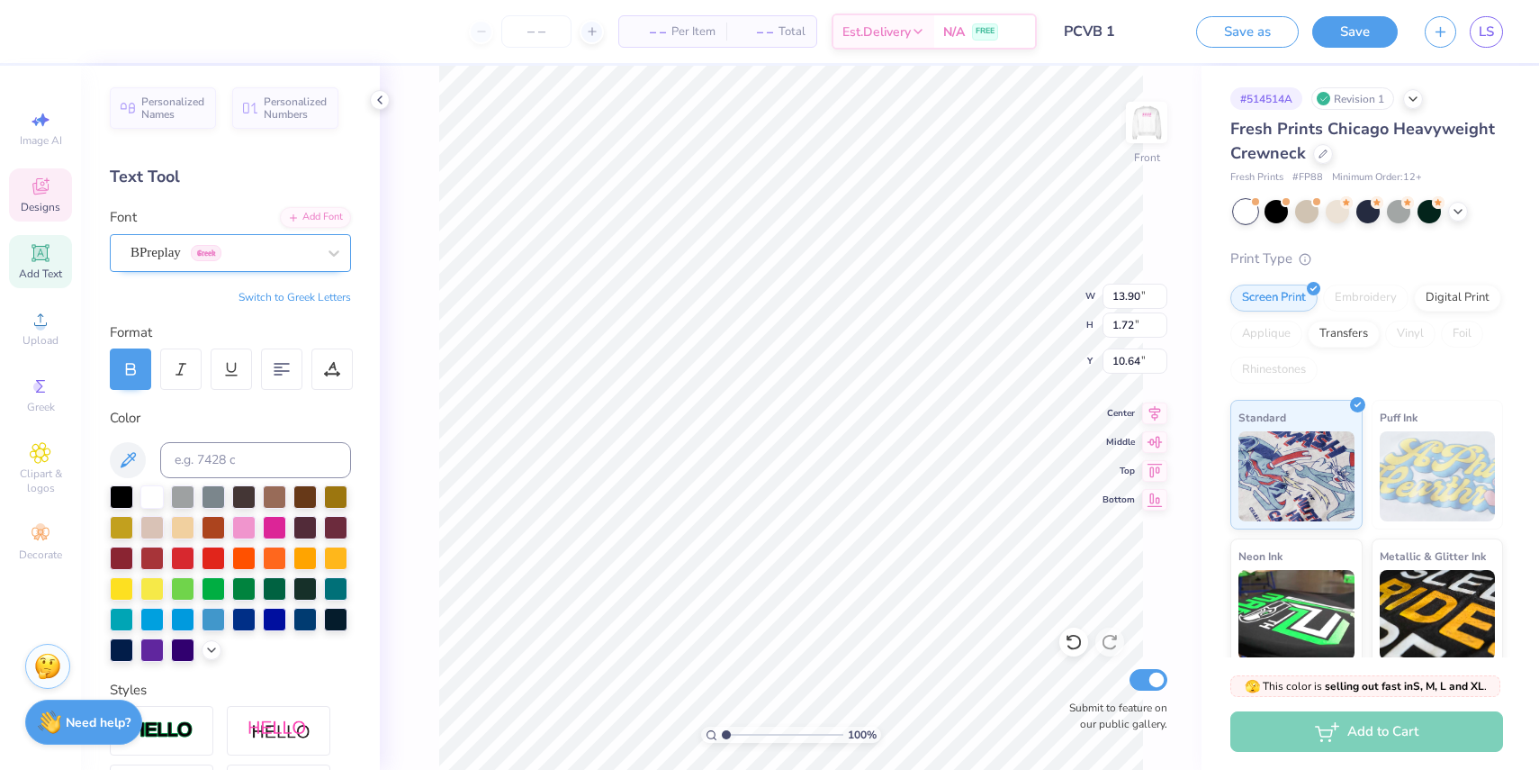
click at [290, 263] on div at bounding box center [223, 252] width 185 height 24
type input "pos"
type input "12.31"
type input "1.54"
type input "7.40"
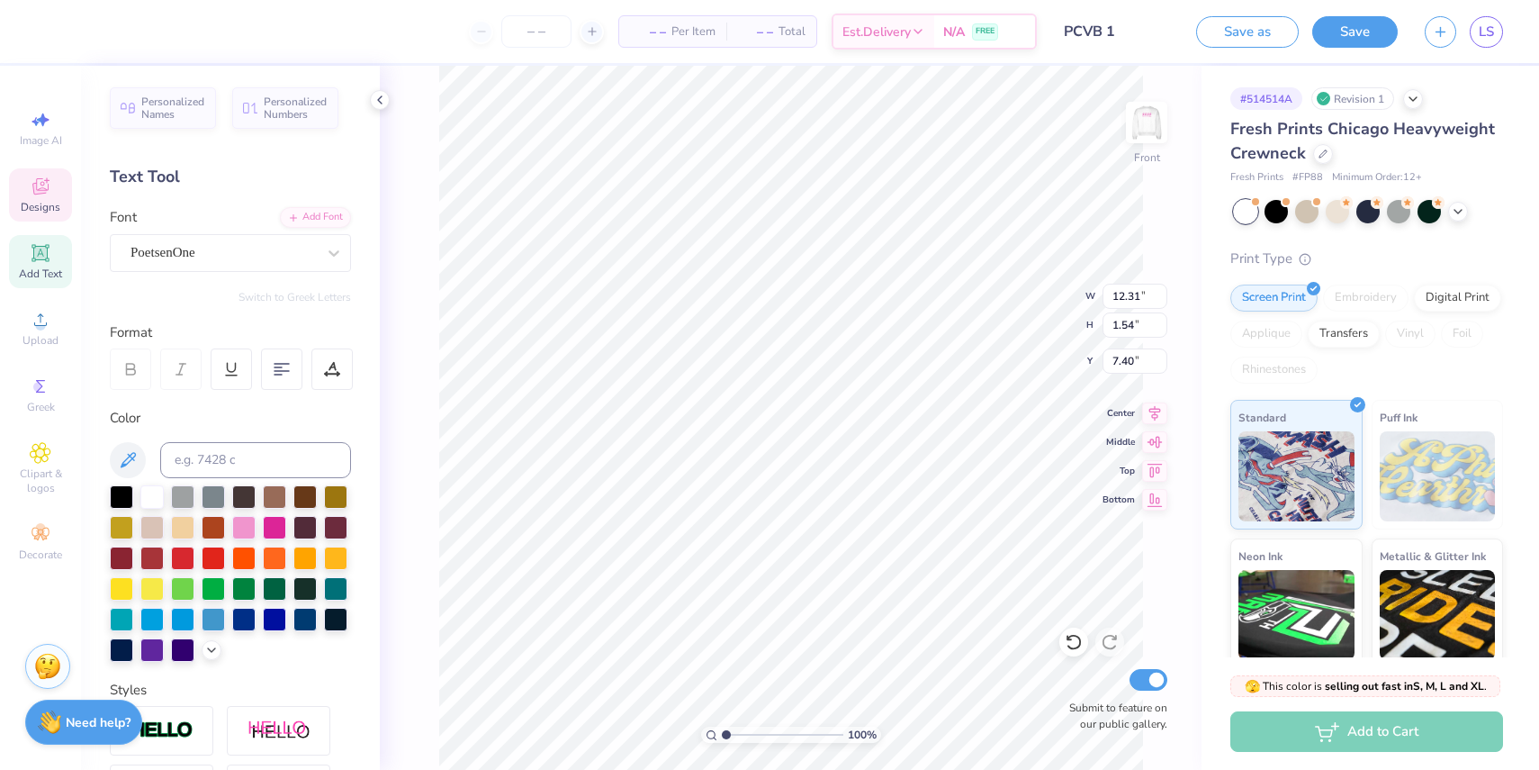
type input "13.90"
type input "1.72"
type input "10.64"
click at [288, 257] on div "BPreplay Greek" at bounding box center [223, 253] width 189 height 28
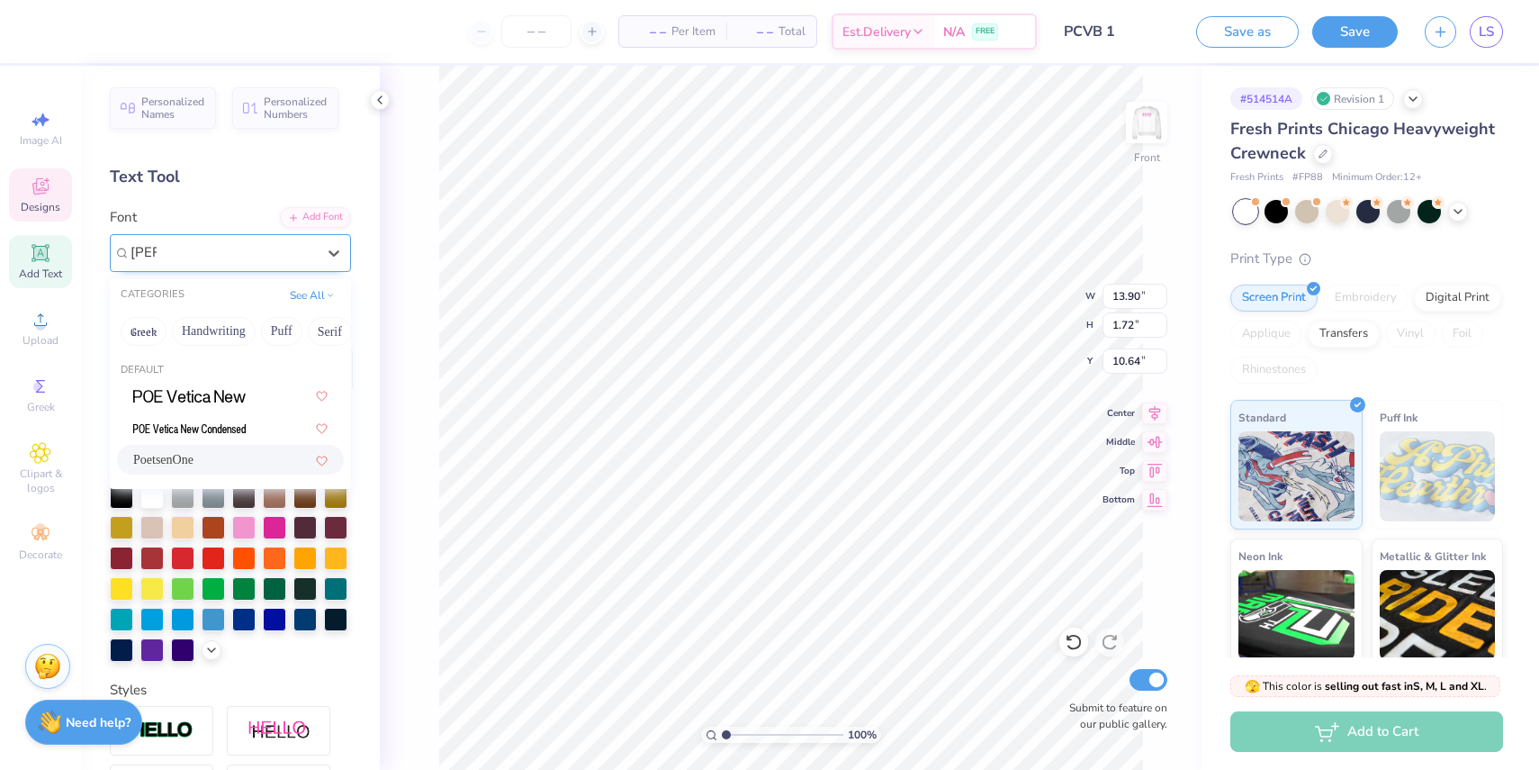
click at [221, 459] on div "PoetsenOne" at bounding box center [230, 459] width 194 height 19
type input "[PERSON_NAME]"
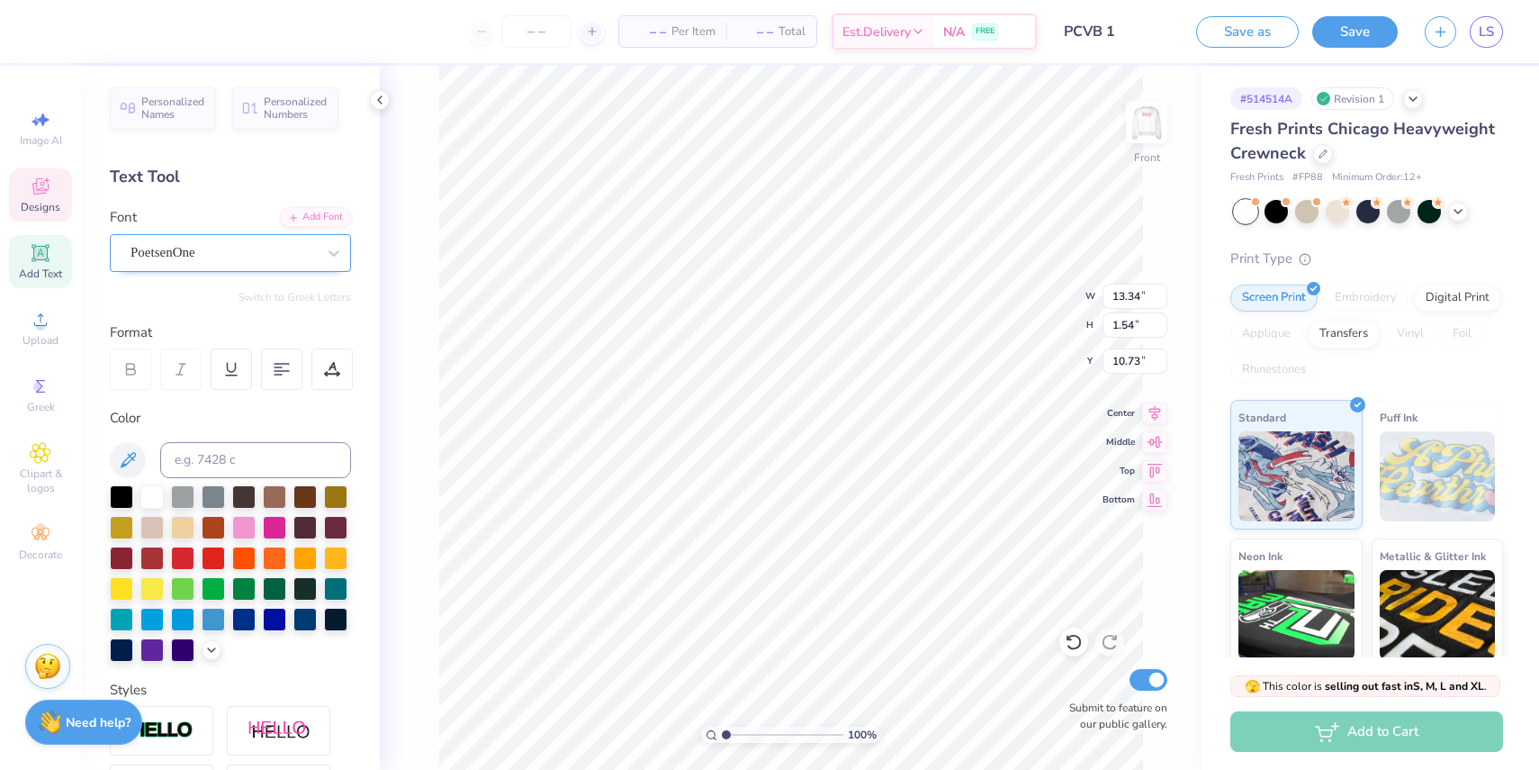
type input "10.11"
type input "1.17"
type input "10.92"
type input "12.31"
type input "1.54"
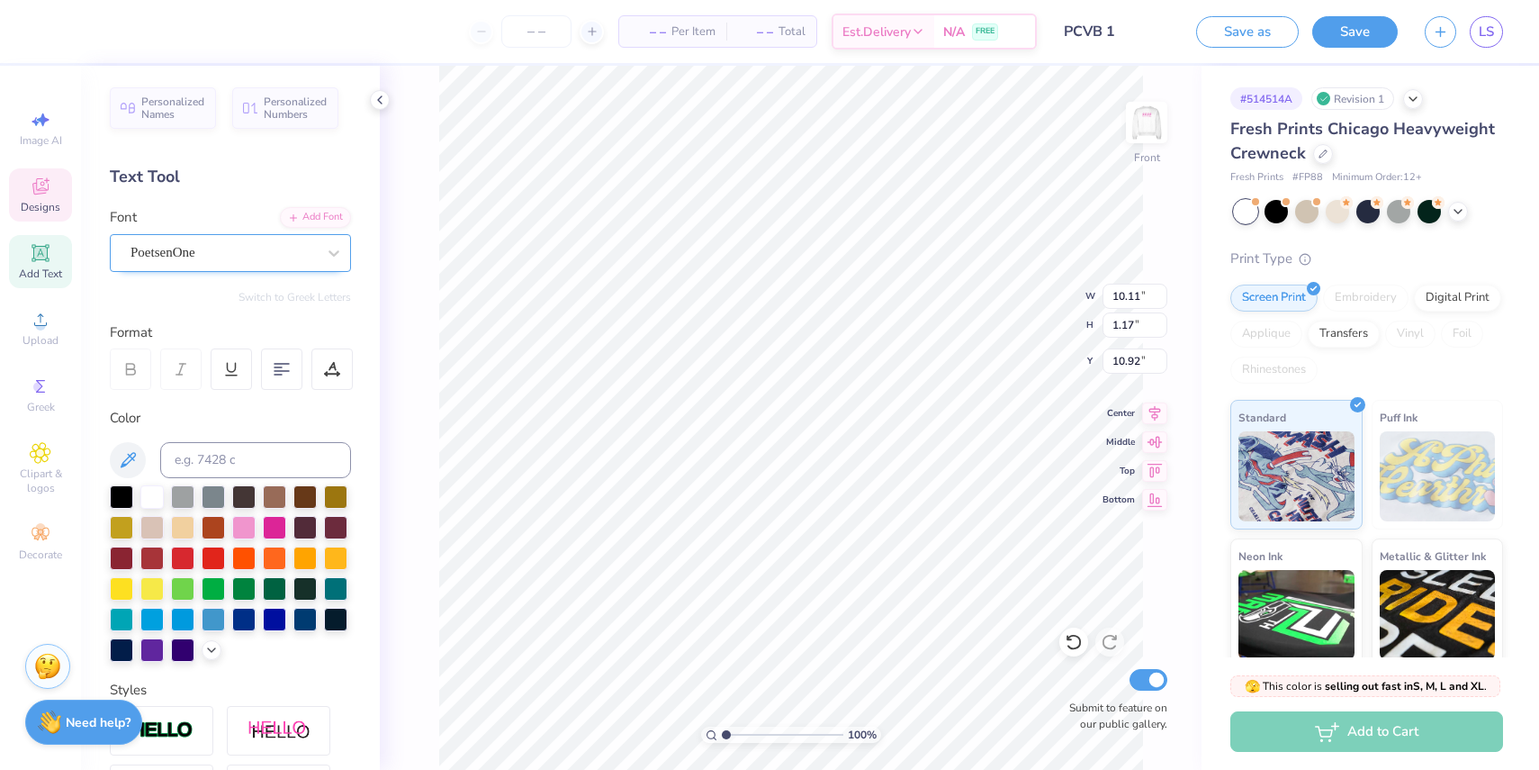
type input "7.40"
type input "8.65"
type input "1.08"
type input "8.72"
type input "9.85"
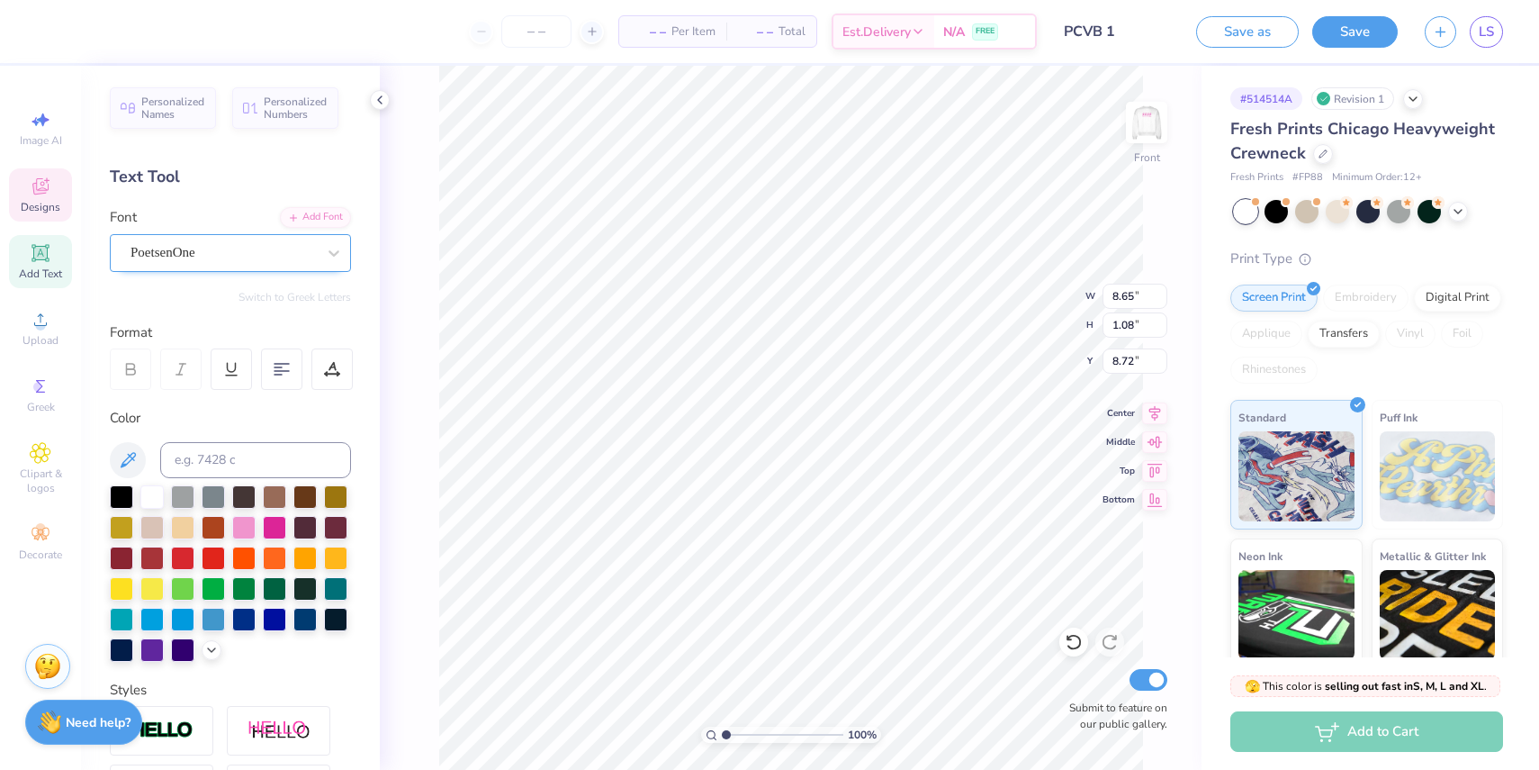
type input "1.23"
type input "8.80"
type input "9.87"
type input "6.79"
click at [275, 255] on div "Opsilon Greek" at bounding box center [223, 253] width 189 height 28
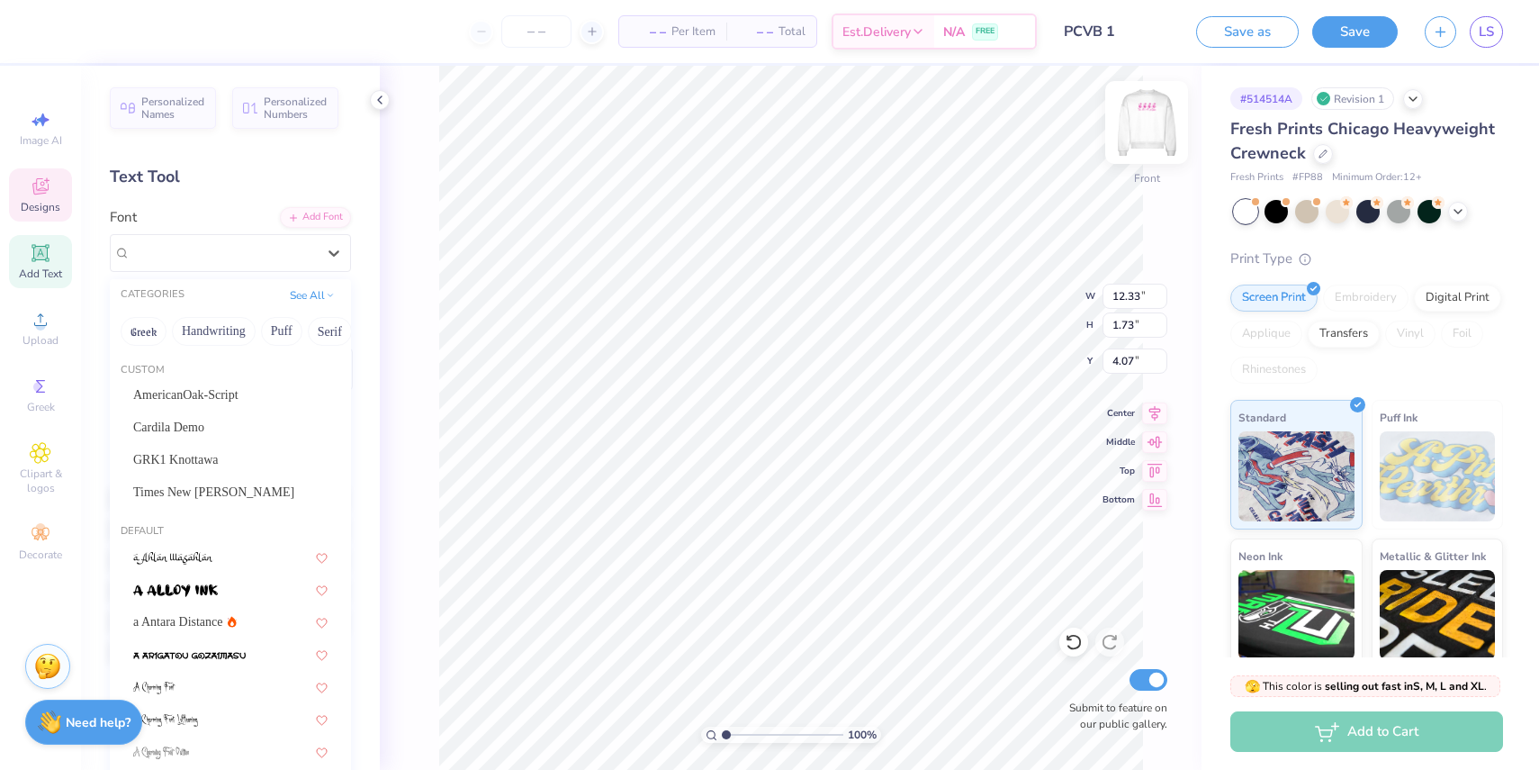
click at [1142, 127] on img at bounding box center [1147, 122] width 72 height 72
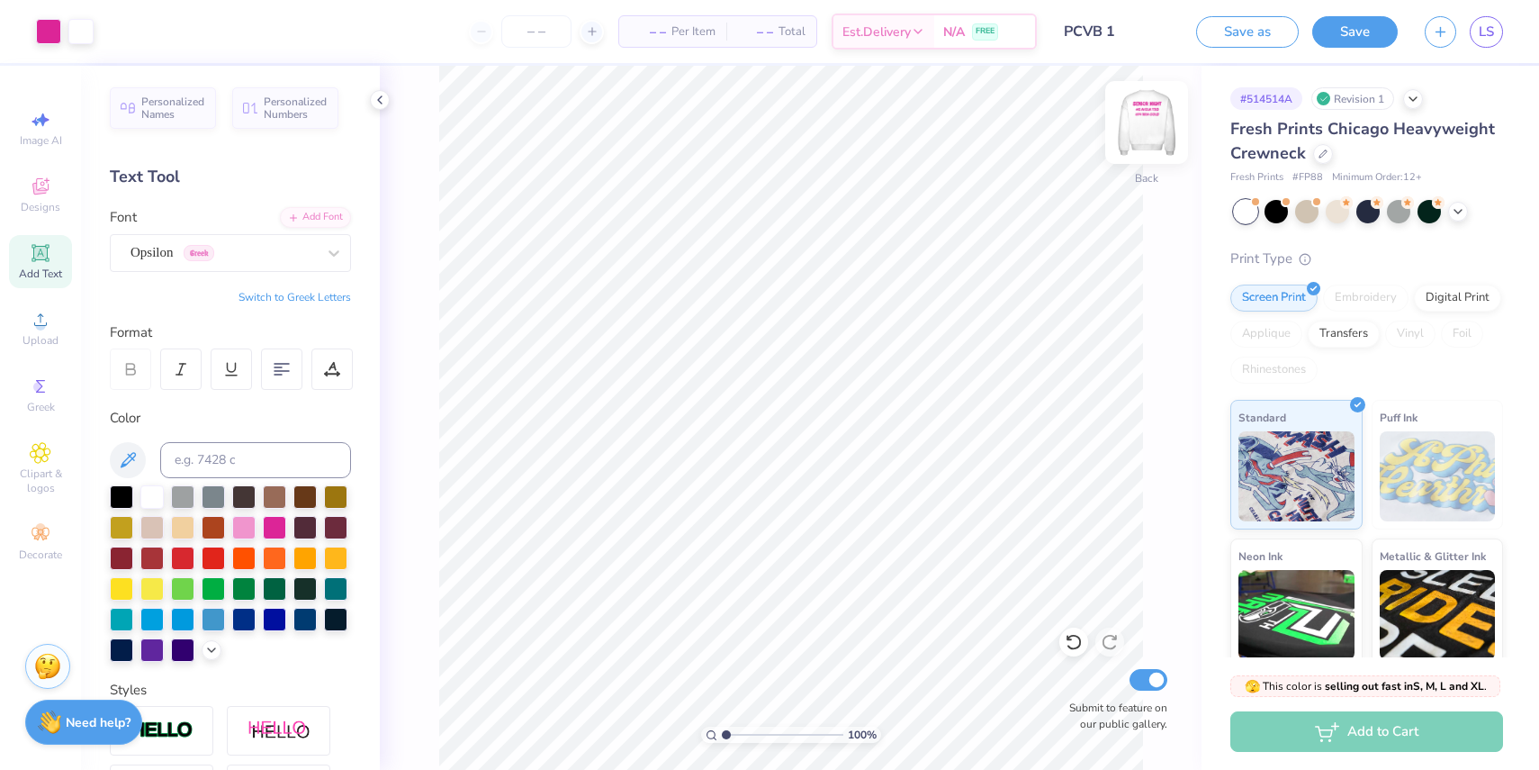
click at [1142, 124] on img at bounding box center [1147, 122] width 72 height 72
click at [1142, 124] on img at bounding box center [1147, 122] width 36 height 36
type input "5.40"
click at [1141, 134] on img at bounding box center [1147, 122] width 72 height 72
type input "4.08"
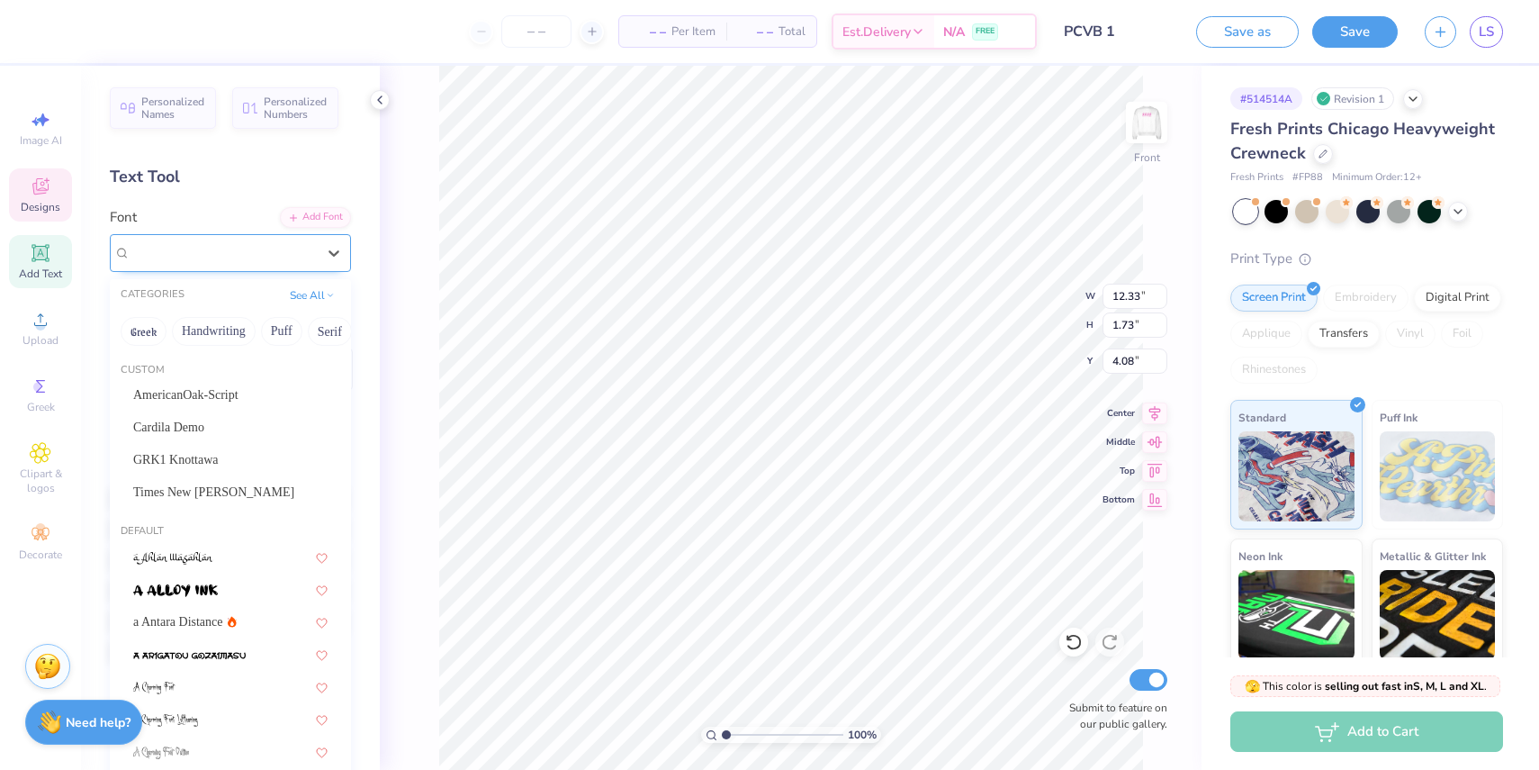
click at [277, 265] on div "Opsilon Greek" at bounding box center [223, 253] width 189 height 28
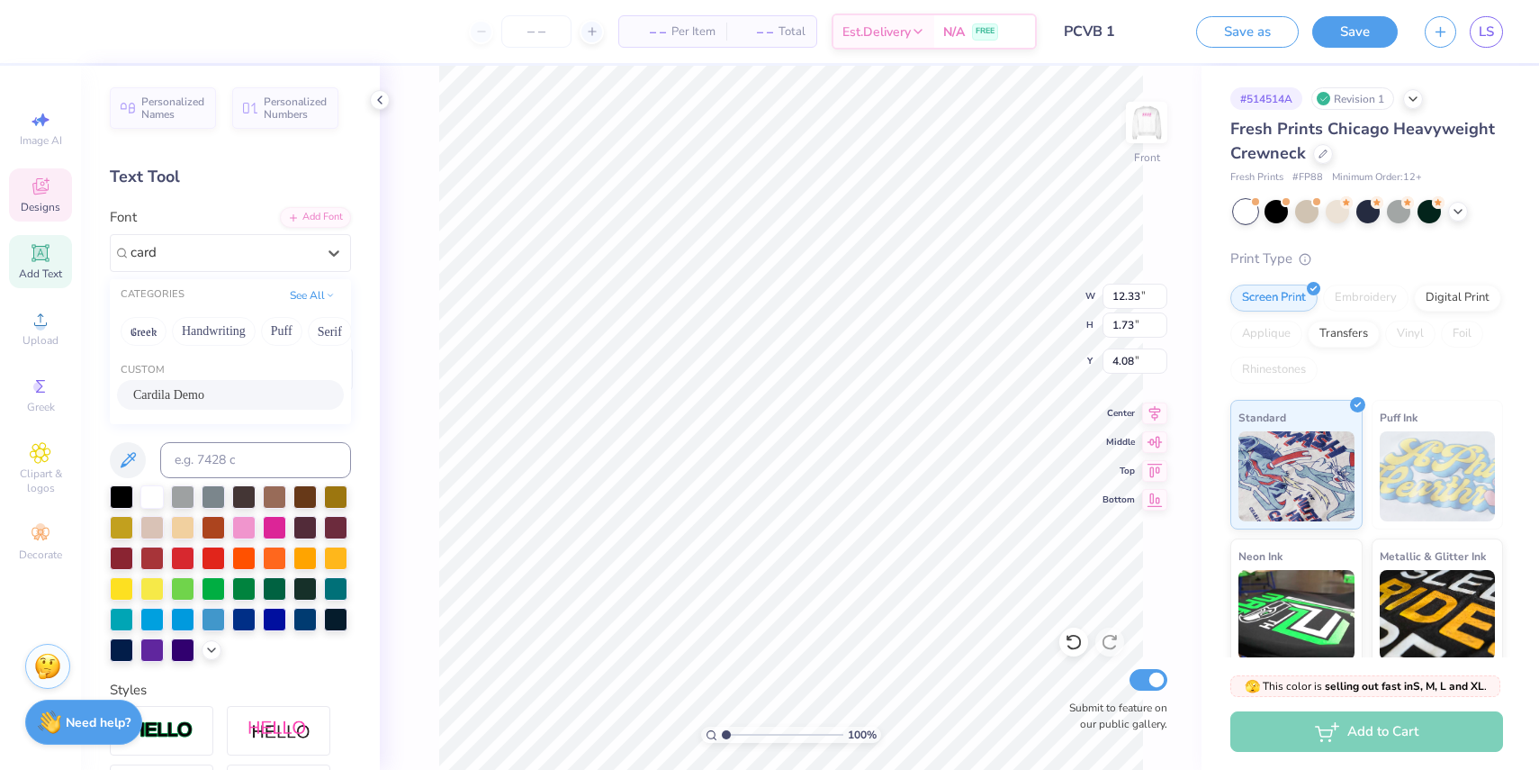
click at [196, 385] on div "Cardila Demo" at bounding box center [230, 394] width 194 height 19
type input "card"
click at [266, 258] on div "Cardila Demo" at bounding box center [223, 253] width 189 height 28
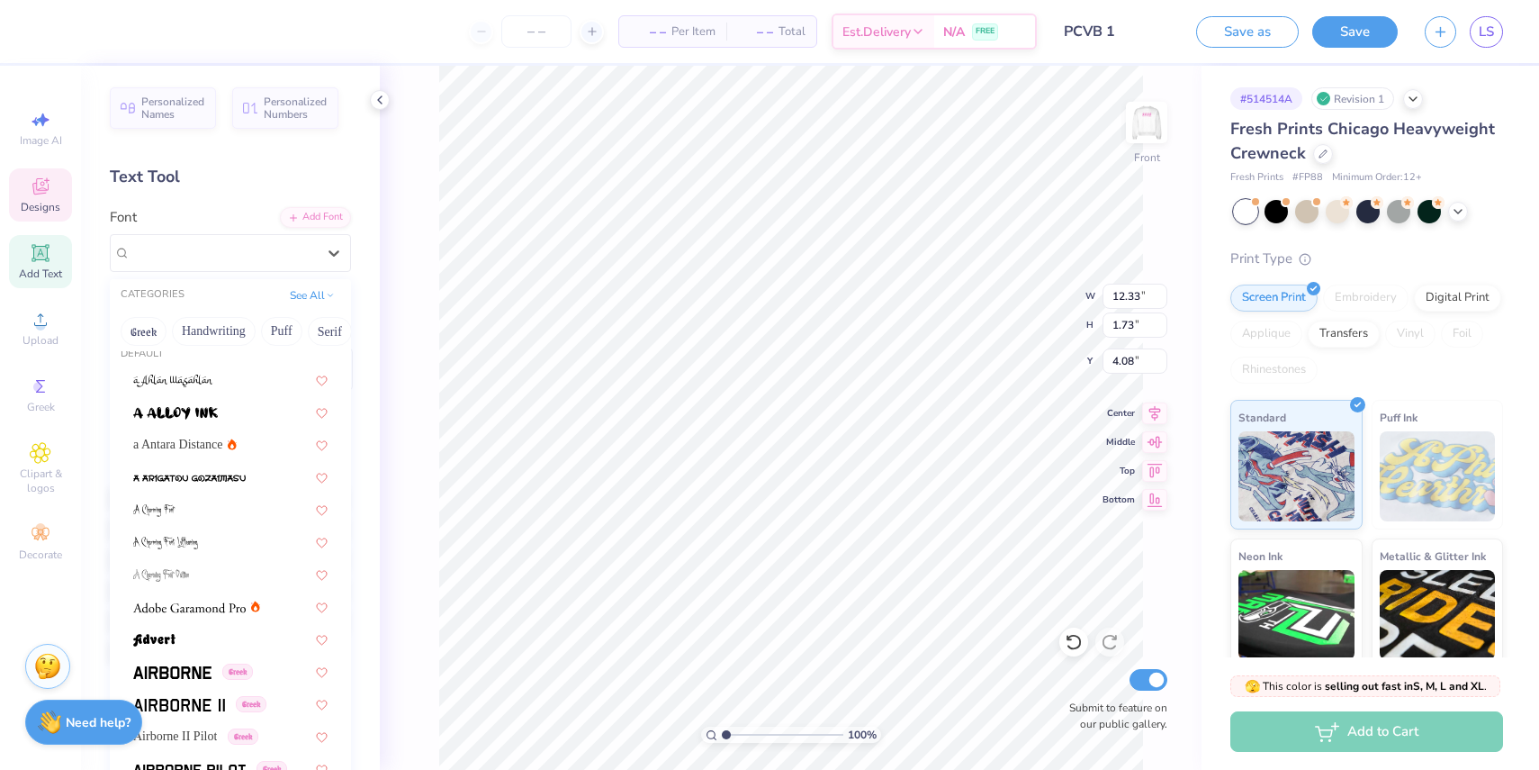
scroll to position [191, 0]
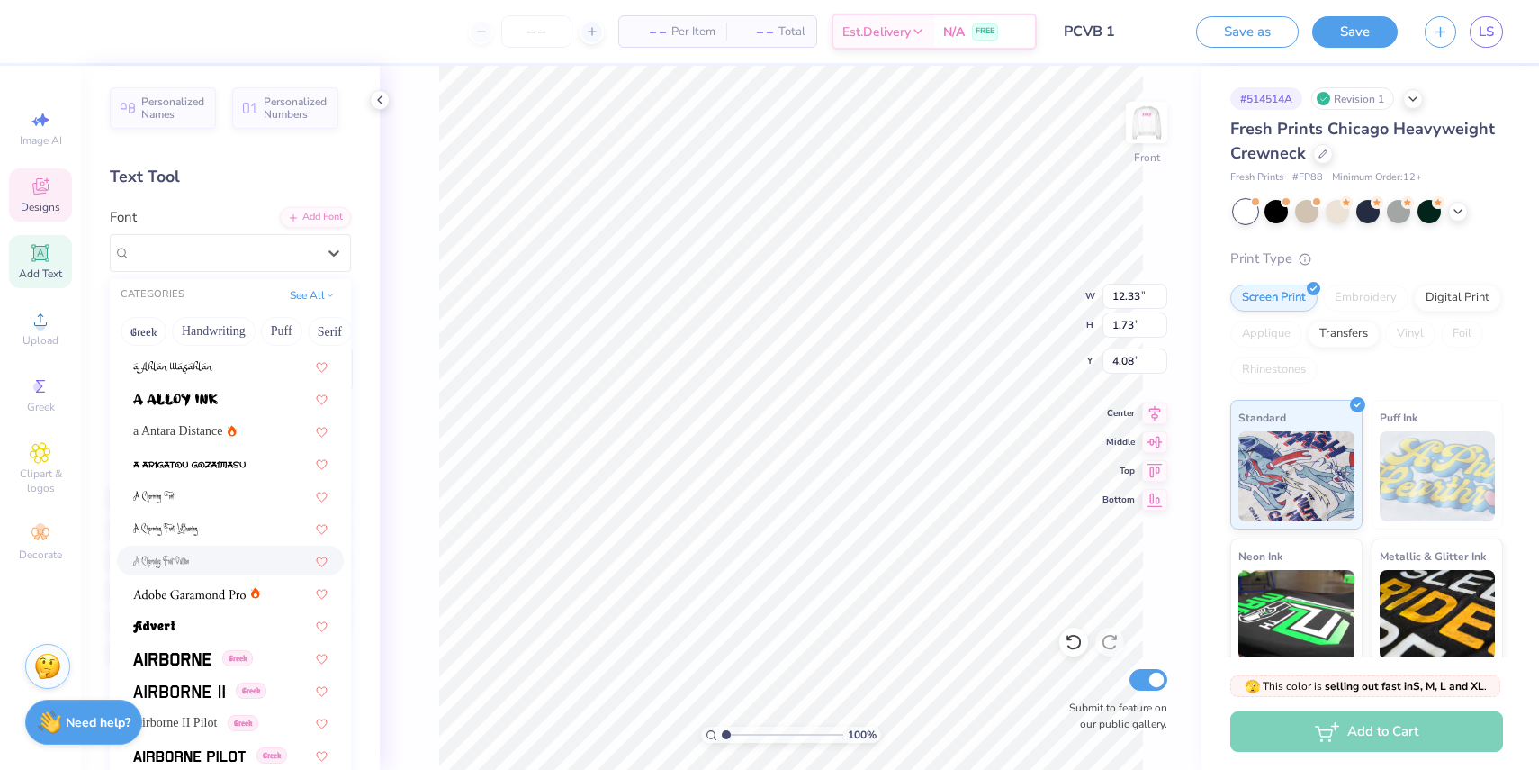
click at [203, 559] on div at bounding box center [230, 560] width 194 height 19
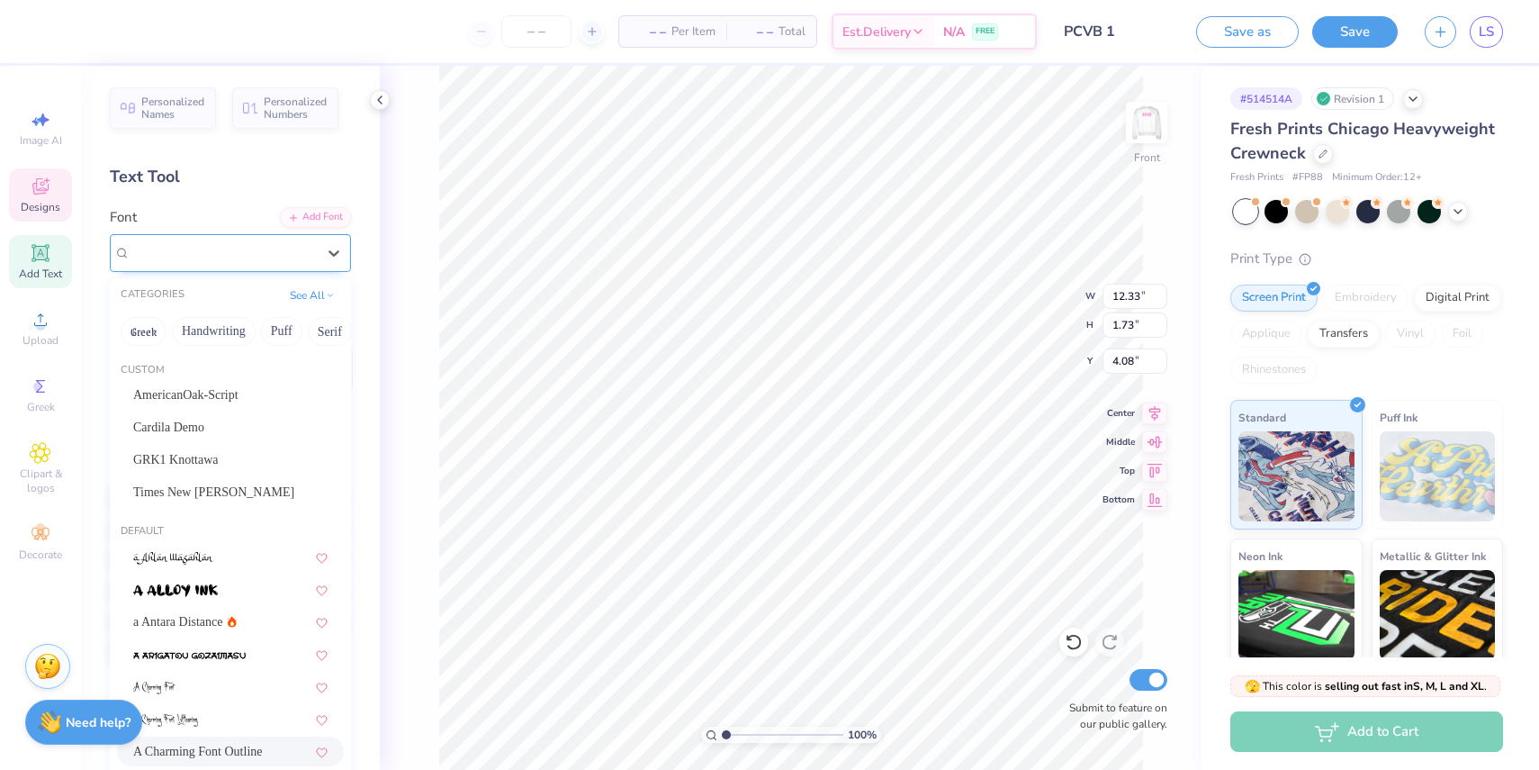
click at [268, 257] on div "A Charming Font Outline" at bounding box center [223, 253] width 189 height 28
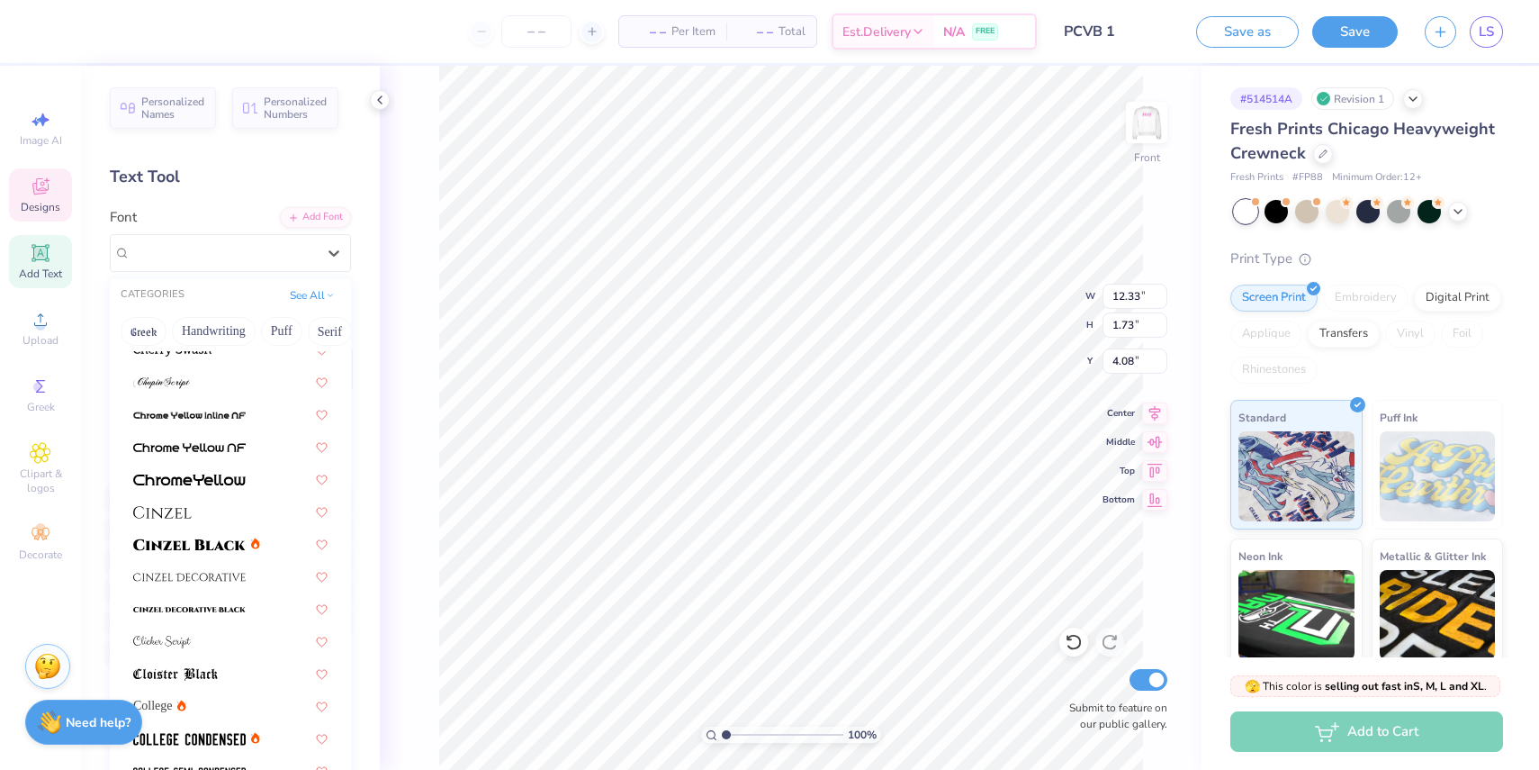
scroll to position [2315, 0]
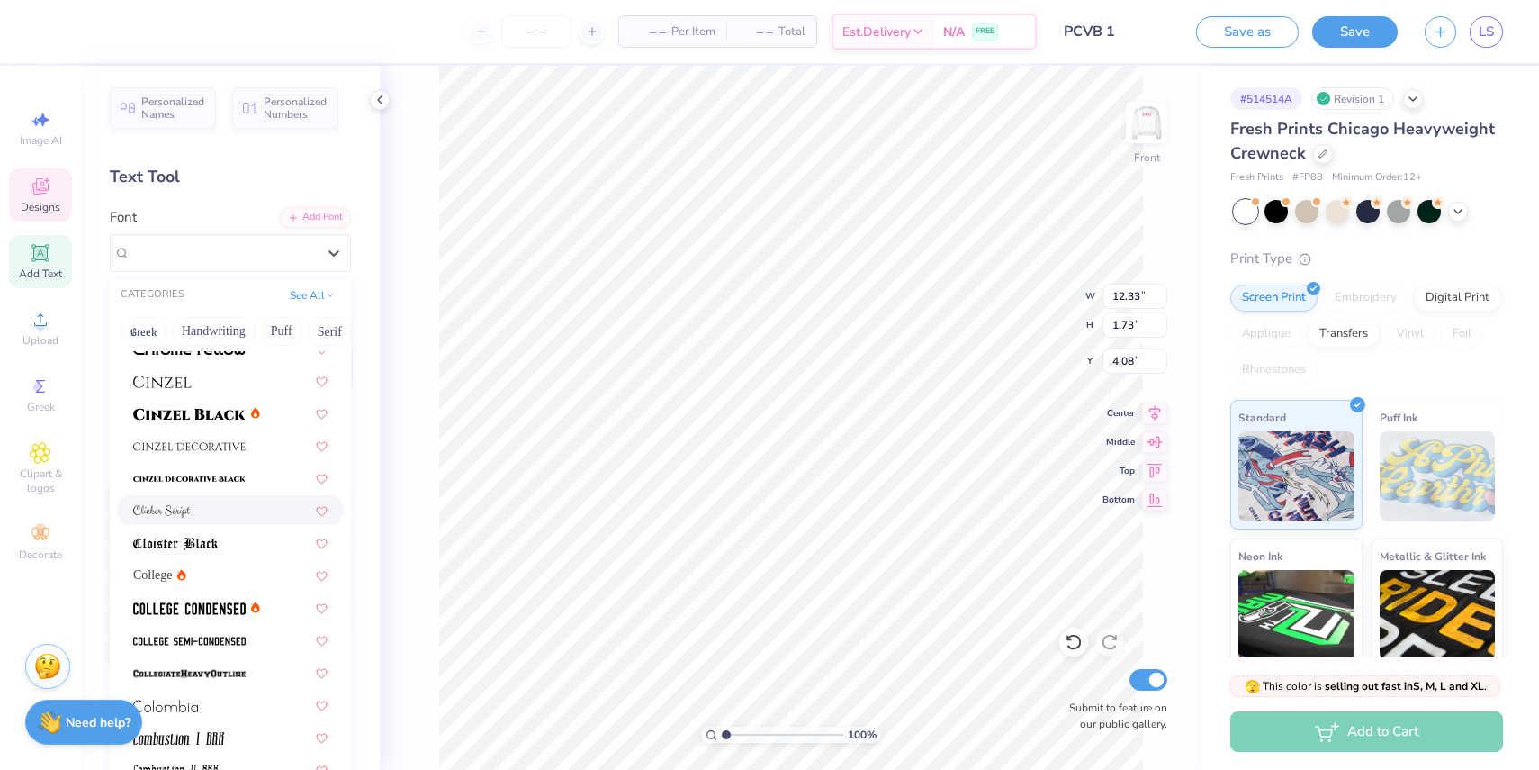
click at [237, 517] on div at bounding box center [230, 509] width 194 height 19
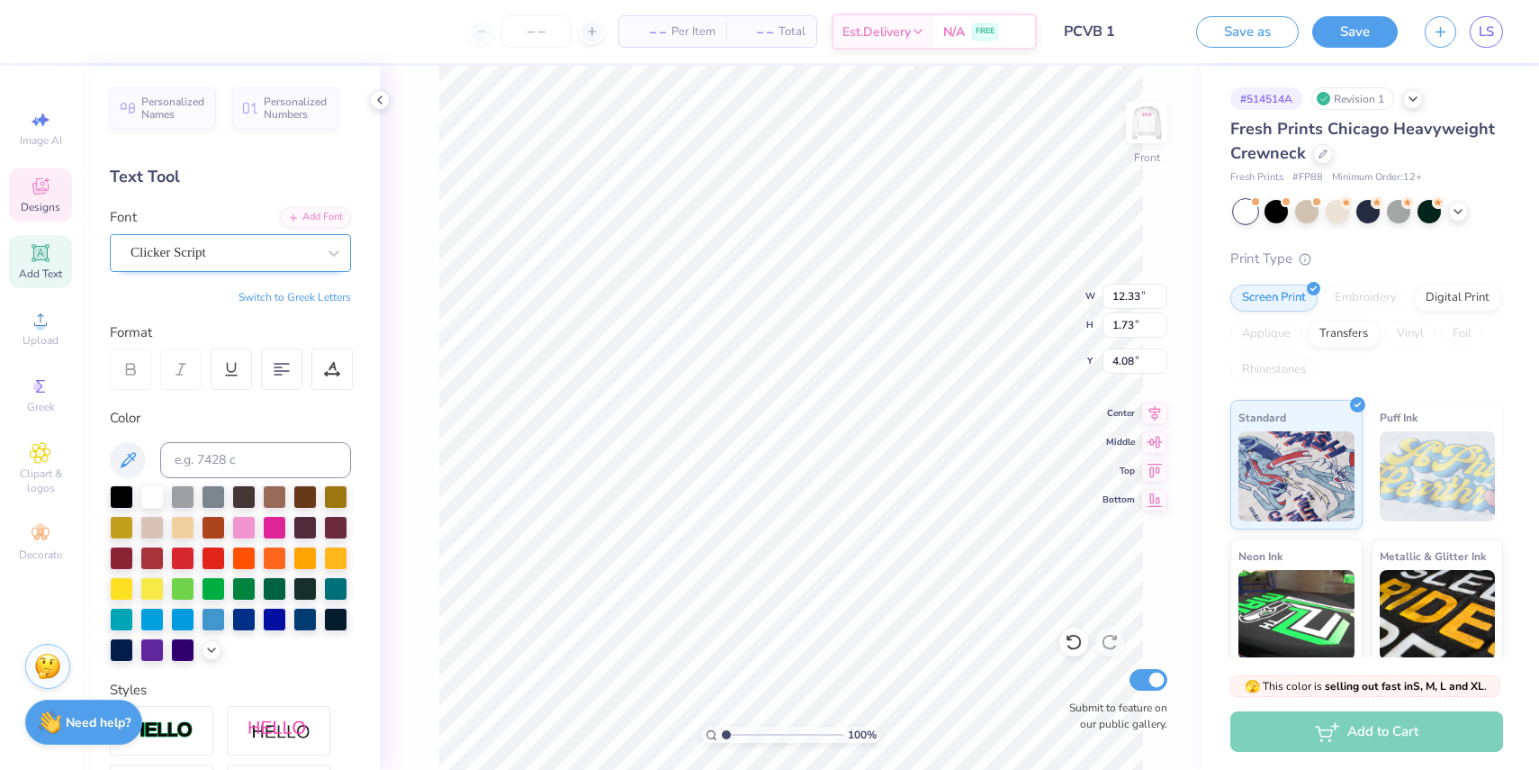
click at [272, 259] on div "Clicker Script" at bounding box center [223, 253] width 189 height 28
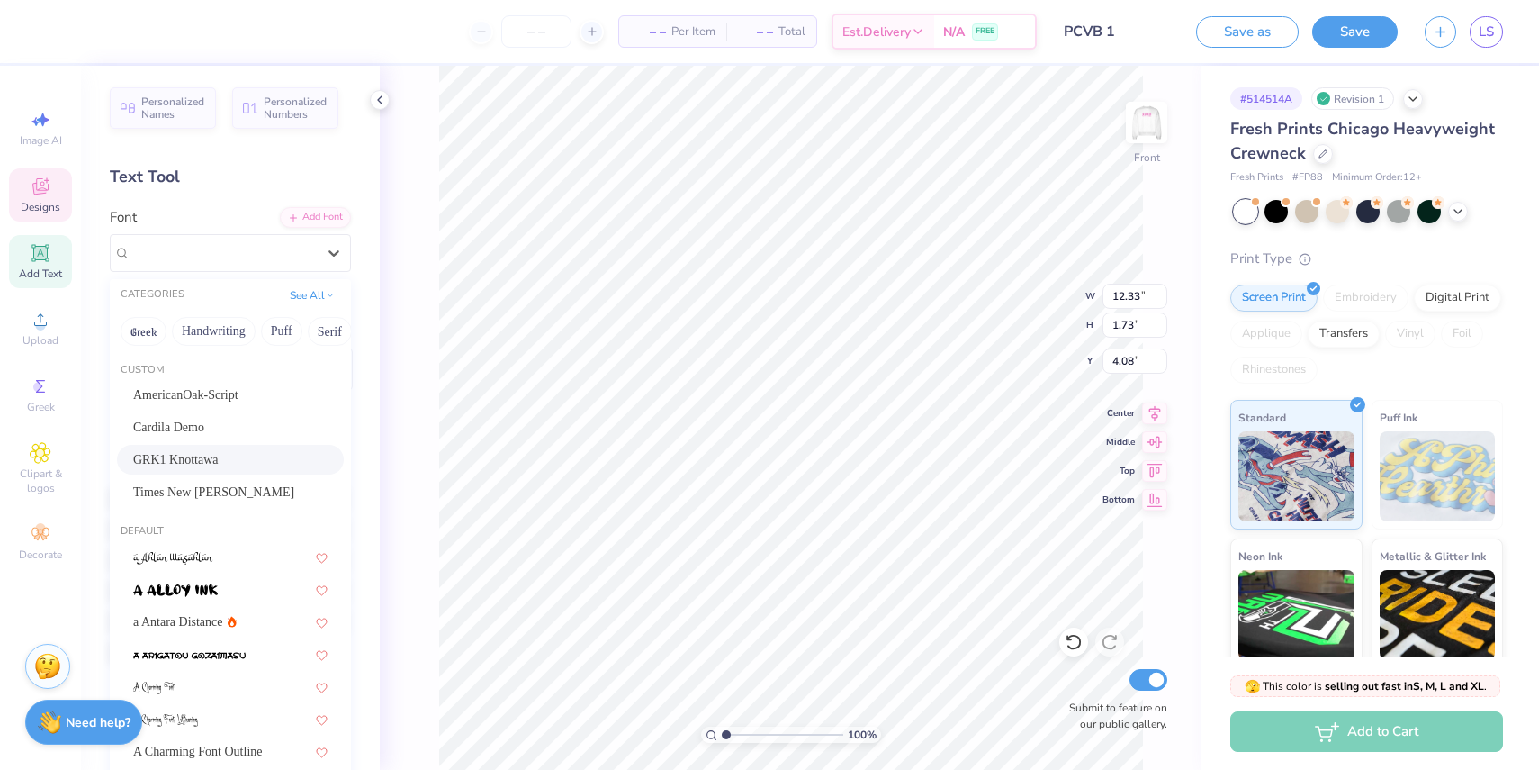
scroll to position [1234, 0]
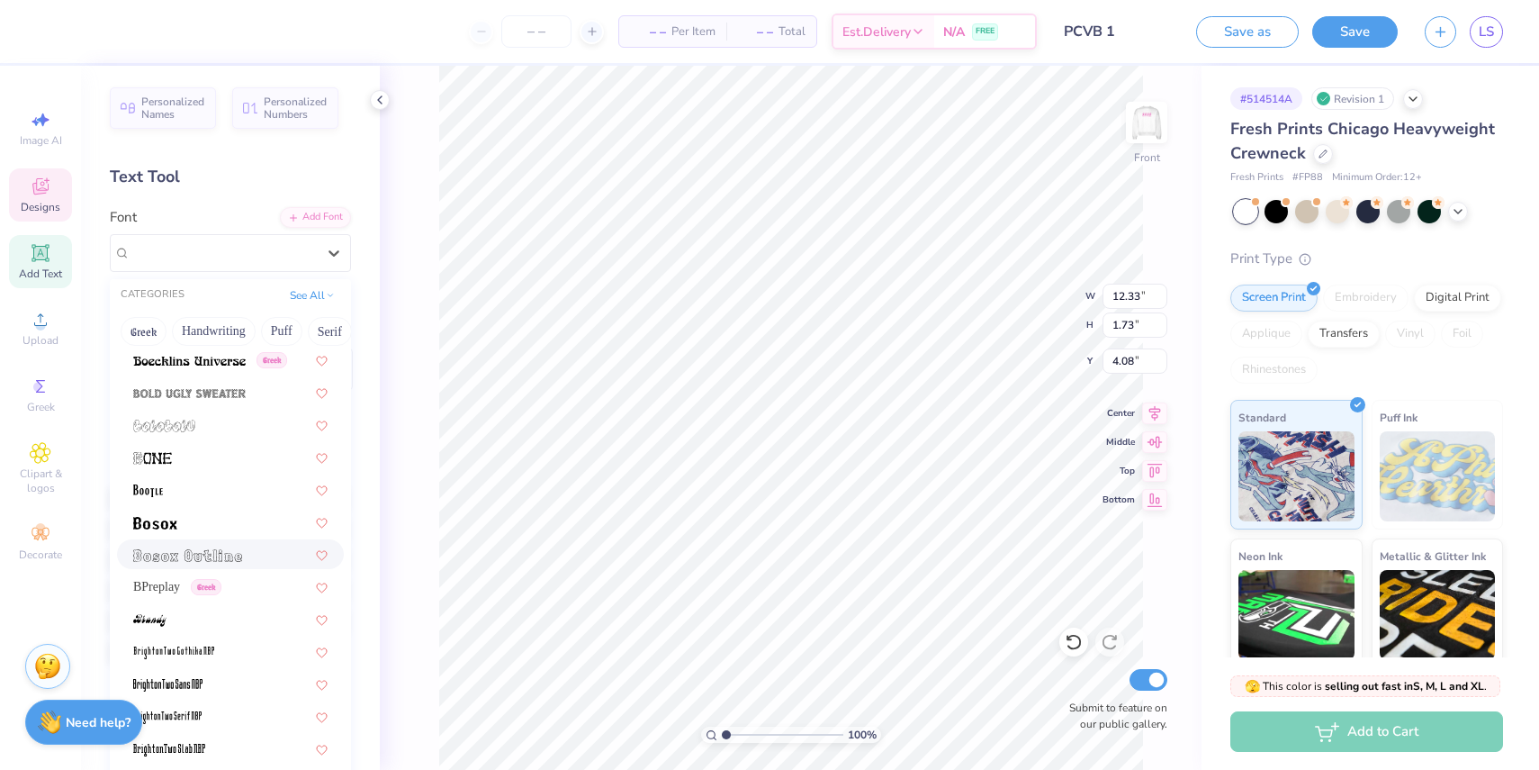
click at [248, 549] on div at bounding box center [230, 554] width 194 height 19
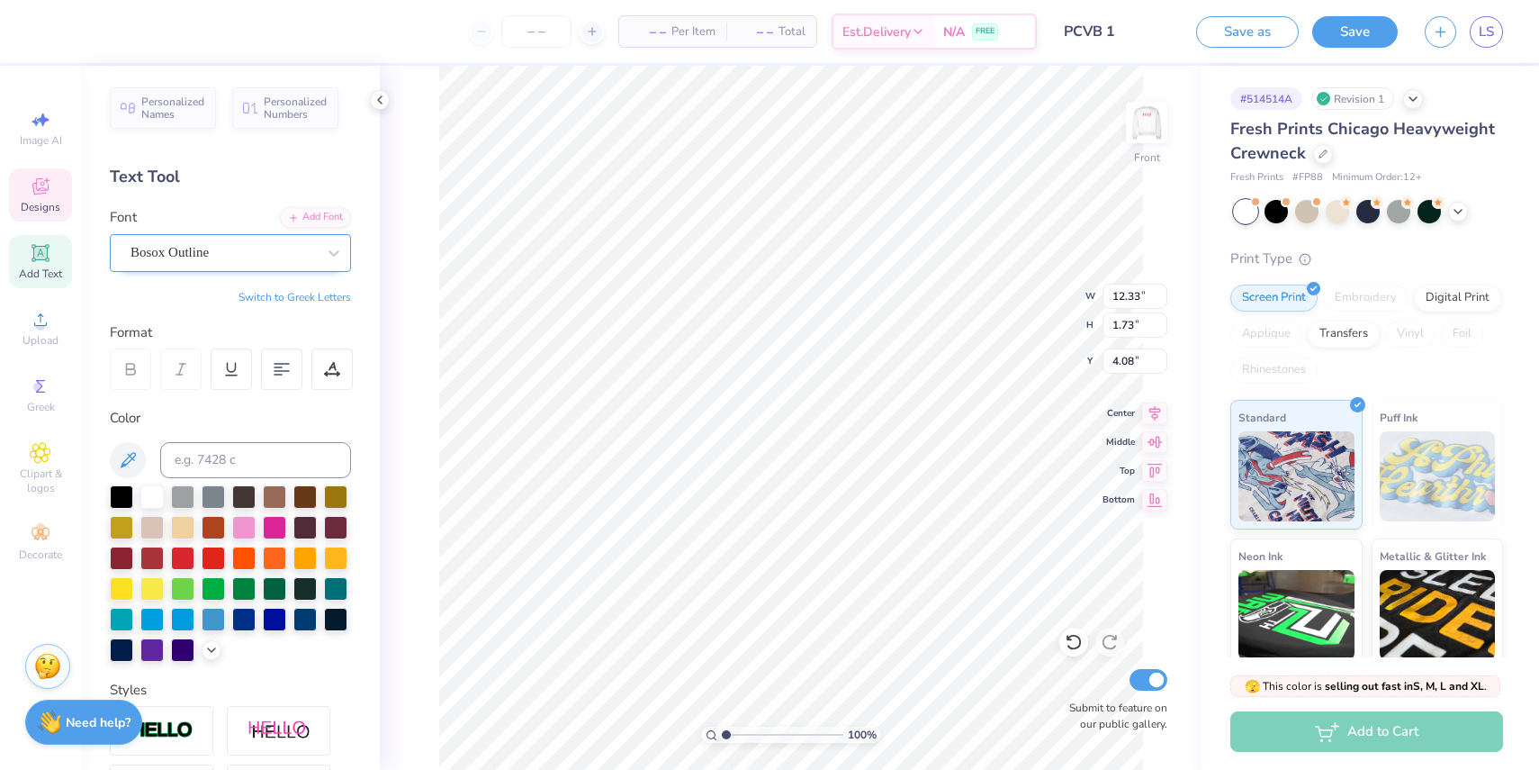
click at [309, 246] on div "Bosox Outline" at bounding box center [223, 253] width 189 height 28
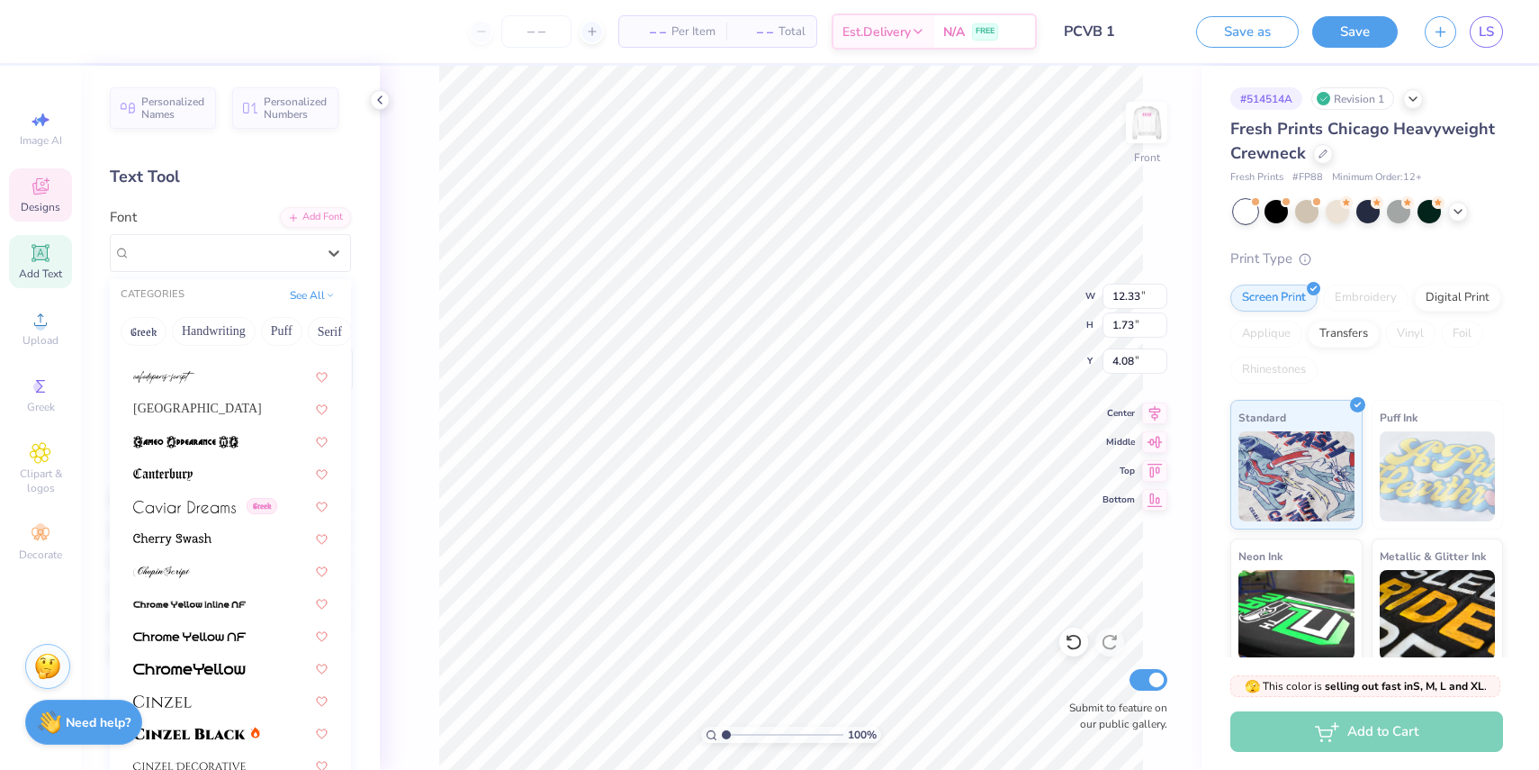
scroll to position [2000, 0]
click at [209, 560] on div at bounding box center [230, 565] width 194 height 19
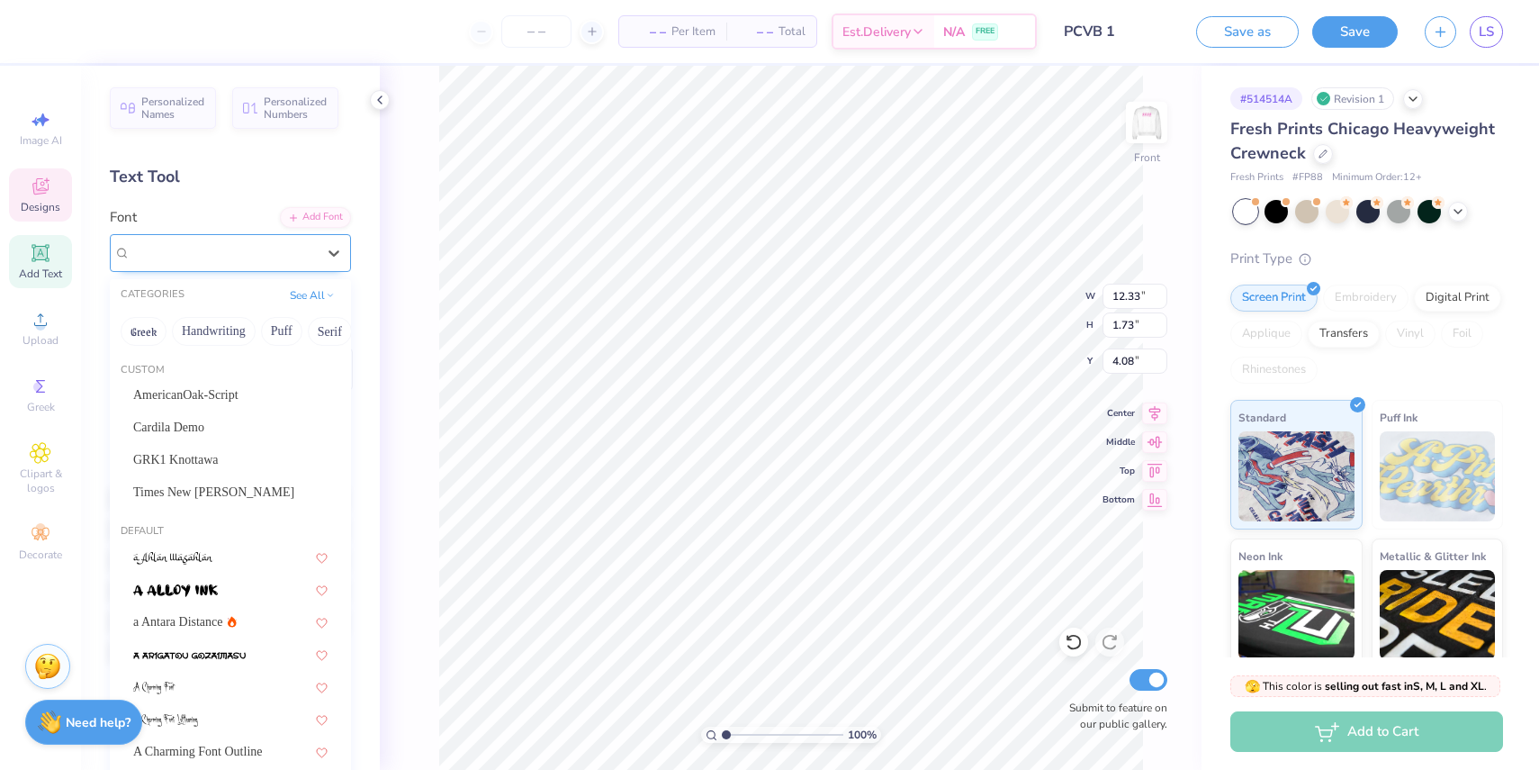
click at [274, 263] on div at bounding box center [223, 252] width 185 height 24
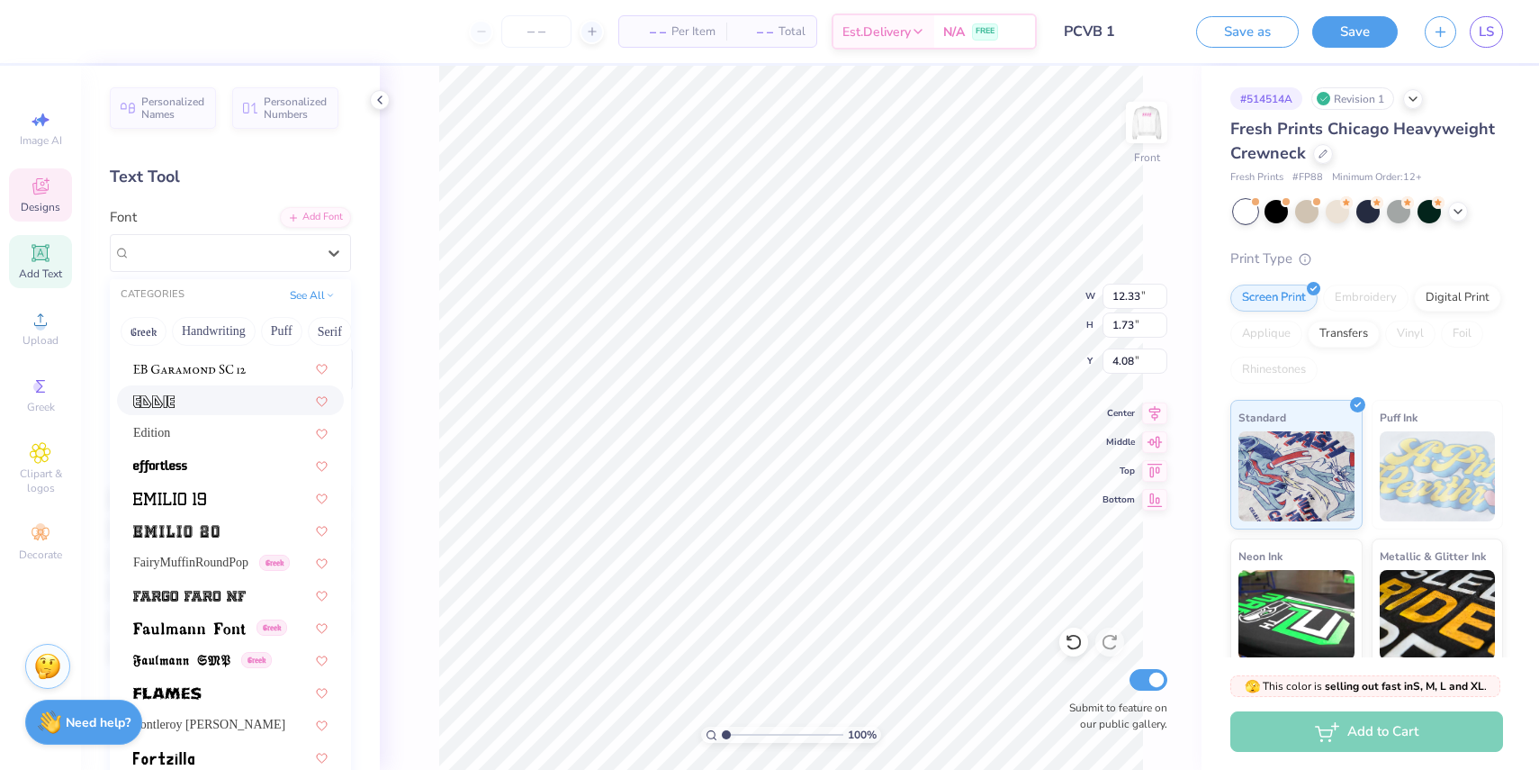
scroll to position [3717, 0]
click at [229, 558] on span "FairyMuffinRoundPop" at bounding box center [190, 565] width 115 height 19
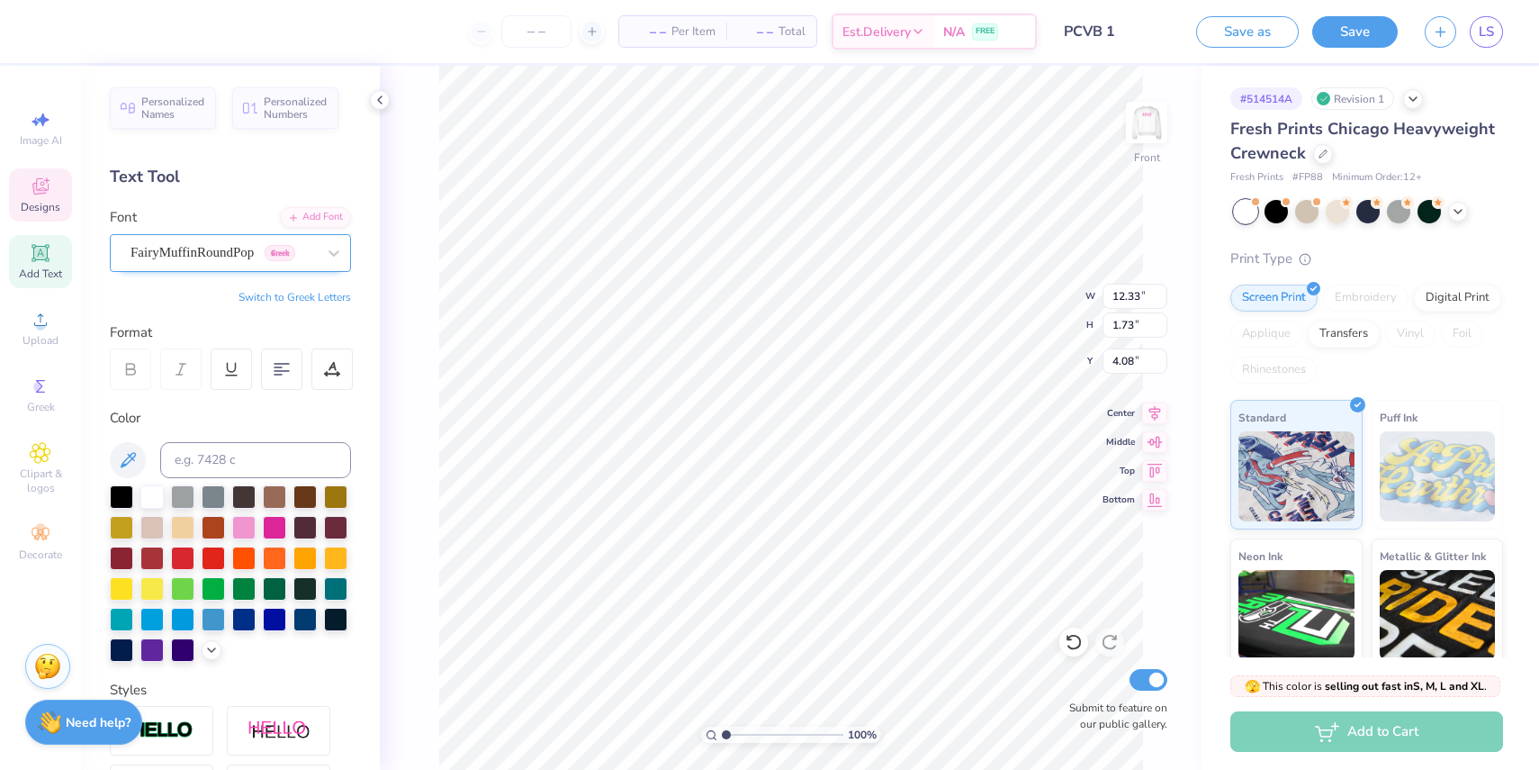
click at [308, 243] on div "FairyMuffinRoundPop Greek" at bounding box center [223, 253] width 189 height 28
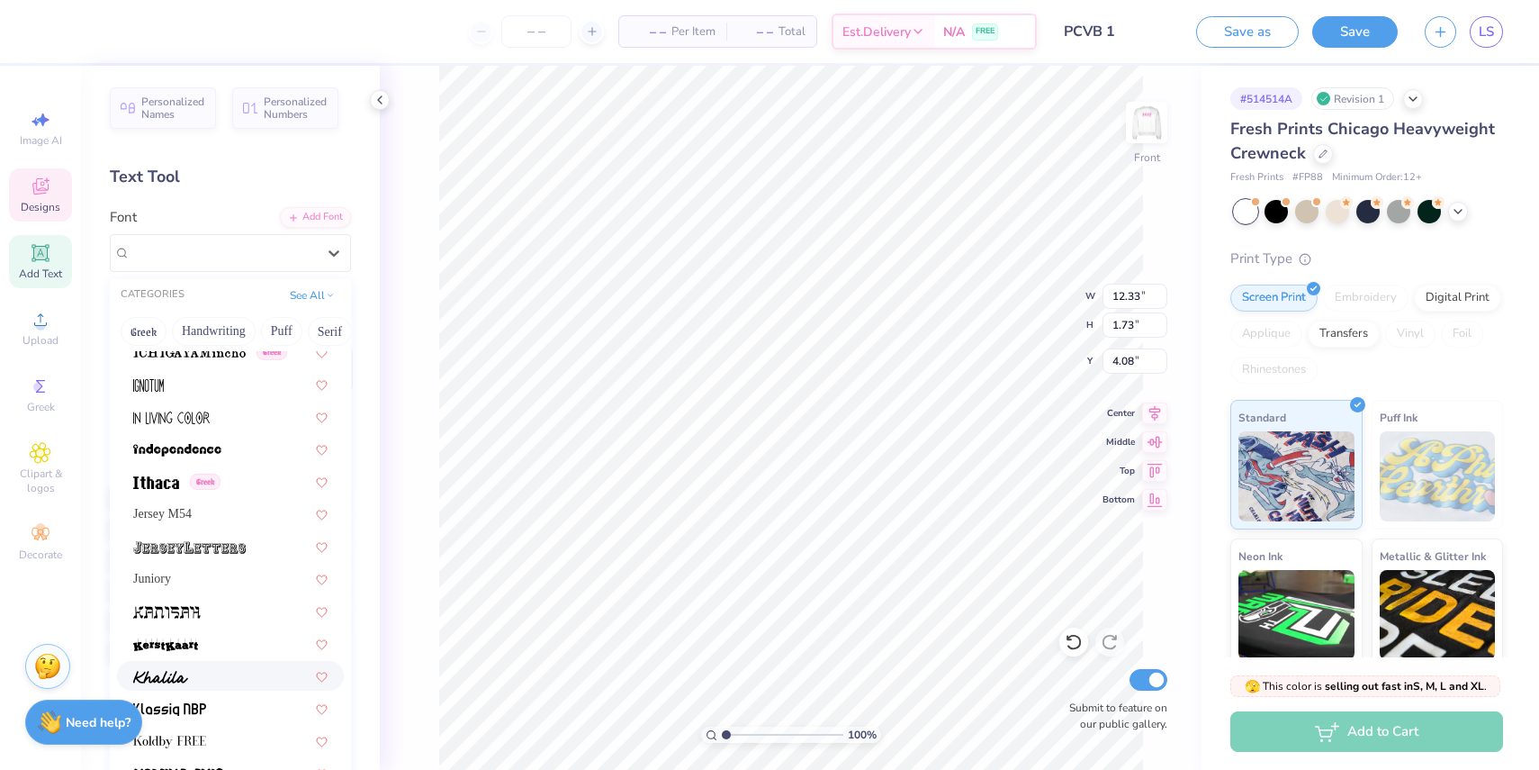
scroll to position [5124, 0]
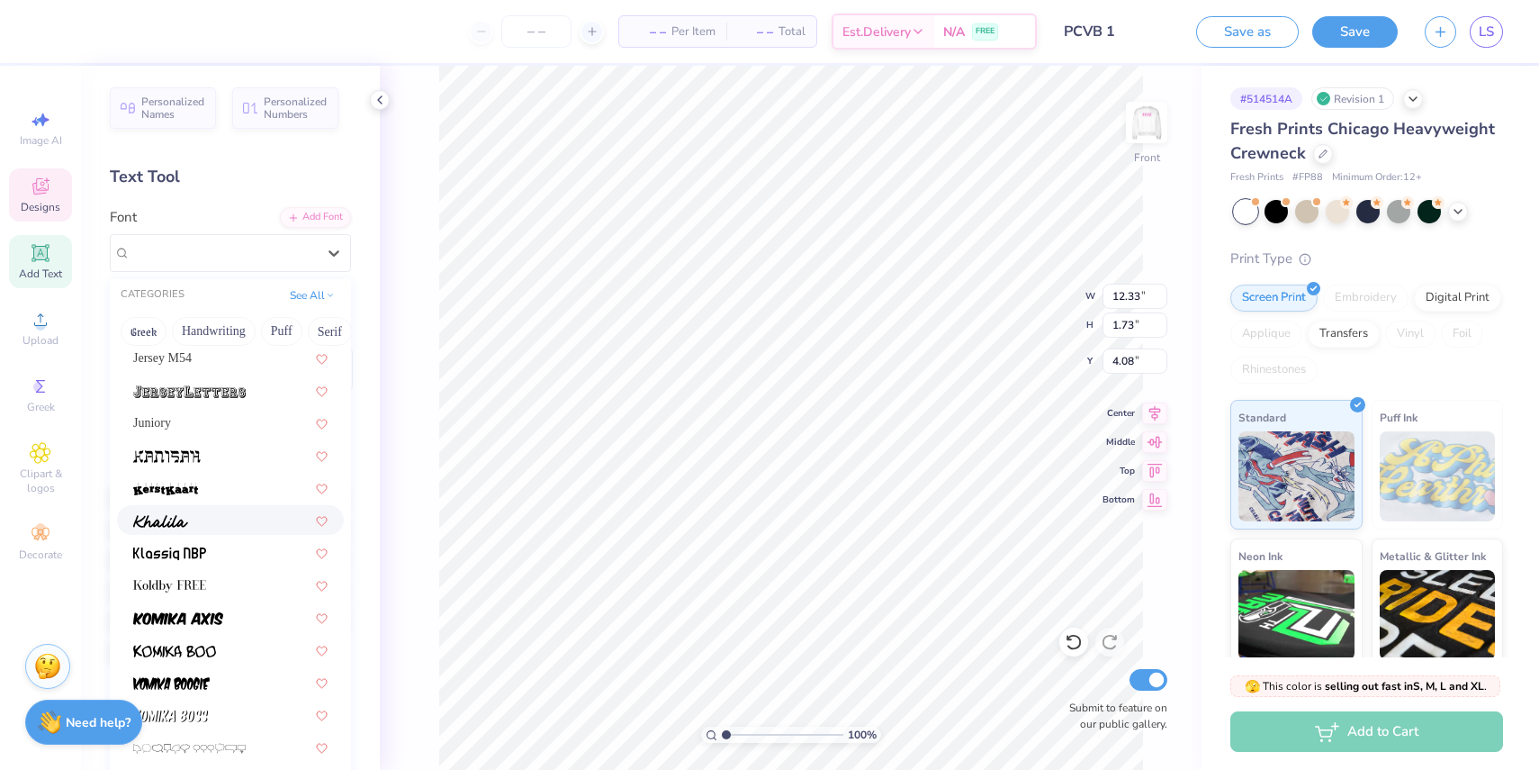
click at [203, 527] on div at bounding box center [230, 519] width 194 height 19
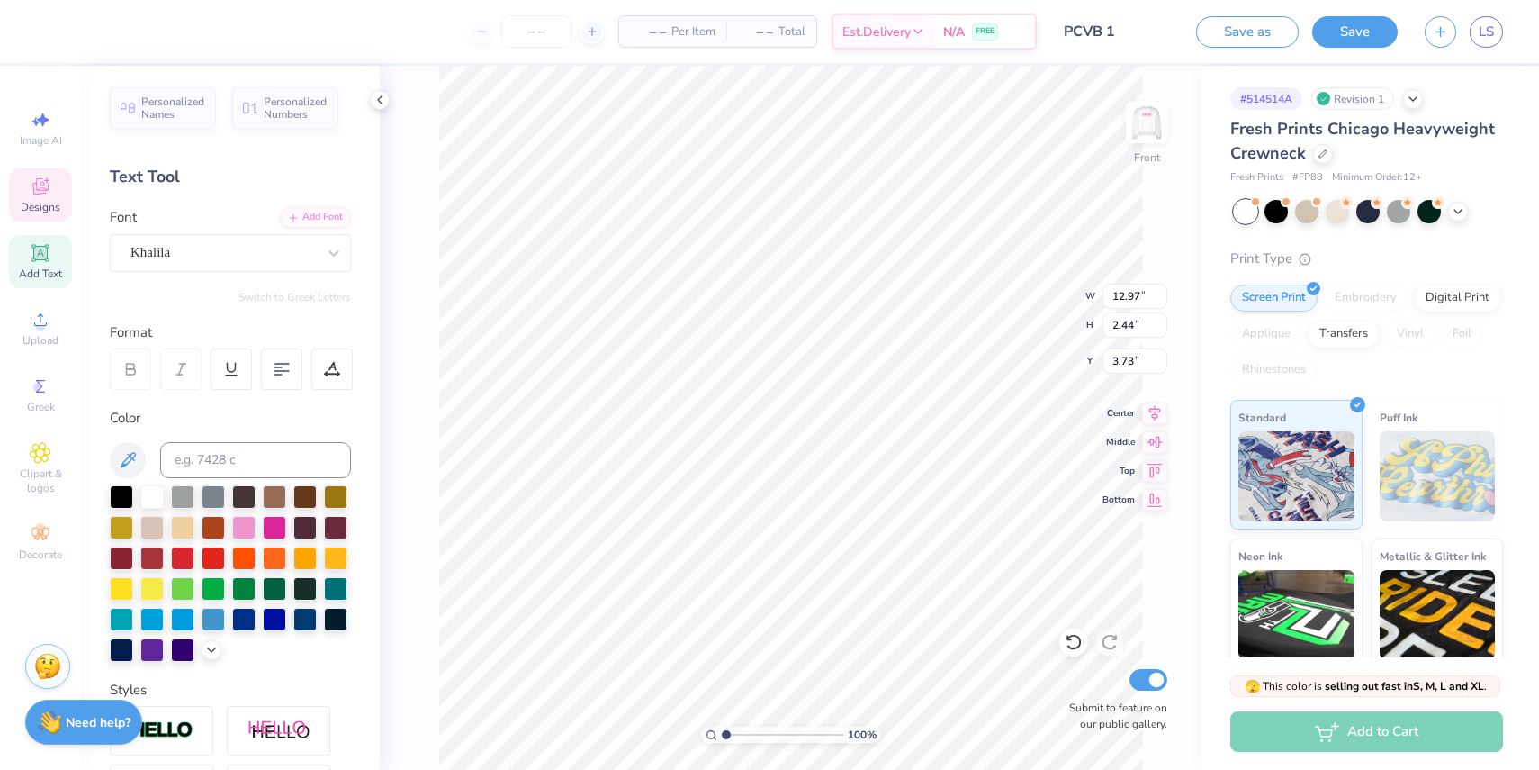
type input "3.88"
click at [1003, 288] on div "100 % Front W 12.97 H 2.44 Y 3.88 Center Middle Top Bottom Submit to feature on…" at bounding box center [791, 418] width 822 height 704
drag, startPoint x: 249, startPoint y: 524, endPoint x: 279, endPoint y: 518, distance: 30.4
click at [250, 524] on div at bounding box center [243, 527] width 23 height 23
click at [252, 524] on div at bounding box center [243, 525] width 23 height 23
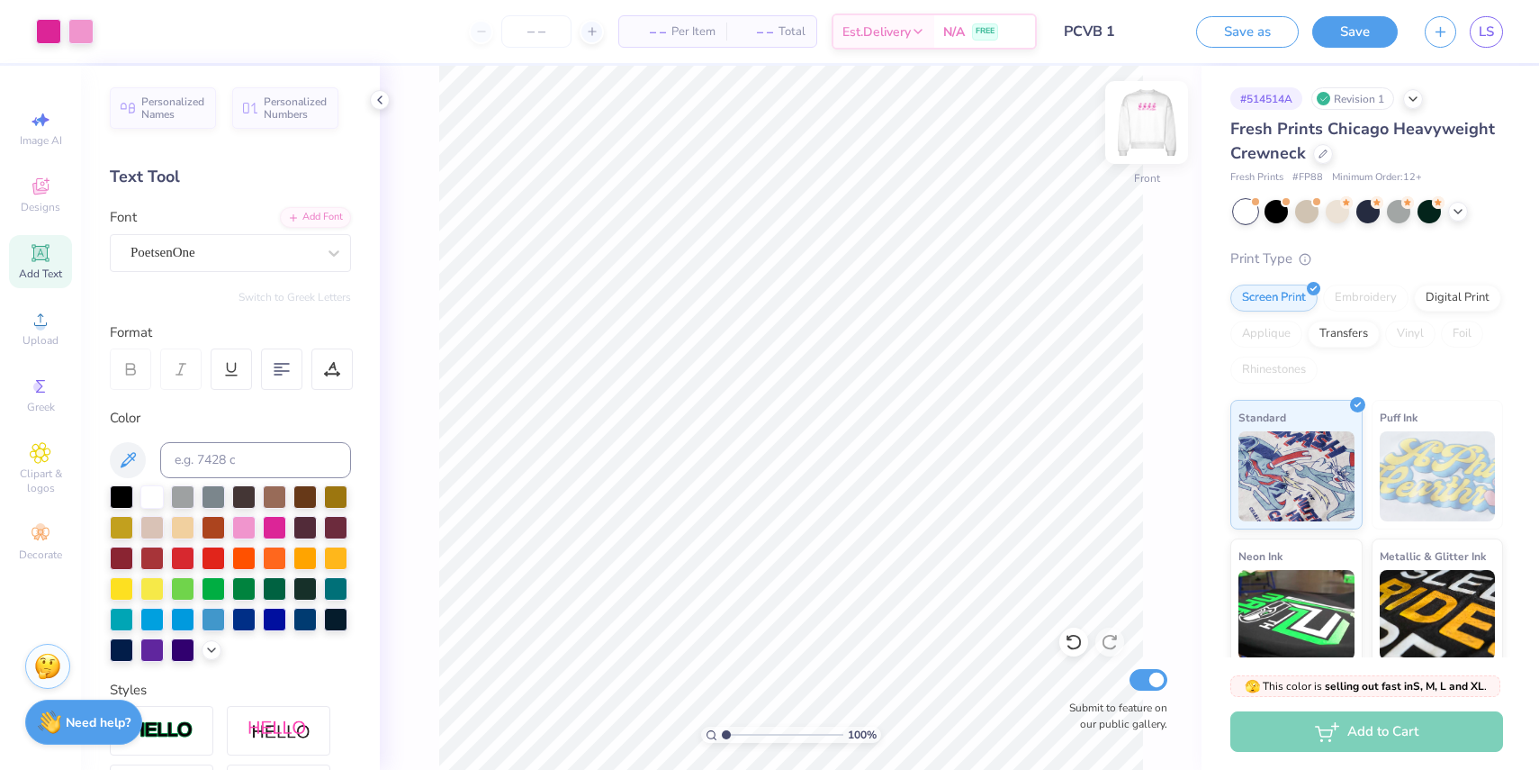
click at [1137, 130] on img at bounding box center [1147, 122] width 72 height 72
click at [1137, 131] on img at bounding box center [1147, 122] width 36 height 36
click at [1389, 31] on button "Save" at bounding box center [1355, 30] width 86 height 32
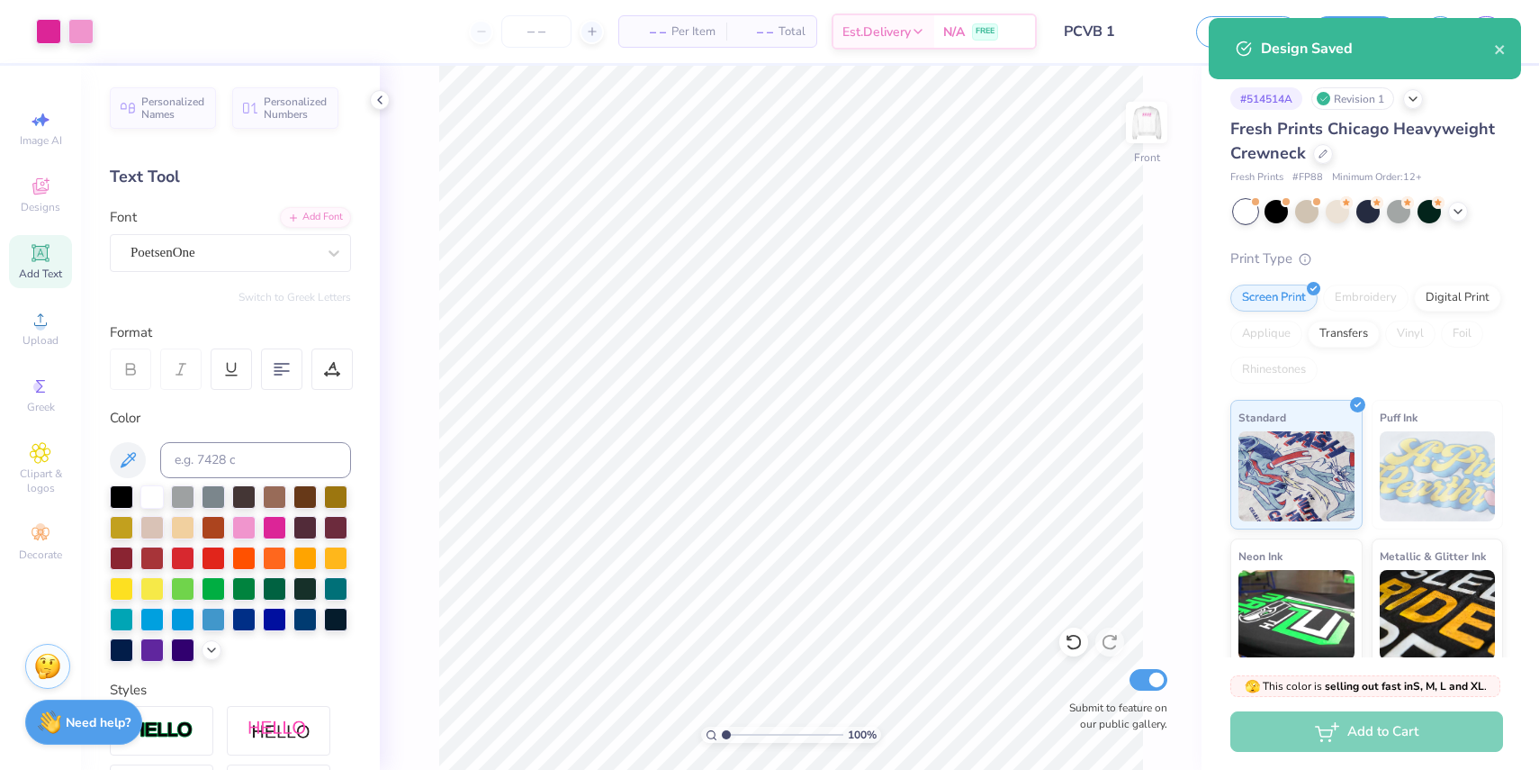
click at [1339, 45] on div "Design Saved" at bounding box center [1377, 49] width 233 height 22
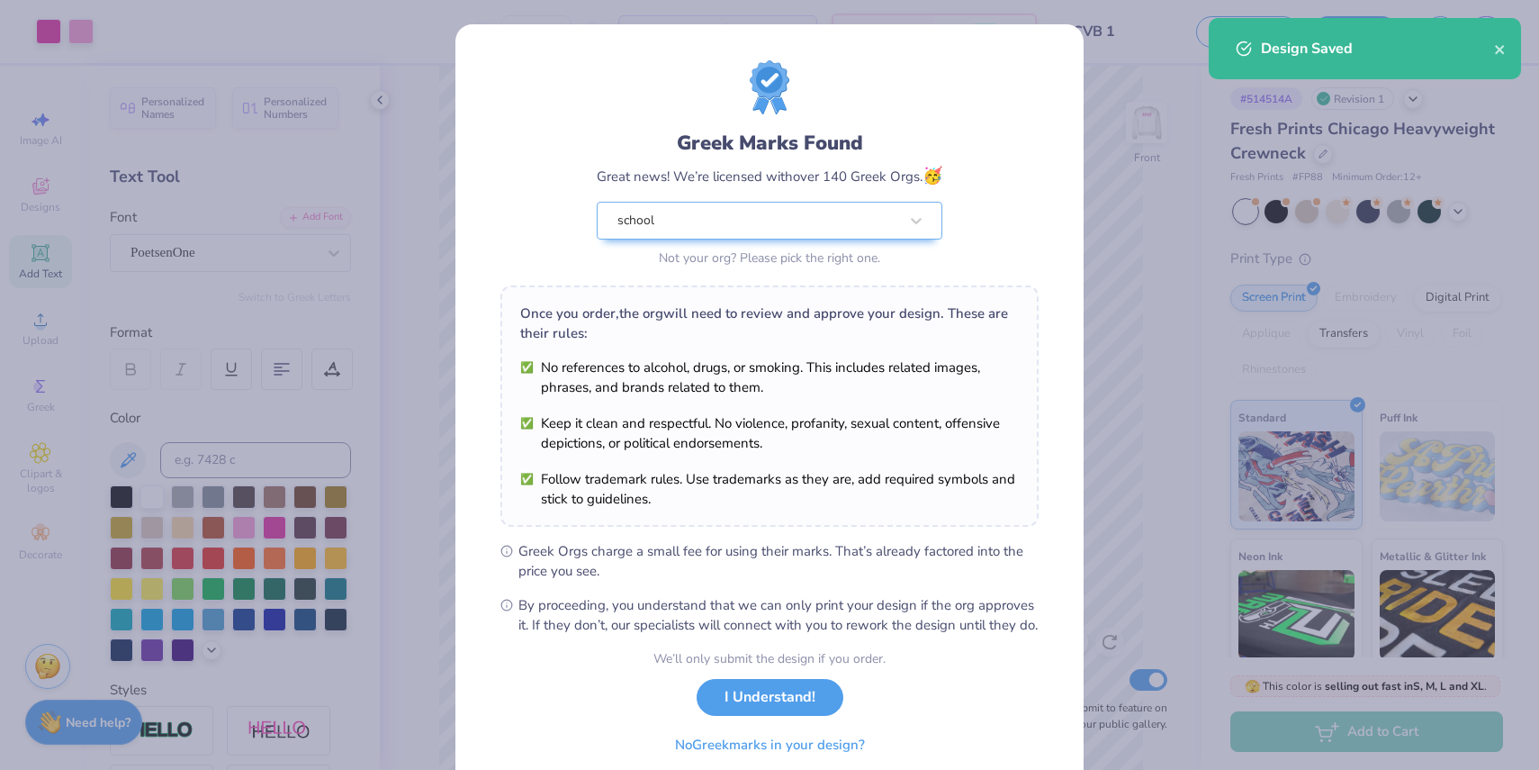
scroll to position [3, 0]
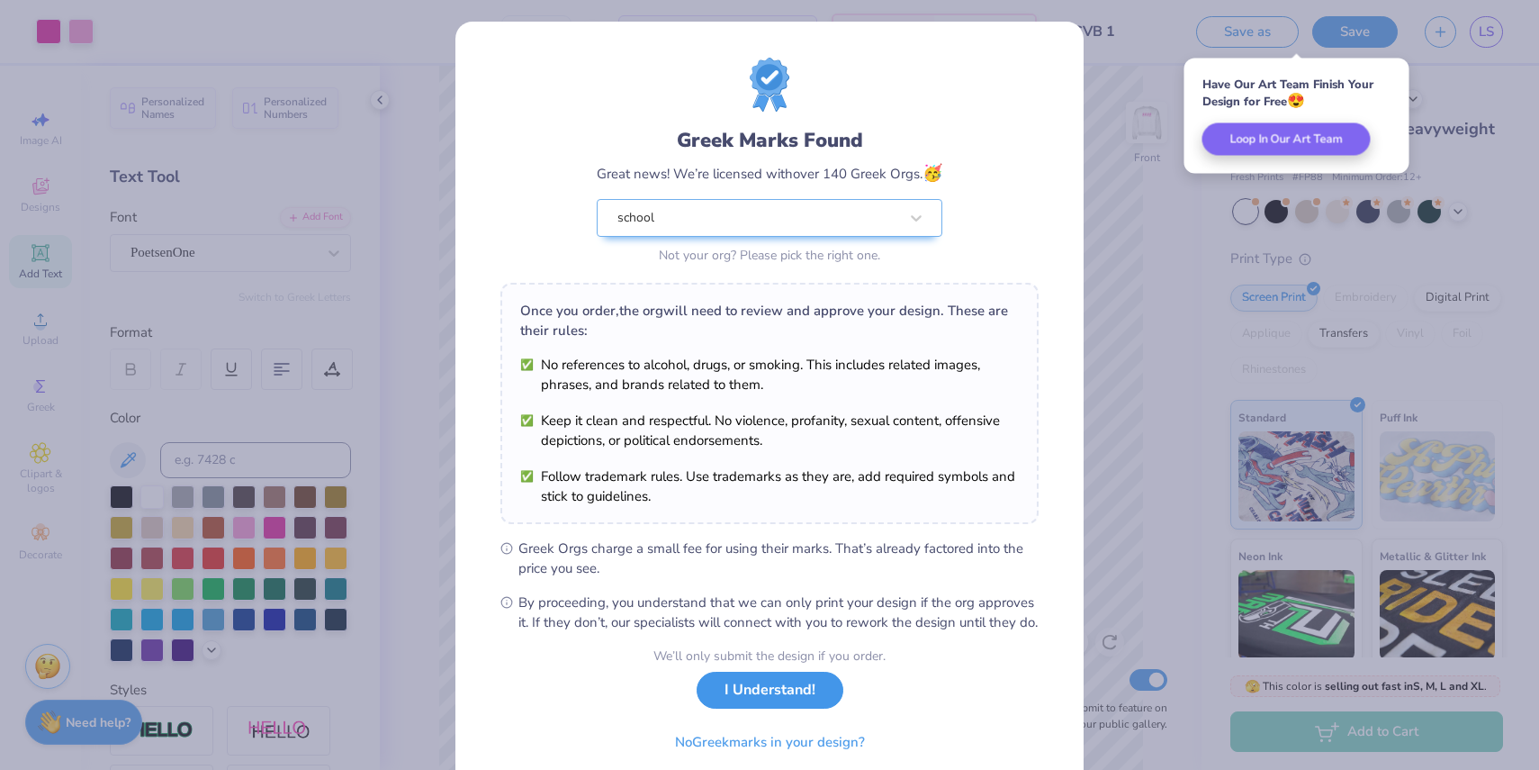
click at [766, 699] on button "I Understand!" at bounding box center [770, 689] width 147 height 37
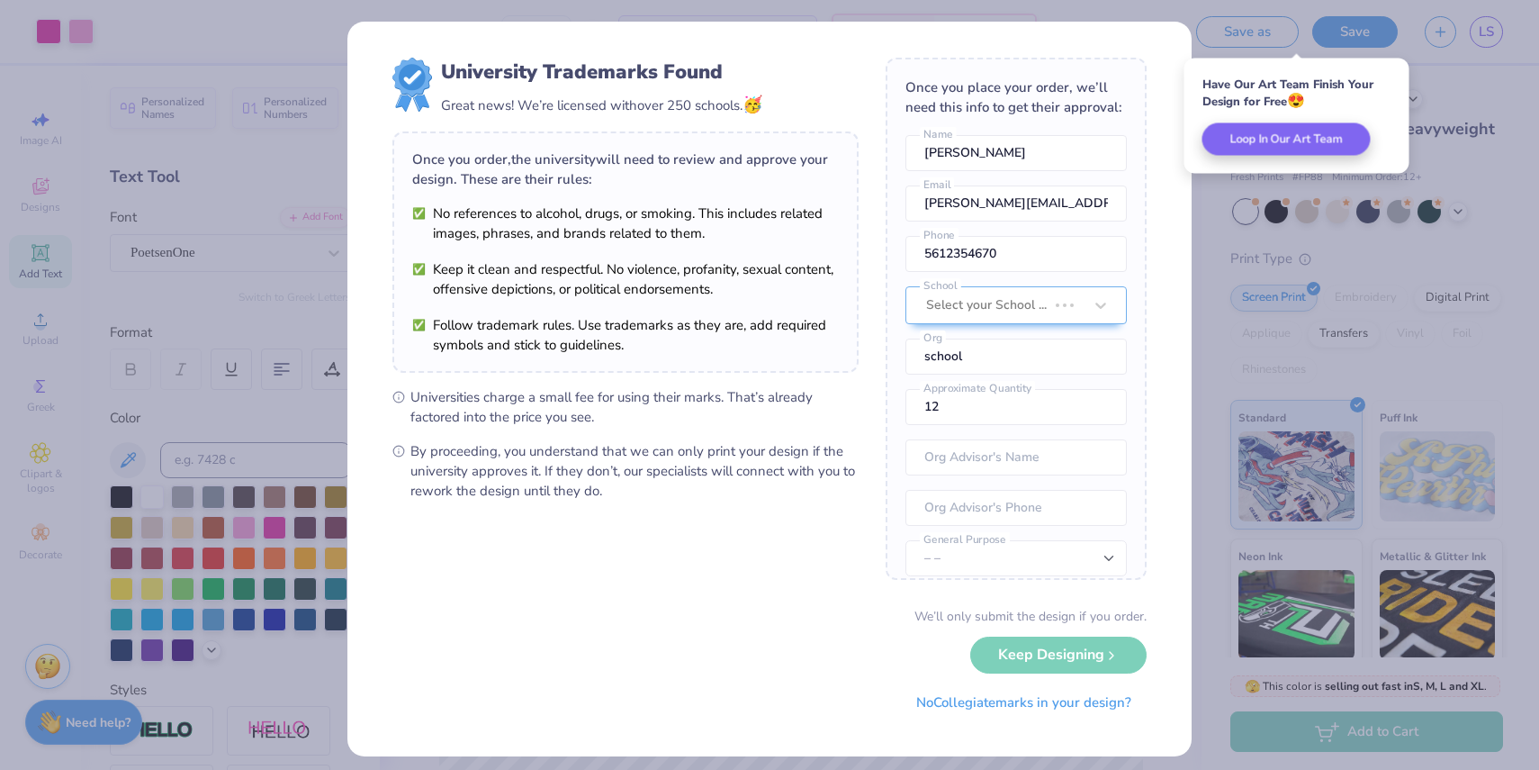
scroll to position [0, 0]
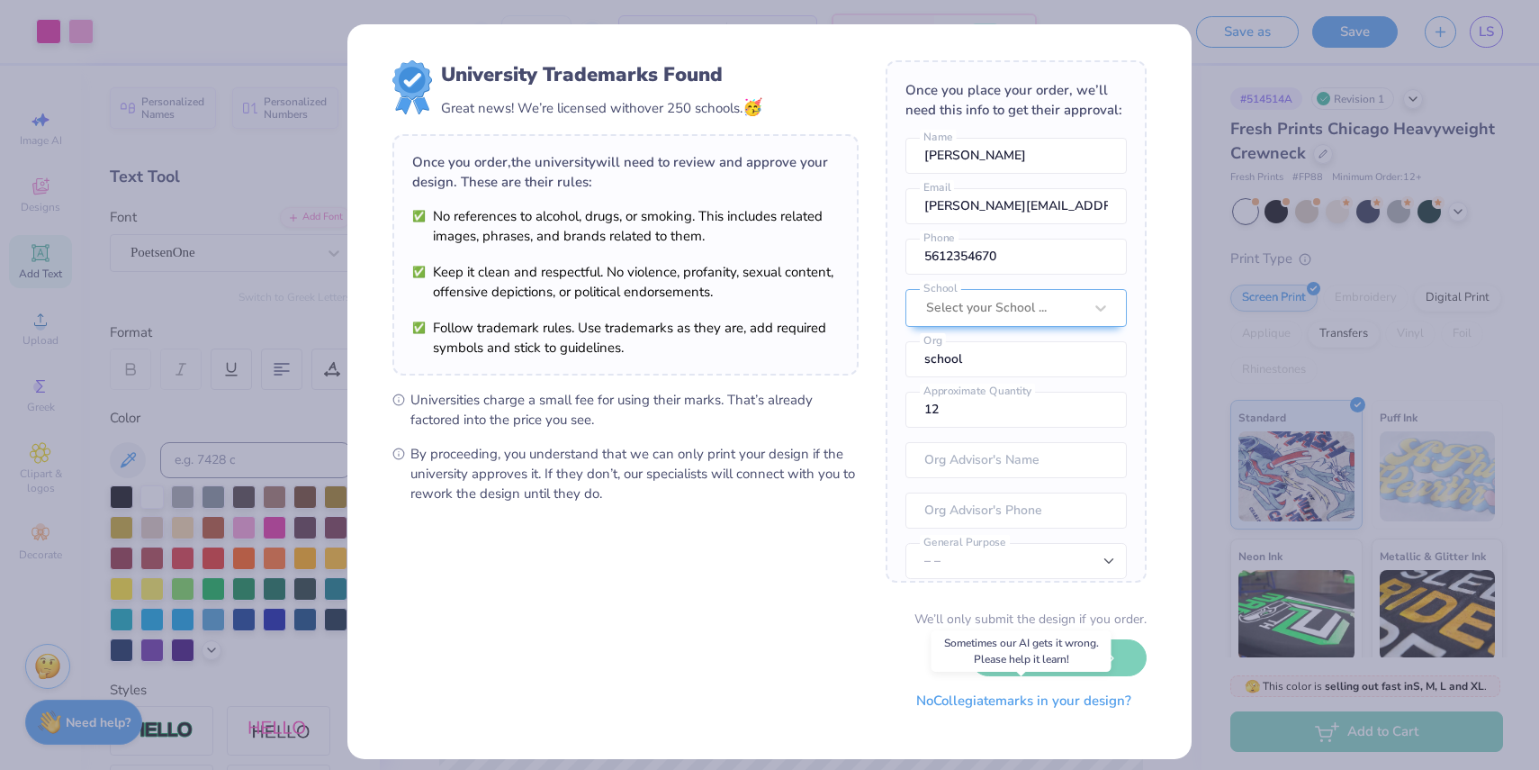
click at [1025, 699] on button "No Collegiate marks in your design?" at bounding box center [1024, 700] width 246 height 37
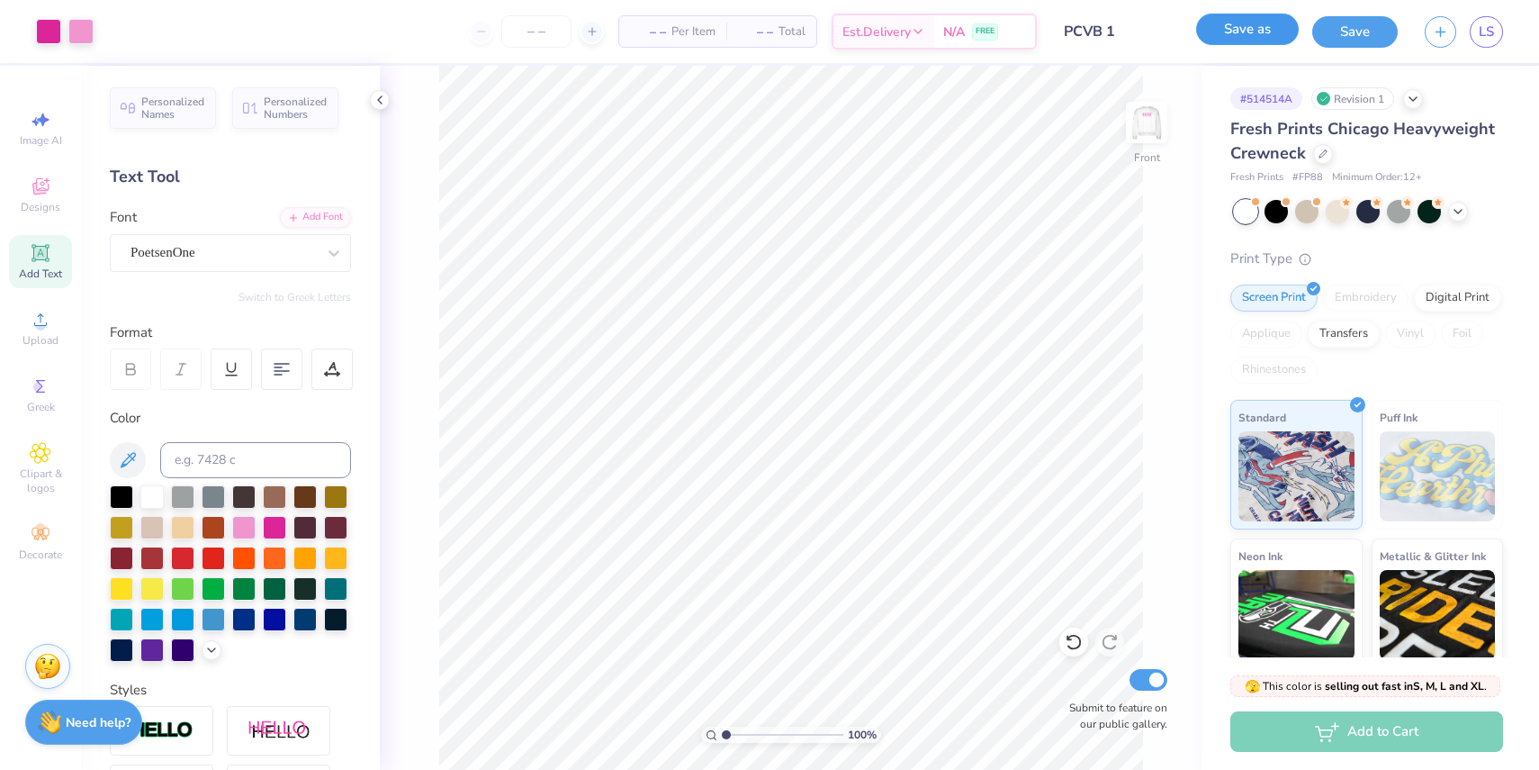
click at [1221, 29] on button "Save as" at bounding box center [1247, 30] width 103 height 32
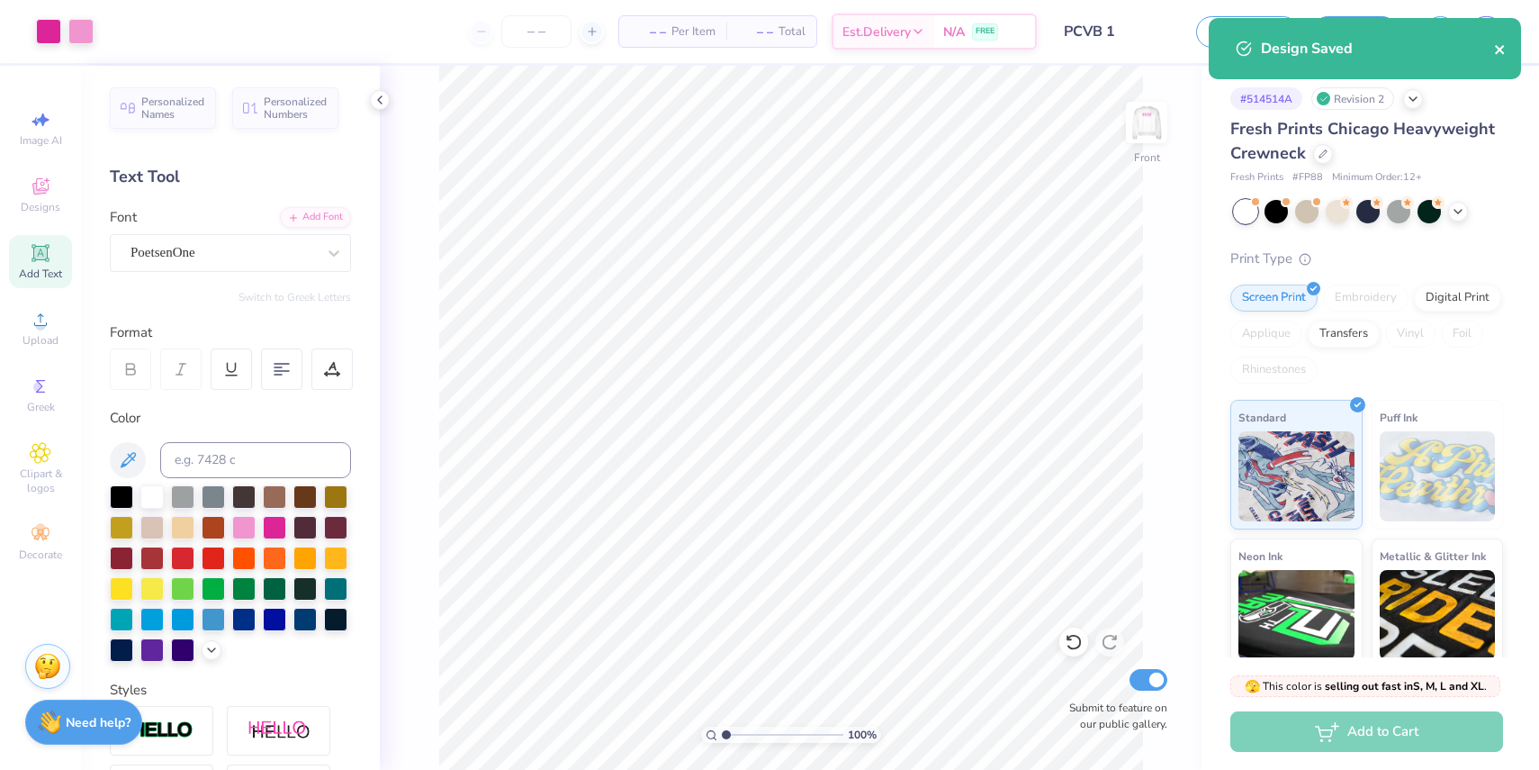
click at [1501, 50] on icon "close" at bounding box center [1500, 49] width 13 height 14
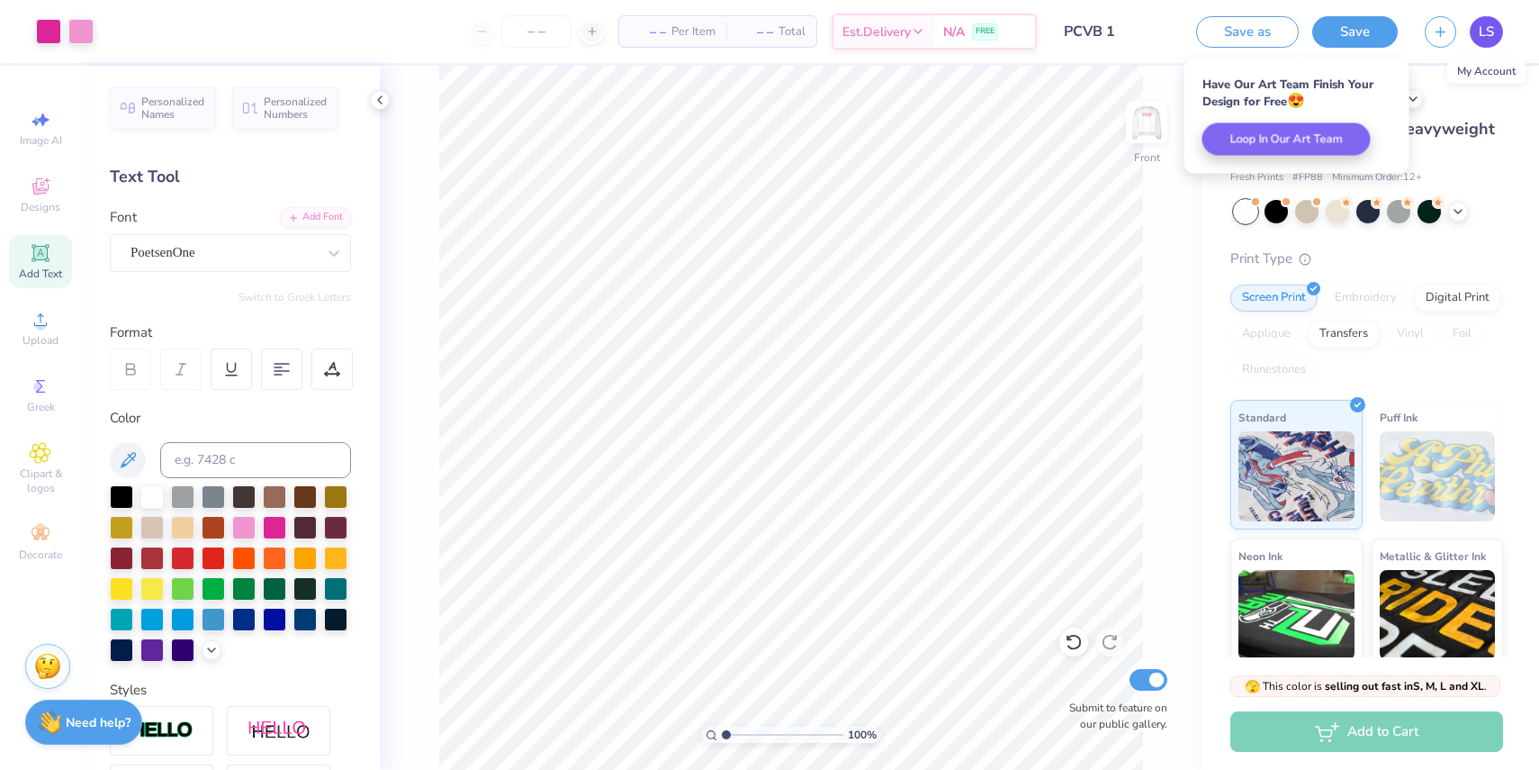
click at [1488, 35] on span "LS" at bounding box center [1486, 32] width 15 height 21
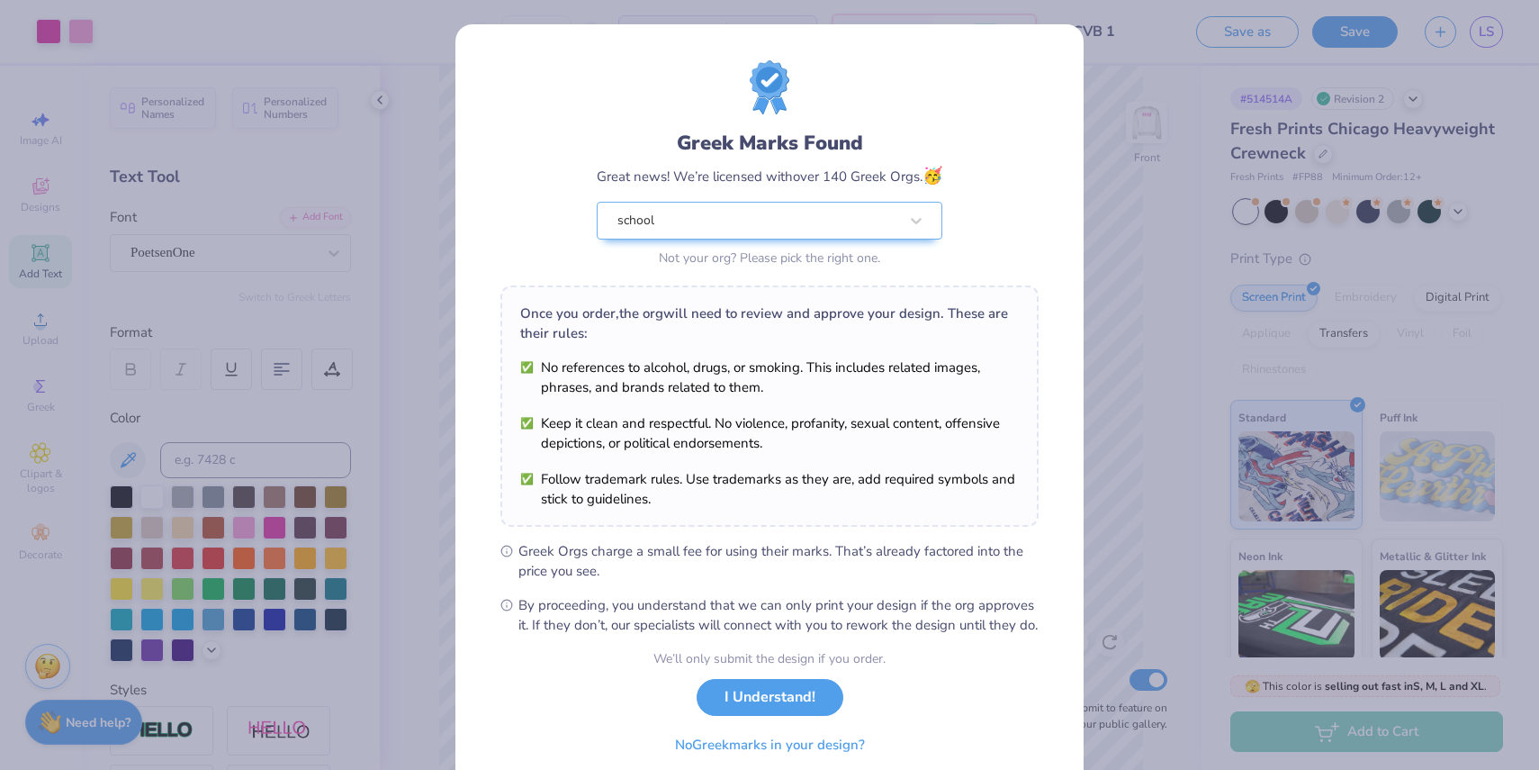
scroll to position [73, 0]
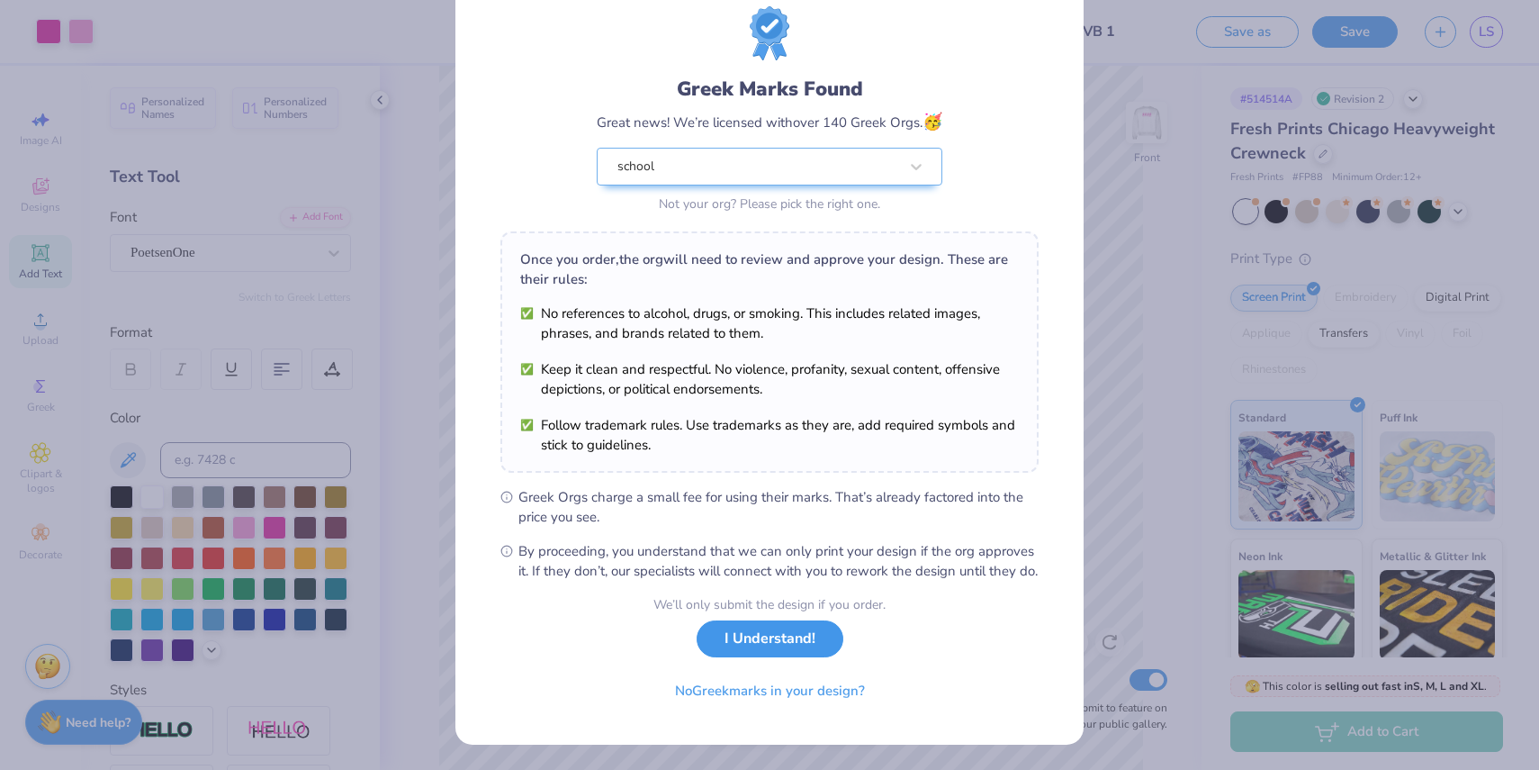
click at [775, 644] on button "I Understand!" at bounding box center [770, 638] width 147 height 37
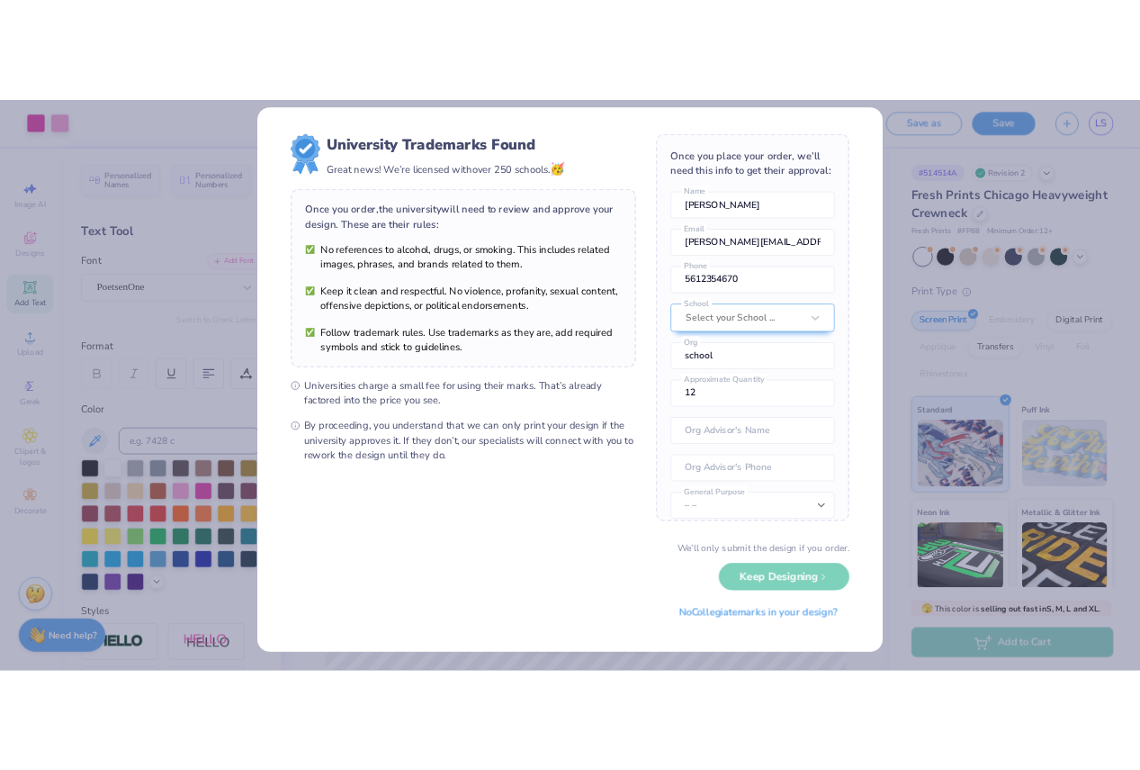
scroll to position [0, 0]
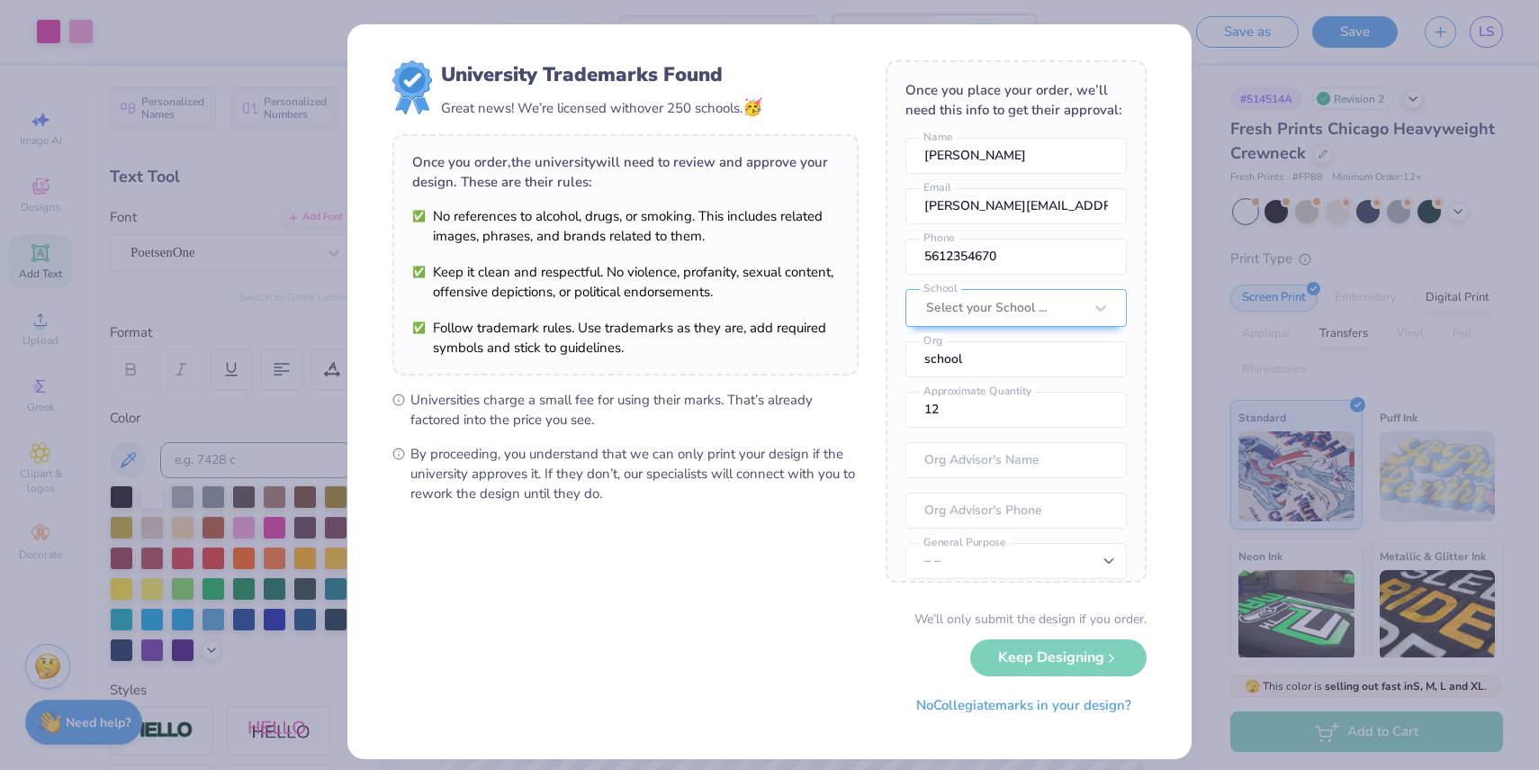
click at [1037, 680] on div "We’ll only submit the design if you order. Keep Designing No Collegiate marks i…" at bounding box center [769, 665] width 754 height 113
click at [1032, 695] on button "No Collegiate marks in your design?" at bounding box center [1024, 700] width 246 height 37
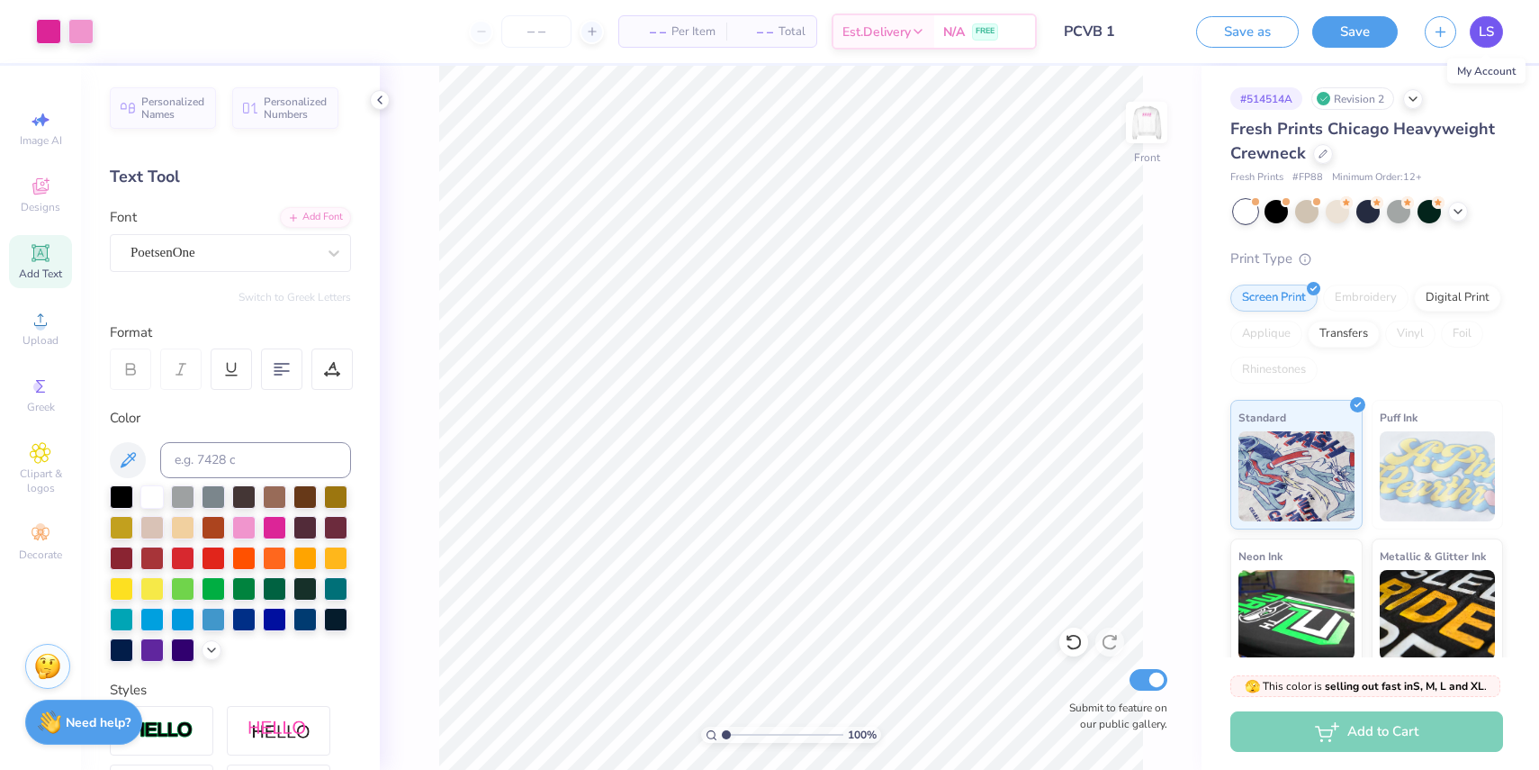
click at [1479, 32] on span "LS" at bounding box center [1486, 32] width 15 height 21
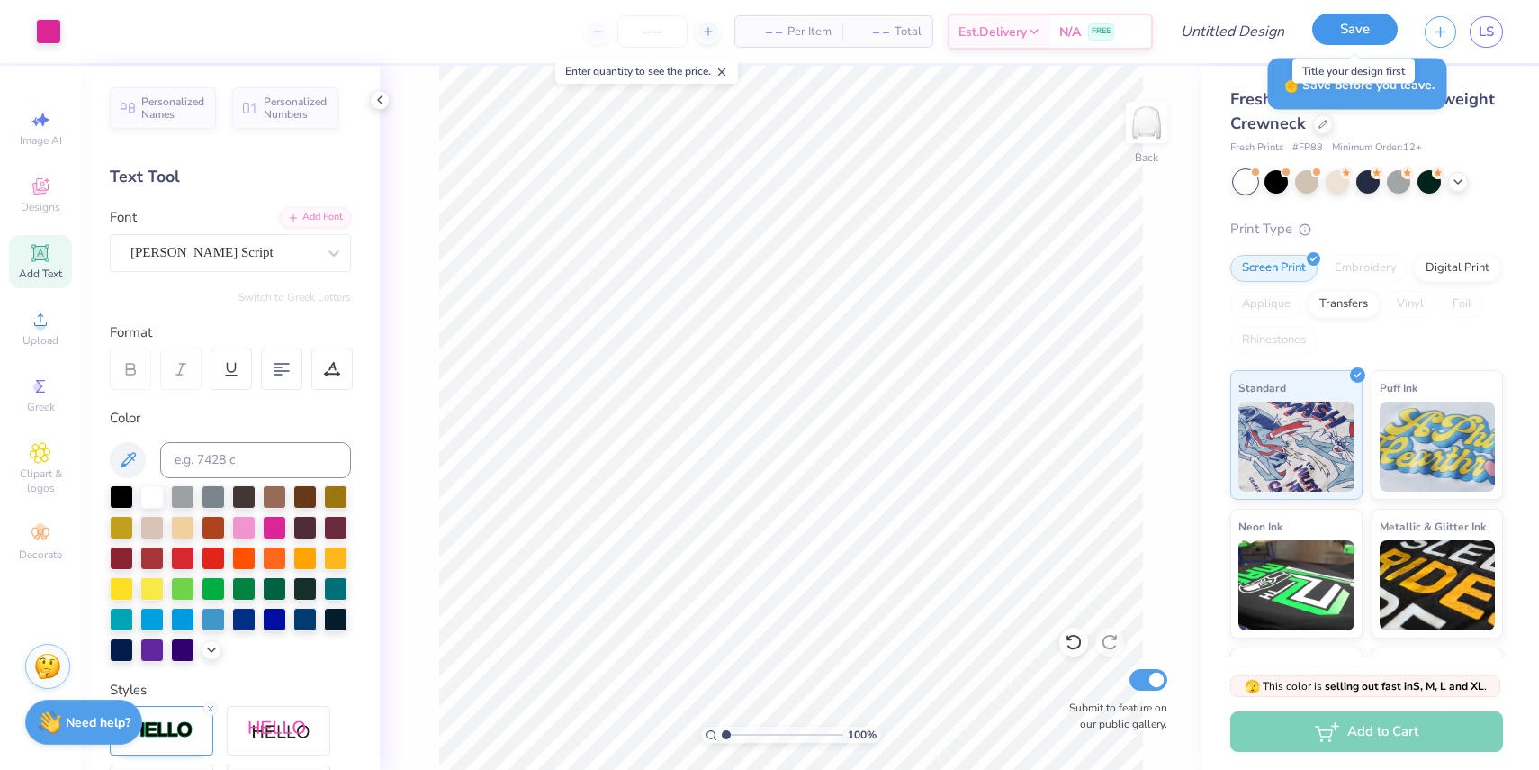
click at [1354, 29] on button "Save" at bounding box center [1355, 30] width 86 height 32
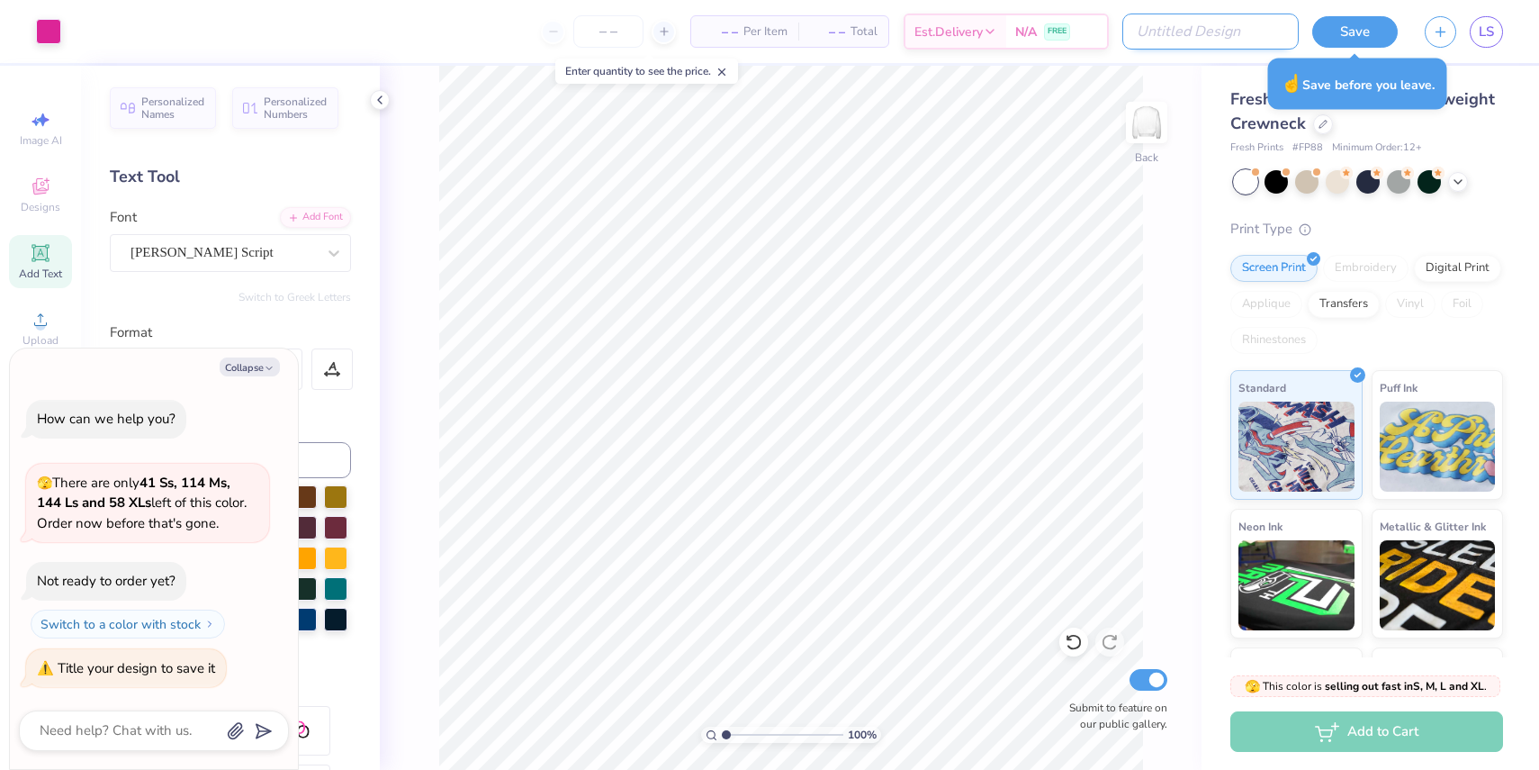
type textarea "x"
click at [1240, 32] on input "Design Title" at bounding box center [1210, 32] width 176 height 36
type input "P"
type textarea "x"
type input "PC"
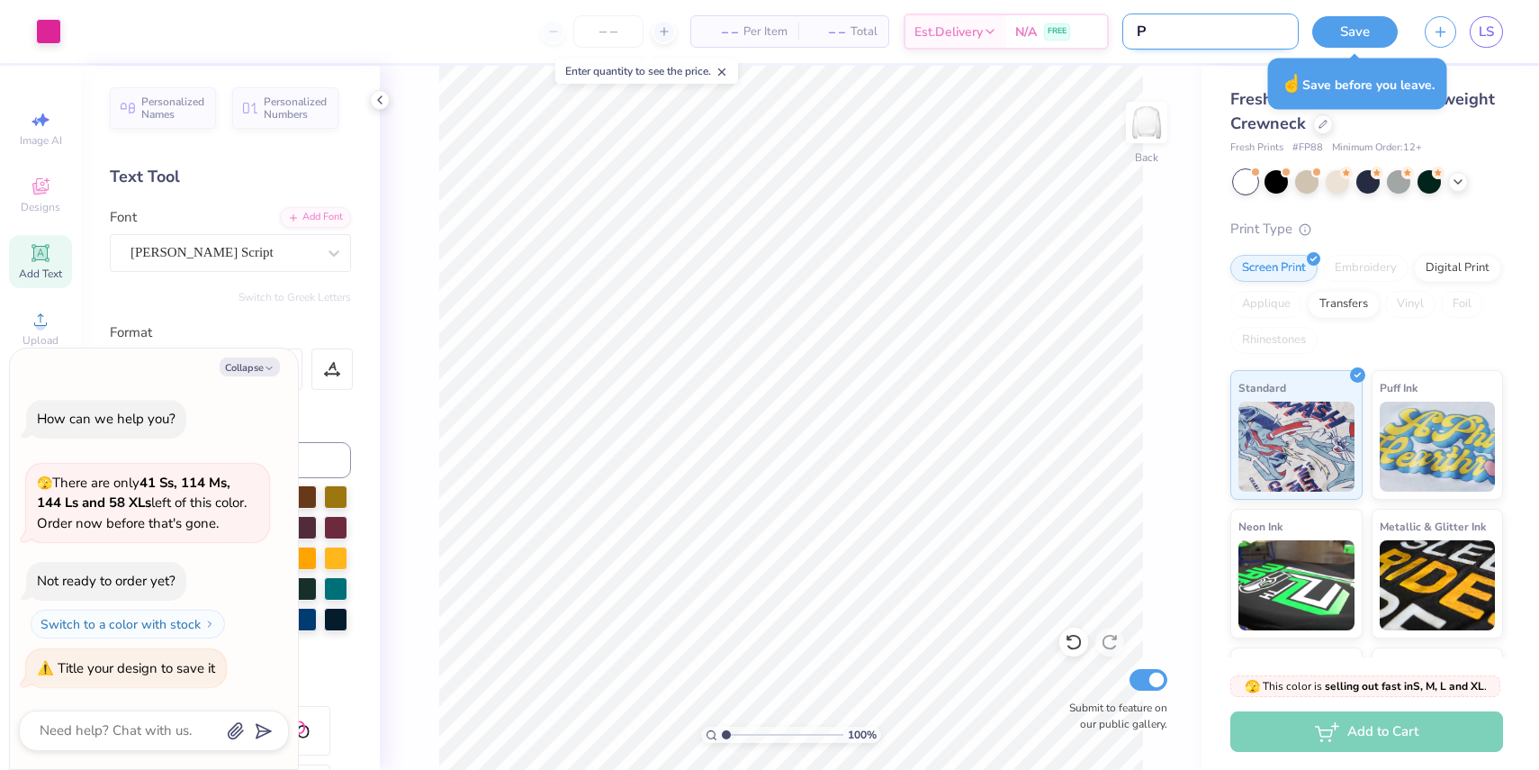
type textarea "x"
type input "PCV"
type textarea "x"
type input "PCVB"
type textarea "x"
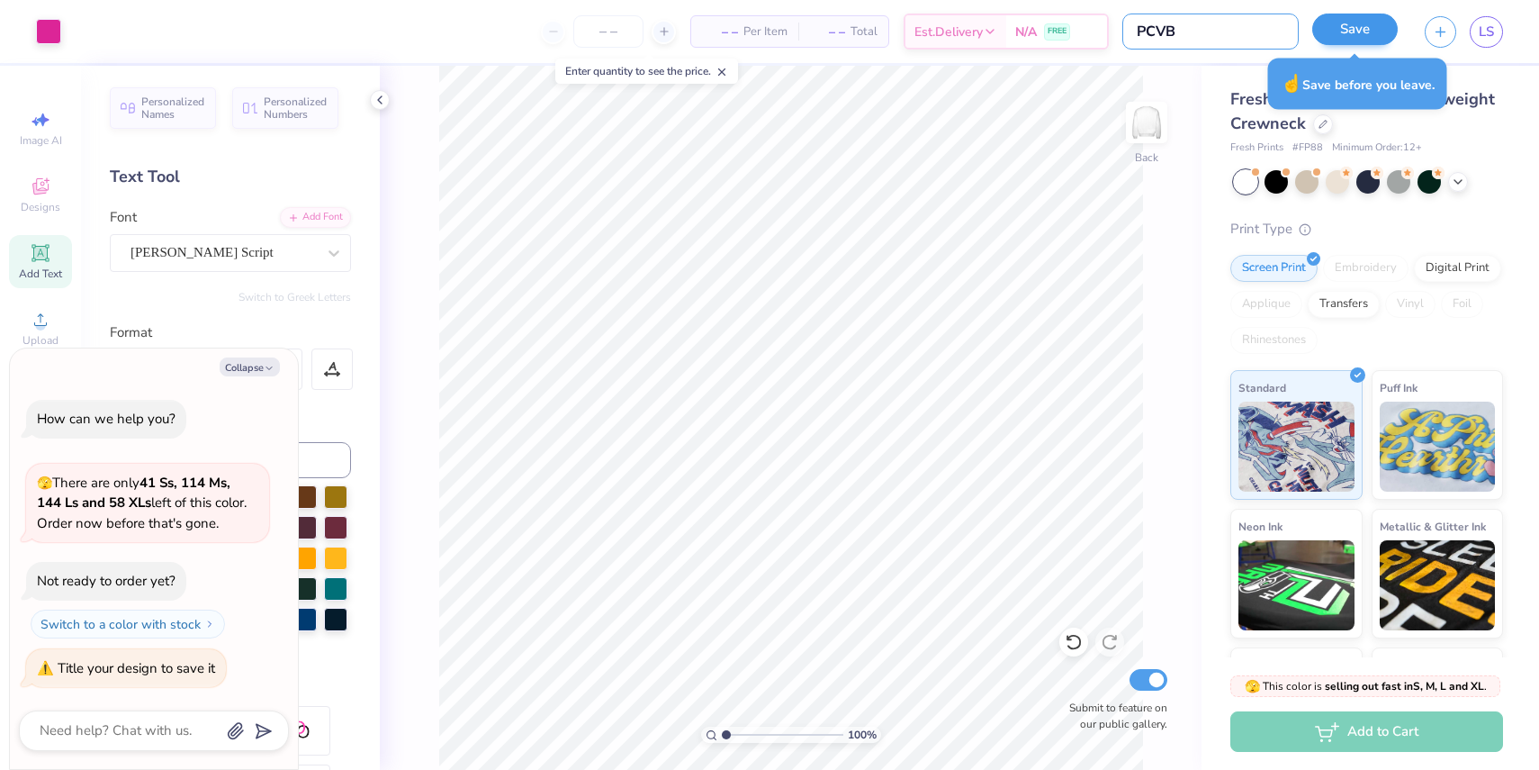
type input "PCVB"
click at [1367, 28] on button "Save" at bounding box center [1355, 30] width 86 height 32
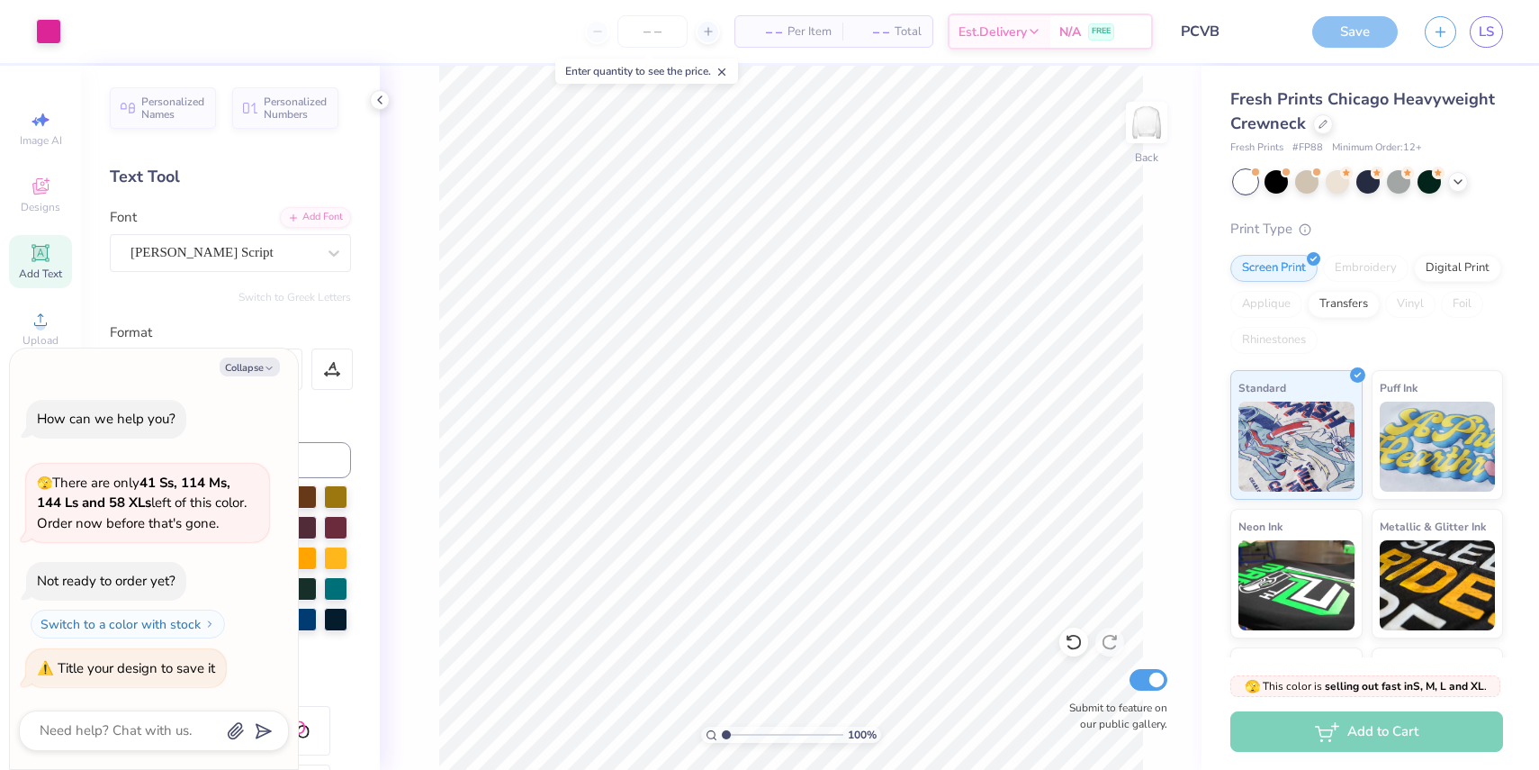
click at [1332, 38] on div "Save" at bounding box center [1355, 32] width 86 height 32
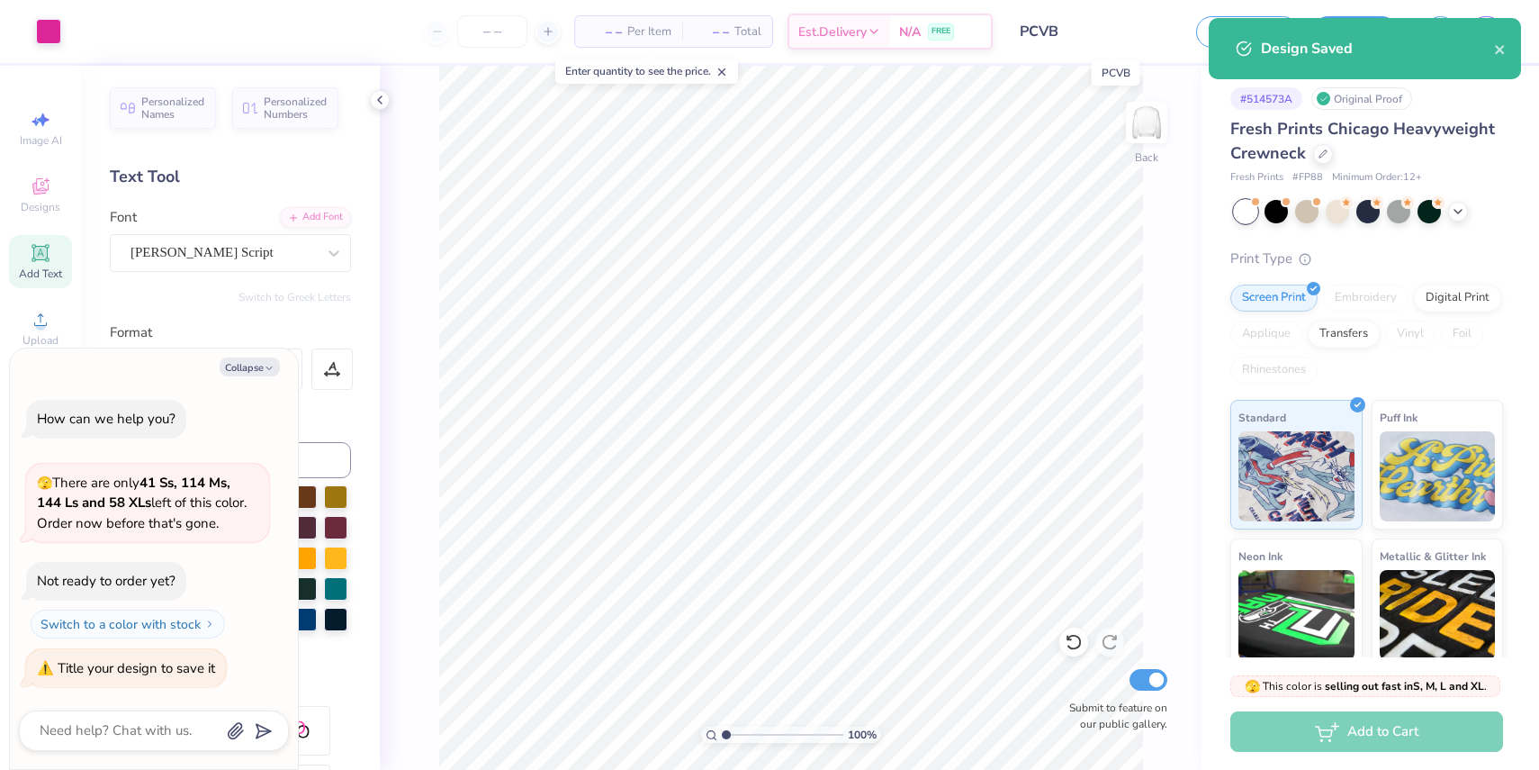
click at [1107, 27] on input "PCVB" at bounding box center [1094, 32] width 176 height 36
click at [1062, 36] on input "PCVB" at bounding box center [1094, 32] width 176 height 36
click at [1054, 36] on input "PCVB" at bounding box center [1094, 32] width 176 height 36
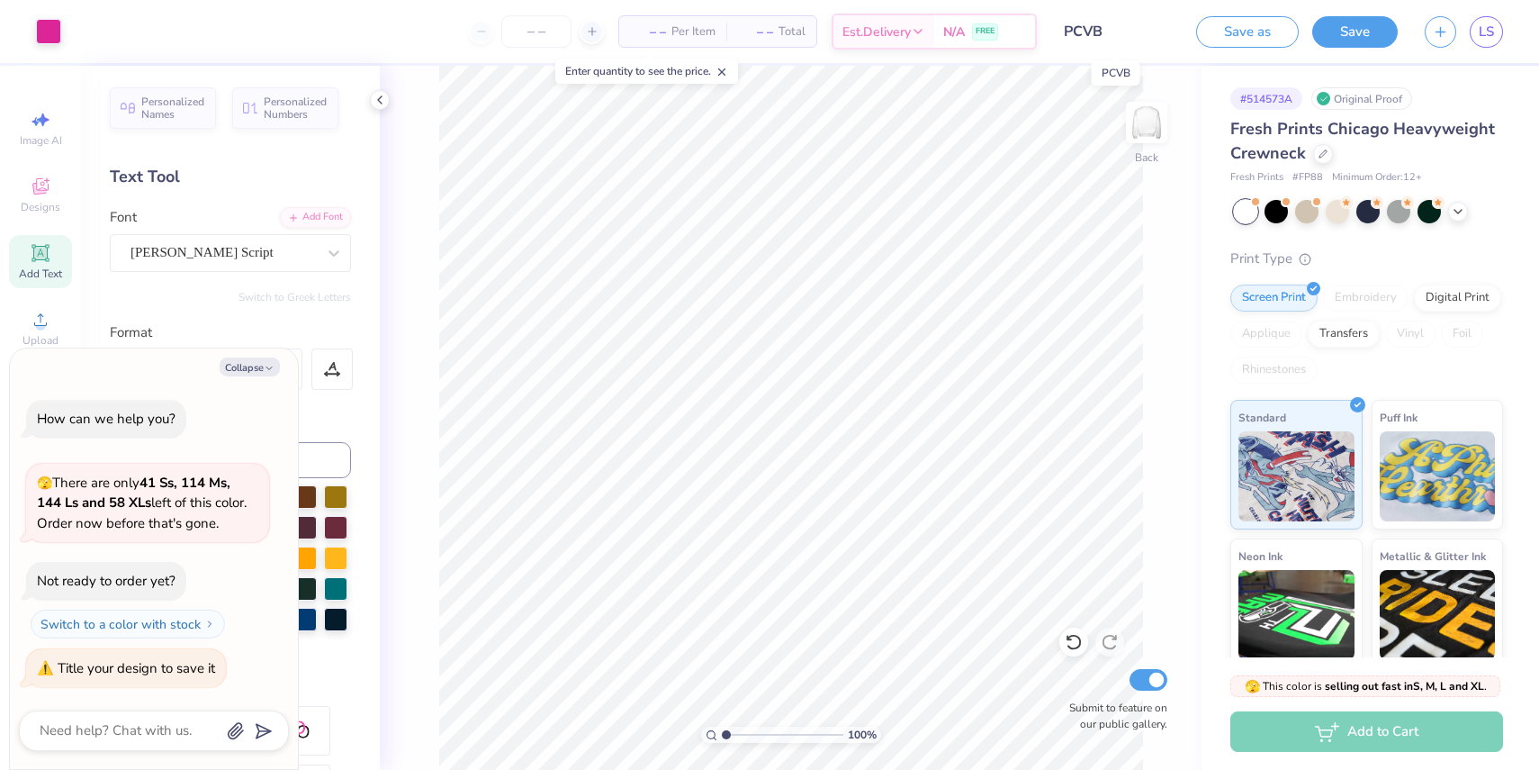
click at [1060, 33] on body "Art colors – – Per Item – – Total Est. Delivery N/A FREE Design Title PCVB Save…" at bounding box center [769, 385] width 1539 height 770
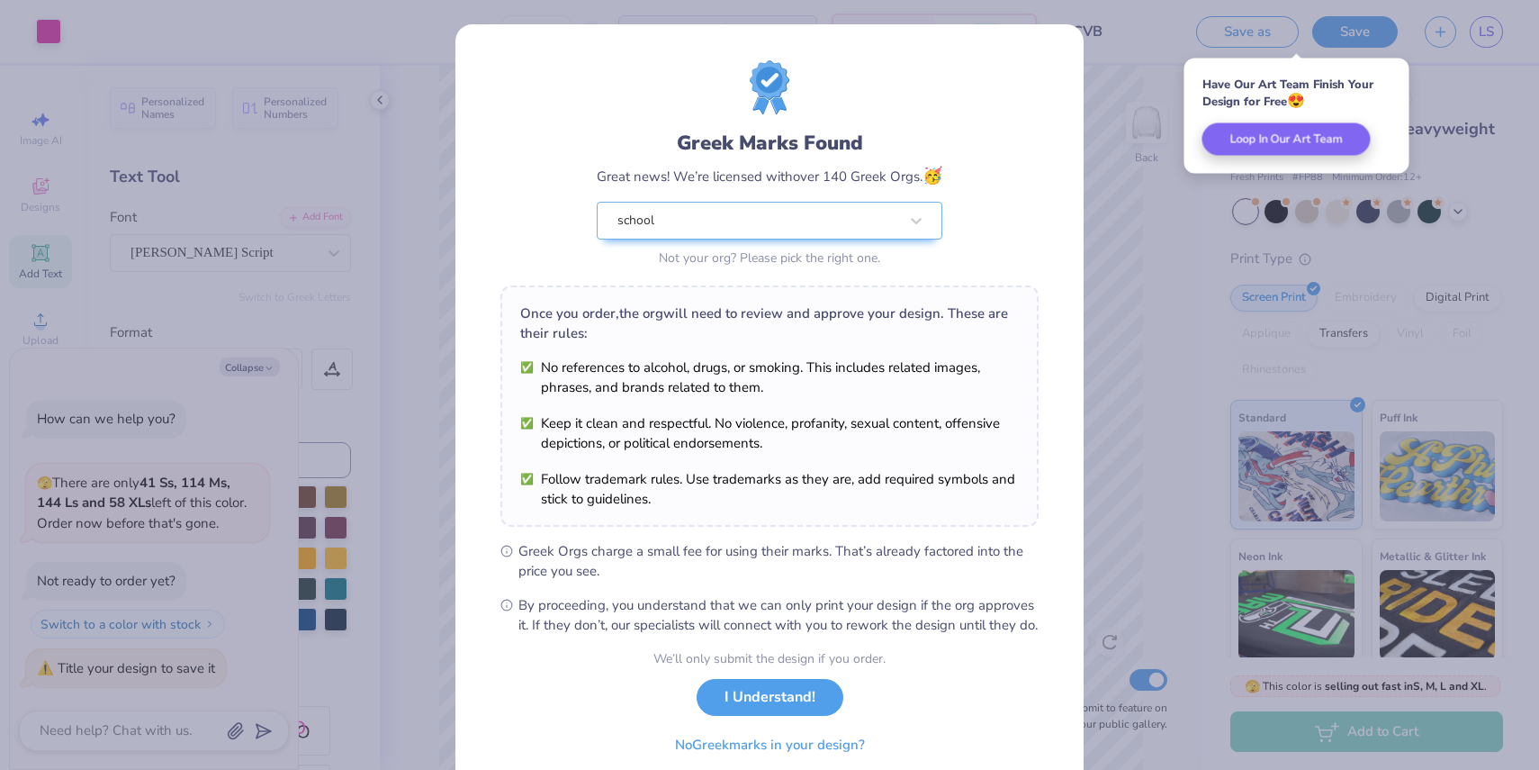
scroll to position [73, 0]
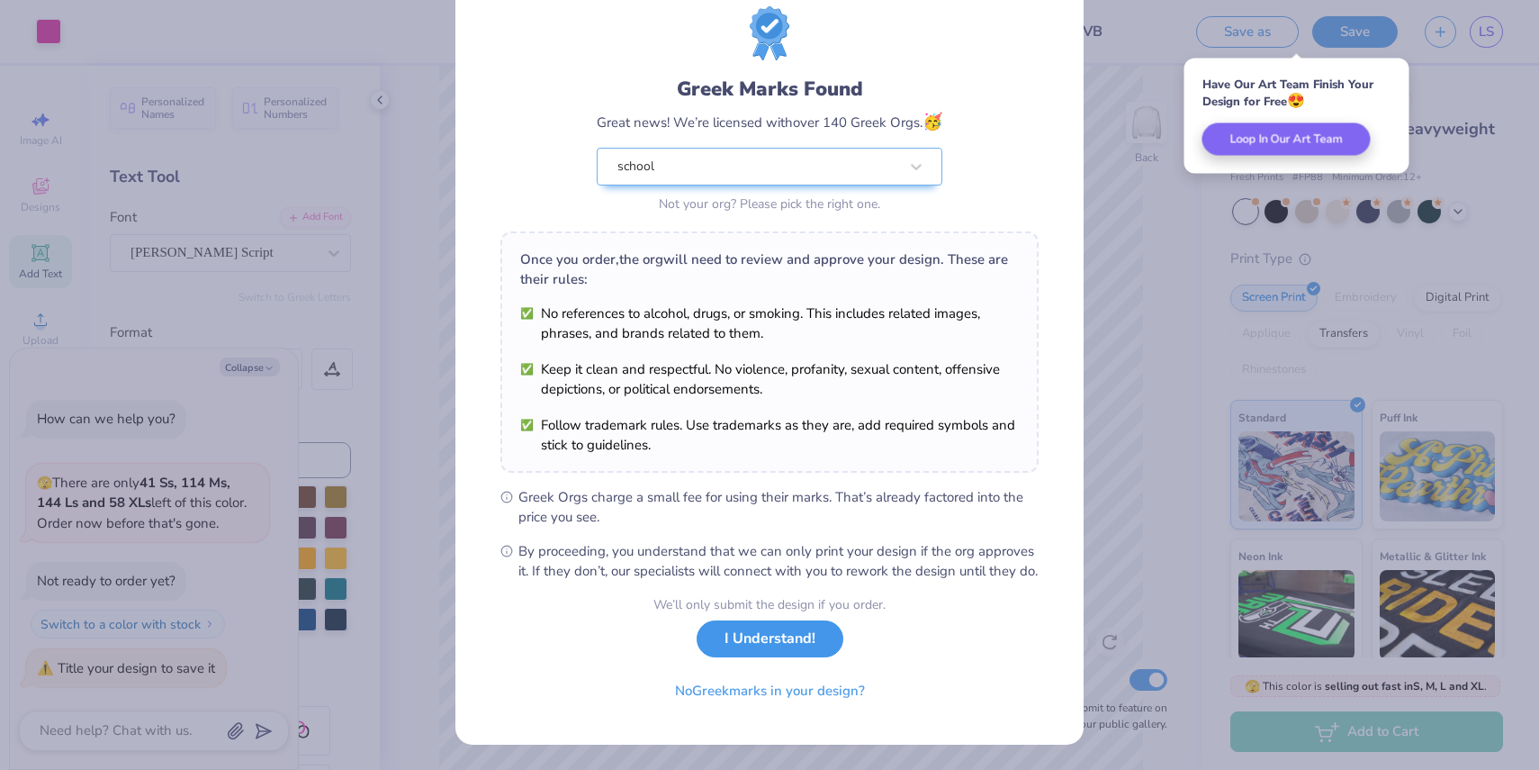
click at [766, 656] on button "I Understand!" at bounding box center [770, 638] width 147 height 37
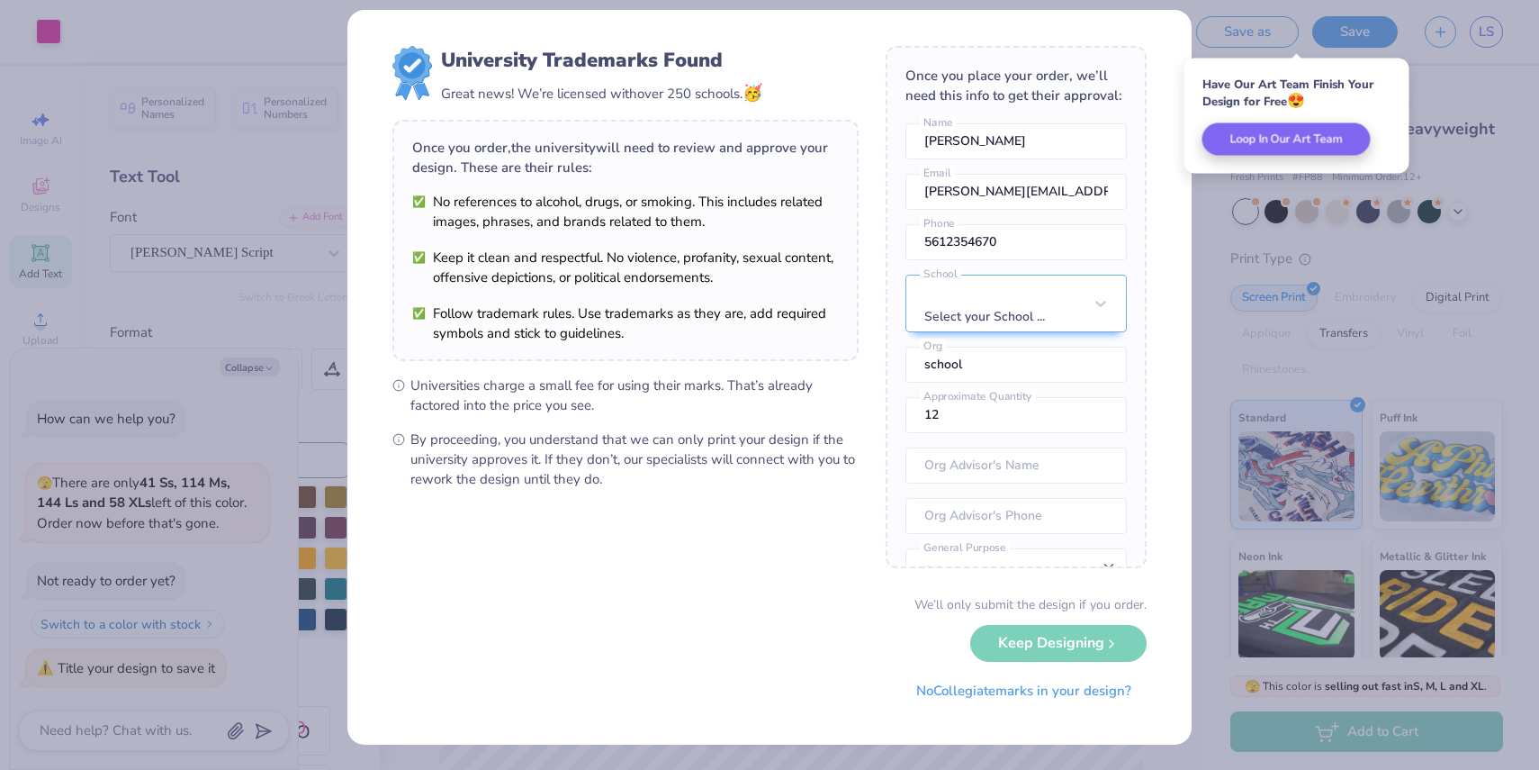
scroll to position [0, 0]
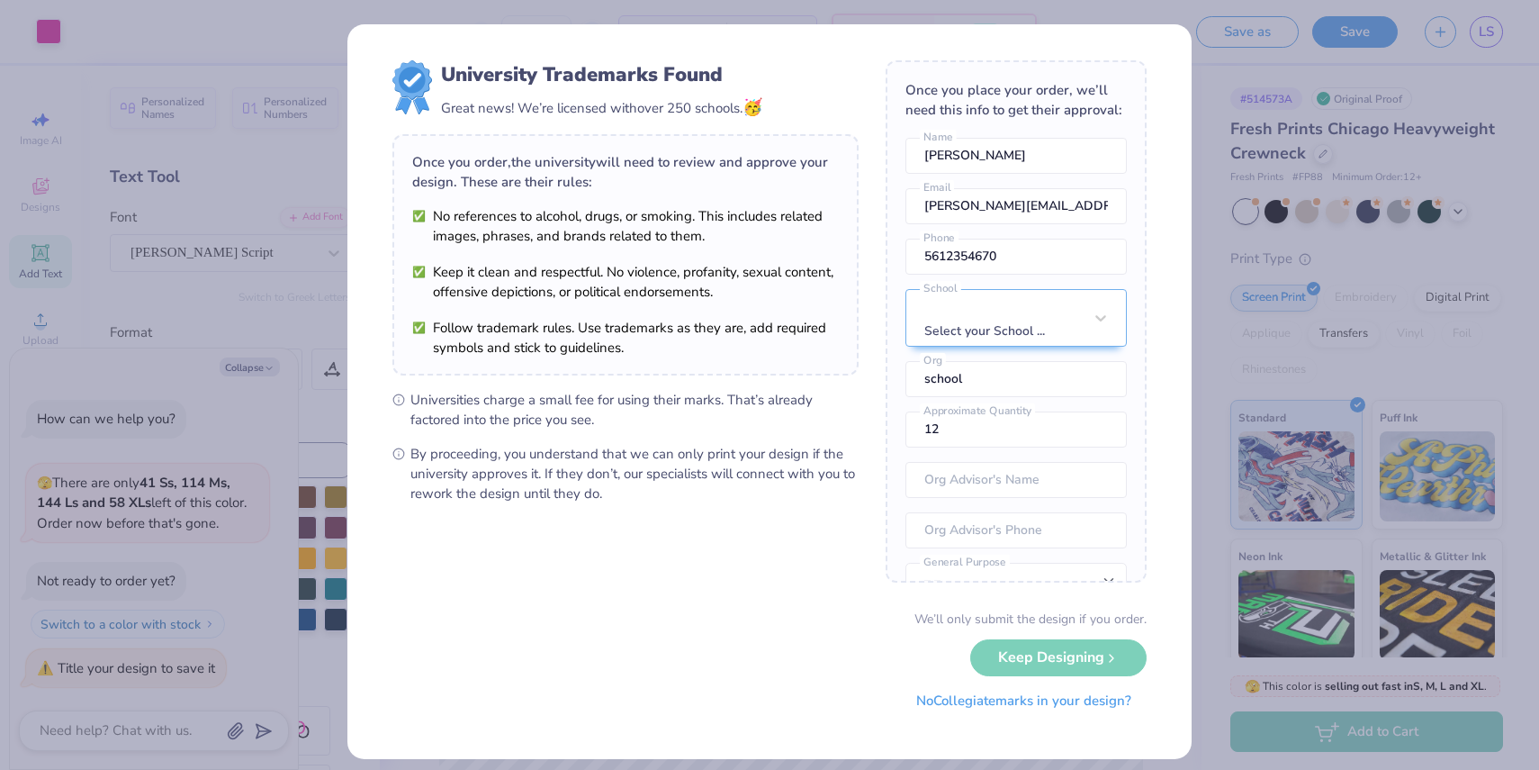
click at [1061, 705] on button "No Collegiate marks in your design?" at bounding box center [1024, 700] width 246 height 37
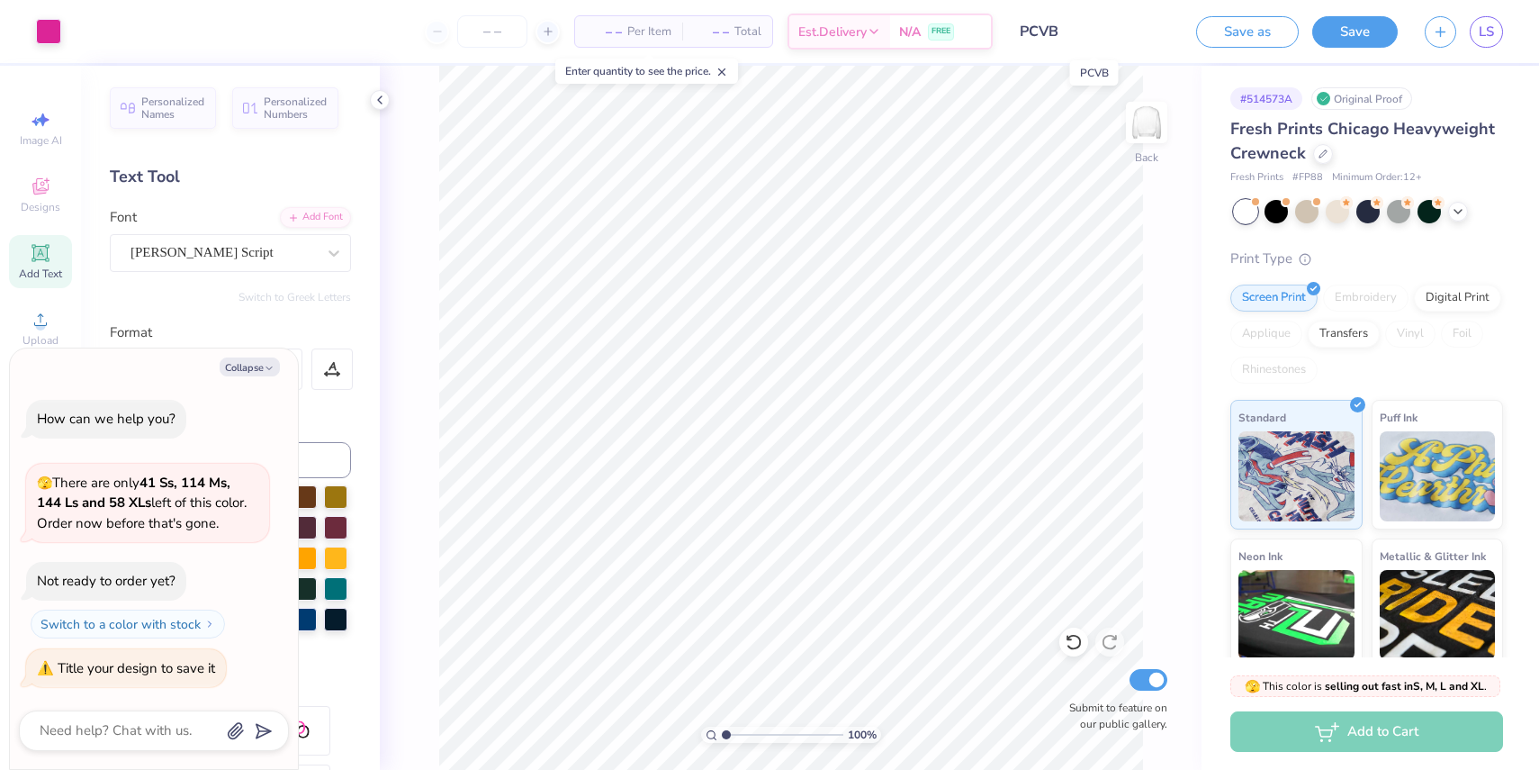
type textarea "x"
click at [1465, 31] on div "LS" at bounding box center [1464, 32] width 78 height 32
click at [1475, 32] on link "LS" at bounding box center [1486, 32] width 33 height 32
